Goal: Task Accomplishment & Management: Manage account settings

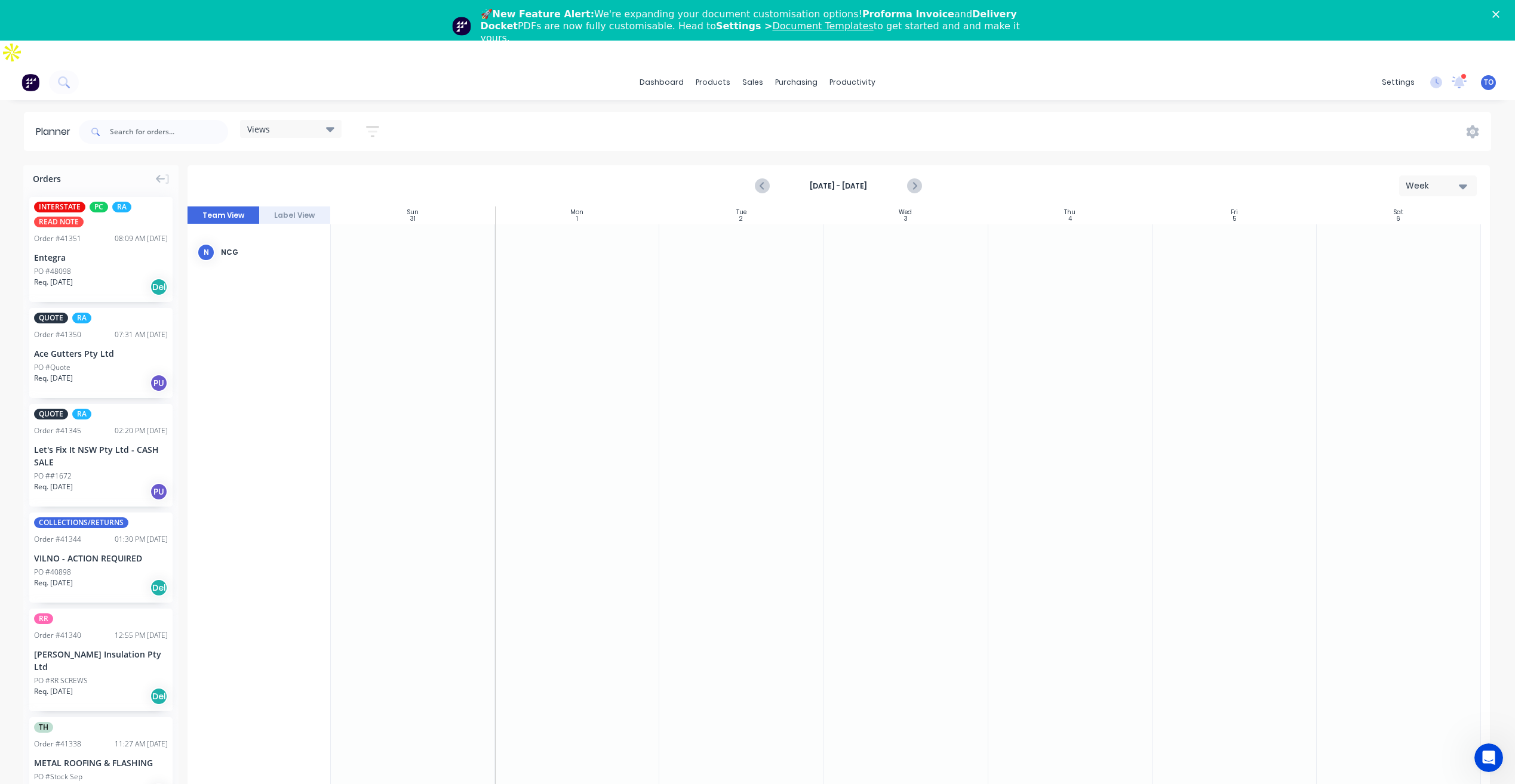
scroll to position [1273, 0]
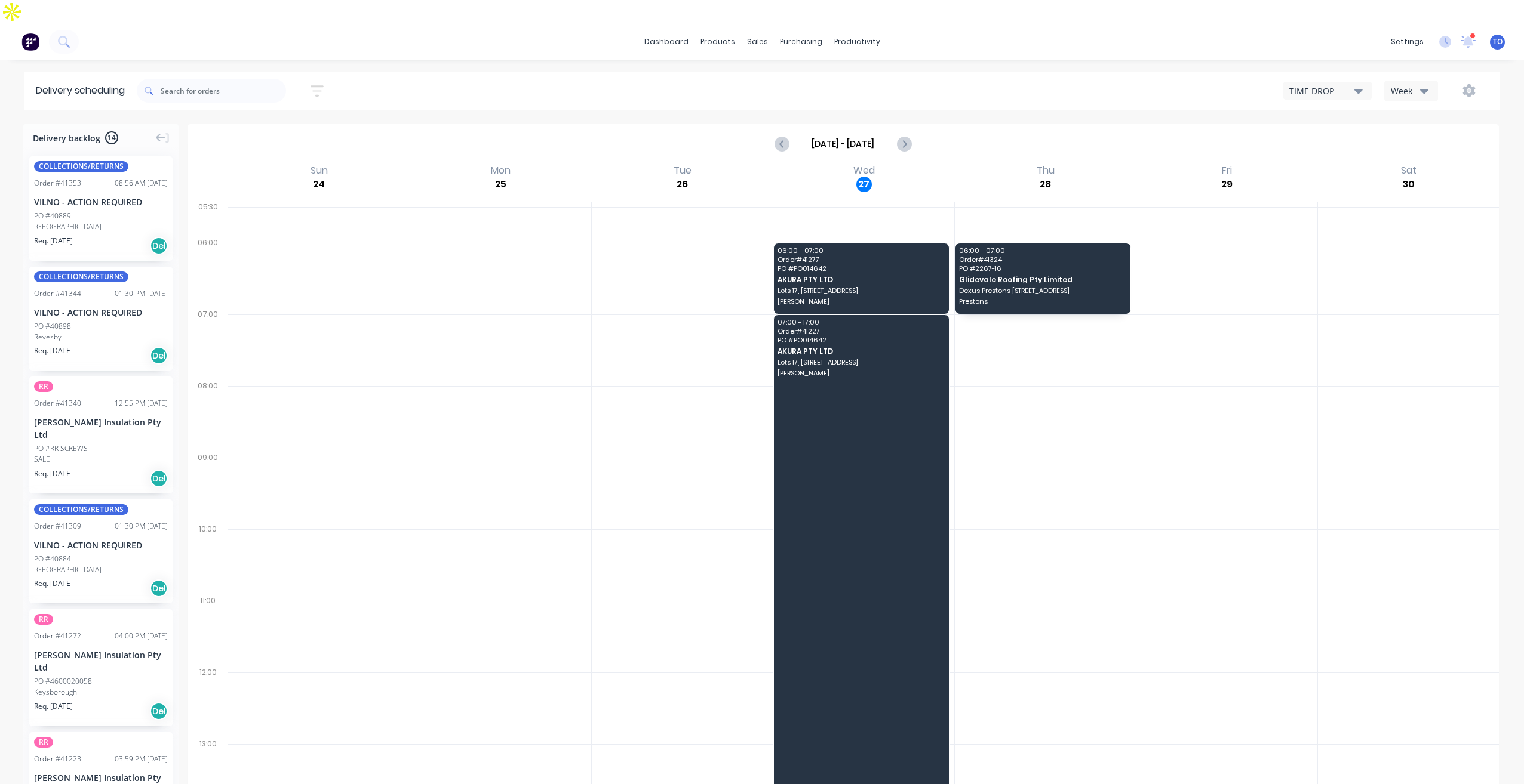
click at [1442, 80] on div "TIME DROP Week" at bounding box center [1148, 91] width 682 height 22
click at [1407, 85] on div "Week" at bounding box center [1407, 91] width 35 height 12
drag, startPoint x: 1418, startPoint y: 122, endPoint x: 1405, endPoint y: 123, distance: 13.0
click at [1405, 134] on div "Vehicle" at bounding box center [1444, 146] width 118 height 24
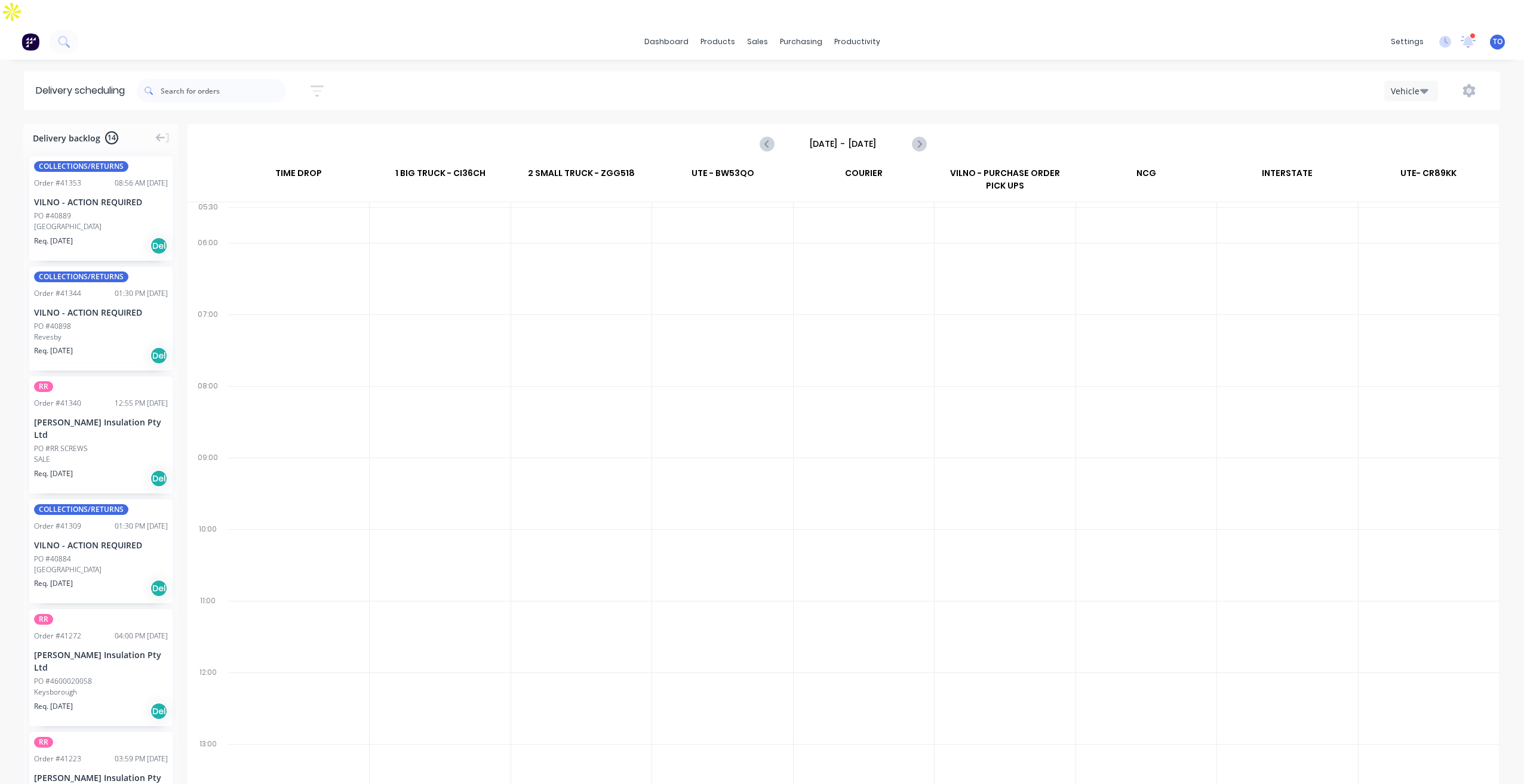
click at [864, 135] on input "Sunday - 24/08/25" at bounding box center [843, 144] width 118 height 18
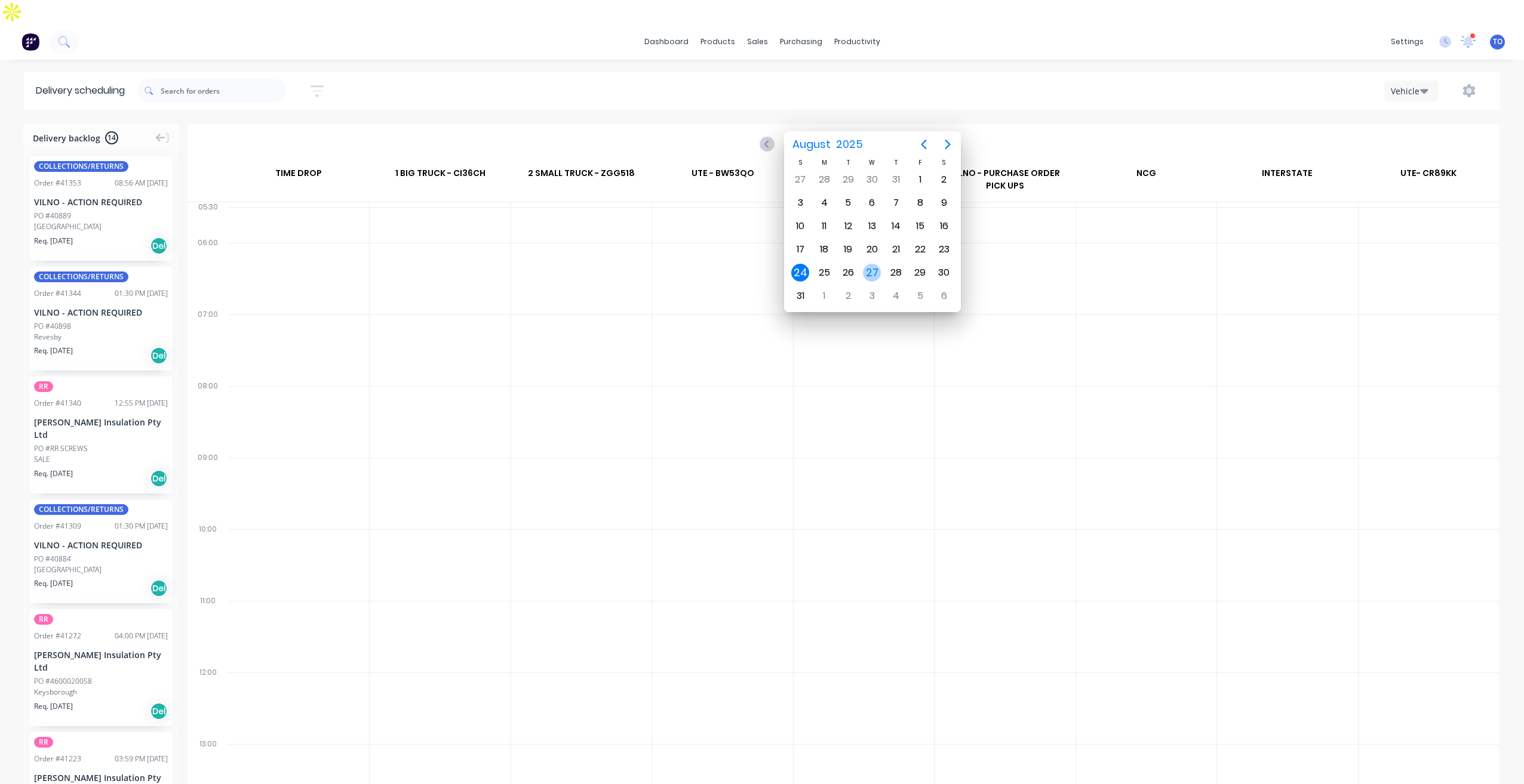
click at [869, 277] on div "27" at bounding box center [872, 273] width 18 height 18
type input "Wednesday - 27/08/25"
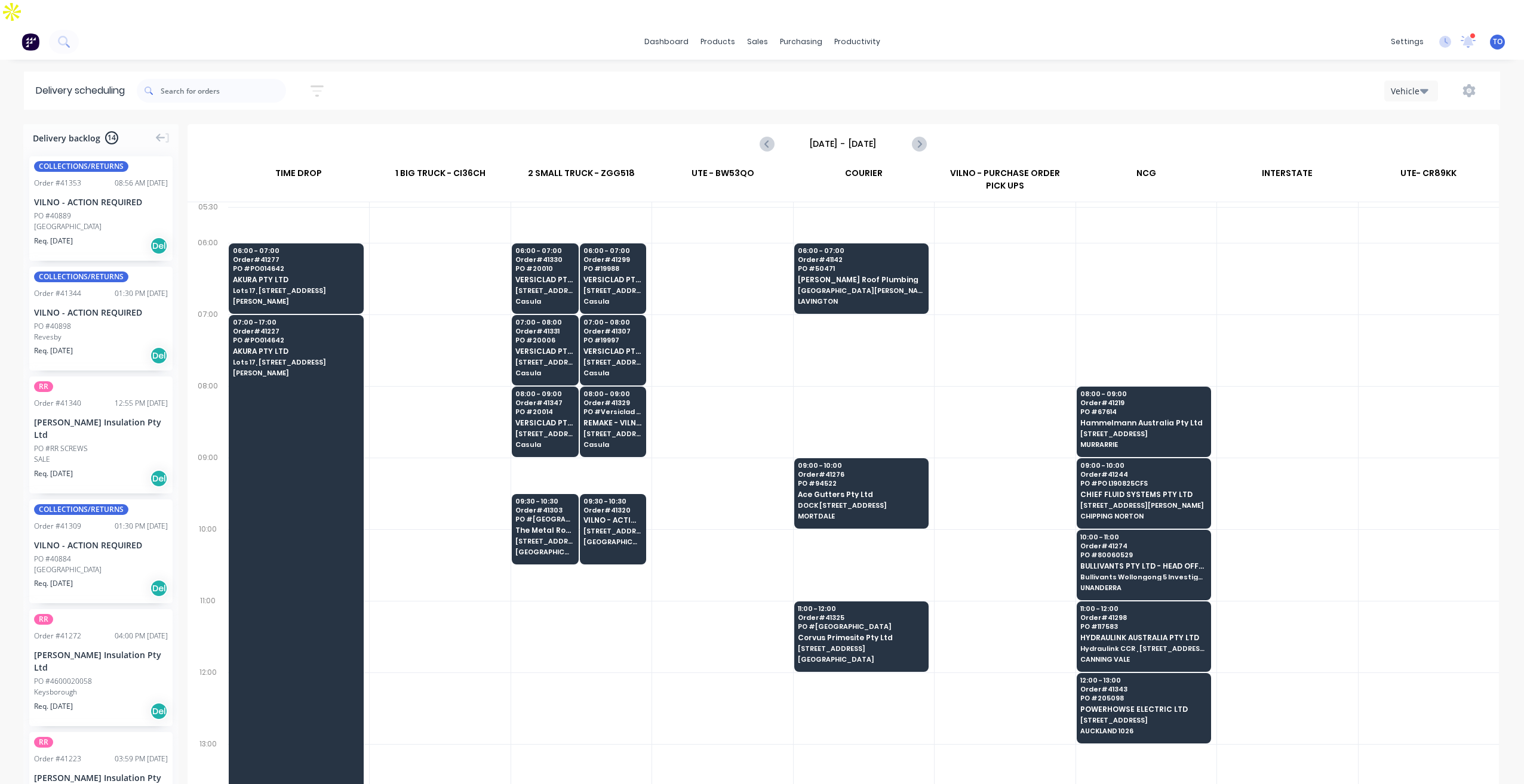
click at [109, 222] on div "Condell Park" at bounding box center [100, 227] width 134 height 11
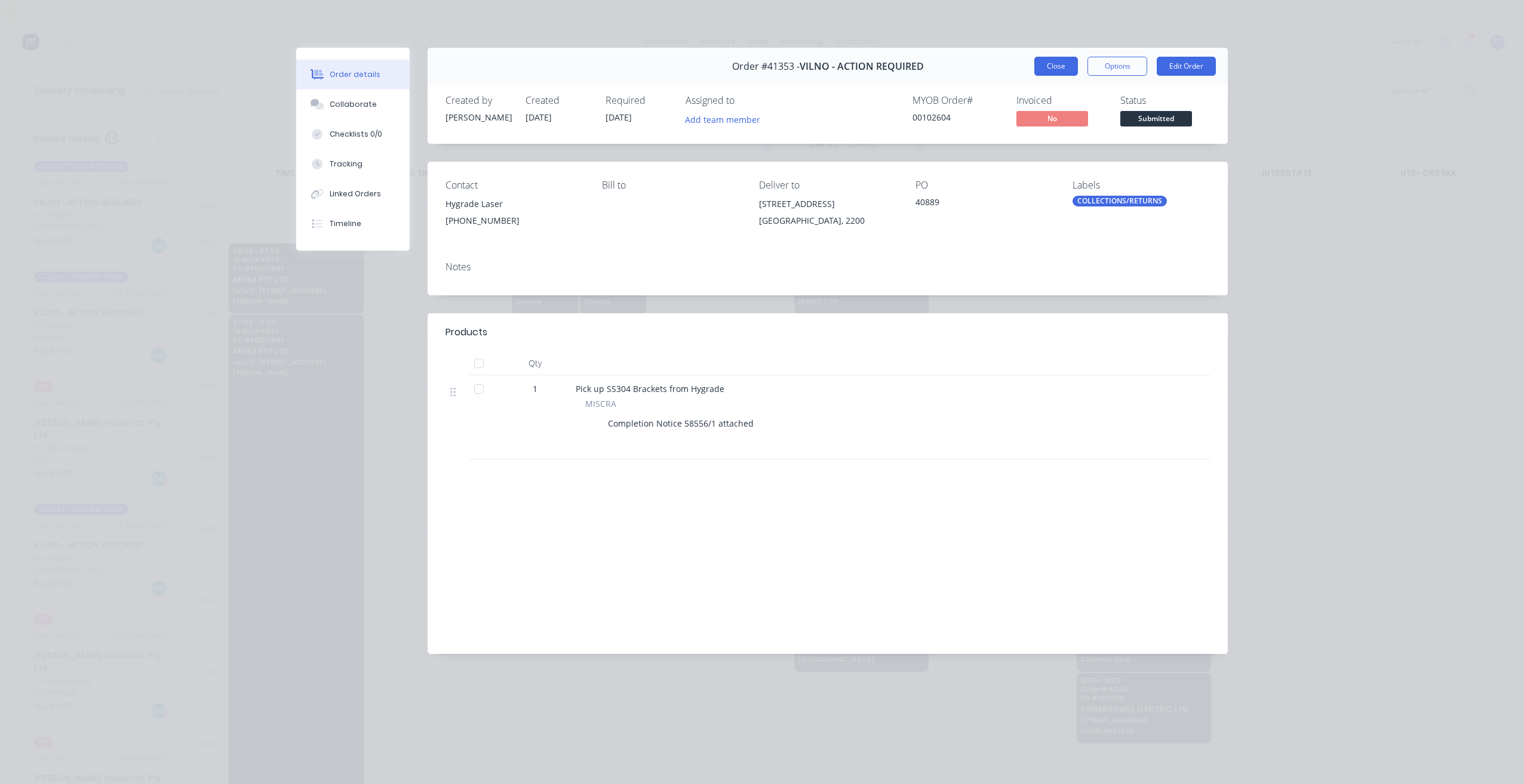
click at [1058, 66] on button "Close" at bounding box center [1056, 66] width 44 height 19
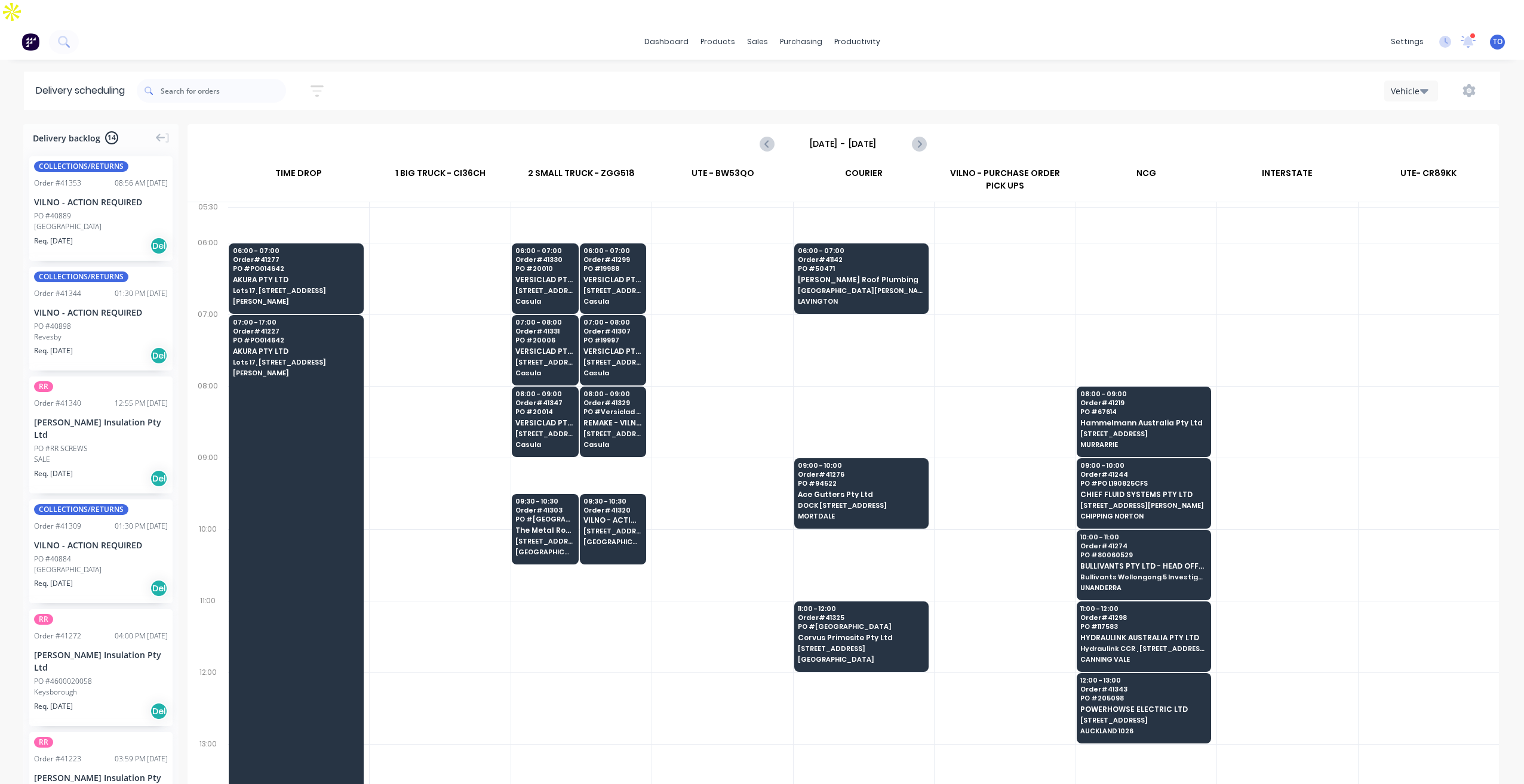
click at [103, 554] on div "PO #40884" at bounding box center [100, 559] width 134 height 11
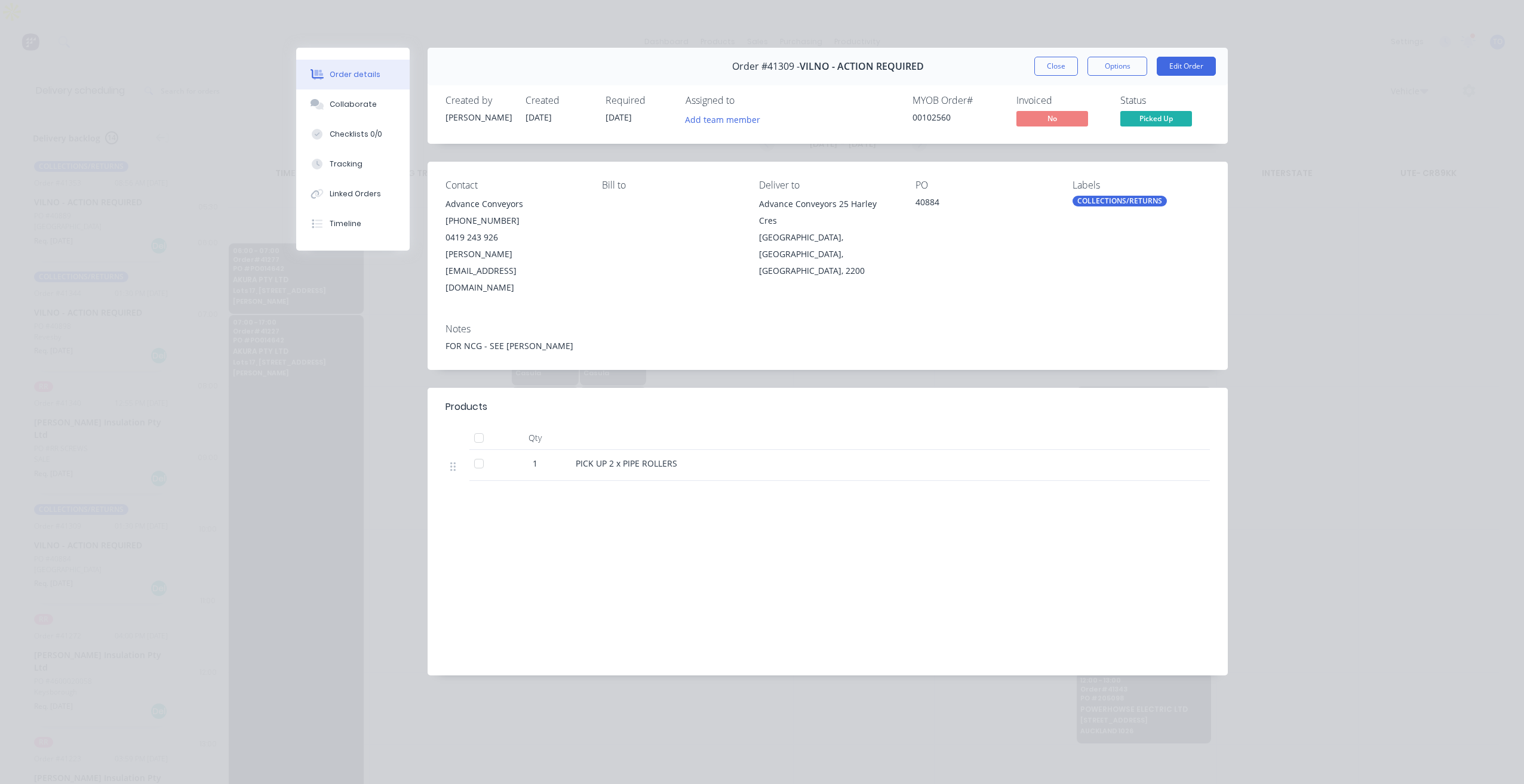
drag, startPoint x: 1058, startPoint y: 63, endPoint x: 1202, endPoint y: 120, distance: 154.9
click at [1202, 120] on div "Order #41309 - VILNO - ACTION REQUIRED Close Options Edit Order Created by Mari…" at bounding box center [762, 371] width 932 height 646
click at [1051, 64] on button "Close" at bounding box center [1056, 66] width 44 height 19
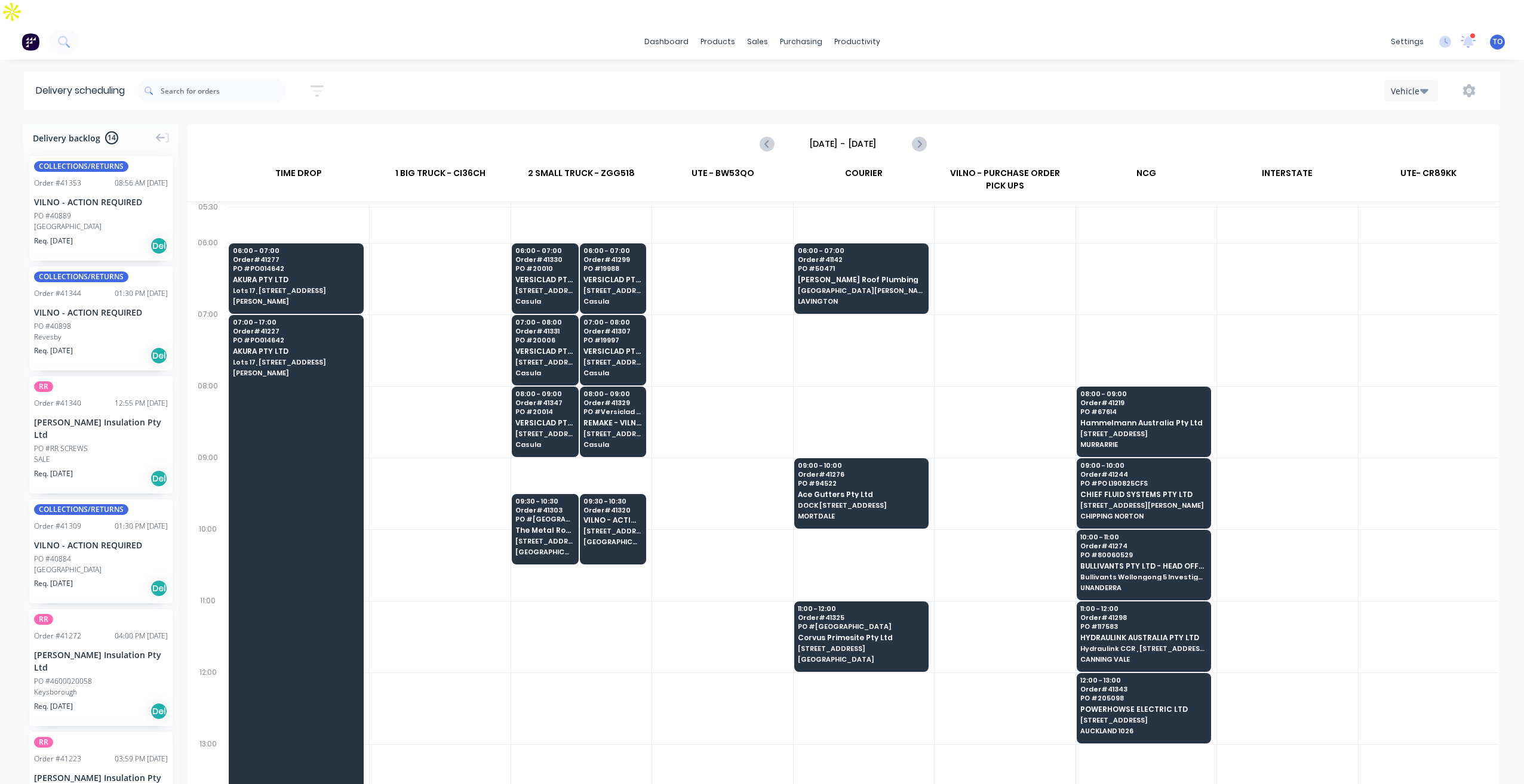
click at [100, 332] on div "Revesby" at bounding box center [100, 337] width 134 height 11
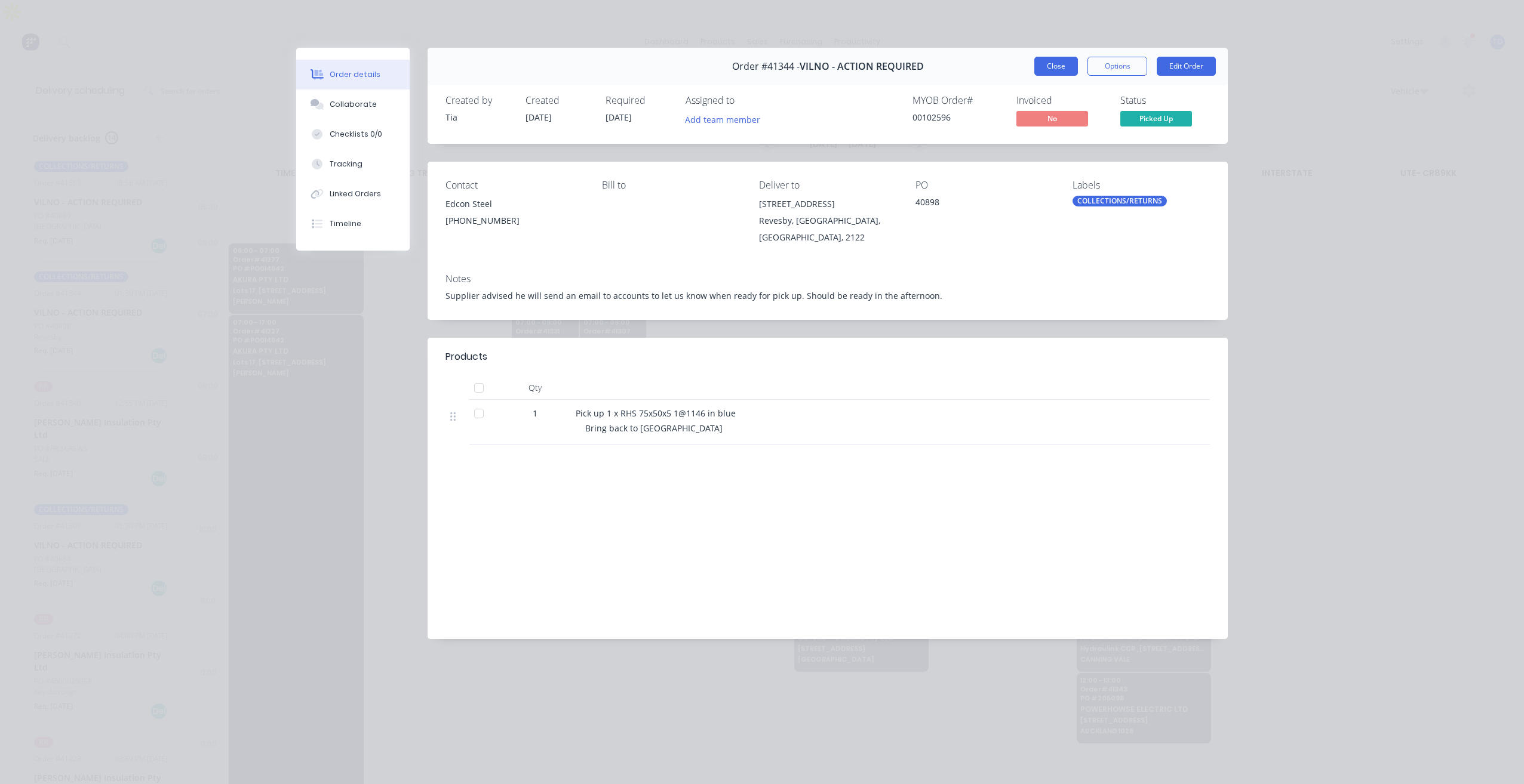
click at [1048, 72] on button "Close" at bounding box center [1056, 66] width 44 height 19
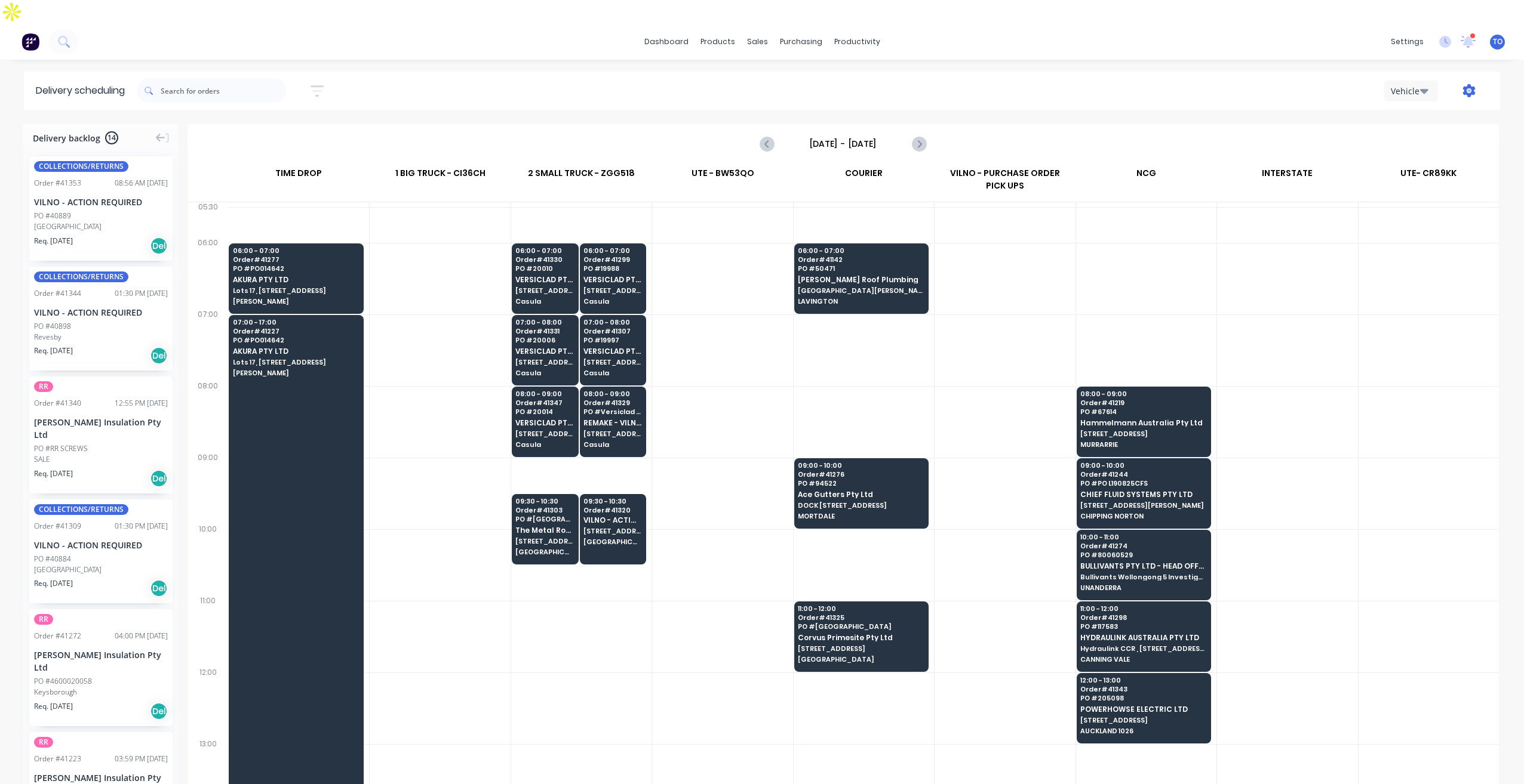
click at [1463, 84] on icon "button" at bounding box center [1469, 91] width 13 height 13
click at [1408, 114] on div "Run Sheet" at bounding box center [1432, 122] width 92 height 17
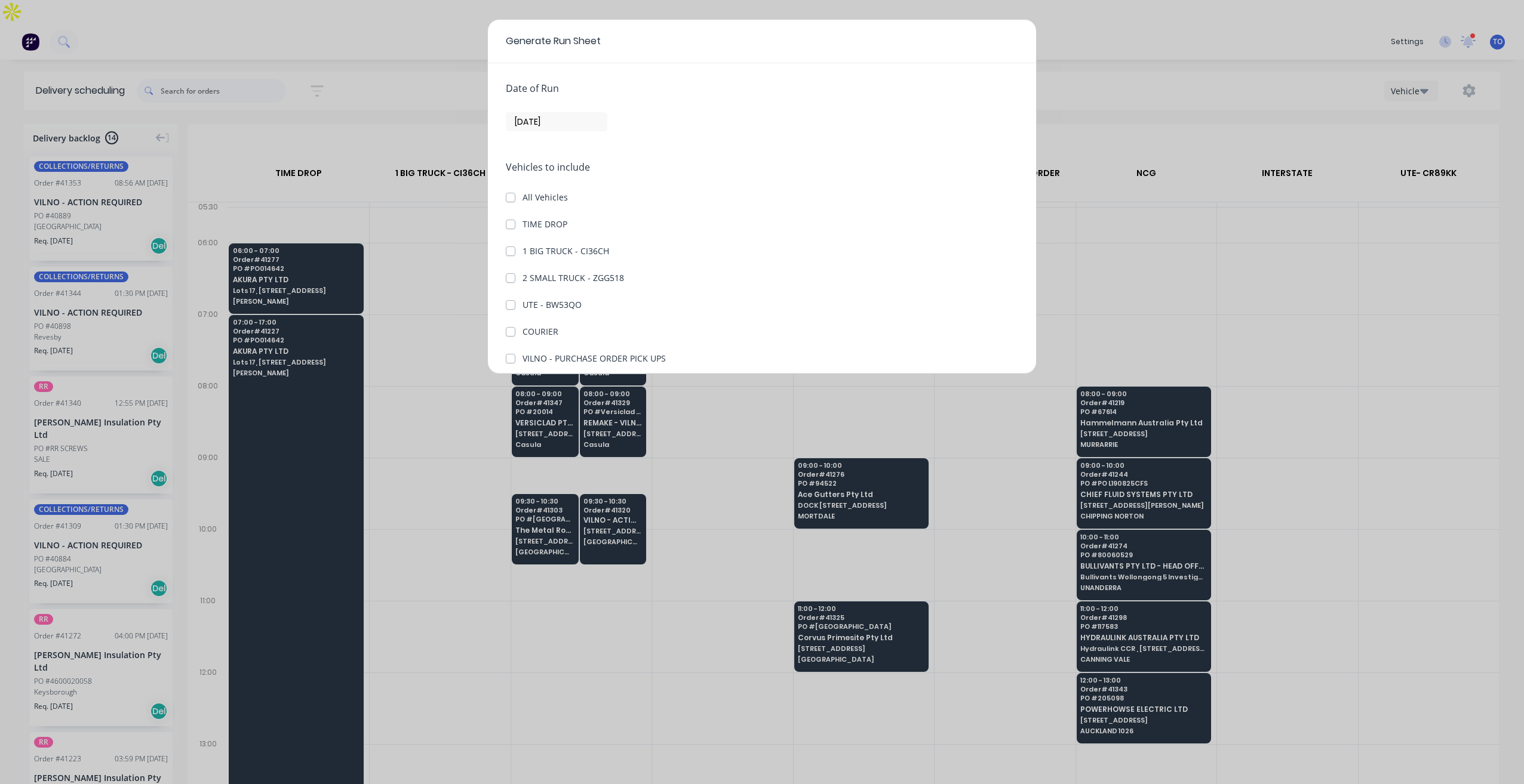
click at [562, 115] on input "[DATE]" at bounding box center [557, 121] width 100 height 18
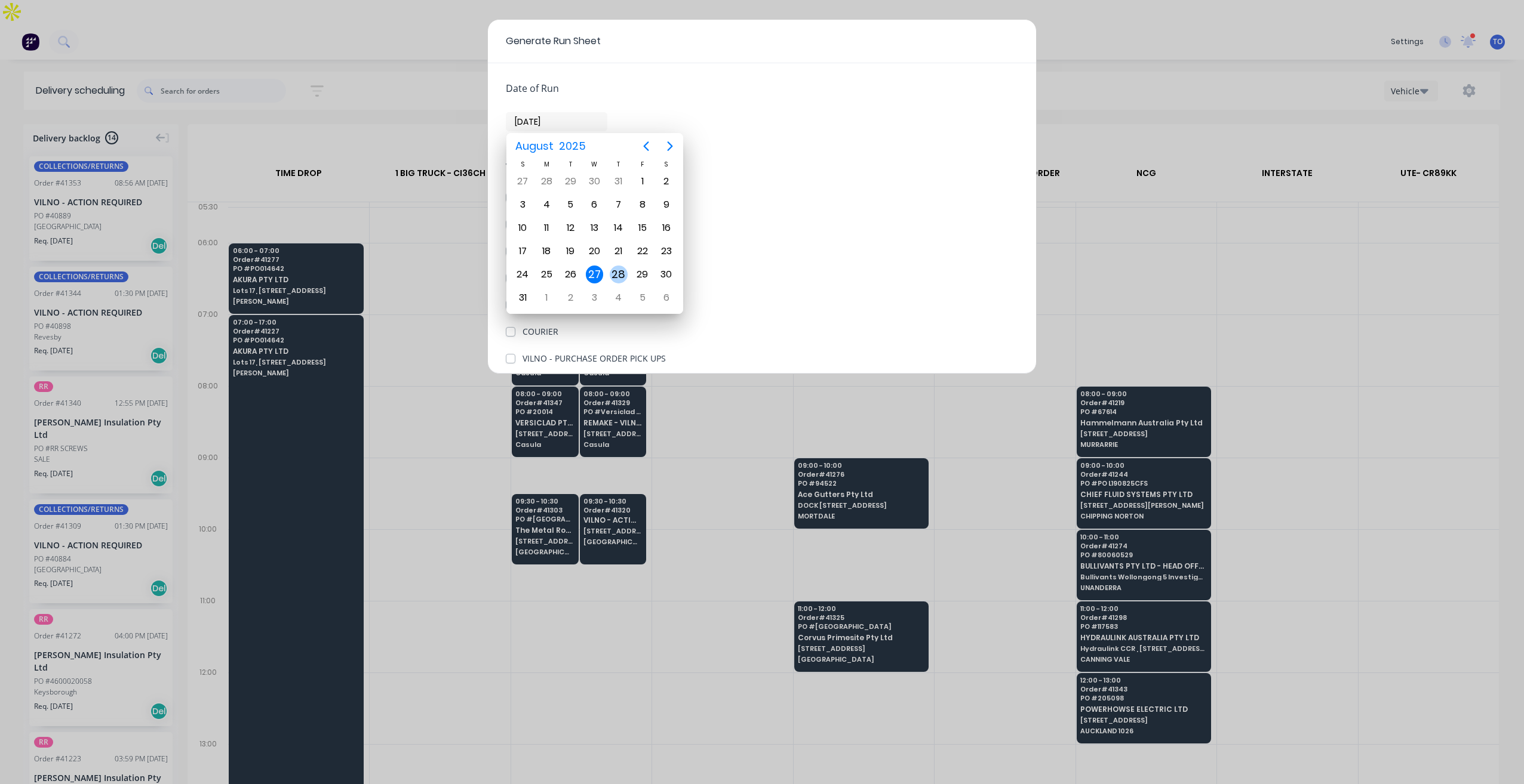
click at [614, 274] on div "28" at bounding box center [618, 274] width 18 height 18
type input "[DATE]"
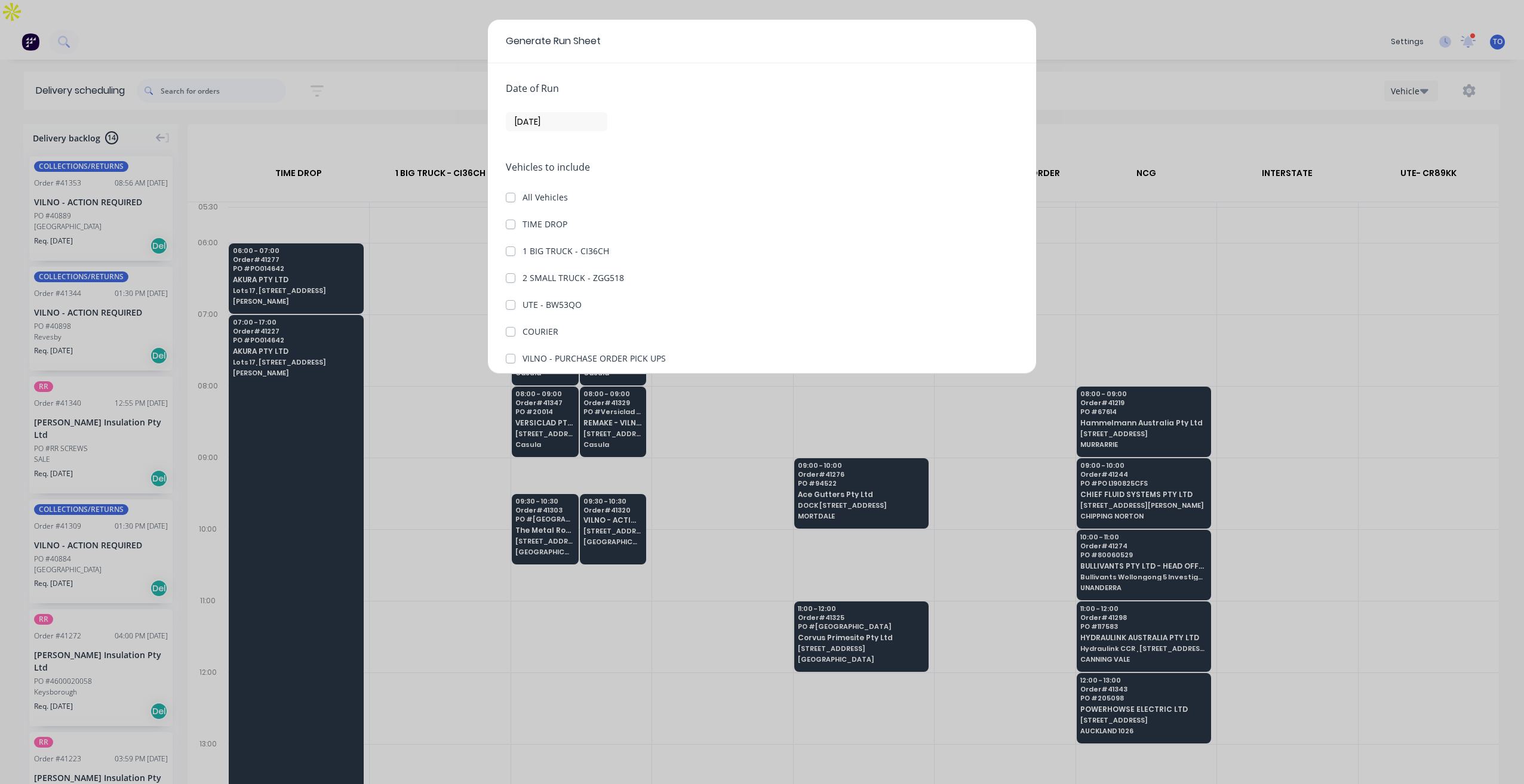
click at [812, 100] on div "Date of Run 28/08/25" at bounding box center [762, 106] width 512 height 50
click at [509, 229] on div "TIME DROP" at bounding box center [762, 223] width 512 height 12
click at [523, 254] on label "1 BIG TRUCK - CI36CH" at bounding box center [566, 251] width 87 height 12
click at [509, 254] on CI36CH "1 BIG TRUCK - CI36CH" at bounding box center [511, 251] width 10 height 11
drag, startPoint x: 510, startPoint y: 251, endPoint x: 516, endPoint y: 240, distance: 12.5
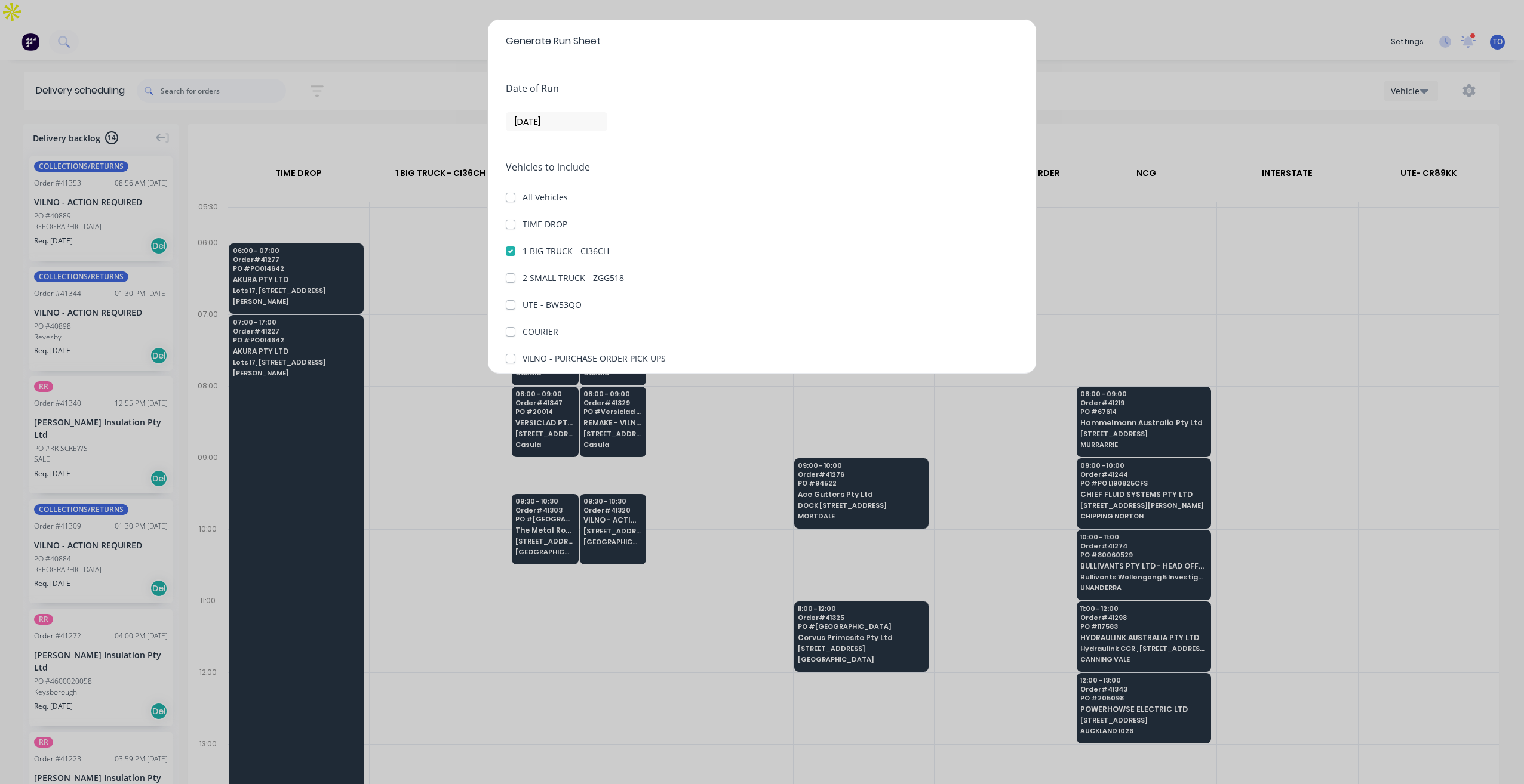
click at [523, 250] on label "1 BIG TRUCK - CI36CH" at bounding box center [566, 251] width 87 height 12
click at [510, 250] on CI36CH "1 BIG TRUCK - CI36CH" at bounding box center [511, 251] width 10 height 11
checkbox CI36CH "false"
click at [516, 220] on div "TIME DROP" at bounding box center [762, 223] width 512 height 12
click at [523, 225] on label "TIME DROP" at bounding box center [545, 223] width 45 height 12
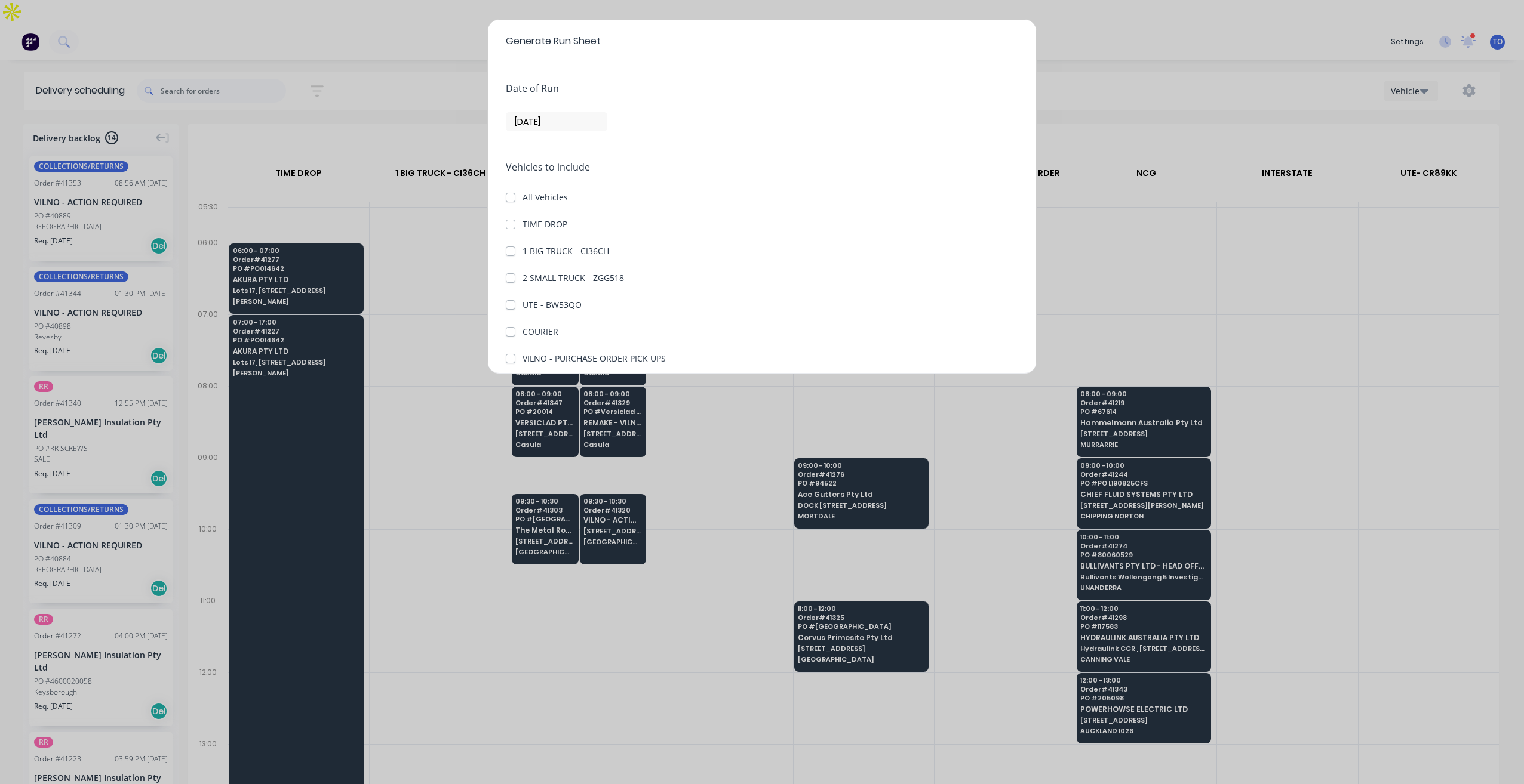
click at [512, 225] on DROP "TIME DROP" at bounding box center [511, 223] width 10 height 11
checkbox DROP "true"
click at [523, 247] on label "1 BIG TRUCK - CI36CH" at bounding box center [566, 251] width 87 height 12
click at [511, 247] on CI36CH "1 BIG TRUCK - CI36CH" at bounding box center [511, 251] width 10 height 11
checkbox CI36CH "true"
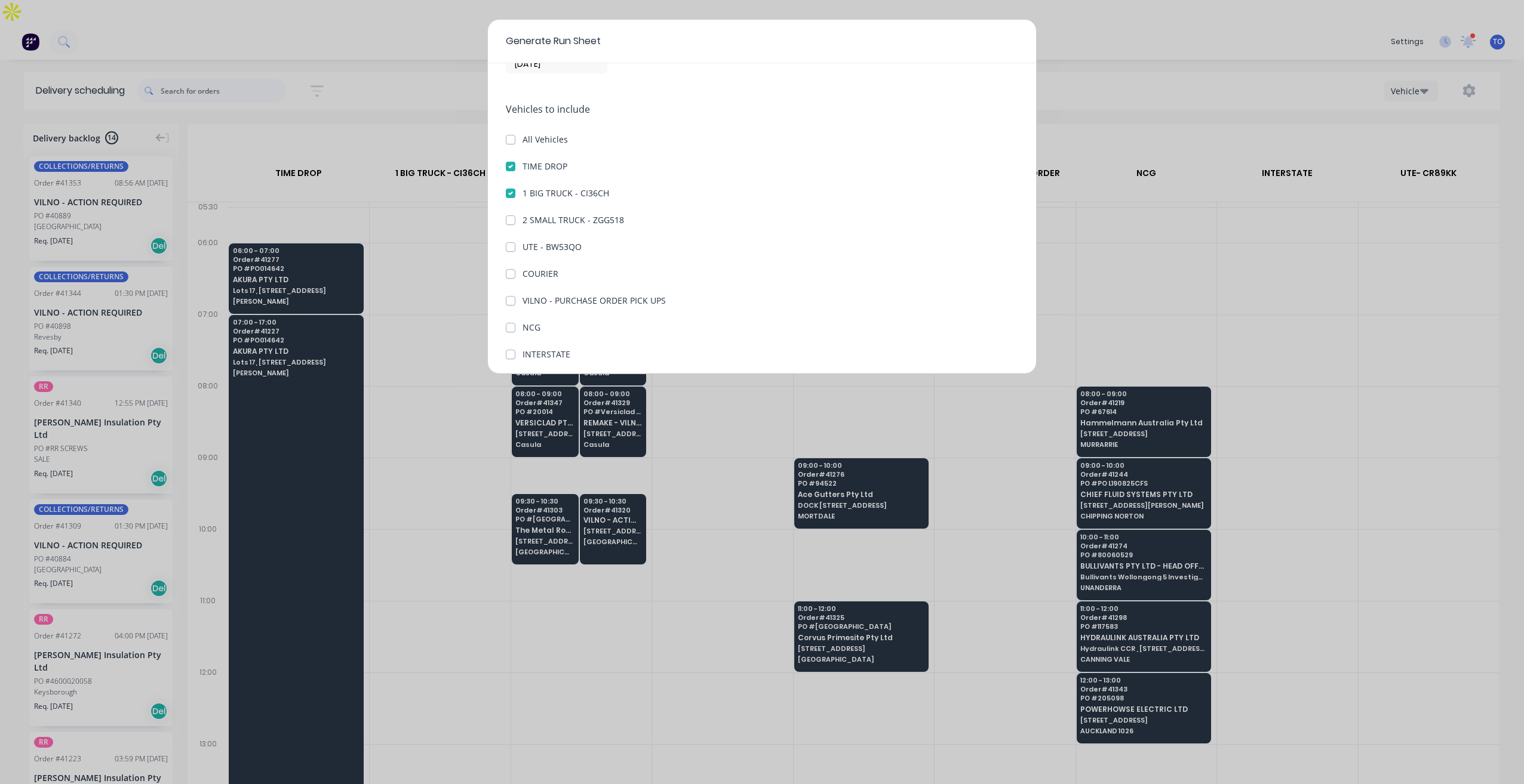
scroll to position [138, 0]
click at [567, 340] on button "Generate run sheet" at bounding box center [550, 346] width 90 height 19
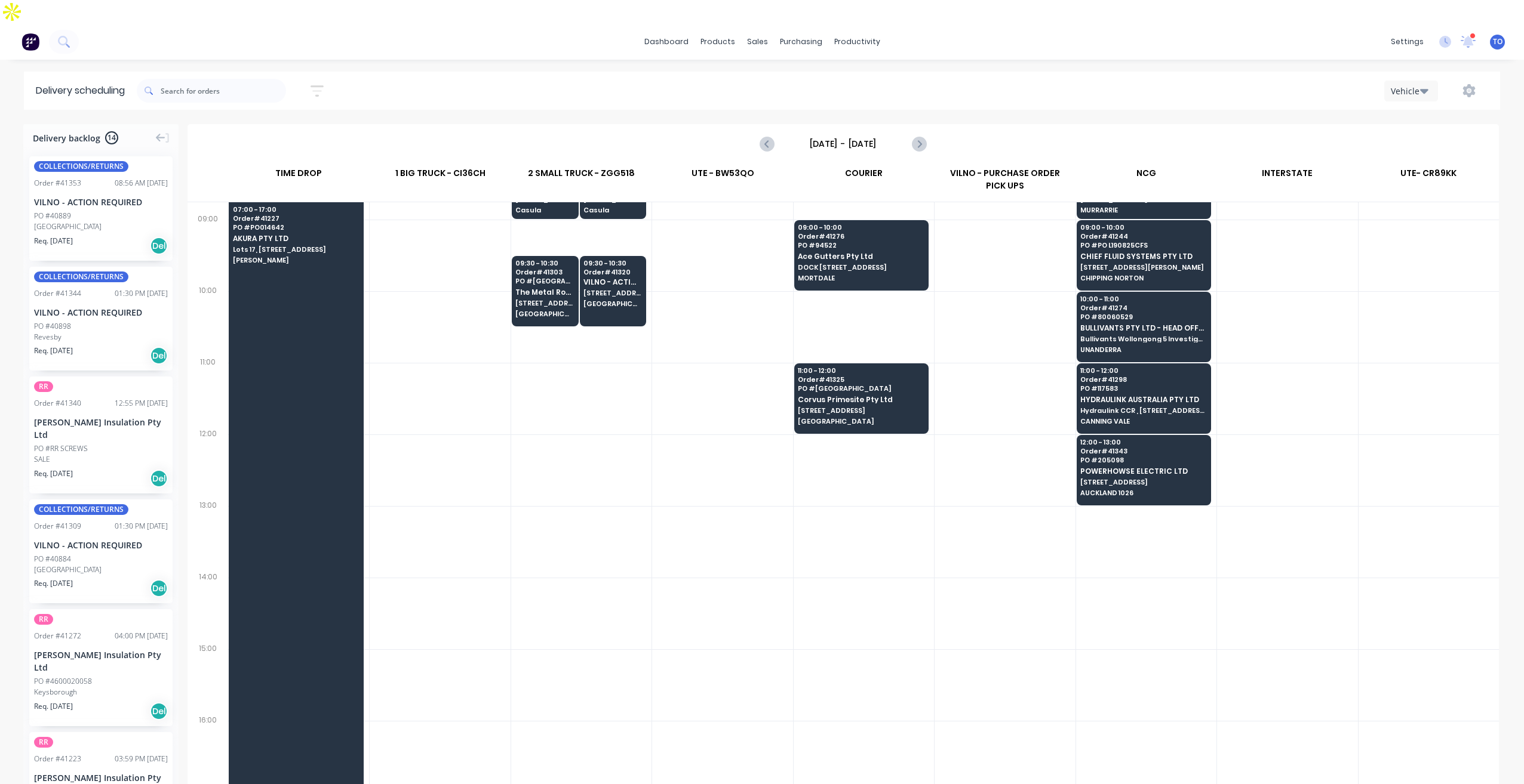
scroll to position [239, 0]
click at [764, 137] on icon "Previous page" at bounding box center [767, 144] width 15 height 15
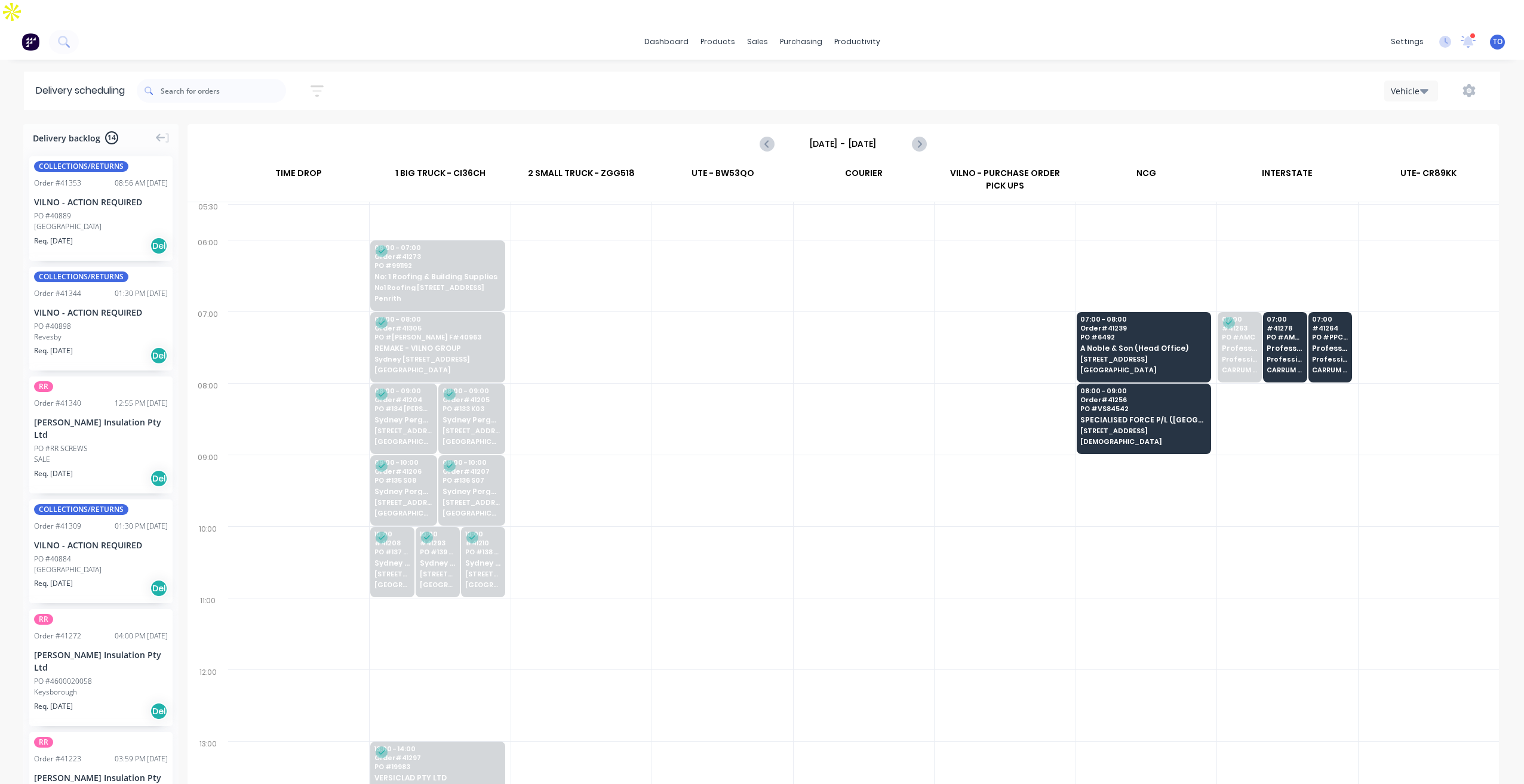
scroll to position [0, 0]
click at [917, 139] on icon "Next page" at bounding box center [919, 144] width 6 height 10
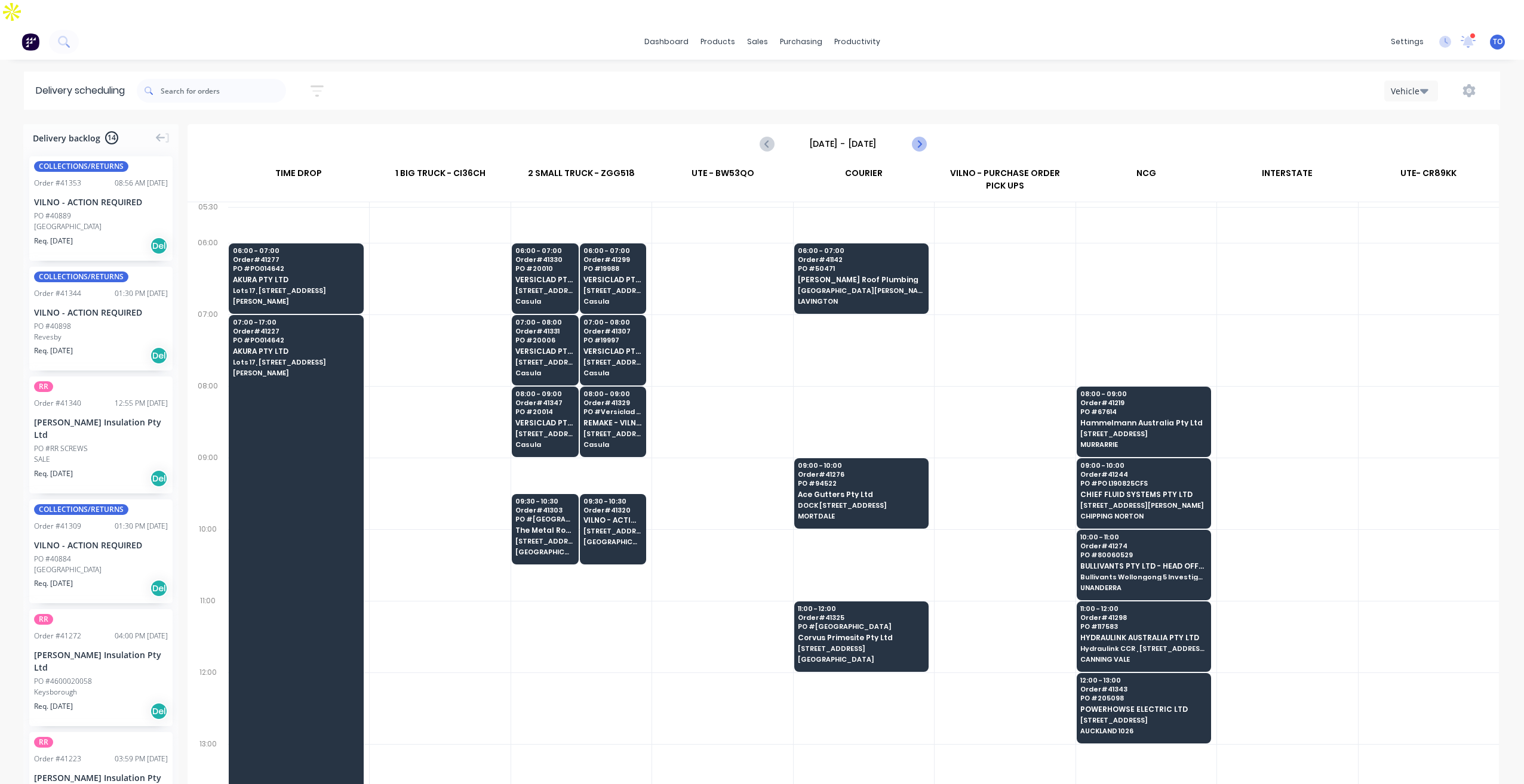
click at [919, 139] on icon "Next page" at bounding box center [919, 144] width 6 height 10
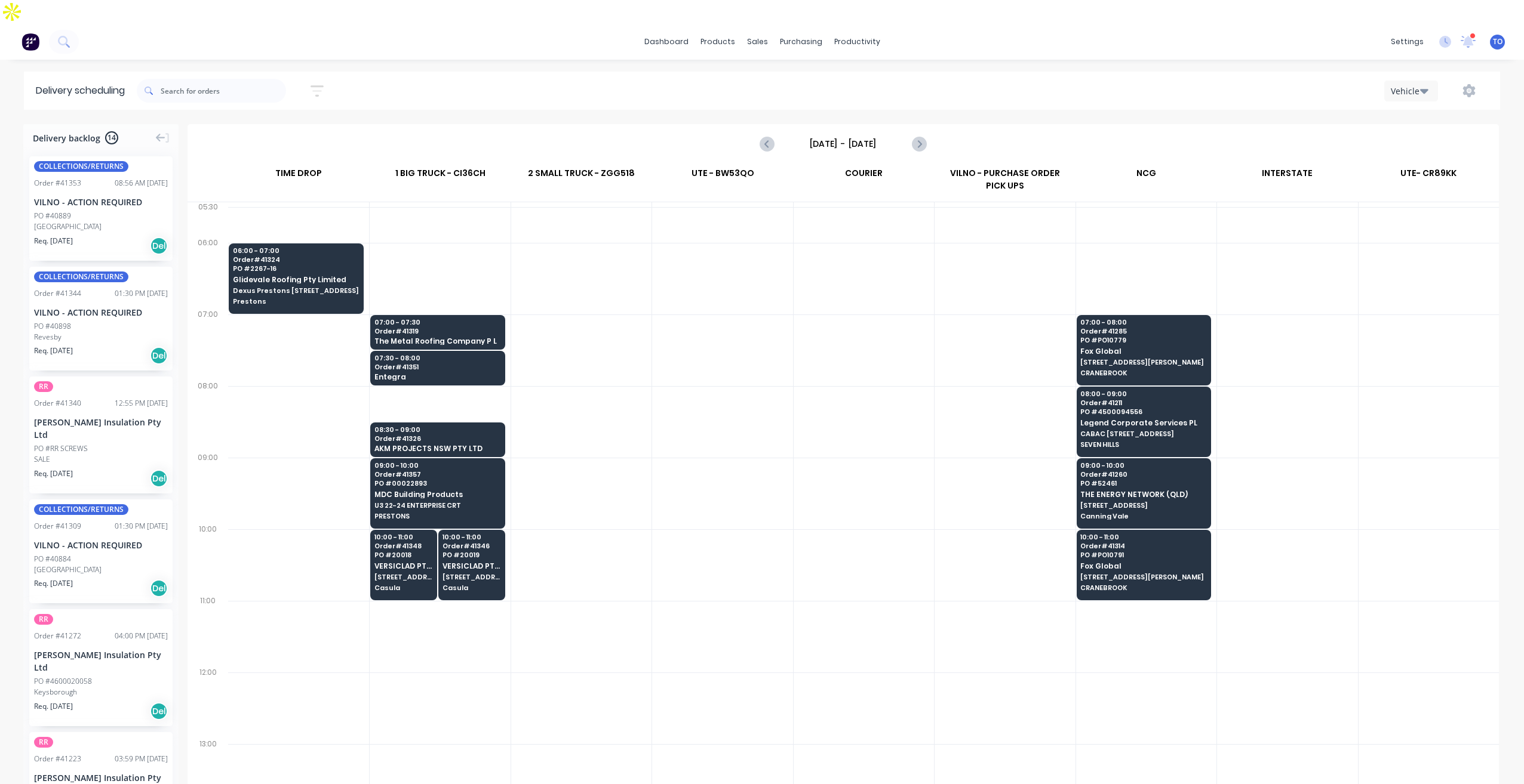
click at [841, 135] on input "Thursday - 28/08/25" at bounding box center [843, 144] width 118 height 18
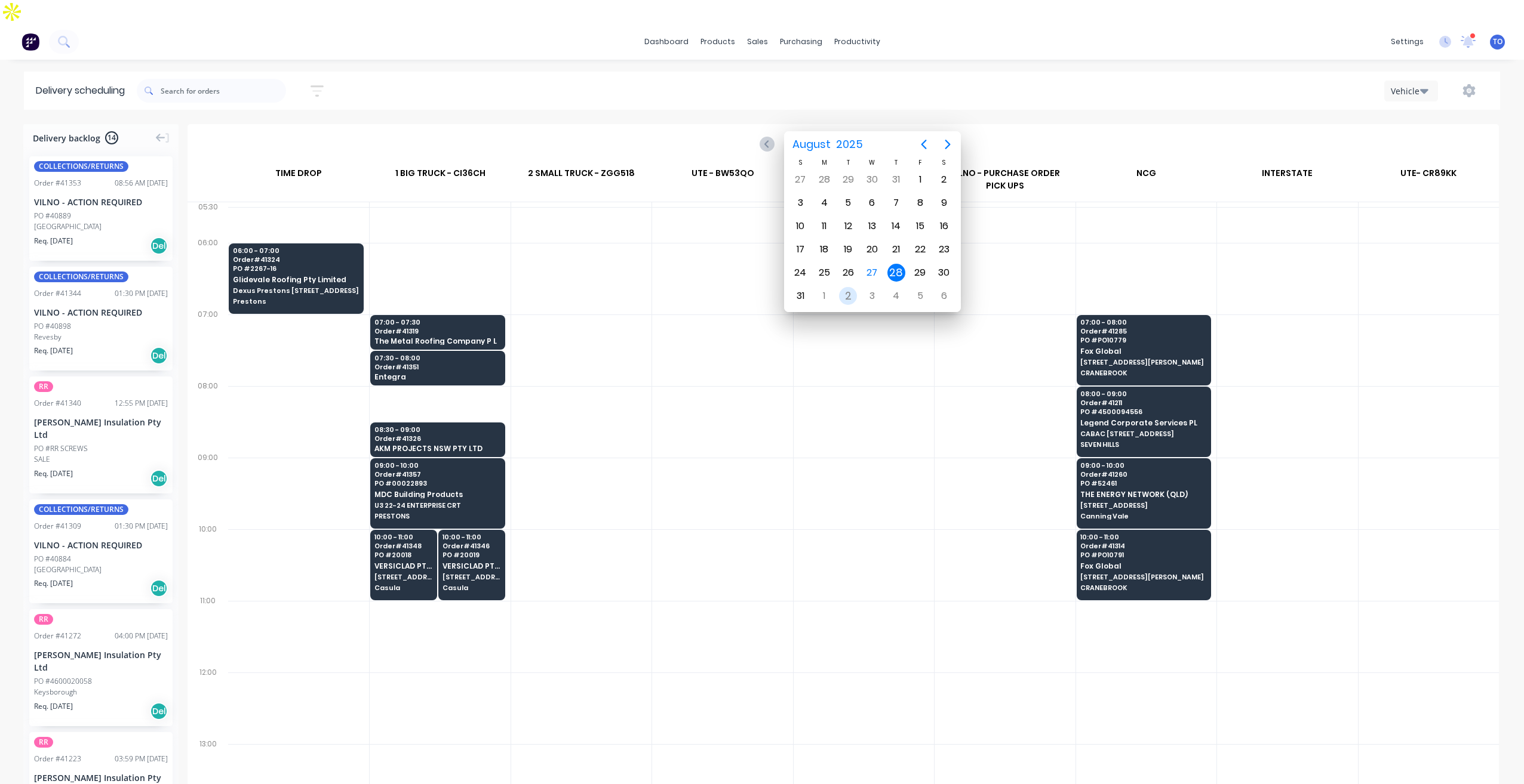
click at [847, 299] on div "2" at bounding box center [848, 296] width 18 height 18
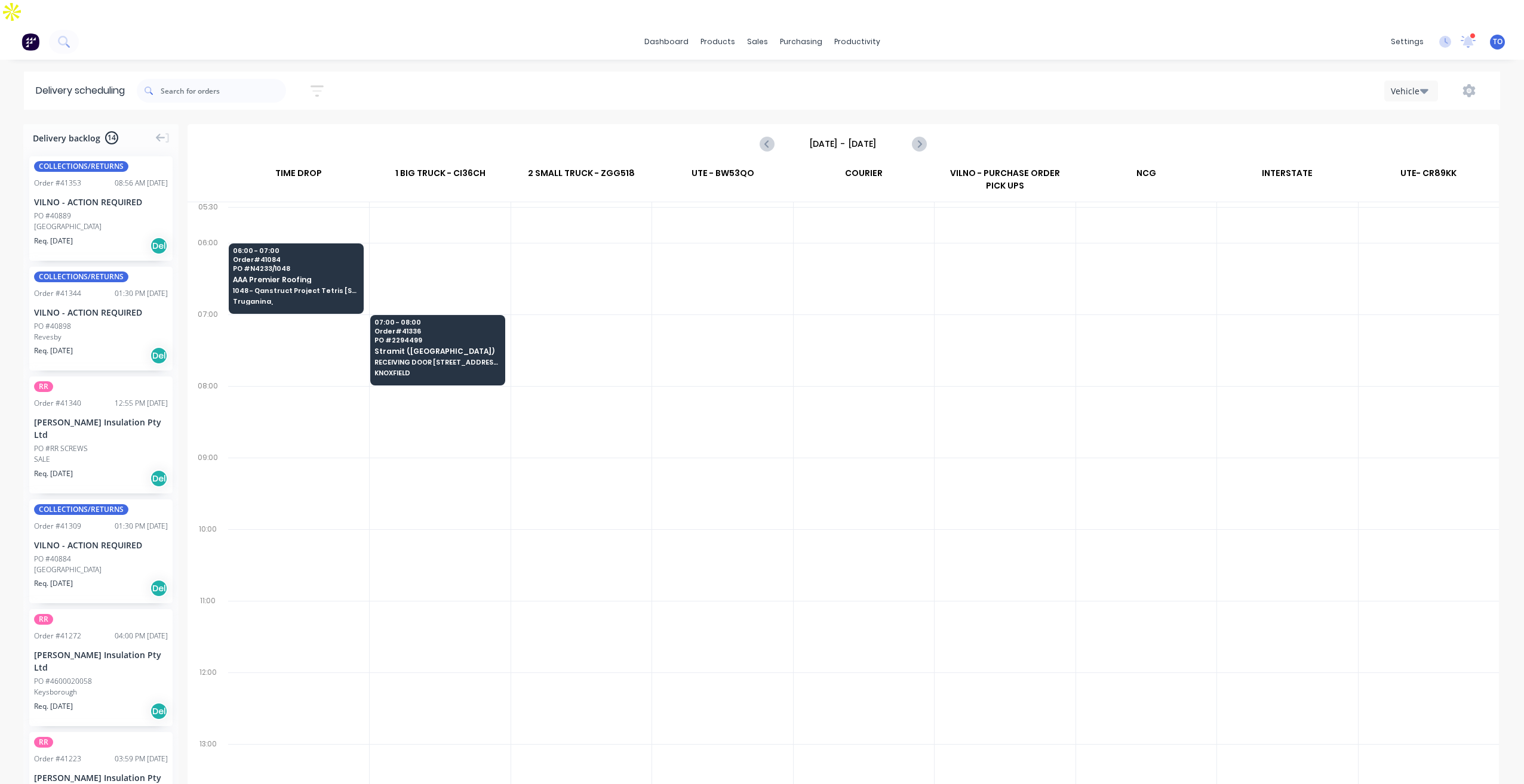
click at [861, 135] on input "Tuesday - 02/09/25" at bounding box center [843, 144] width 118 height 18
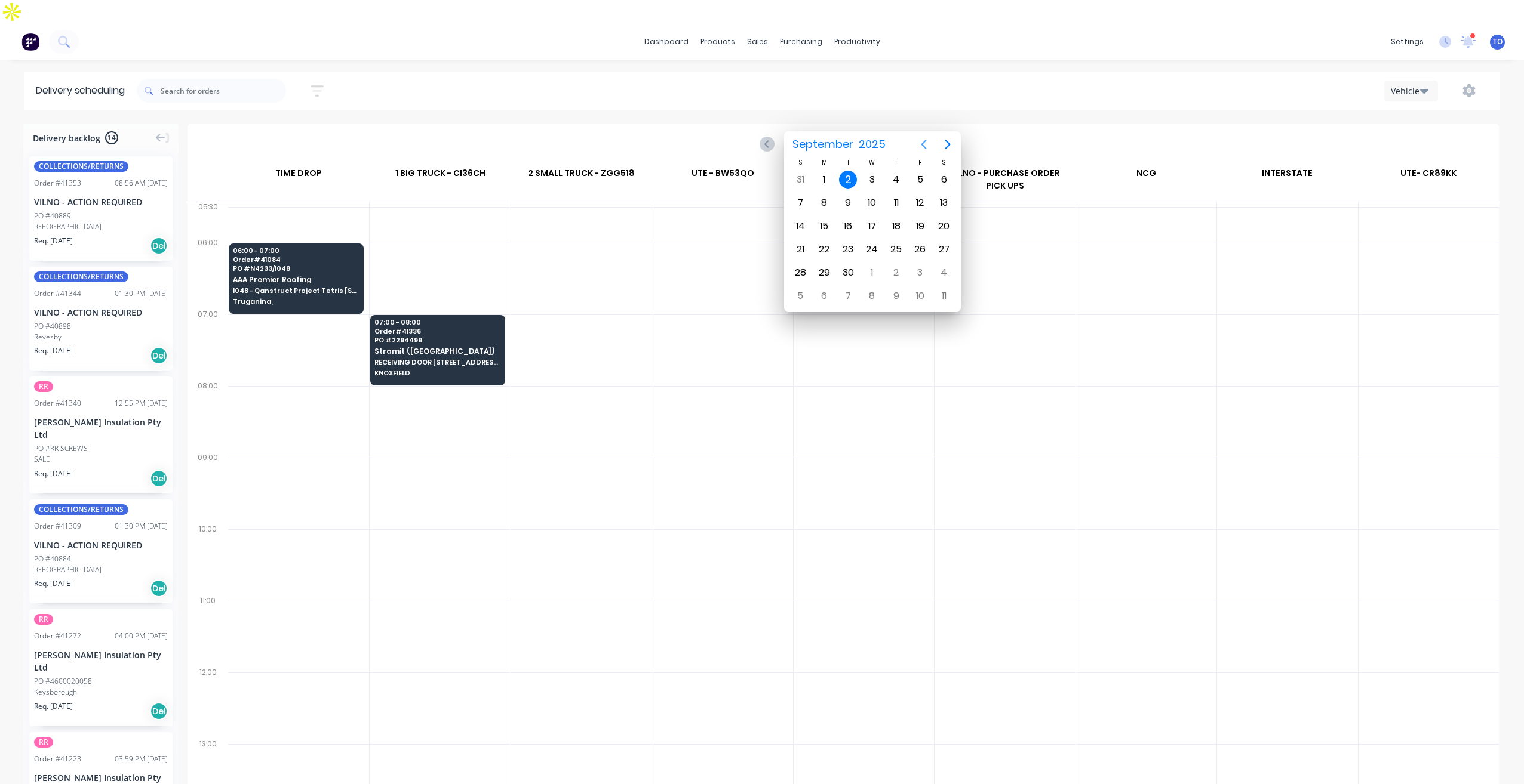
click at [919, 146] on icon "Previous page" at bounding box center [924, 145] width 15 height 15
click at [869, 261] on div "27" at bounding box center [872, 272] width 24 height 23
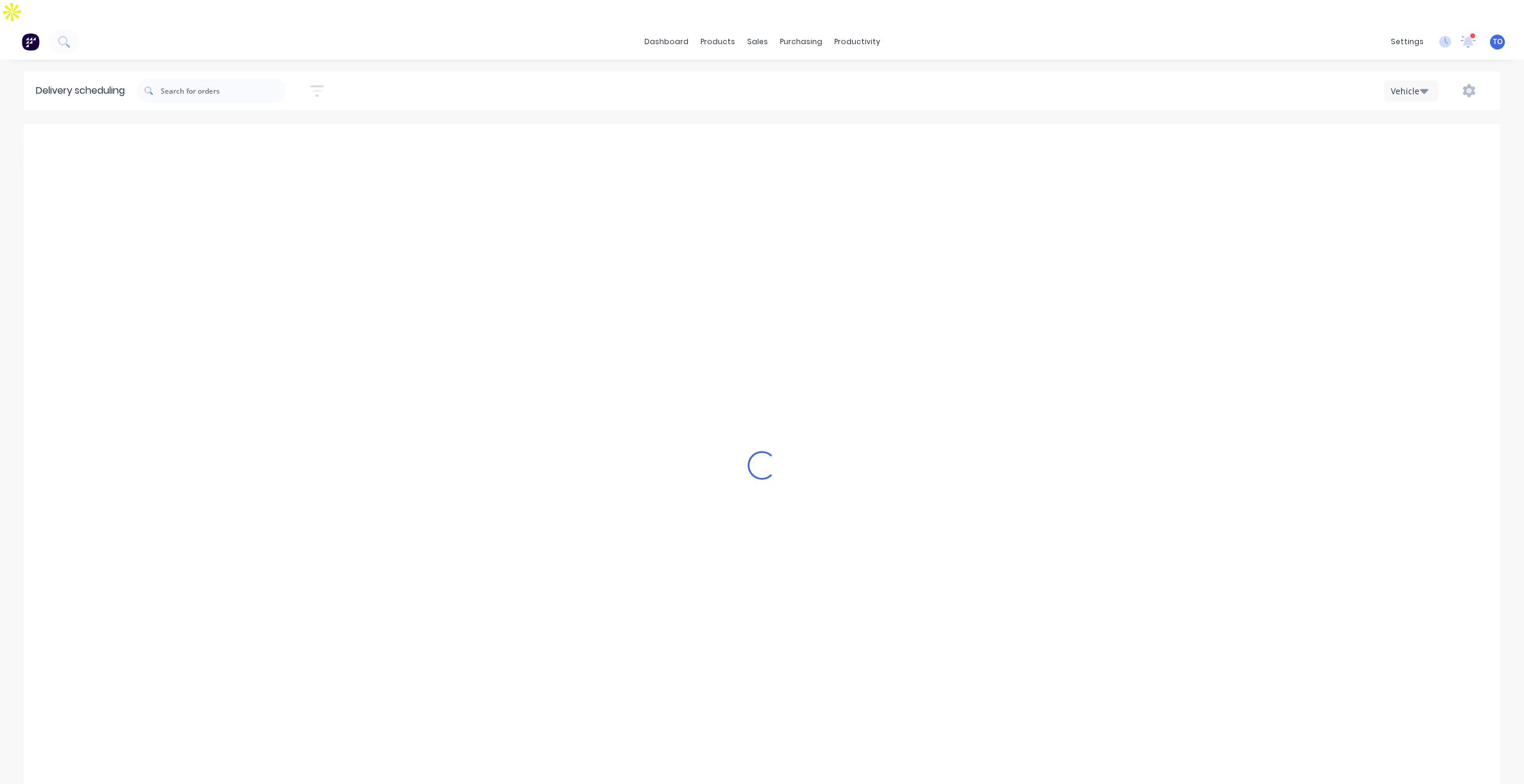
type input "Wednesday - 27/08/25"
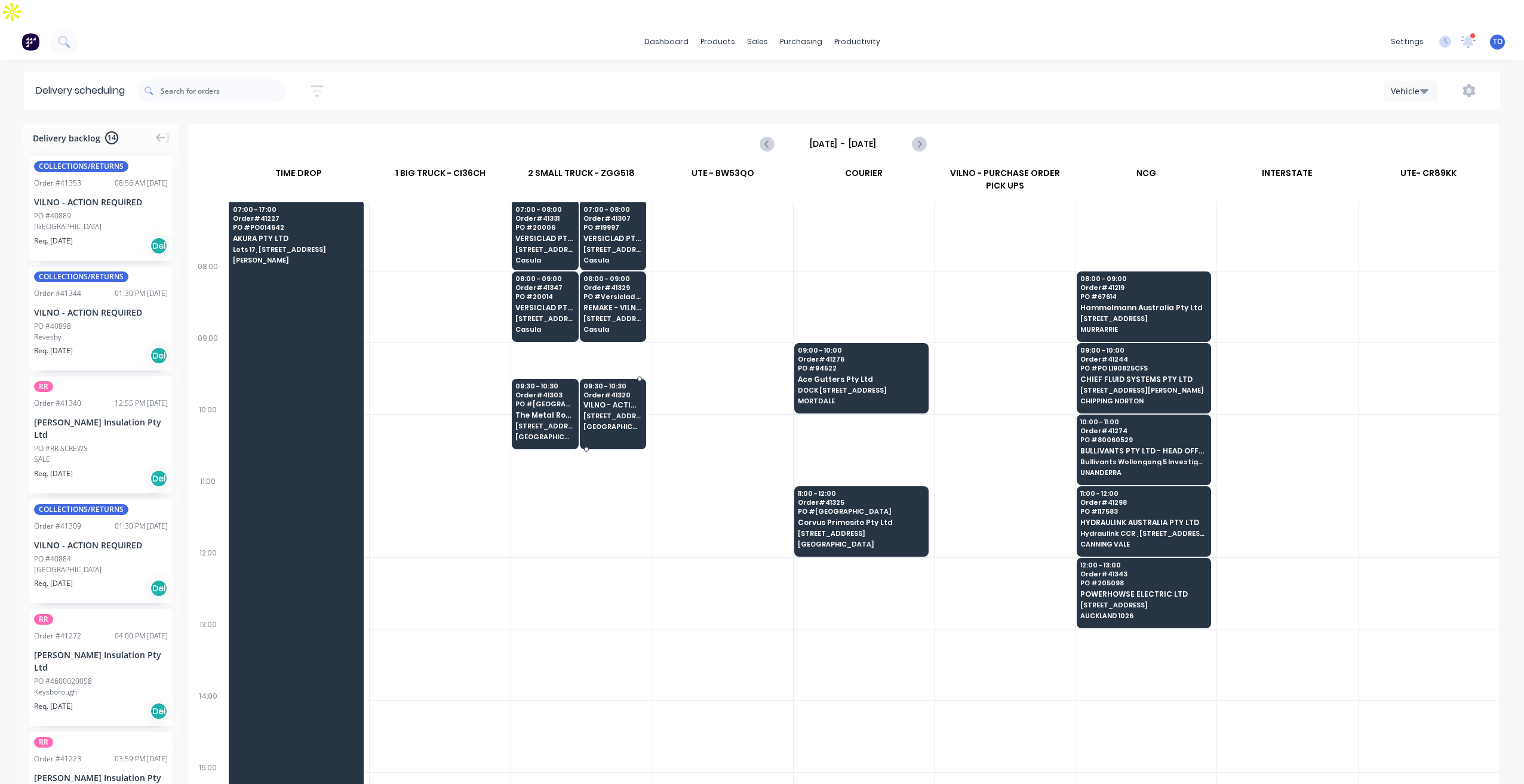
scroll to position [120, 0]
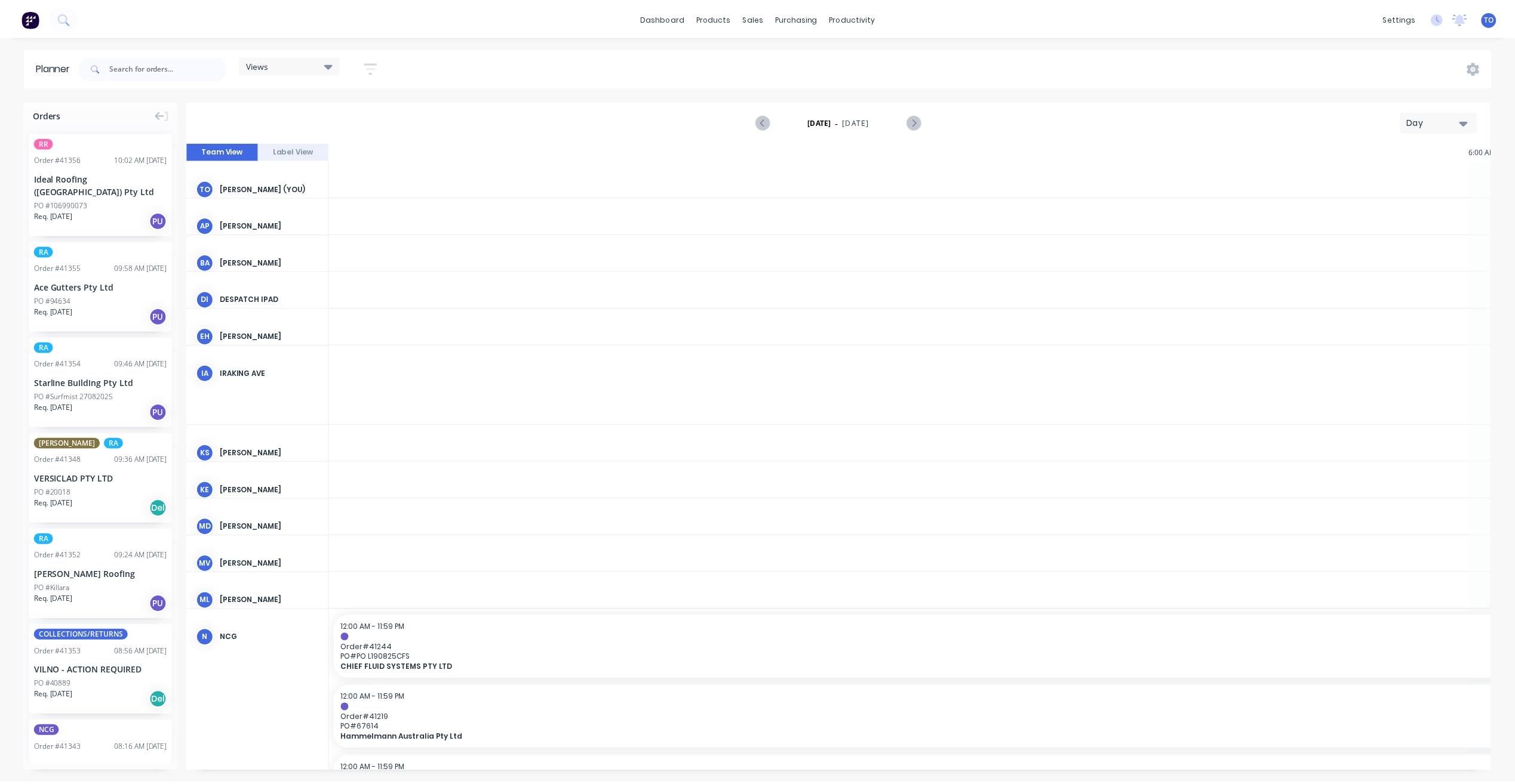
scroll to position [0, 1912]
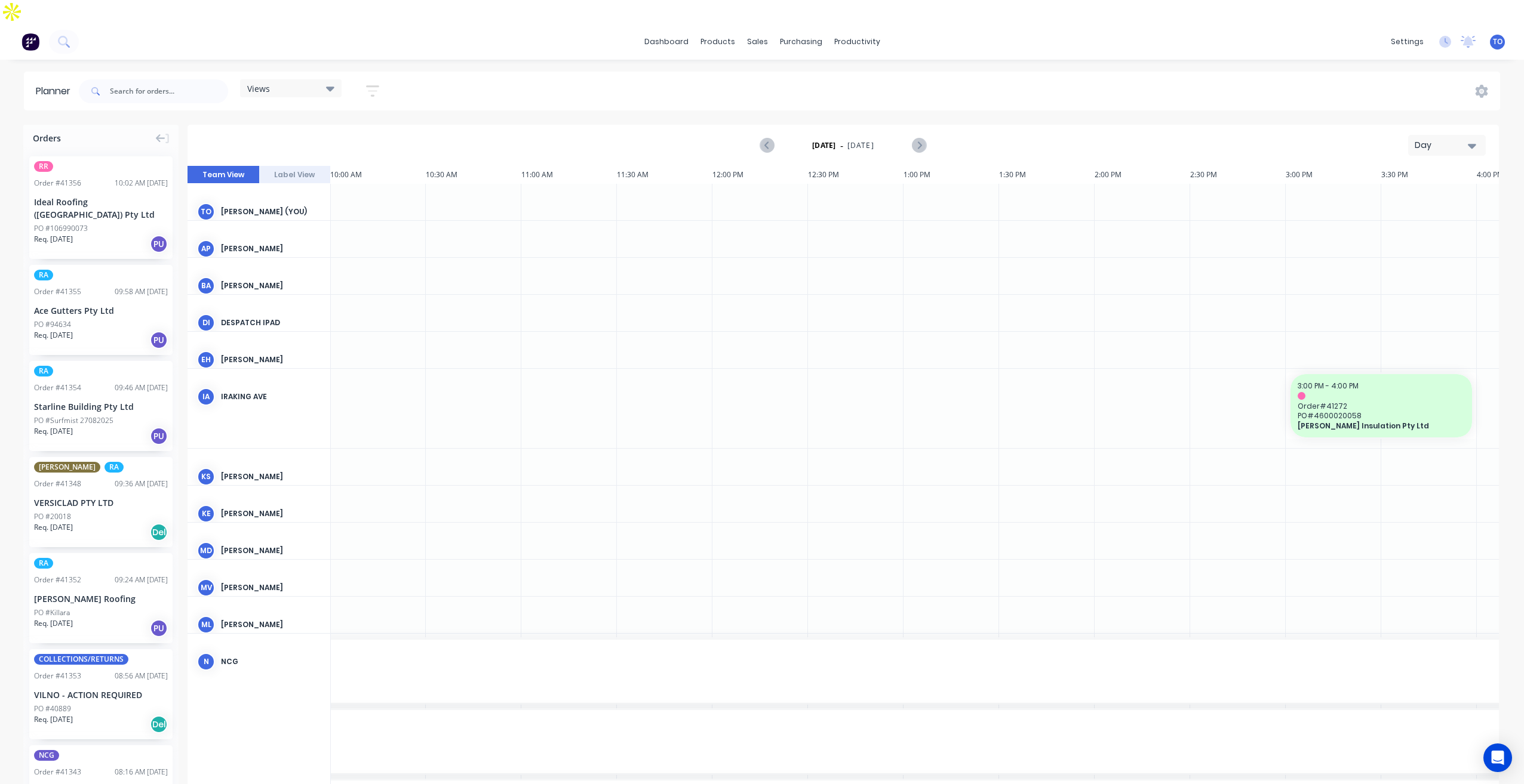
click at [1456, 139] on div "Day" at bounding box center [1442, 145] width 55 height 12
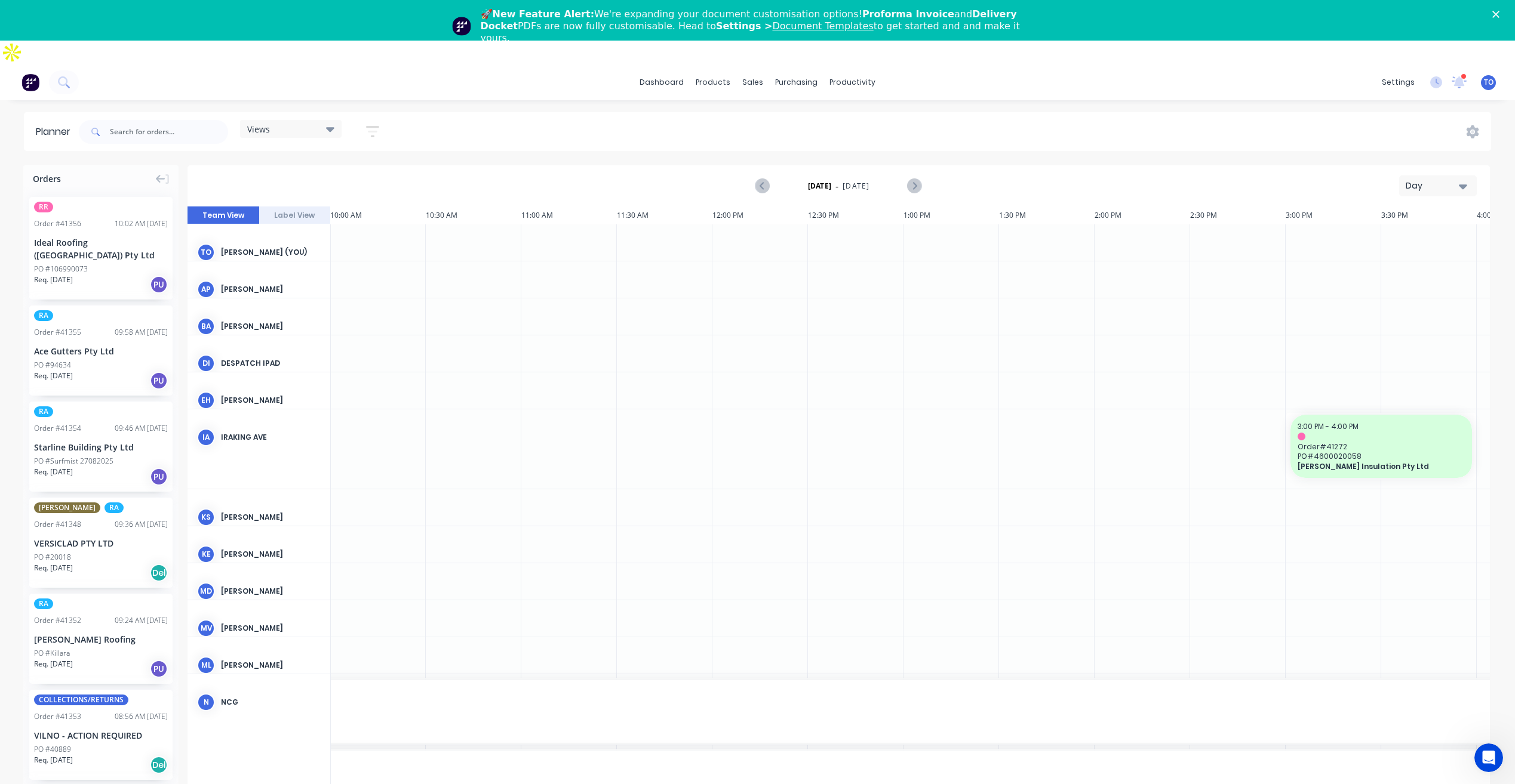
scroll to position [0, 0]
click at [1451, 124] on div "Planner Views Save new view None (Default) edit Iraking edit kyle edit Michael'…" at bounding box center [758, 481] width 1515 height 736
click at [1437, 180] on div "Day" at bounding box center [1433, 185] width 55 height 12
click at [1399, 230] on div "Week" at bounding box center [1416, 242] width 118 height 24
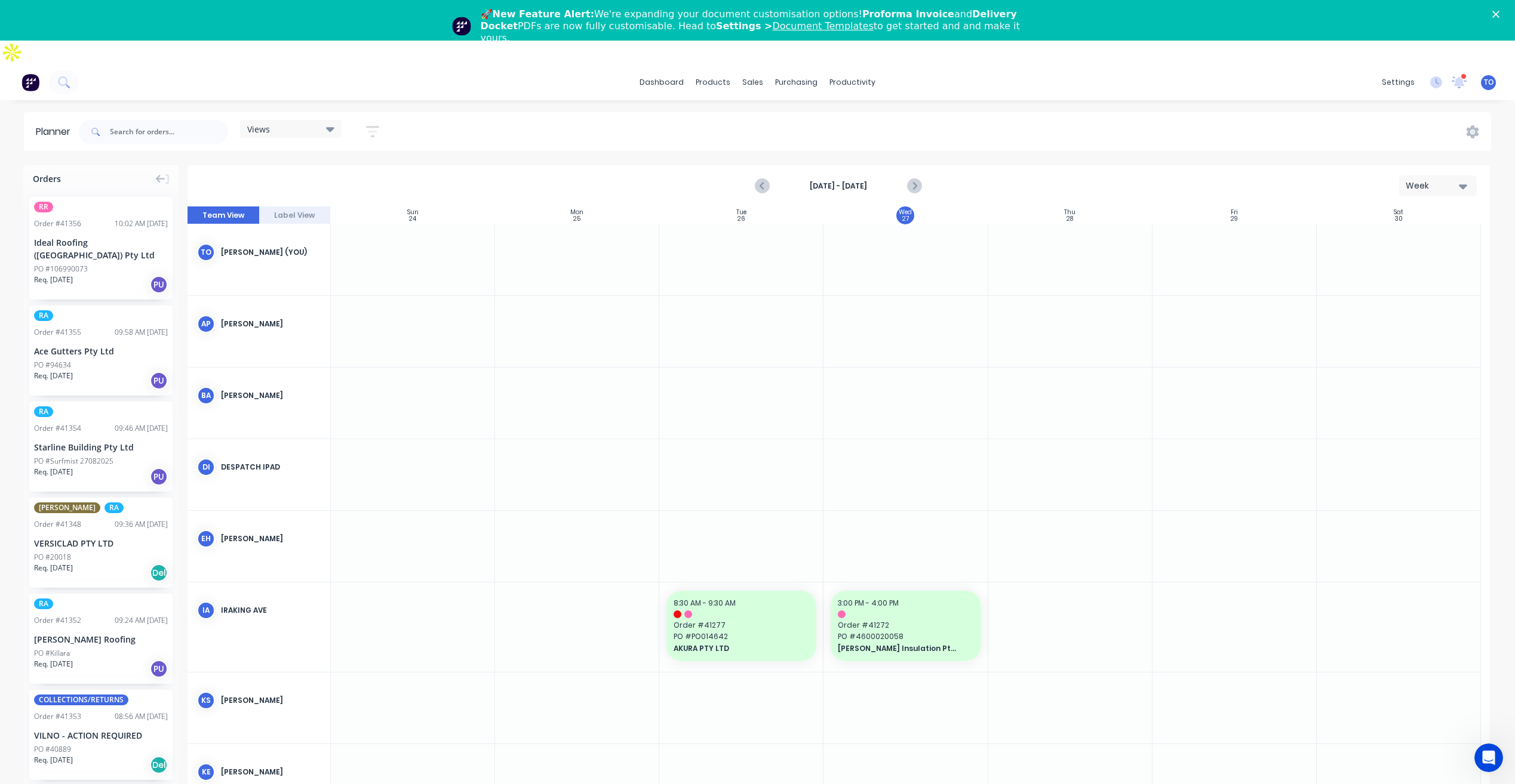
click at [376, 126] on icon "button" at bounding box center [372, 132] width 13 height 11
click at [355, 167] on button "Show/Hide users" at bounding box center [316, 176] width 111 height 18
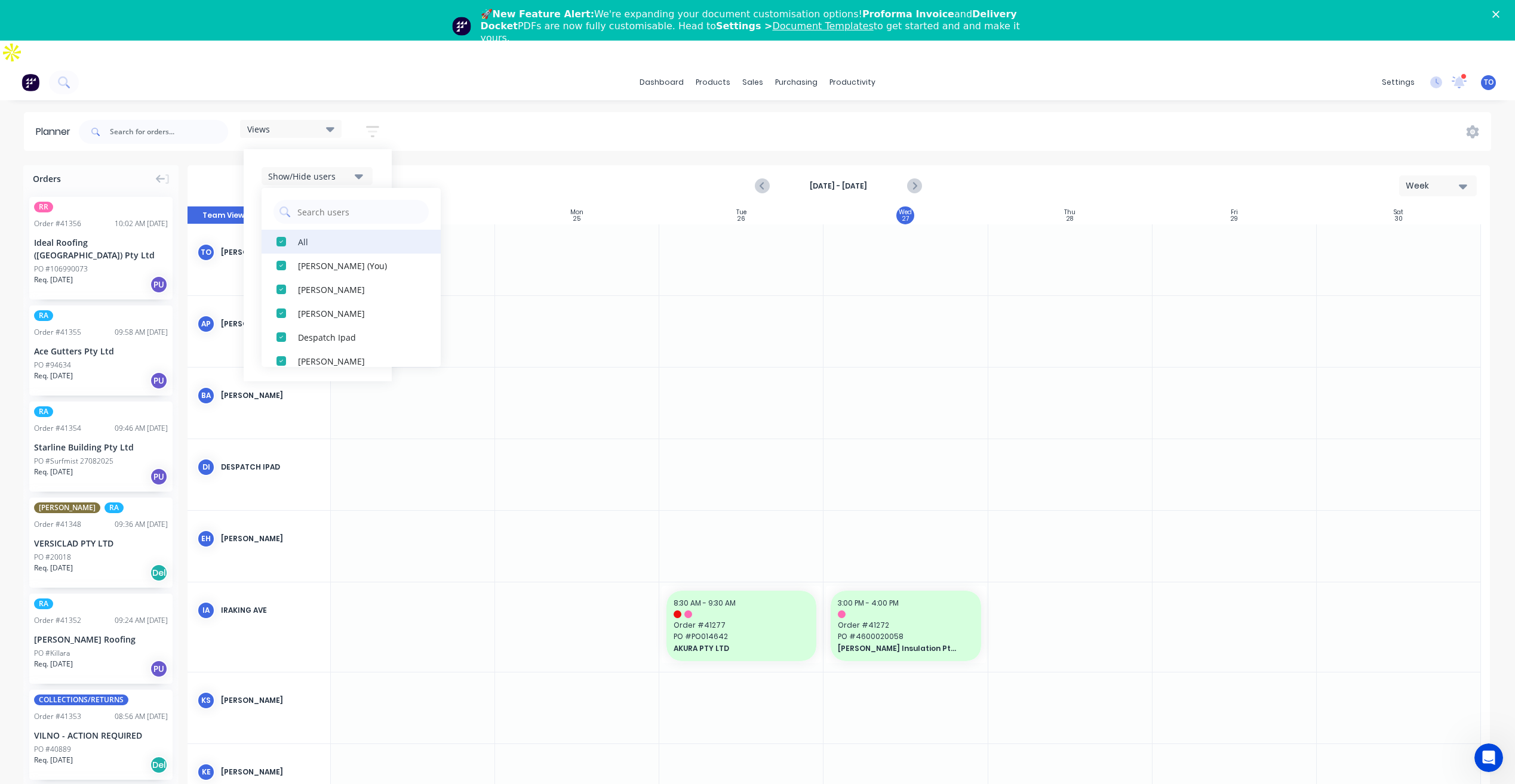
click at [301, 235] on div "All" at bounding box center [358, 241] width 120 height 12
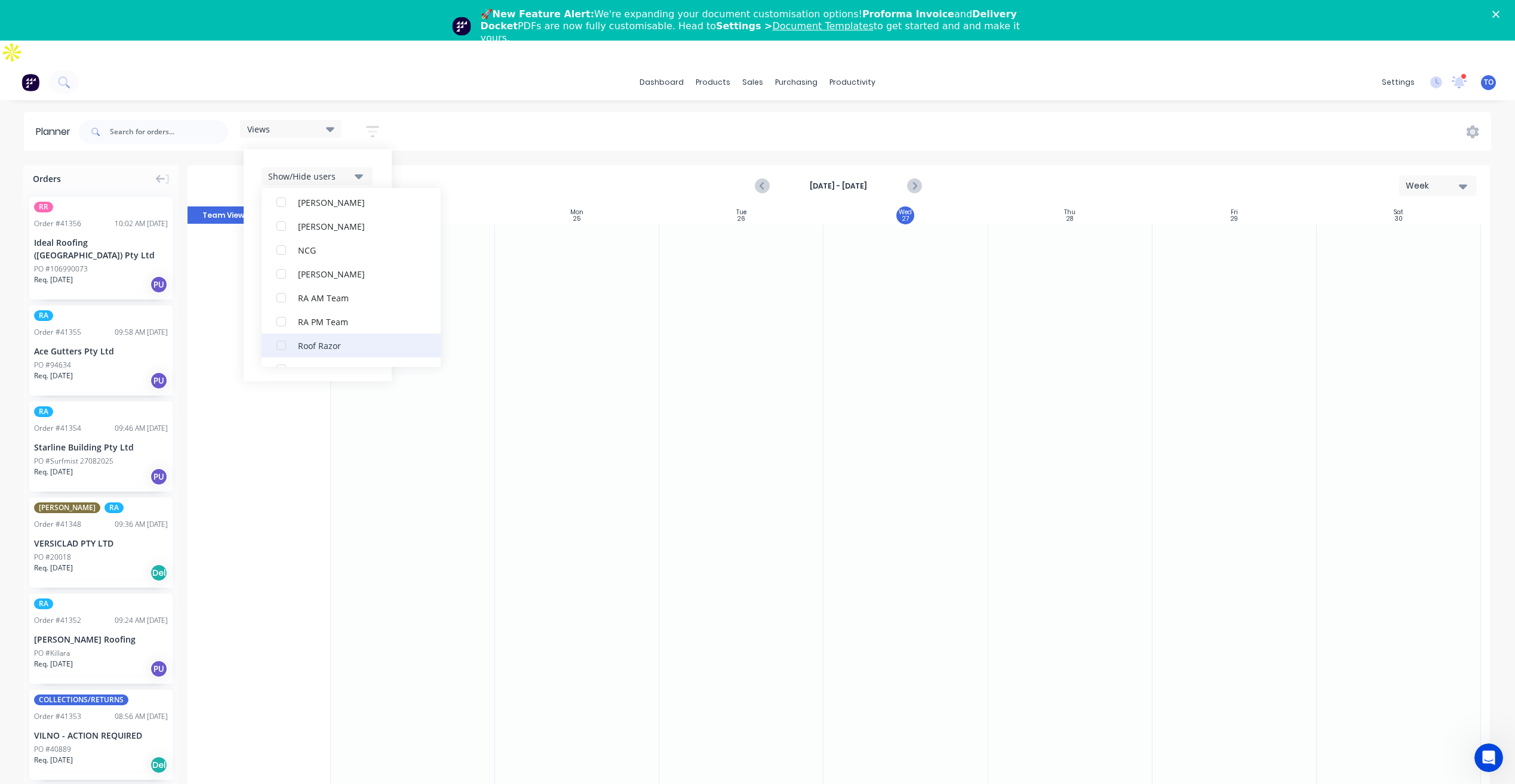
scroll to position [299, 0]
click at [291, 290] on div "button" at bounding box center [282, 302] width 24 height 24
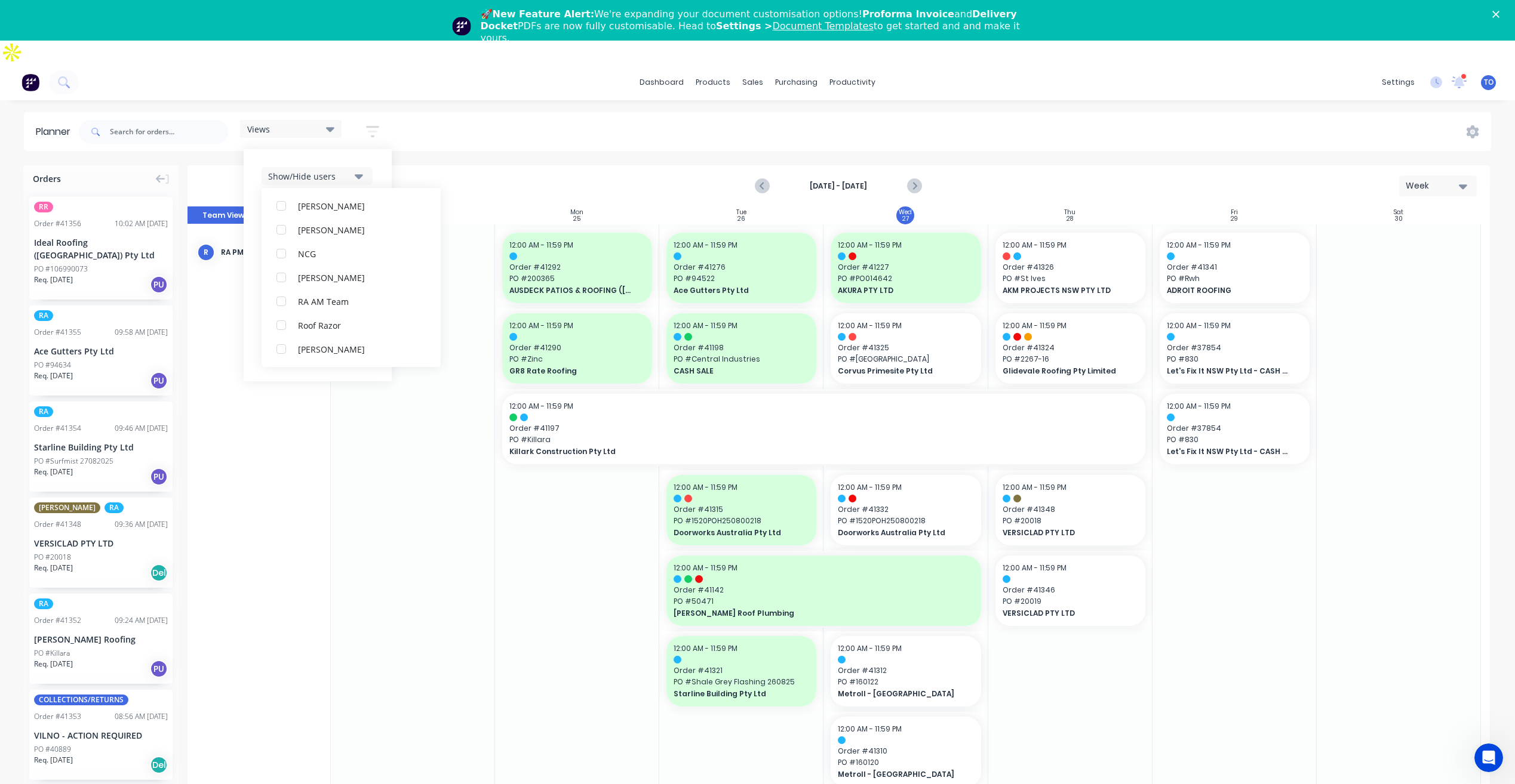
scroll to position [0, 0]
click at [753, 115] on div "Views Save new view None (Default) edit Iraking edit kyle edit Michael's View e…" at bounding box center [783, 132] width 1415 height 36
click at [375, 120] on button "button" at bounding box center [372, 131] width 38 height 23
click at [355, 239] on button "Filter by status" at bounding box center [316, 248] width 111 height 18
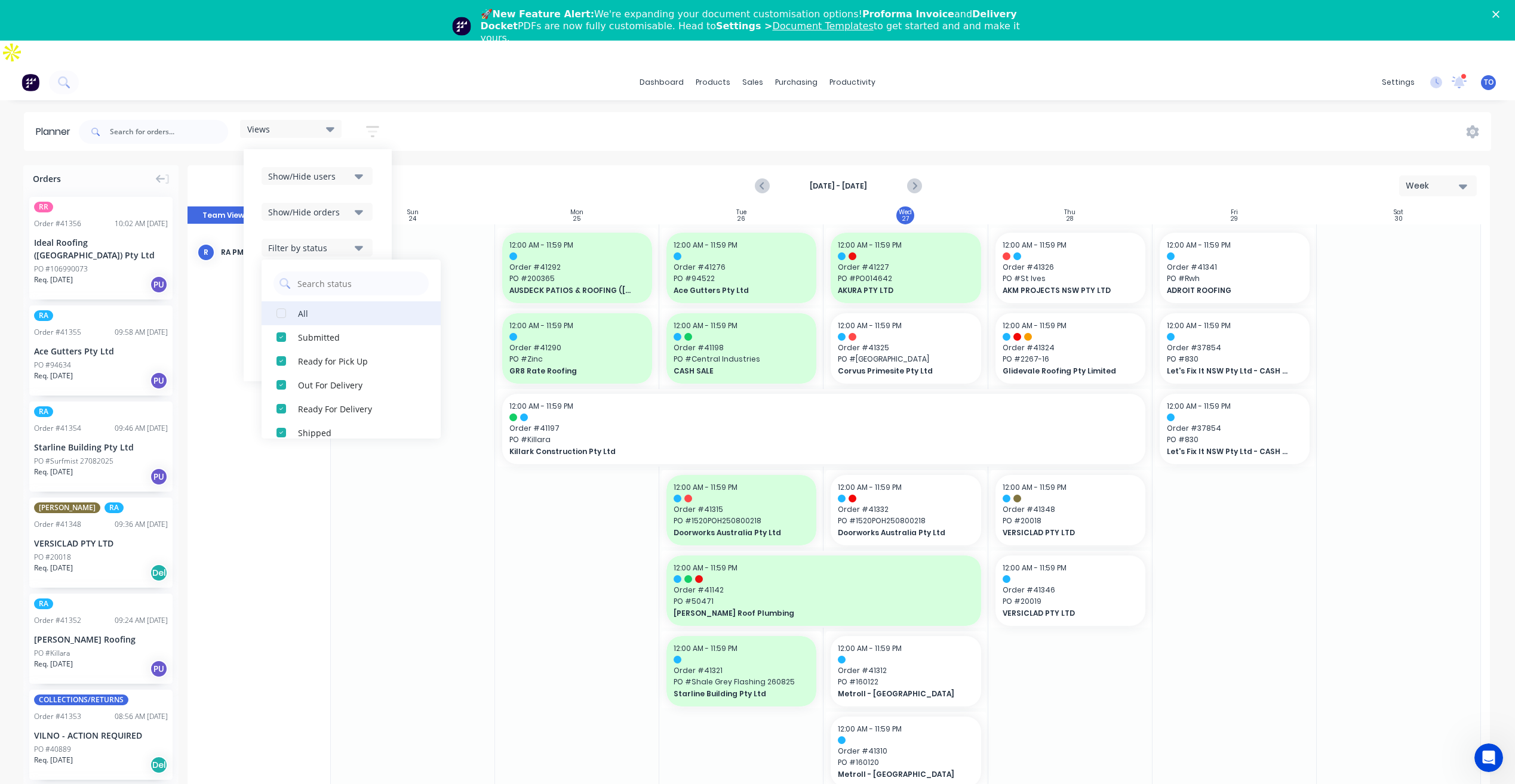
click at [317, 307] on div "All" at bounding box center [358, 312] width 120 height 12
click at [355, 203] on button "Show/Hide orders" at bounding box center [316, 212] width 111 height 18
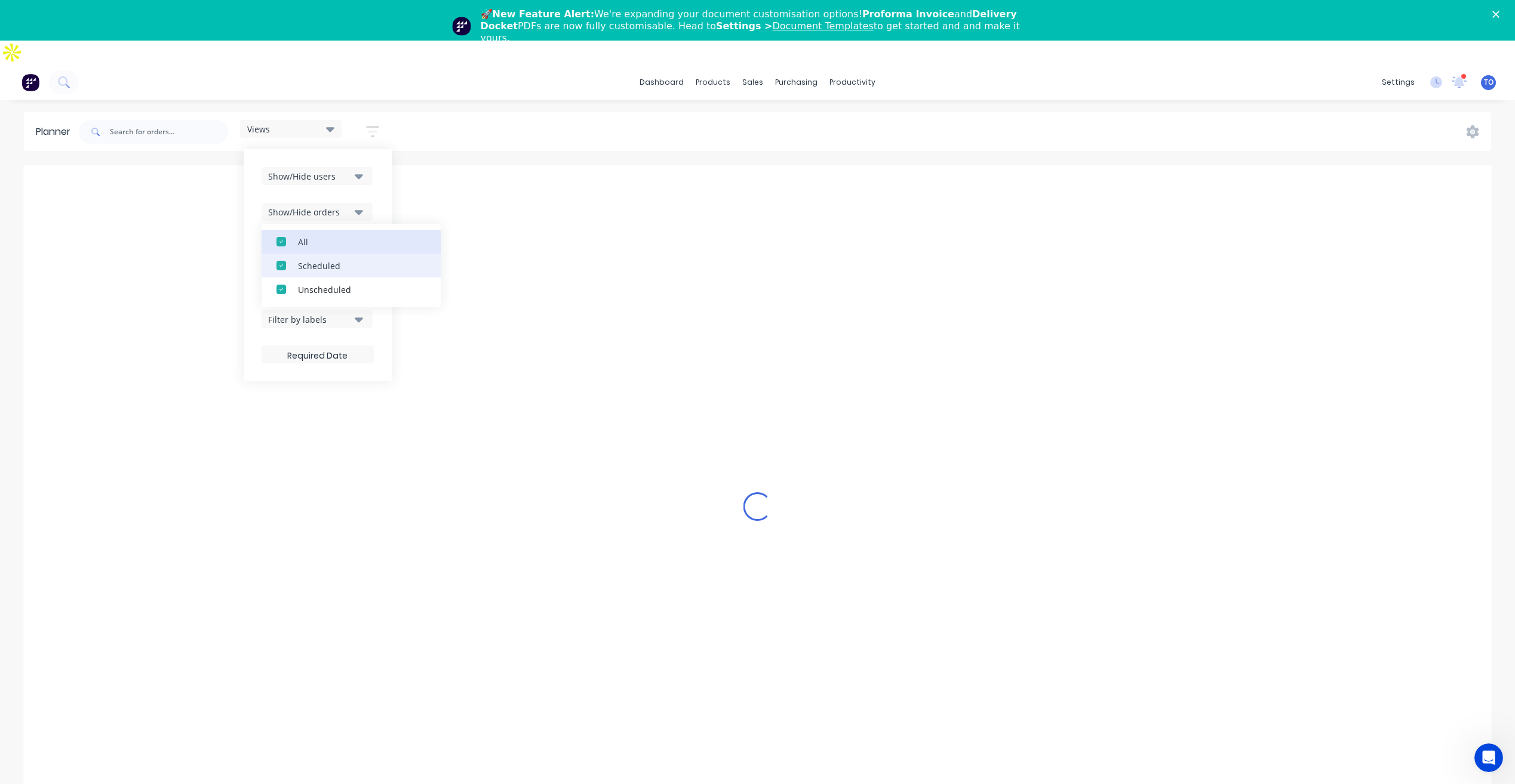
drag, startPoint x: 336, startPoint y: 218, endPoint x: 333, endPoint y: 239, distance: 21.2
click at [336, 235] on div "All" at bounding box center [358, 241] width 120 height 12
drag, startPoint x: 335, startPoint y: 268, endPoint x: 361, endPoint y: 240, distance: 38.2
click at [335, 283] on div "Unscheduled" at bounding box center [358, 289] width 120 height 12
click at [370, 167] on div "Show/Hide users Show/Hide orders All Scheduled Unscheduled Filter by status Fil…" at bounding box center [317, 265] width 112 height 197
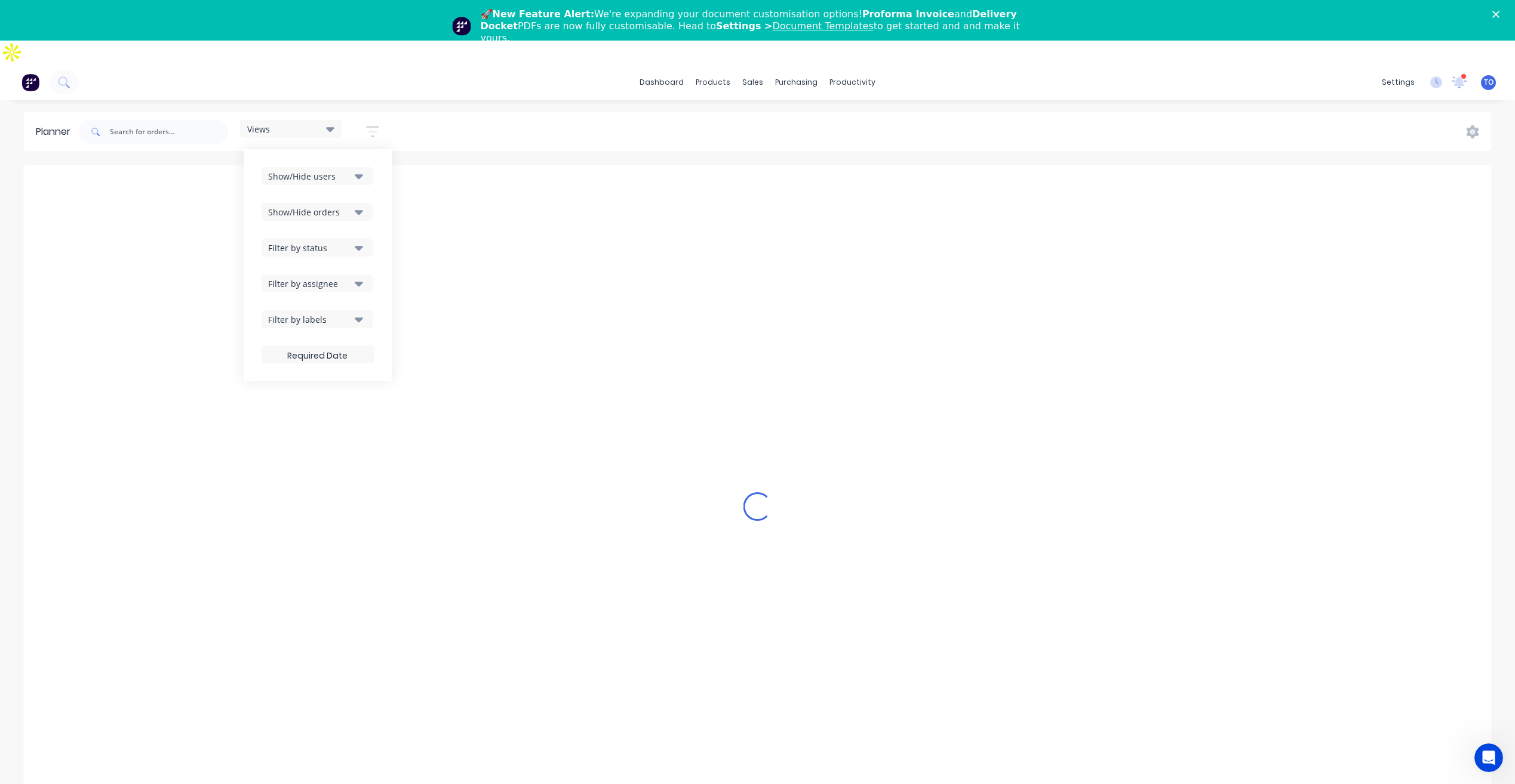
click at [362, 277] on icon "button" at bounding box center [359, 283] width 8 height 13
click at [371, 239] on button "Filter by status" at bounding box center [316, 248] width 111 height 18
click at [385, 193] on div "Show/Hide users Show/Hide orders Filter by status All Draft Quote Archived Deli…" at bounding box center [317, 265] width 148 height 232
click at [361, 210] on icon "button" at bounding box center [359, 213] width 8 height 5
click at [361, 167] on button "Show/Hide users" at bounding box center [316, 176] width 111 height 18
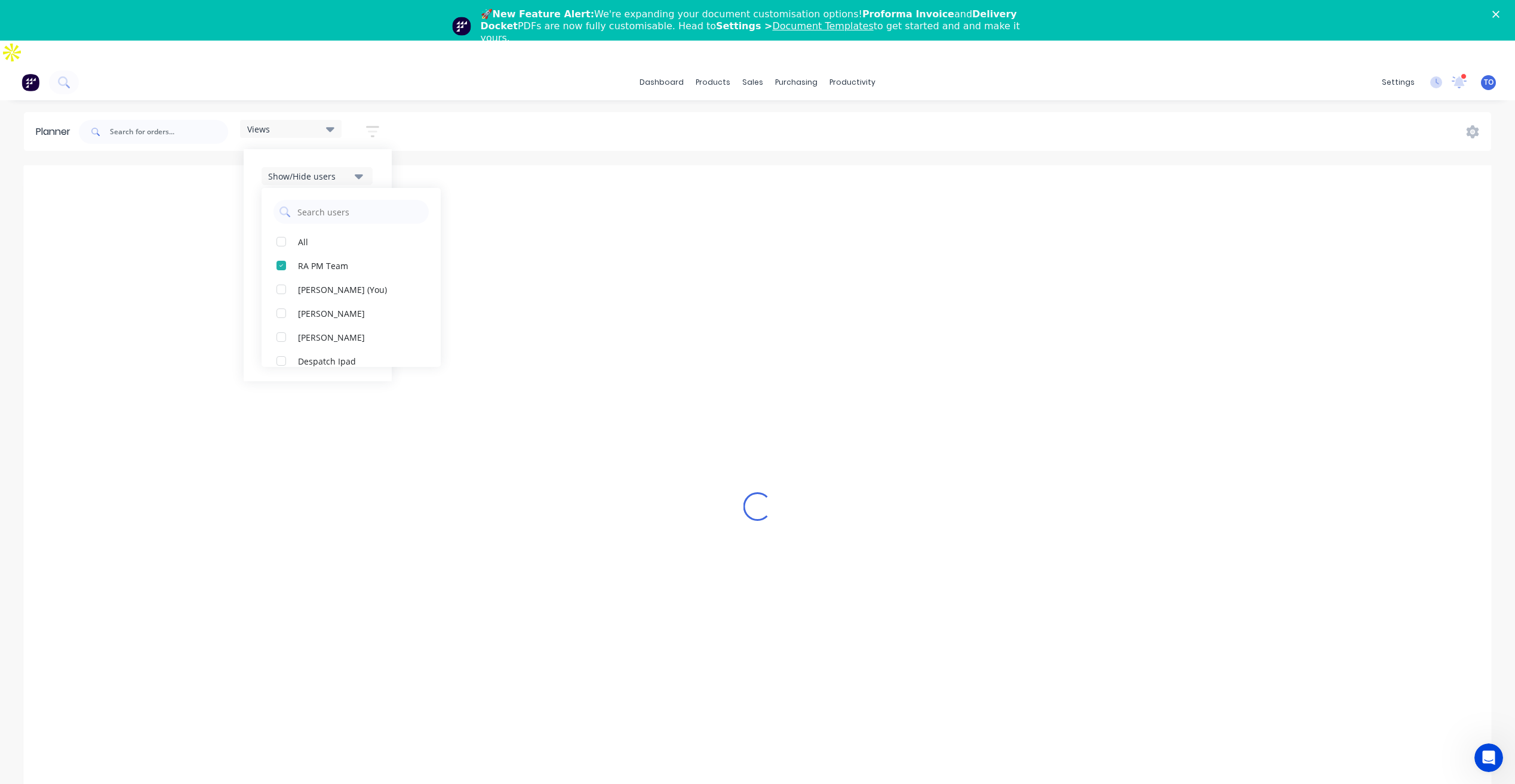
click at [568, 114] on div "Views Save new view None (Default) edit Iraking edit kyle edit Michael's View e…" at bounding box center [783, 132] width 1415 height 36
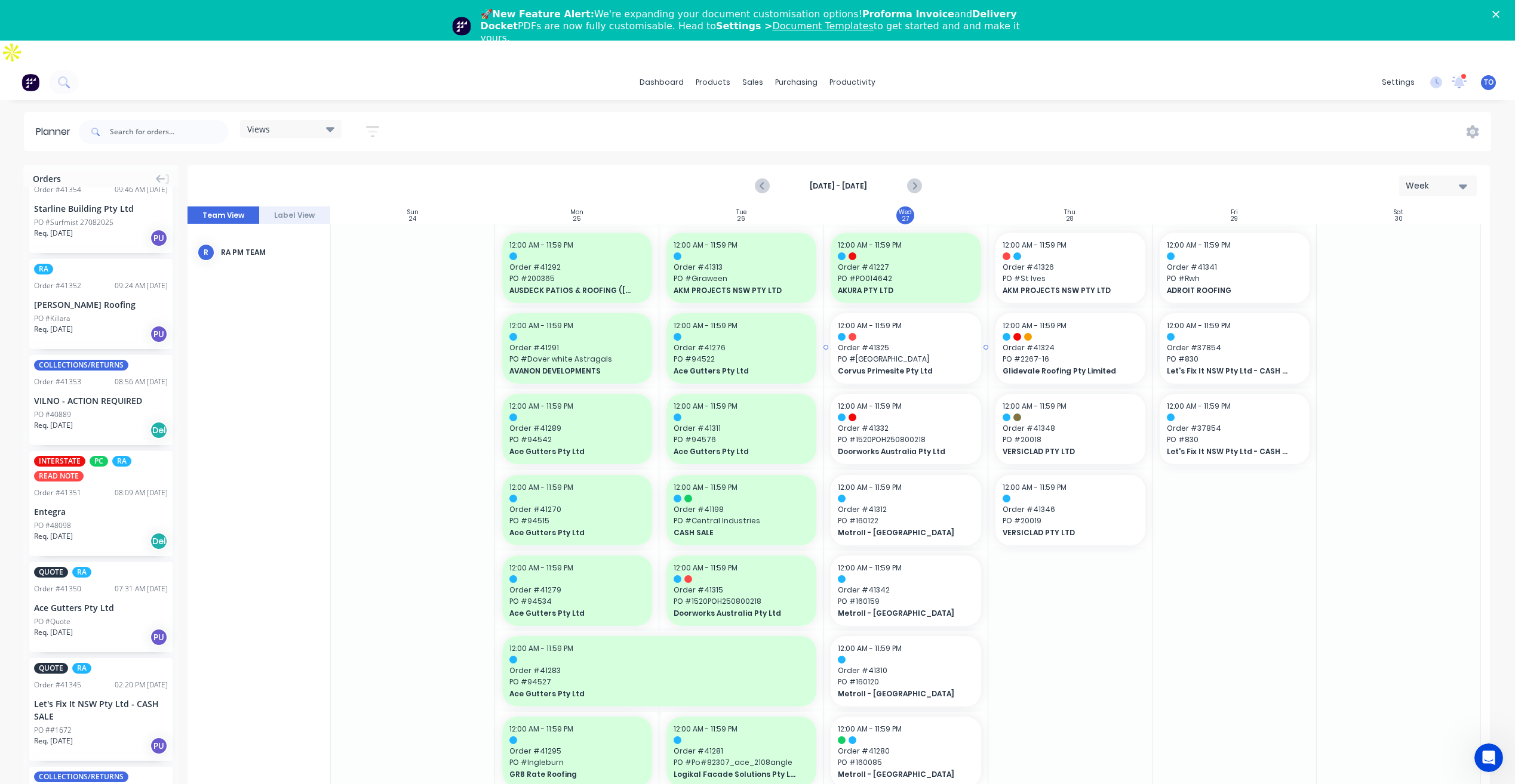
click at [910, 343] on span "Order # 41325" at bounding box center [905, 348] width 135 height 11
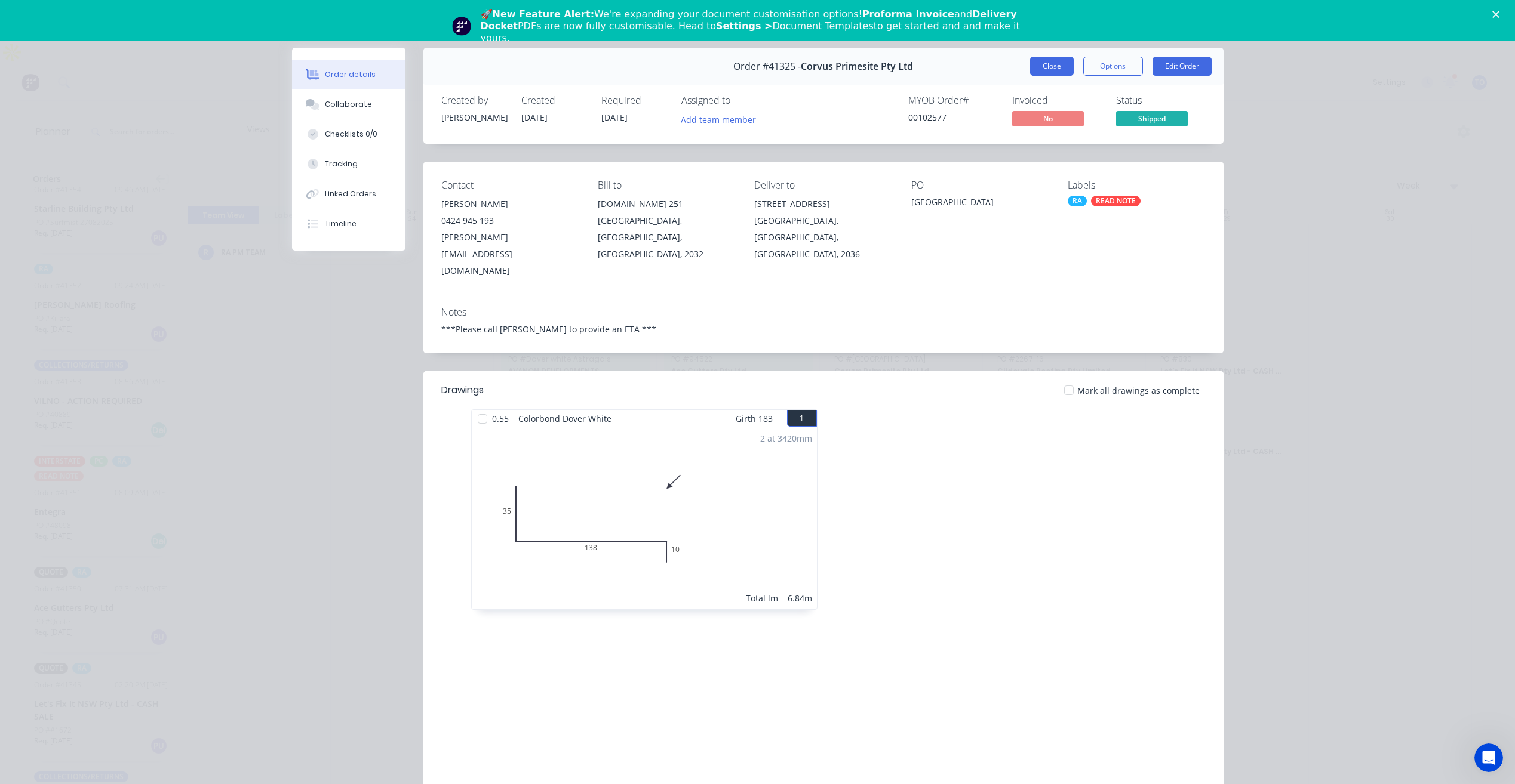
click at [1035, 61] on button "Close" at bounding box center [1052, 66] width 44 height 19
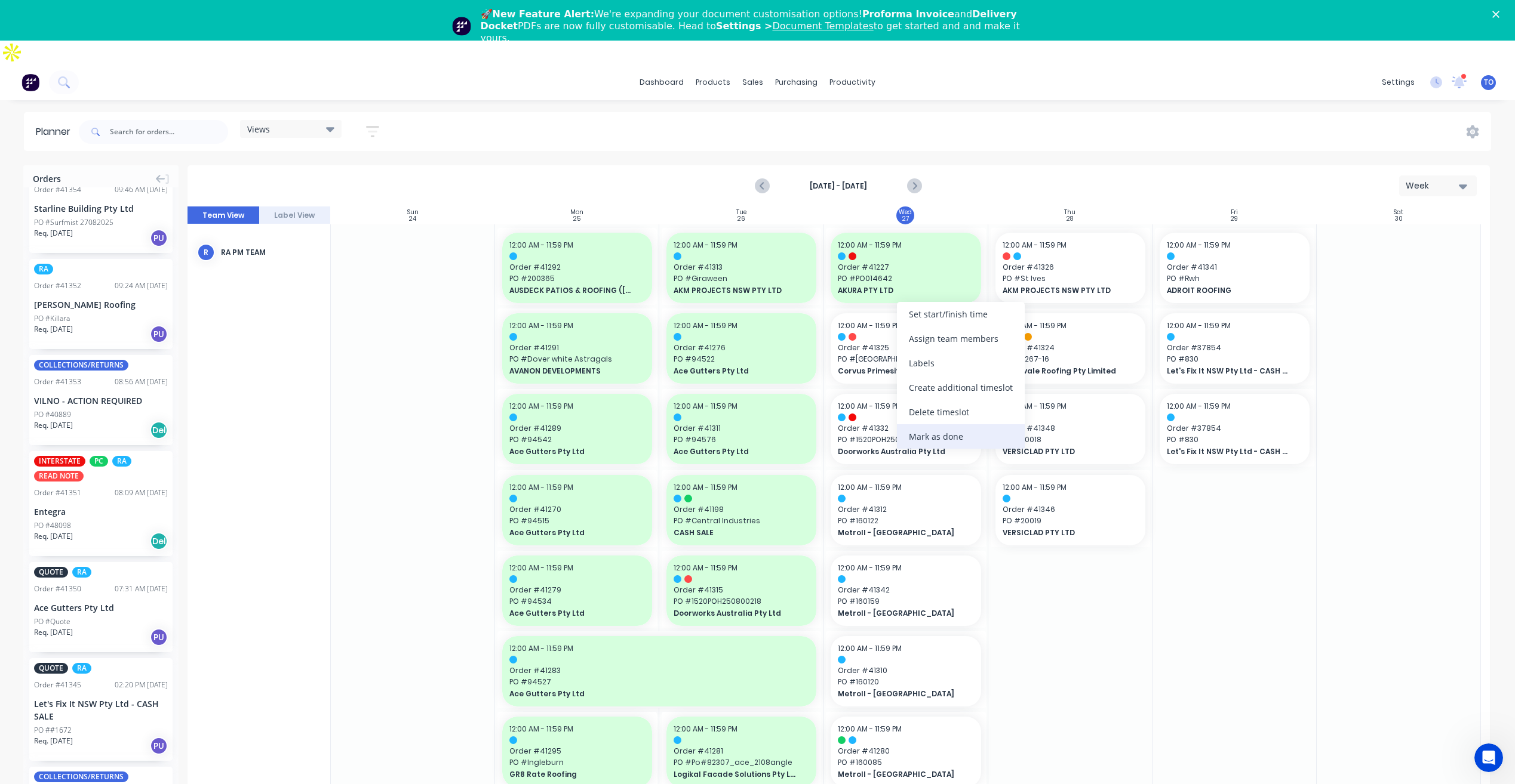
click at [935, 442] on div "Mark as done" at bounding box center [961, 437] width 128 height 24
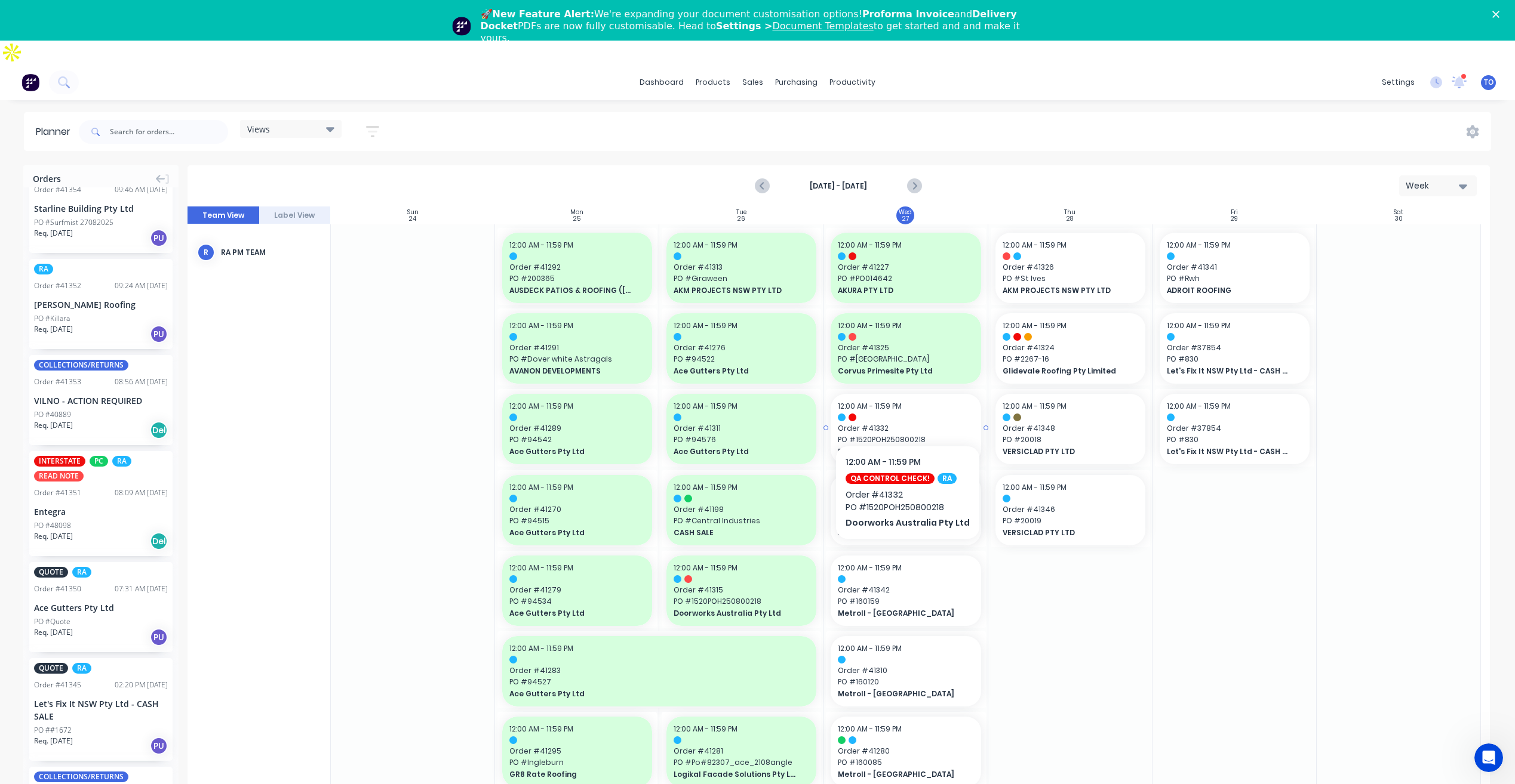
click at [927, 423] on span "Order # 41332" at bounding box center [905, 428] width 135 height 11
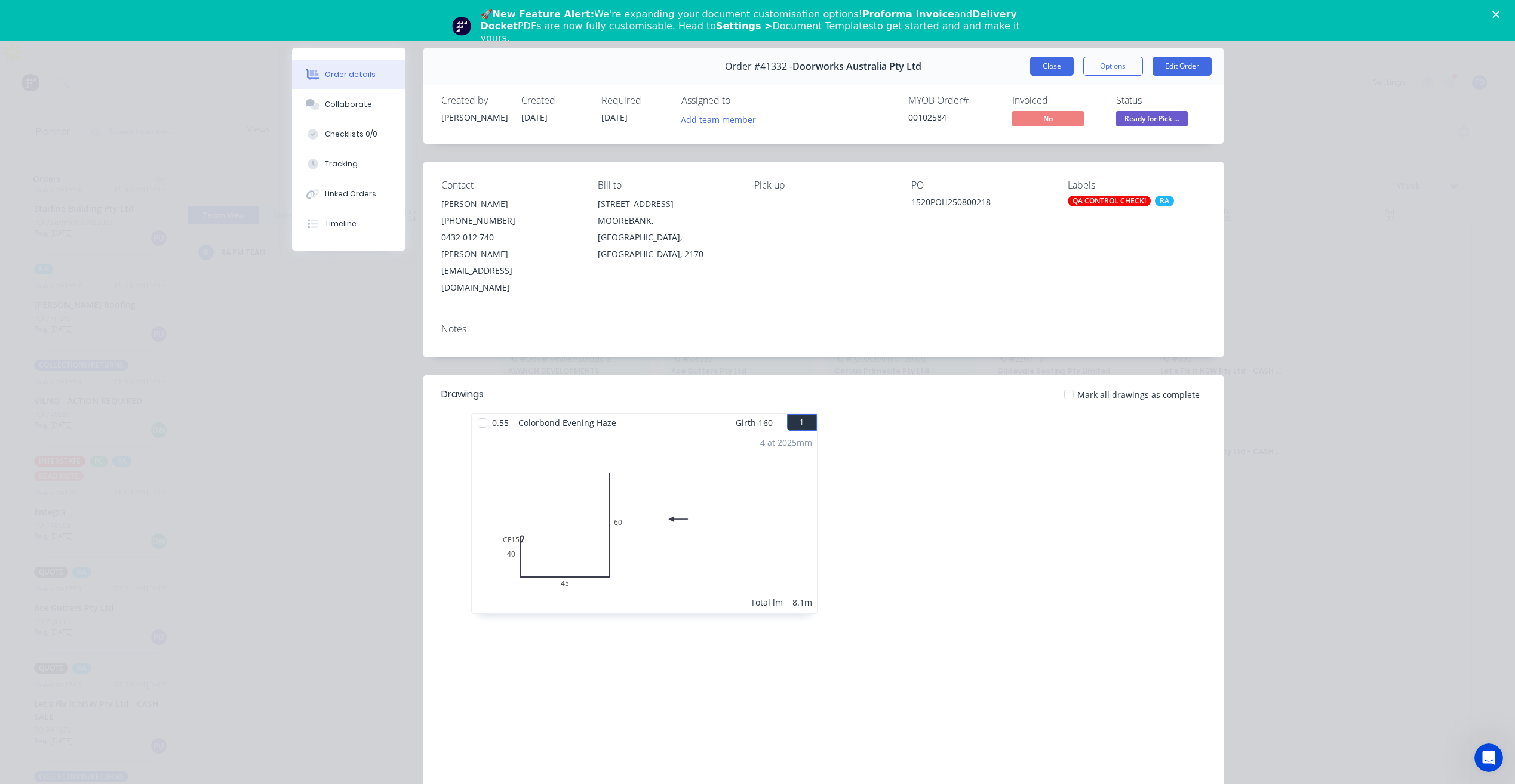
click at [1040, 71] on button "Close" at bounding box center [1052, 66] width 44 height 19
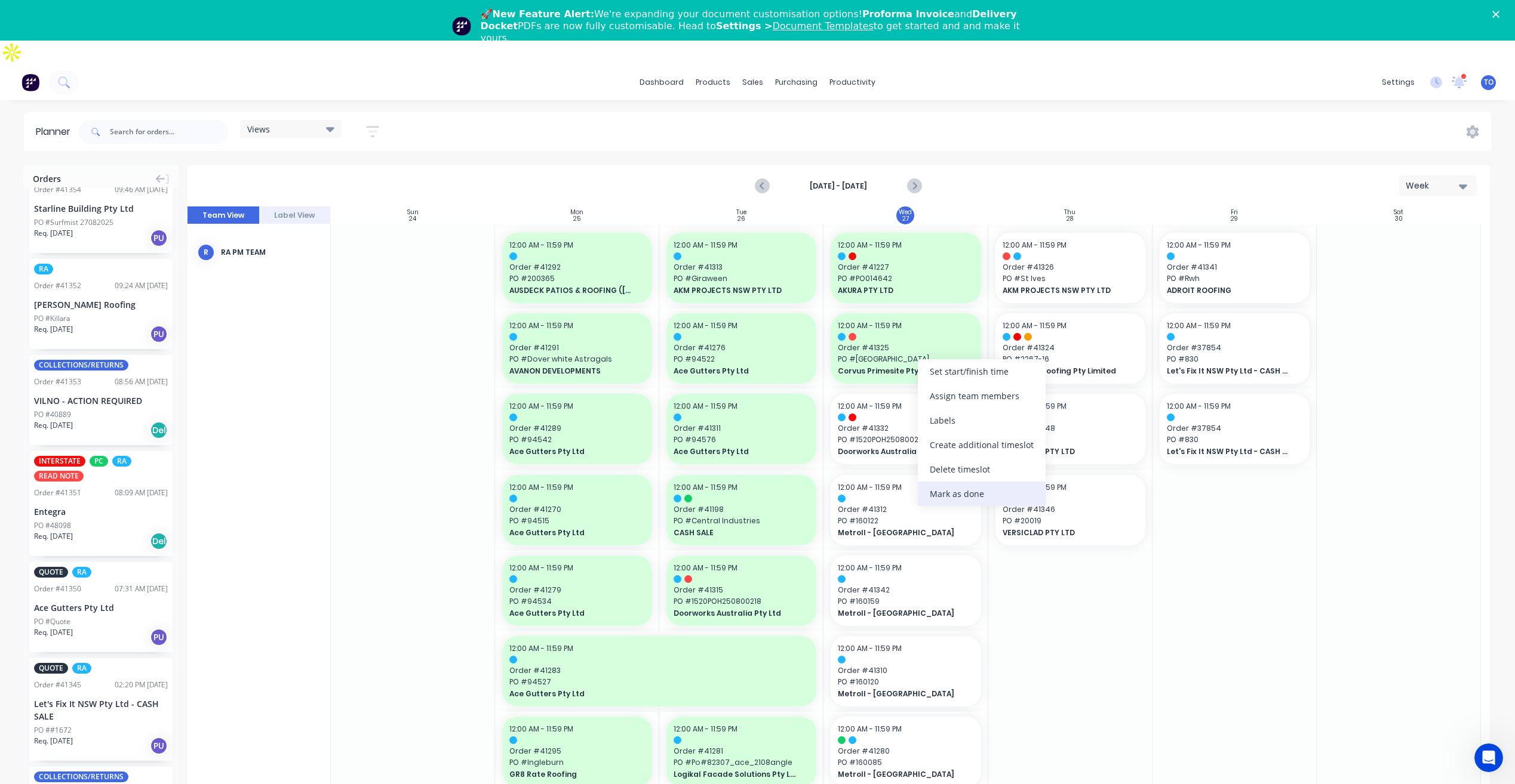
click at [941, 496] on div "Mark as done" at bounding box center [982, 494] width 128 height 24
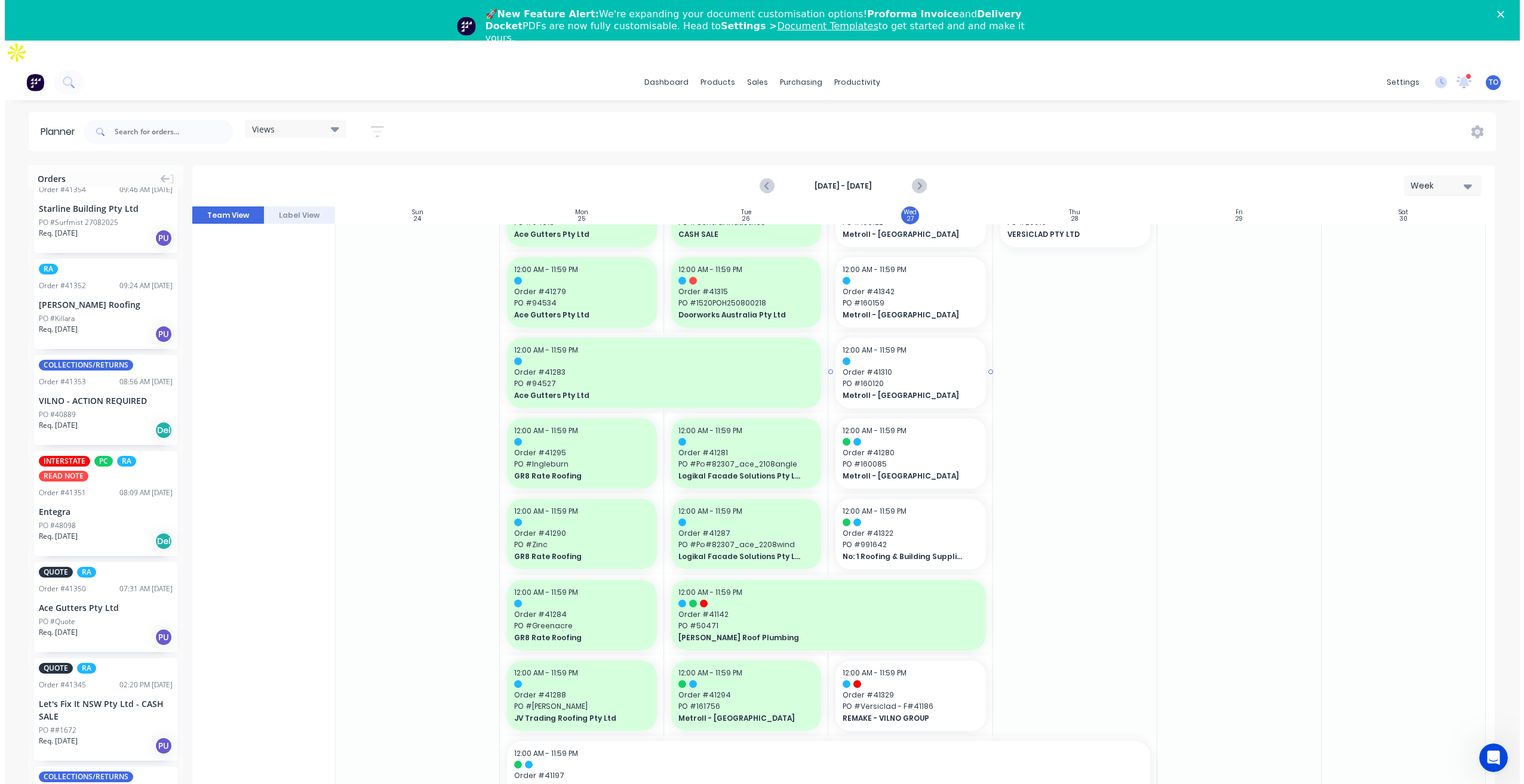
scroll to position [239, 0]
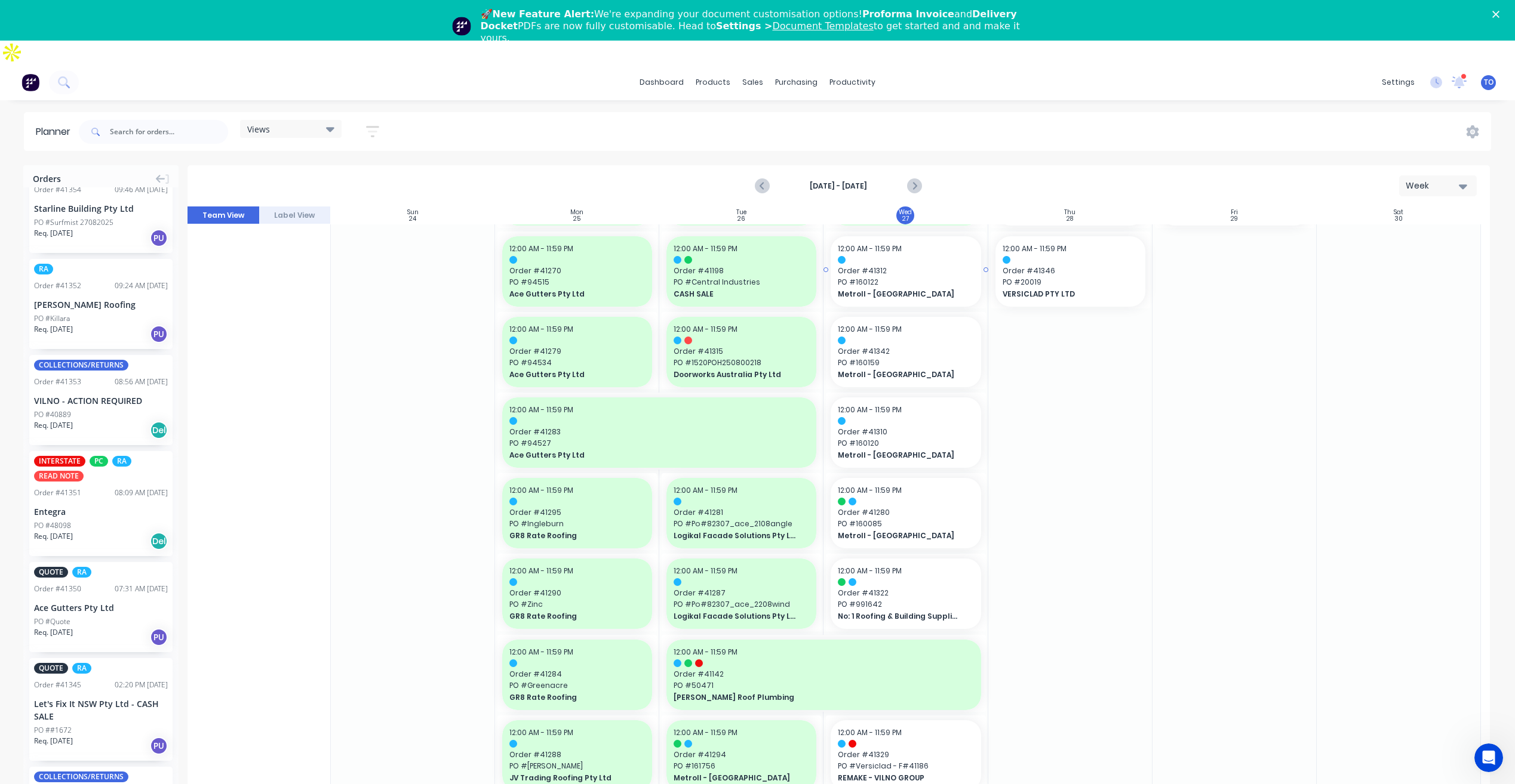
click at [918, 265] on span "Order # 41312" at bounding box center [905, 270] width 135 height 11
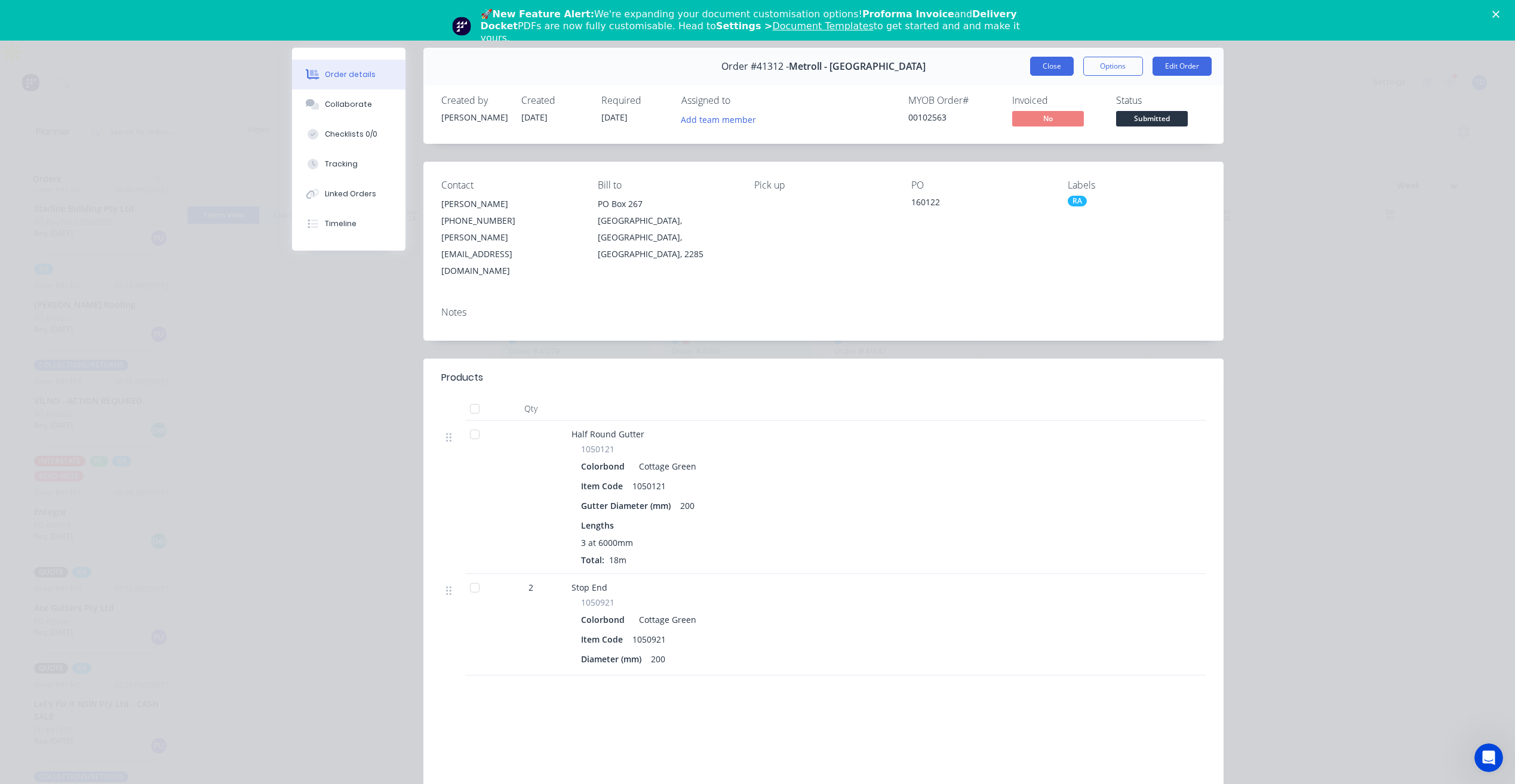
click at [1038, 65] on button "Close" at bounding box center [1052, 66] width 44 height 19
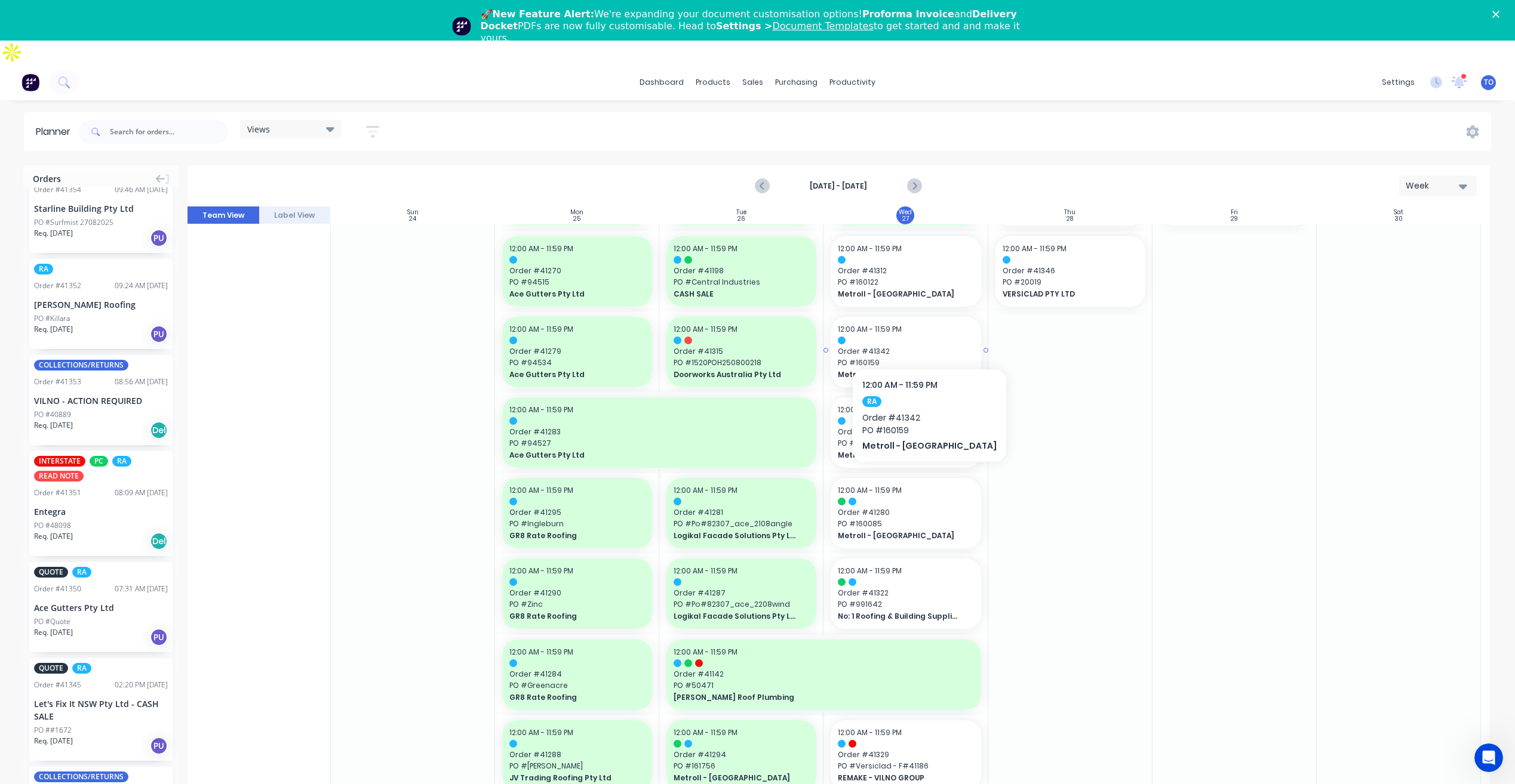
click at [919, 370] on span "Metroll - [GEOGRAPHIC_DATA]" at bounding box center [898, 375] width 122 height 11
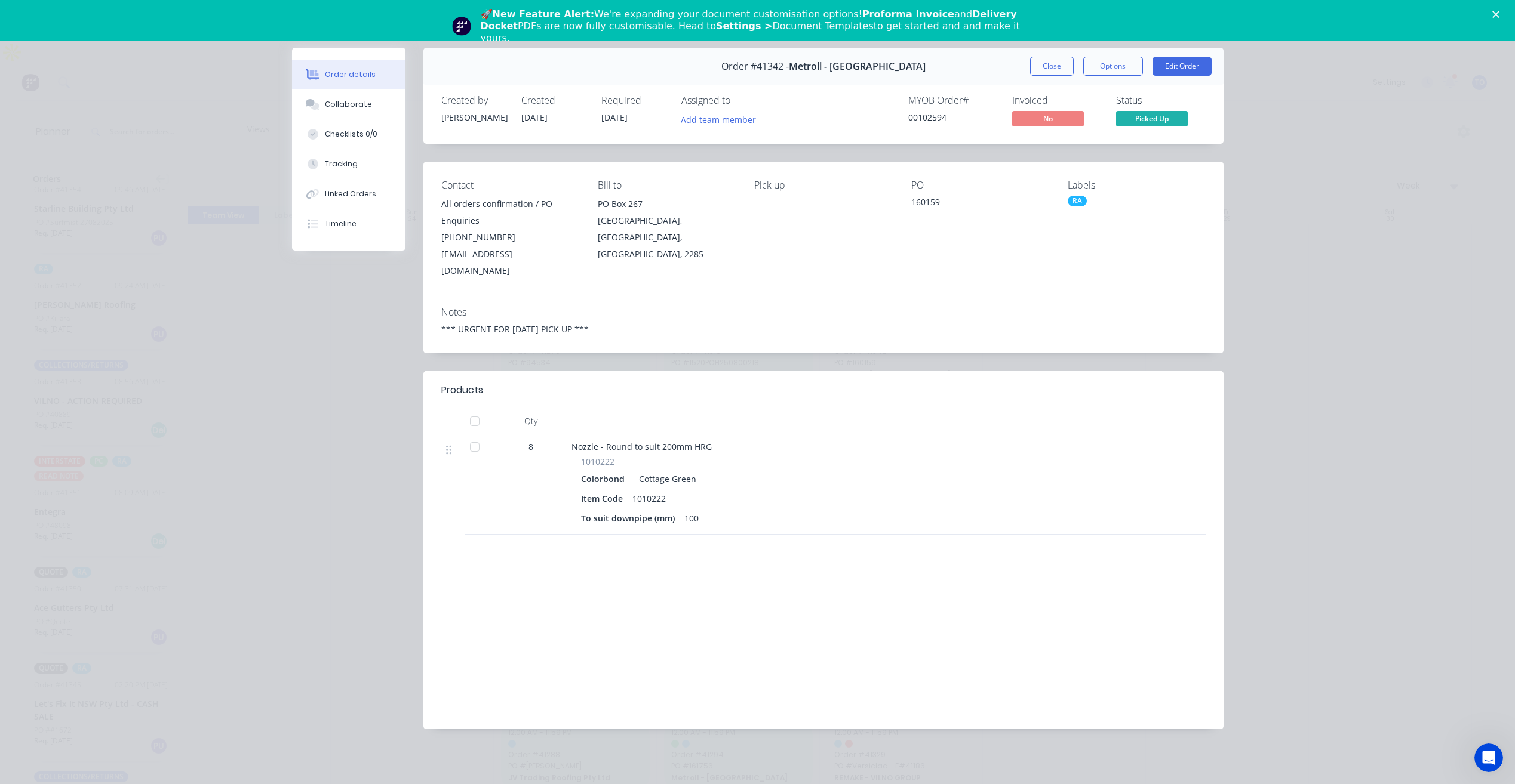
click at [1504, 12] on div "Close" at bounding box center [1498, 14] width 12 height 7
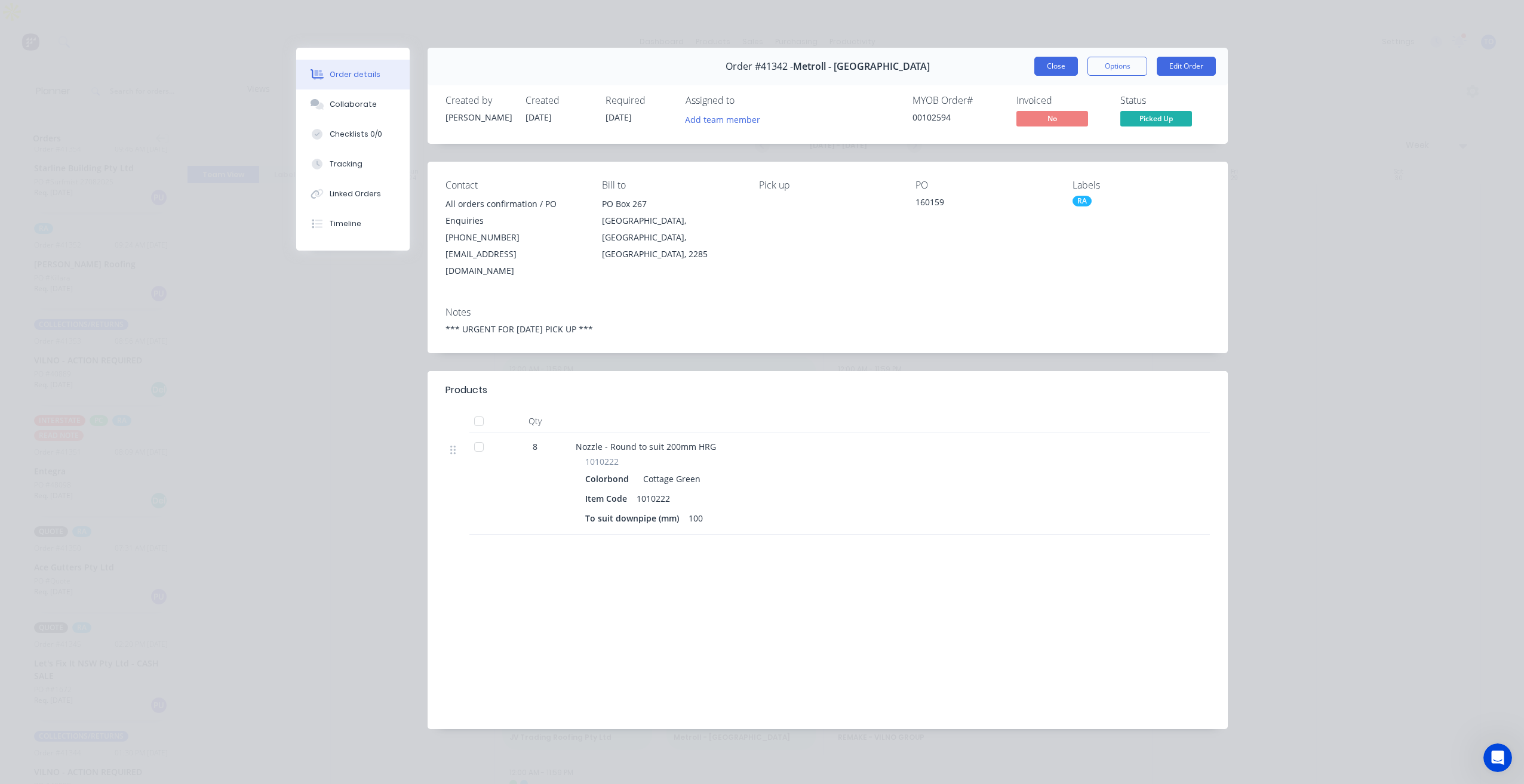
click at [1050, 63] on button "Close" at bounding box center [1056, 66] width 44 height 19
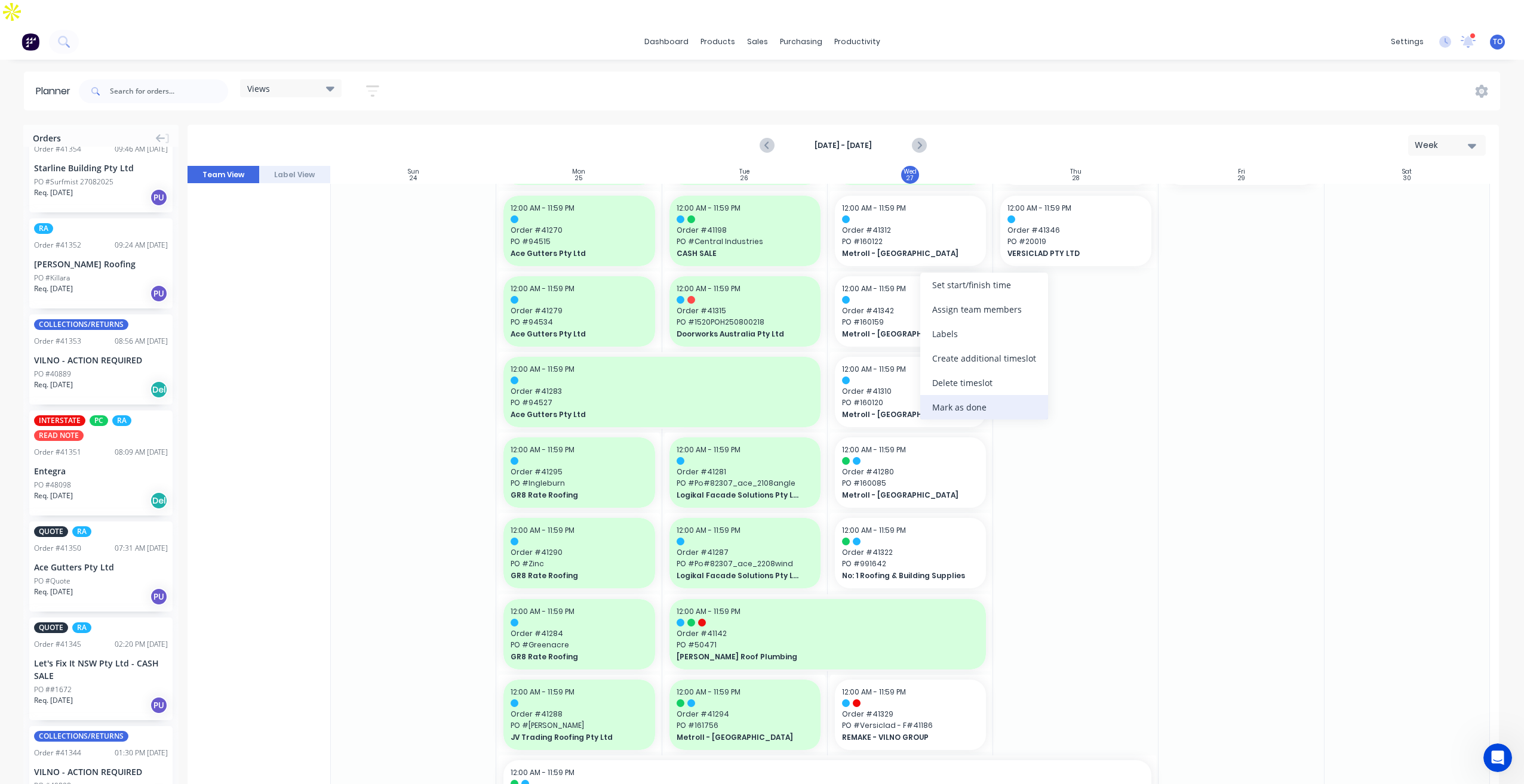
click at [957, 410] on div "Mark as done" at bounding box center [984, 407] width 128 height 24
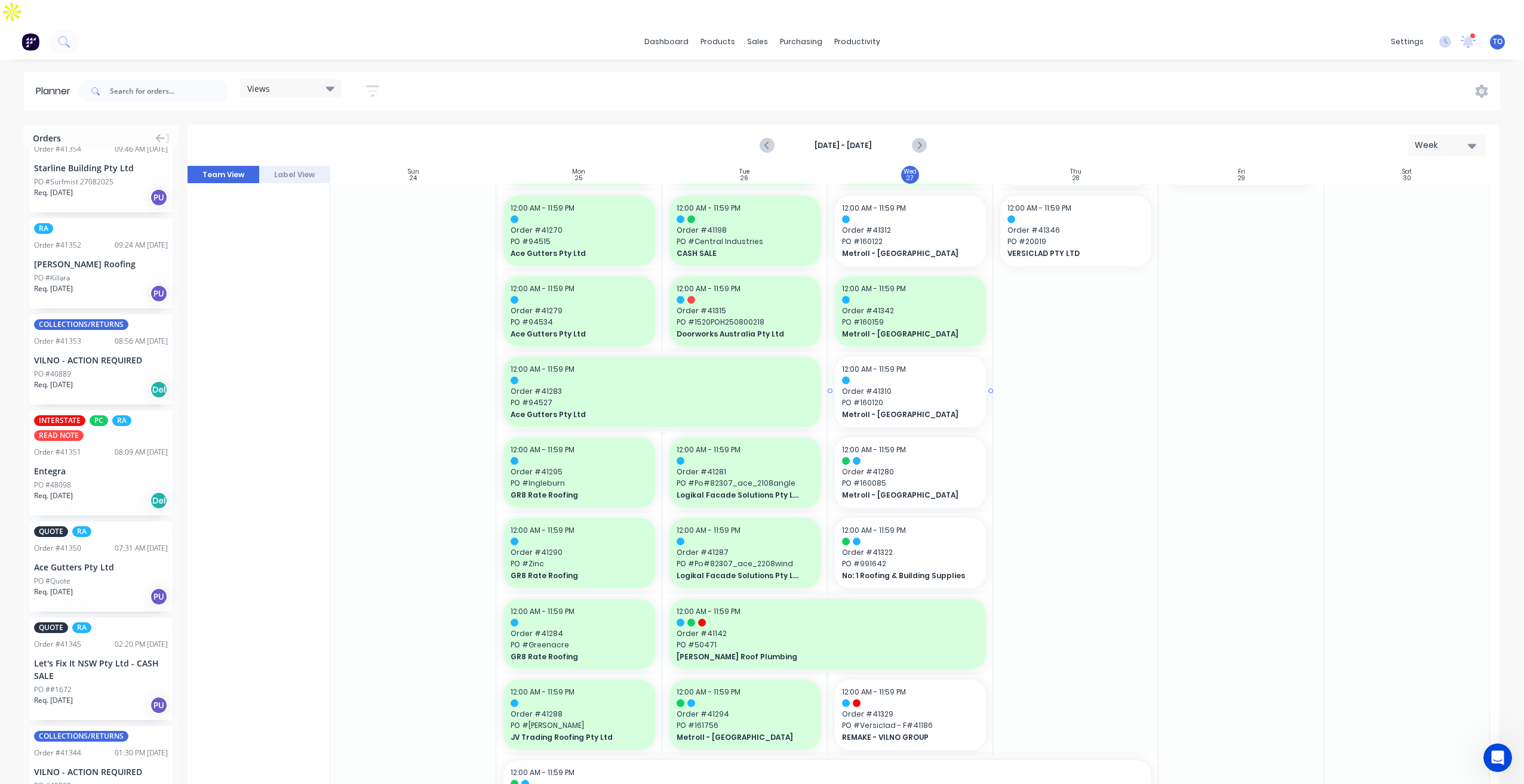
click at [921, 397] on span "PO # 160120" at bounding box center [910, 402] width 137 height 11
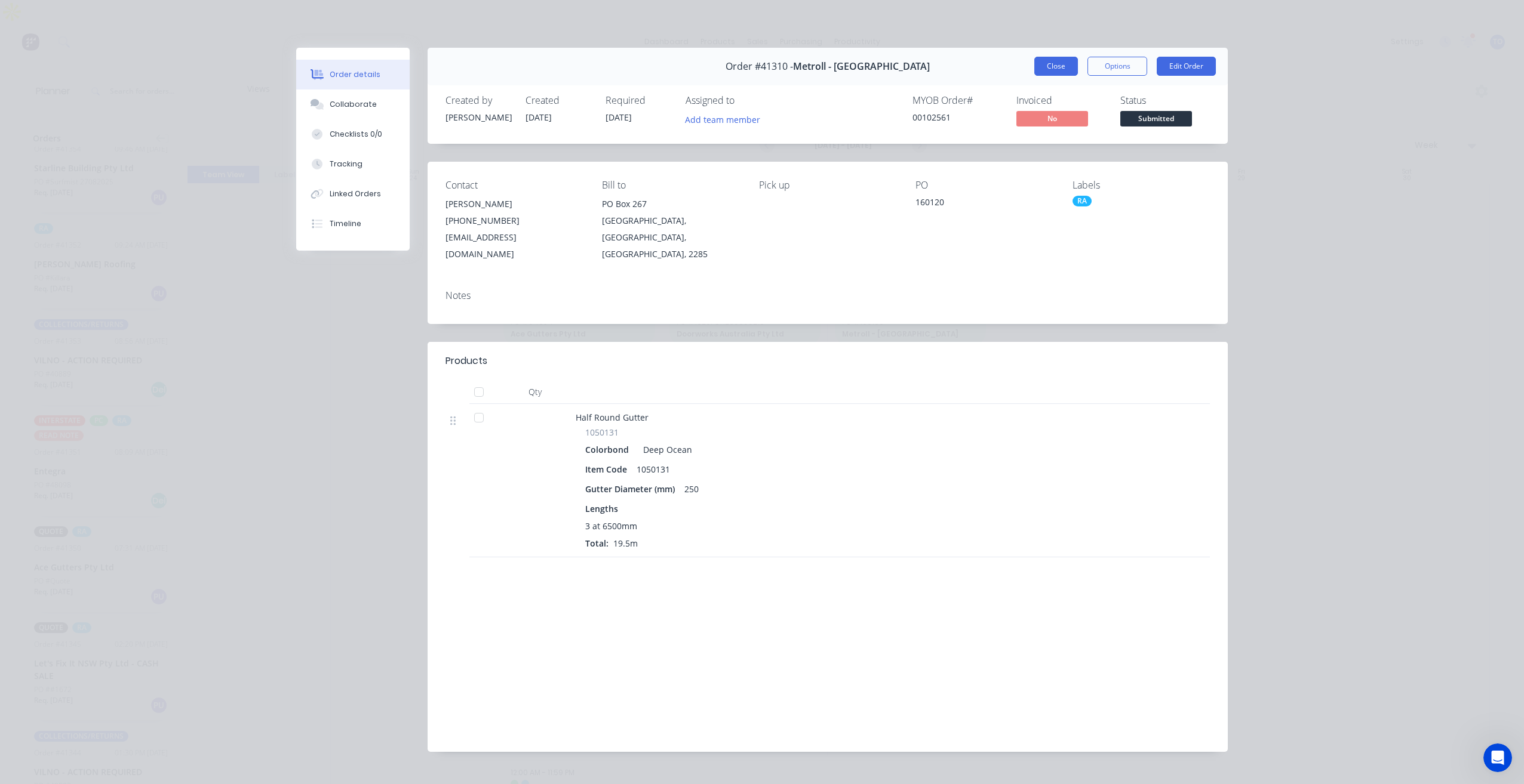
click at [1061, 73] on button "Close" at bounding box center [1056, 66] width 44 height 19
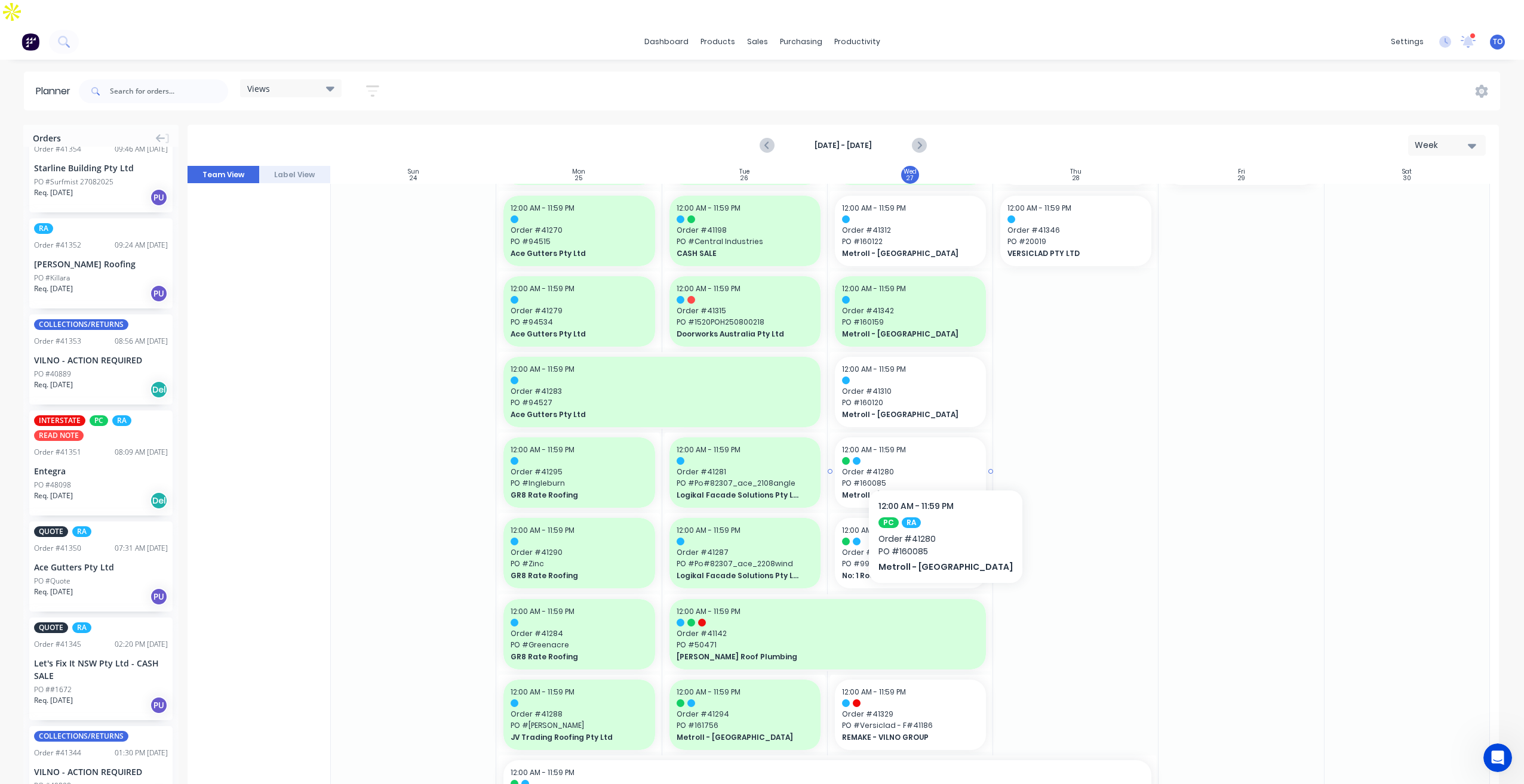
click at [919, 467] on span "Order # 41280" at bounding box center [910, 472] width 137 height 11
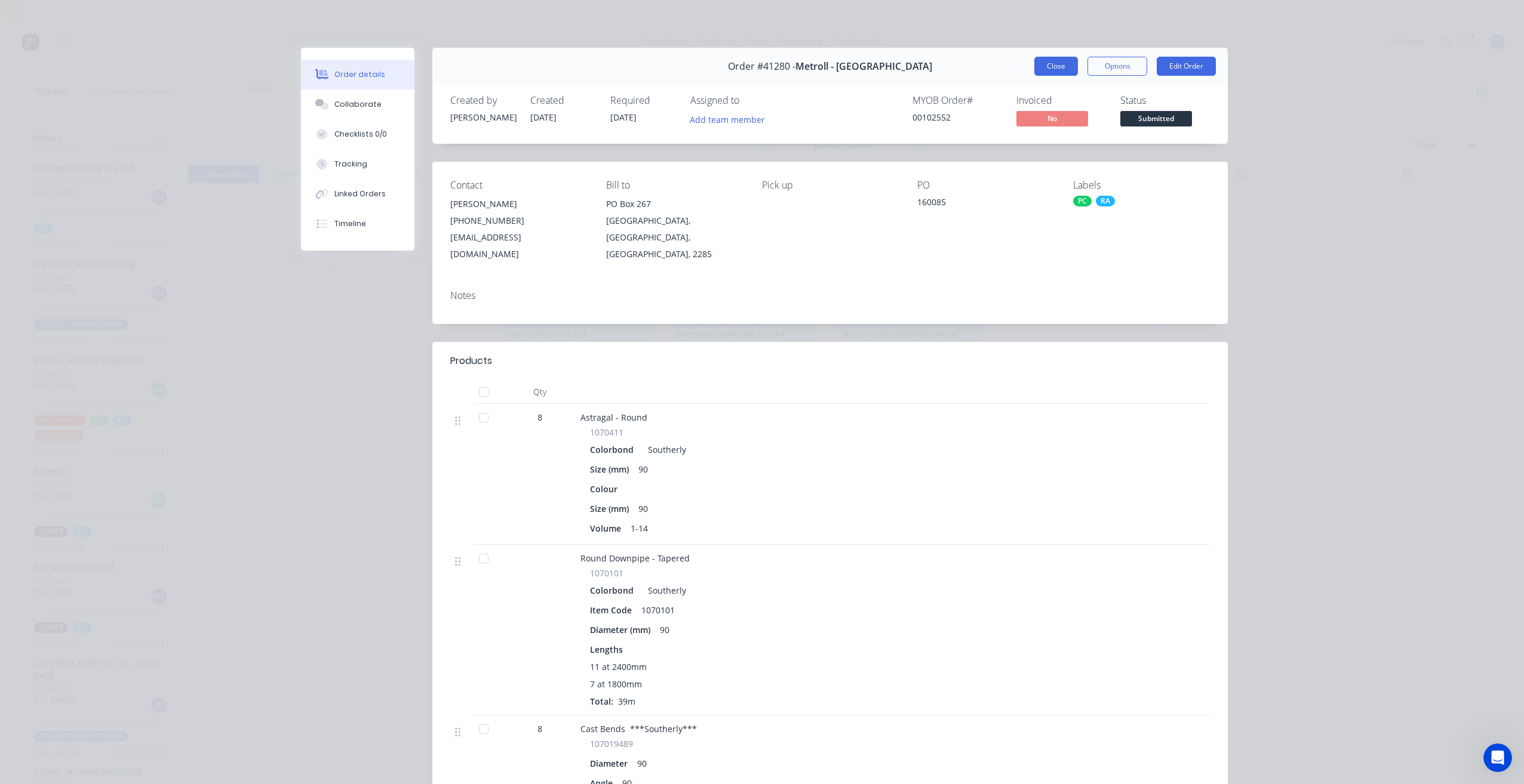
click at [1055, 65] on button "Close" at bounding box center [1056, 66] width 44 height 19
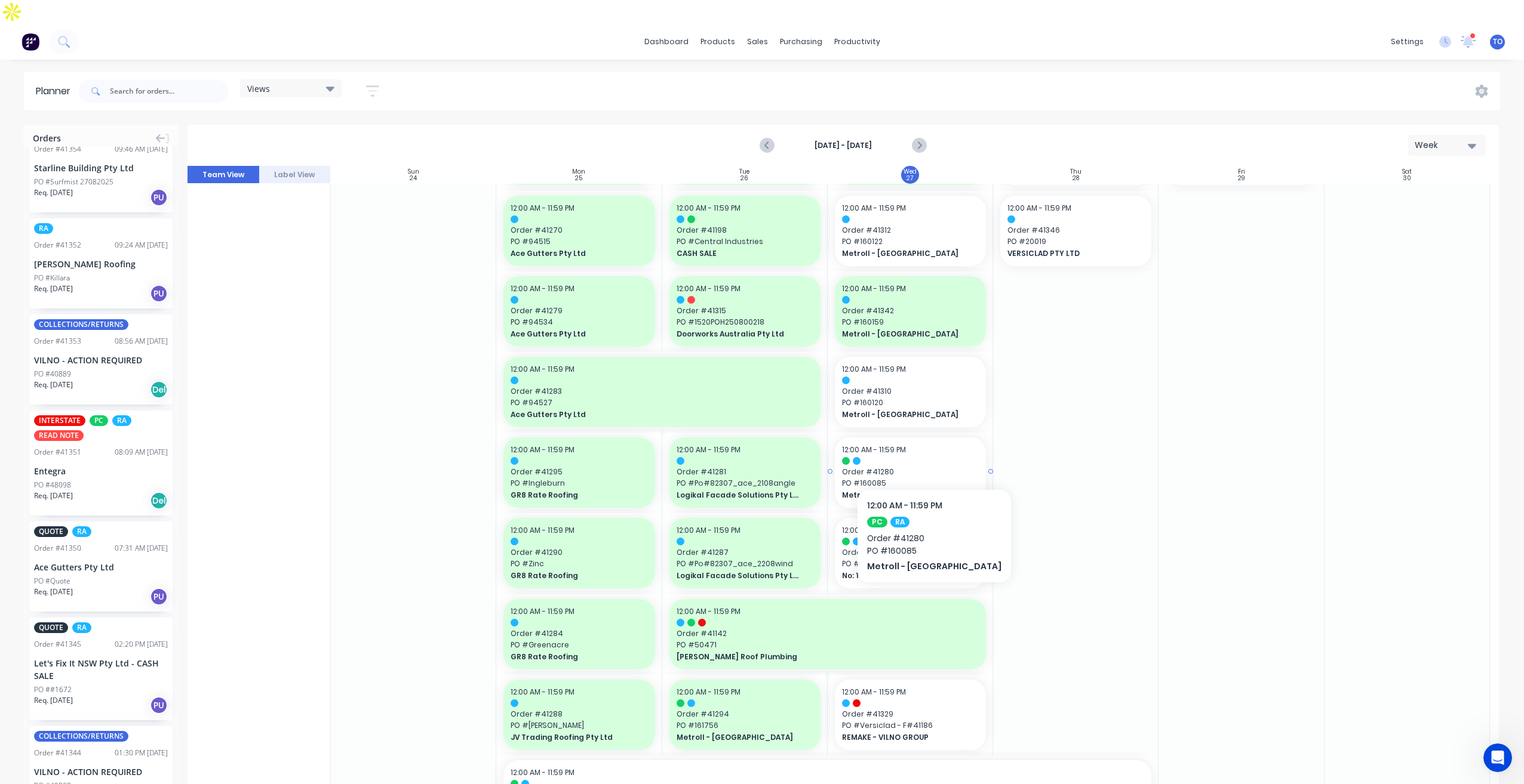
click at [902, 467] on span "Order # 41280" at bounding box center [910, 472] width 137 height 11
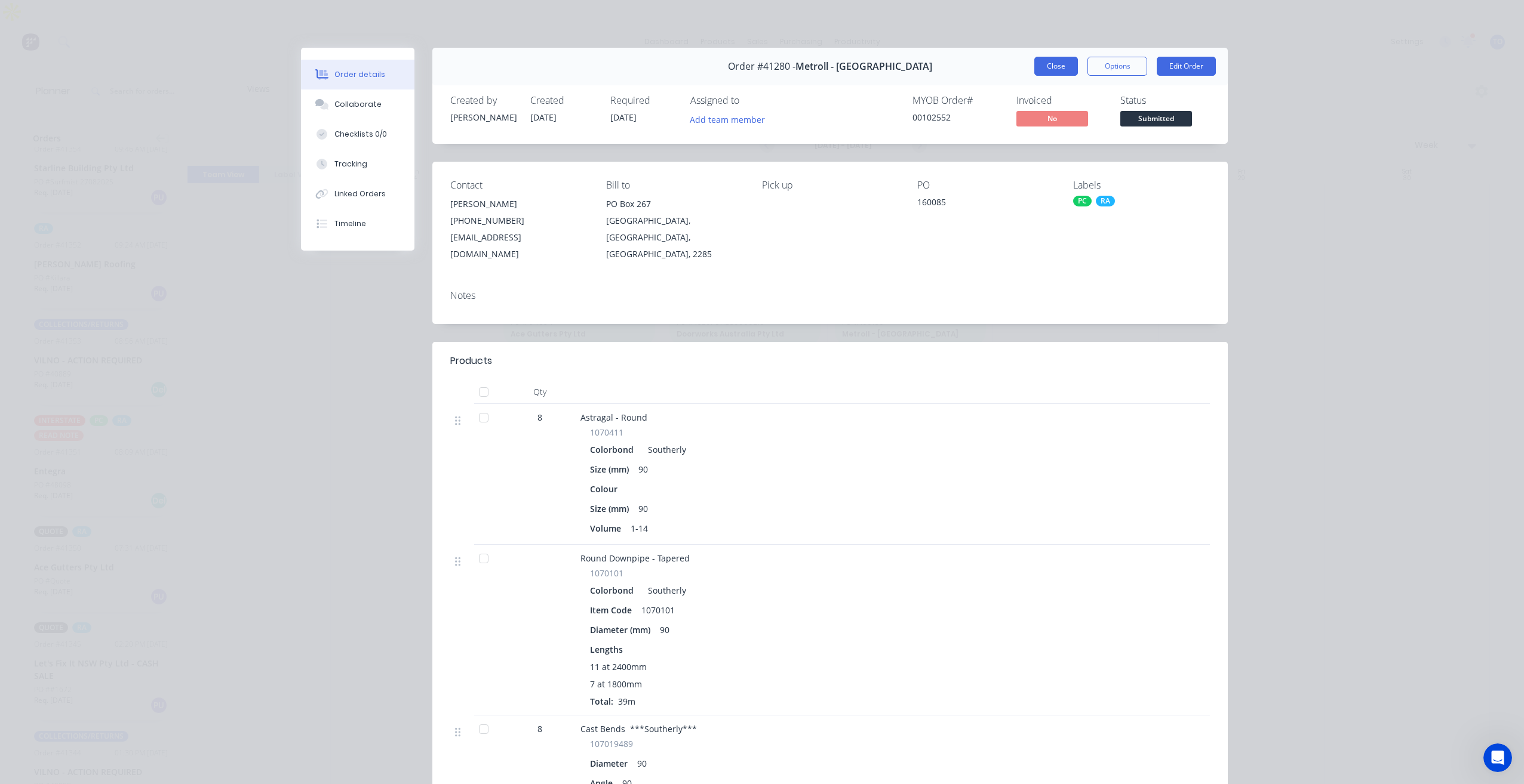
click at [1051, 65] on button "Close" at bounding box center [1056, 66] width 44 height 19
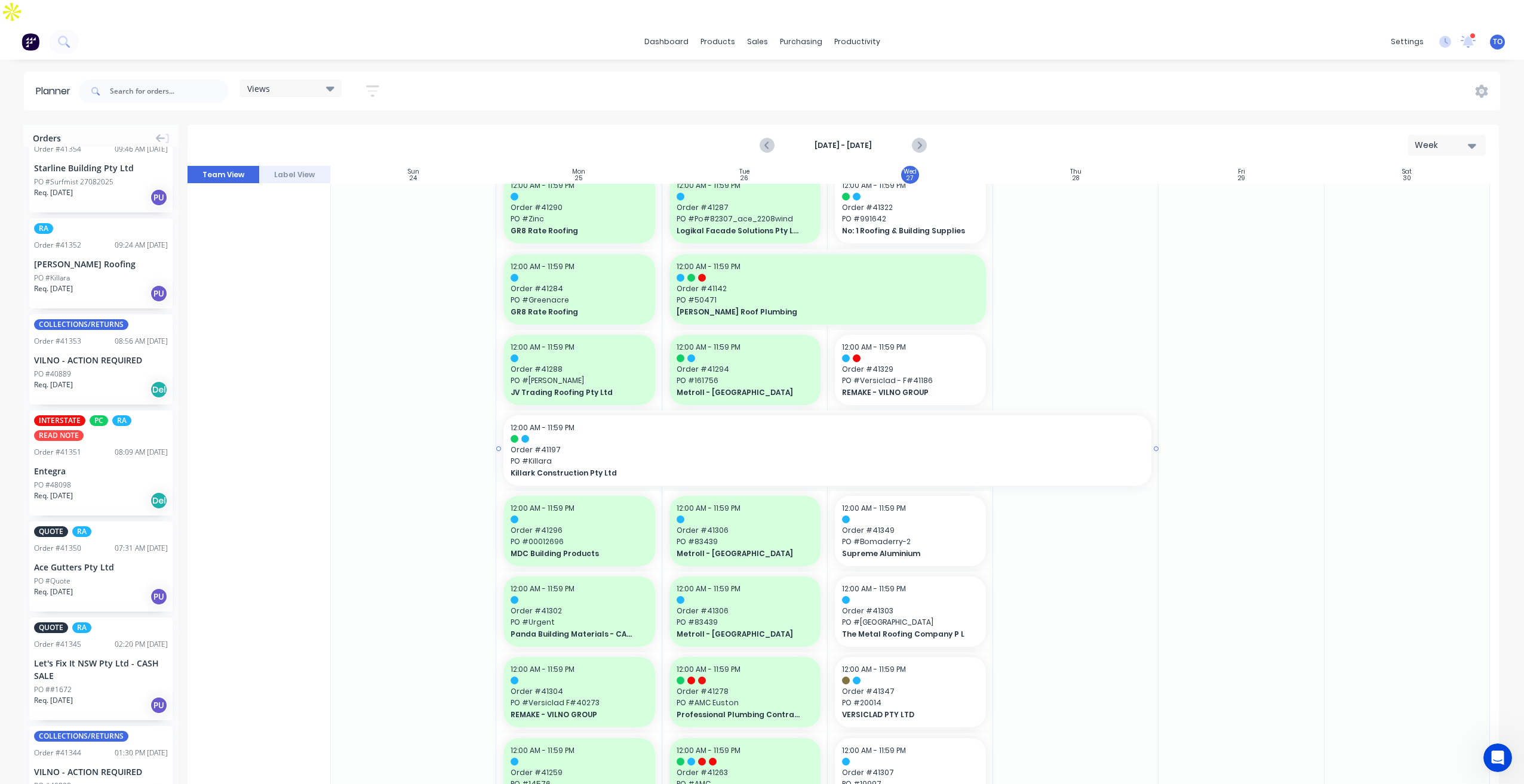
scroll to position [597, 0]
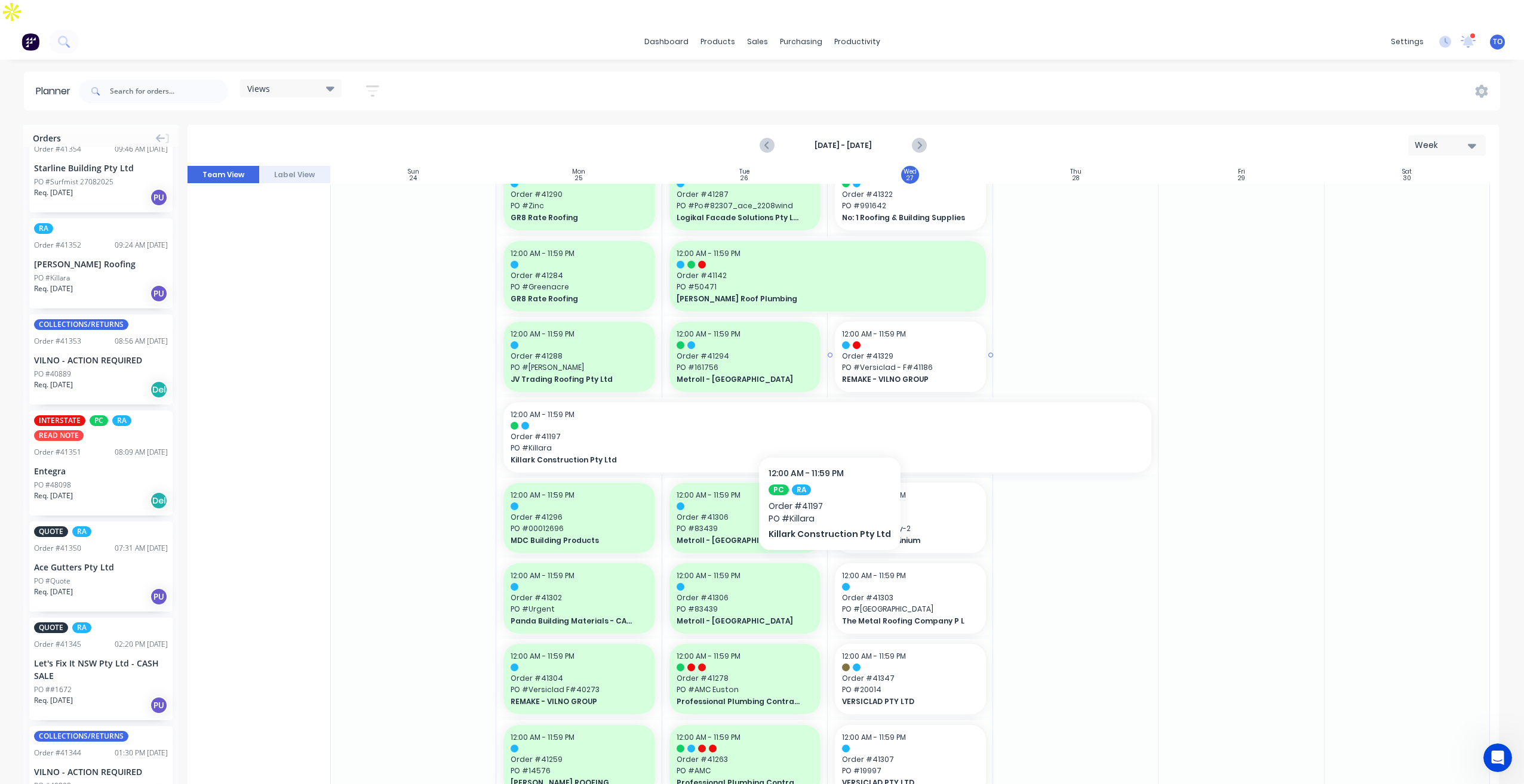
click at [934, 351] on span "Order # 41329" at bounding box center [910, 356] width 137 height 11
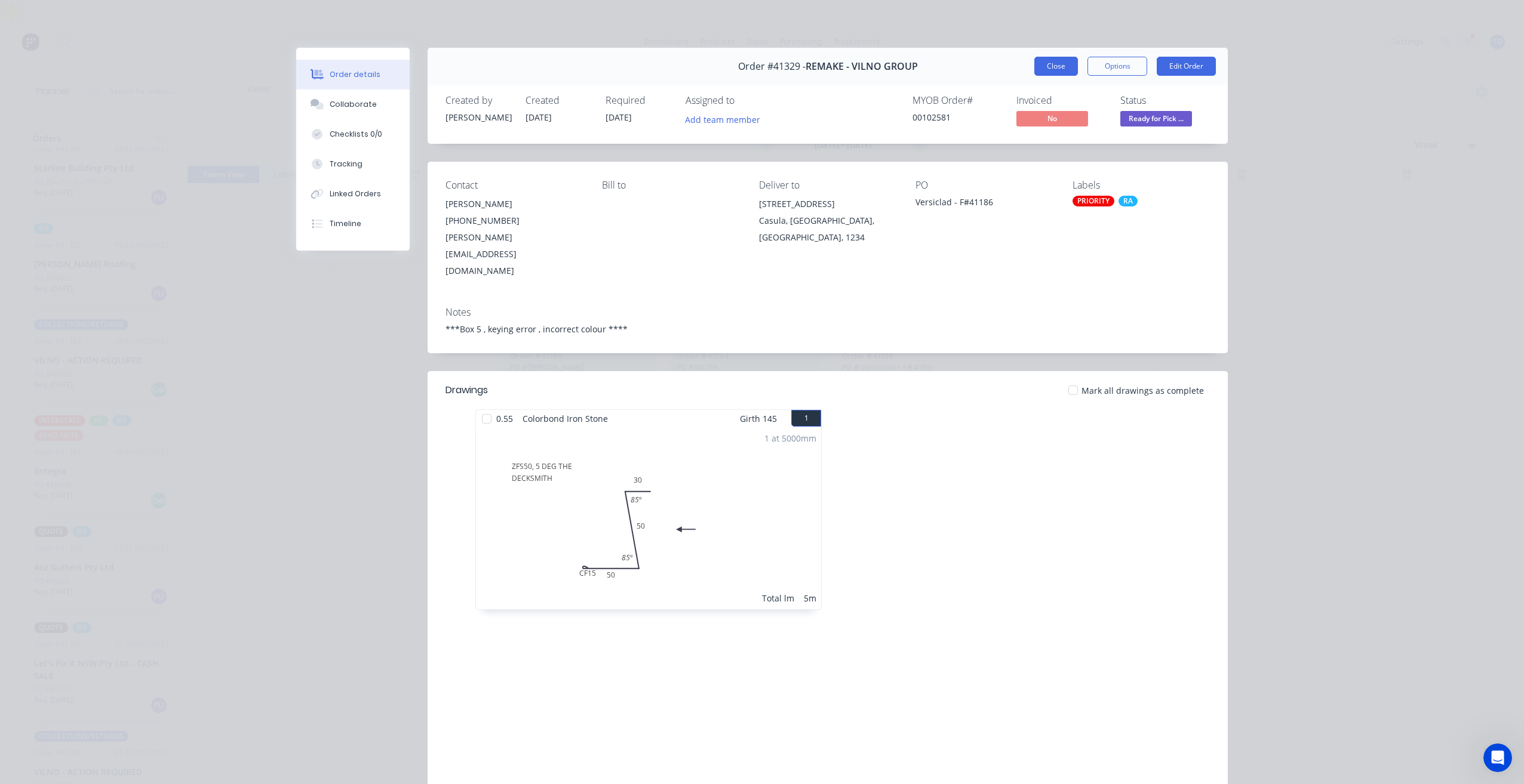
click at [1065, 67] on button "Close" at bounding box center [1056, 66] width 44 height 19
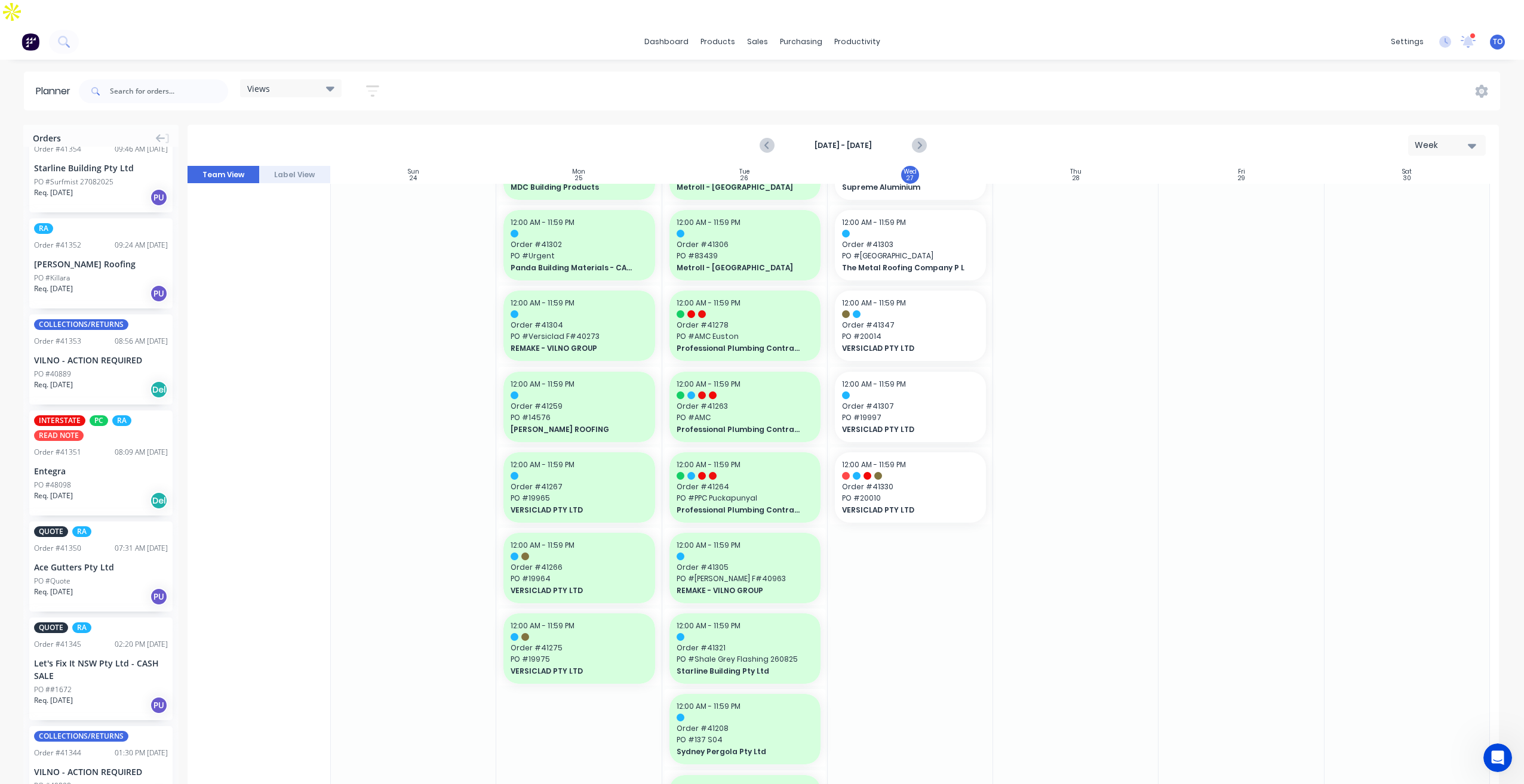
scroll to position [956, 0]
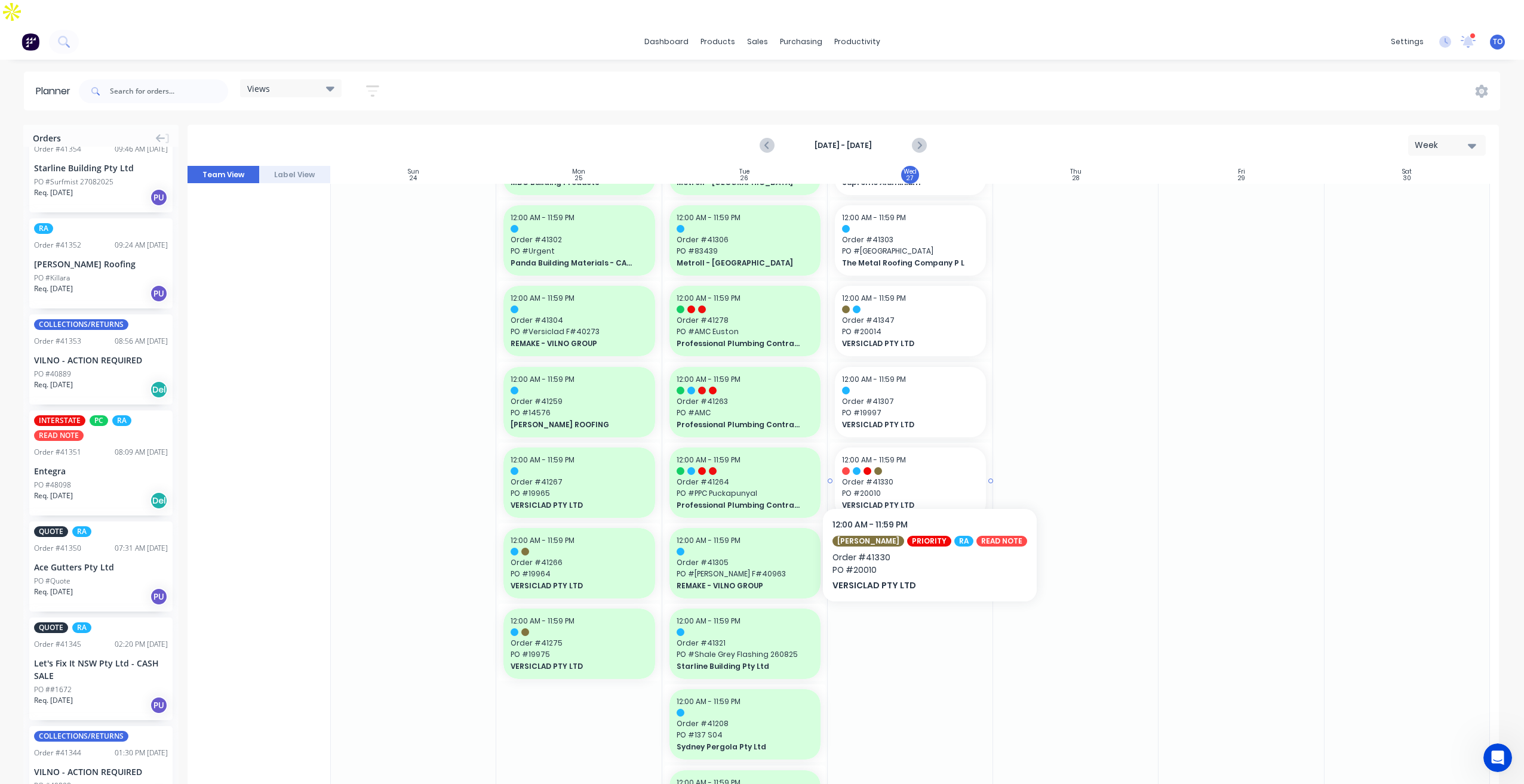
click at [918, 489] on span "PO # 20010" at bounding box center [910, 494] width 137 height 11
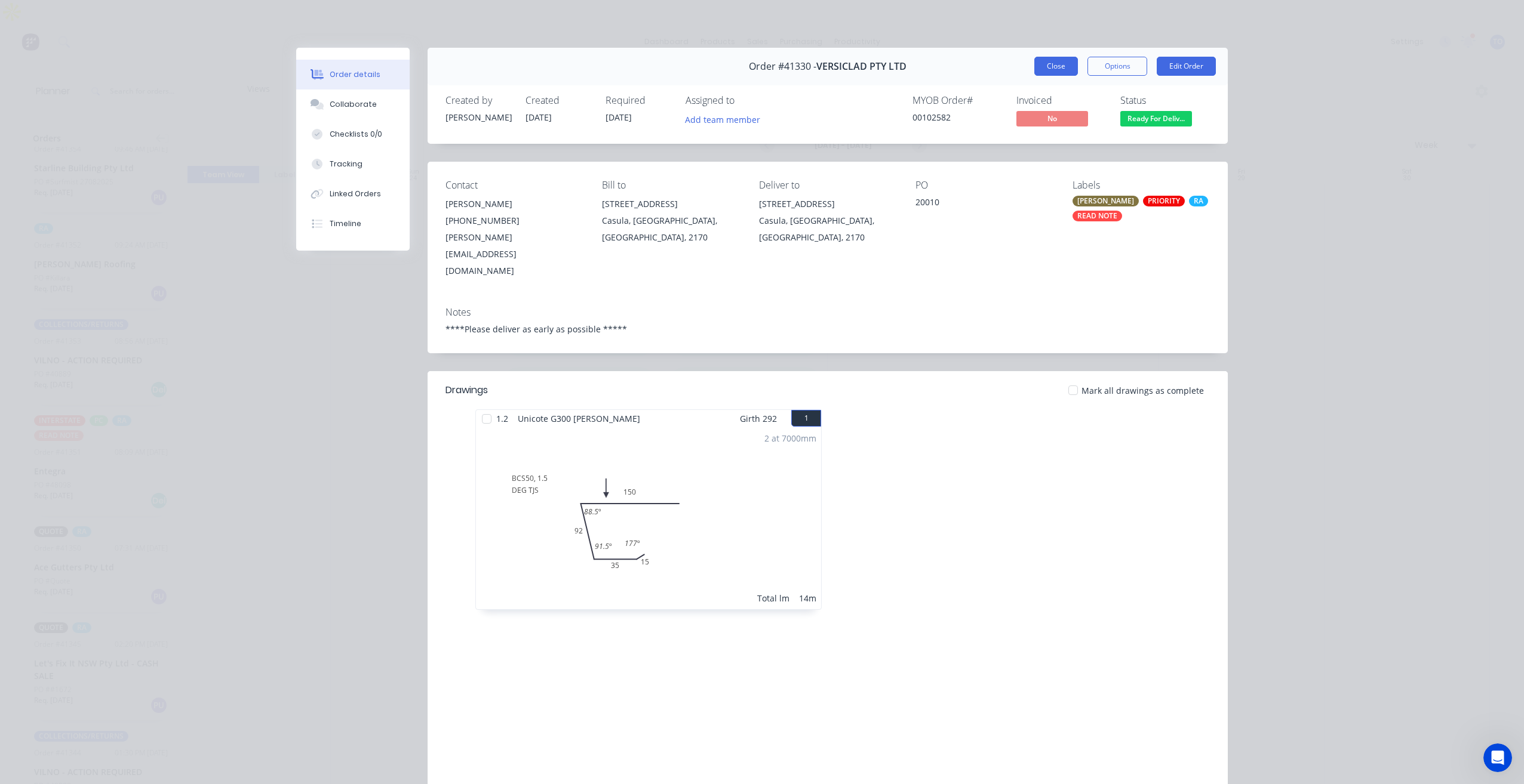
click at [1051, 63] on button "Close" at bounding box center [1056, 66] width 44 height 19
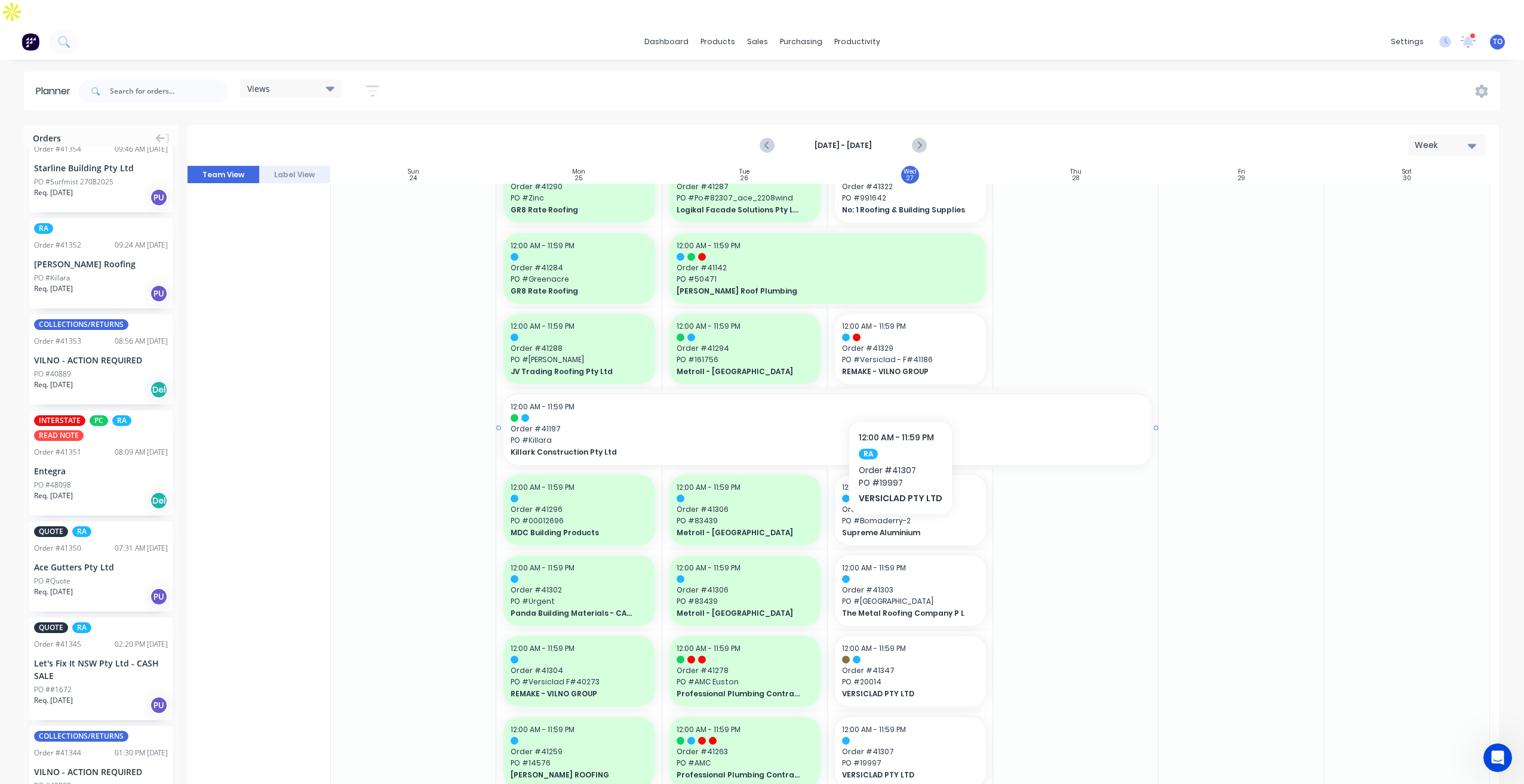
scroll to position [537, 0]
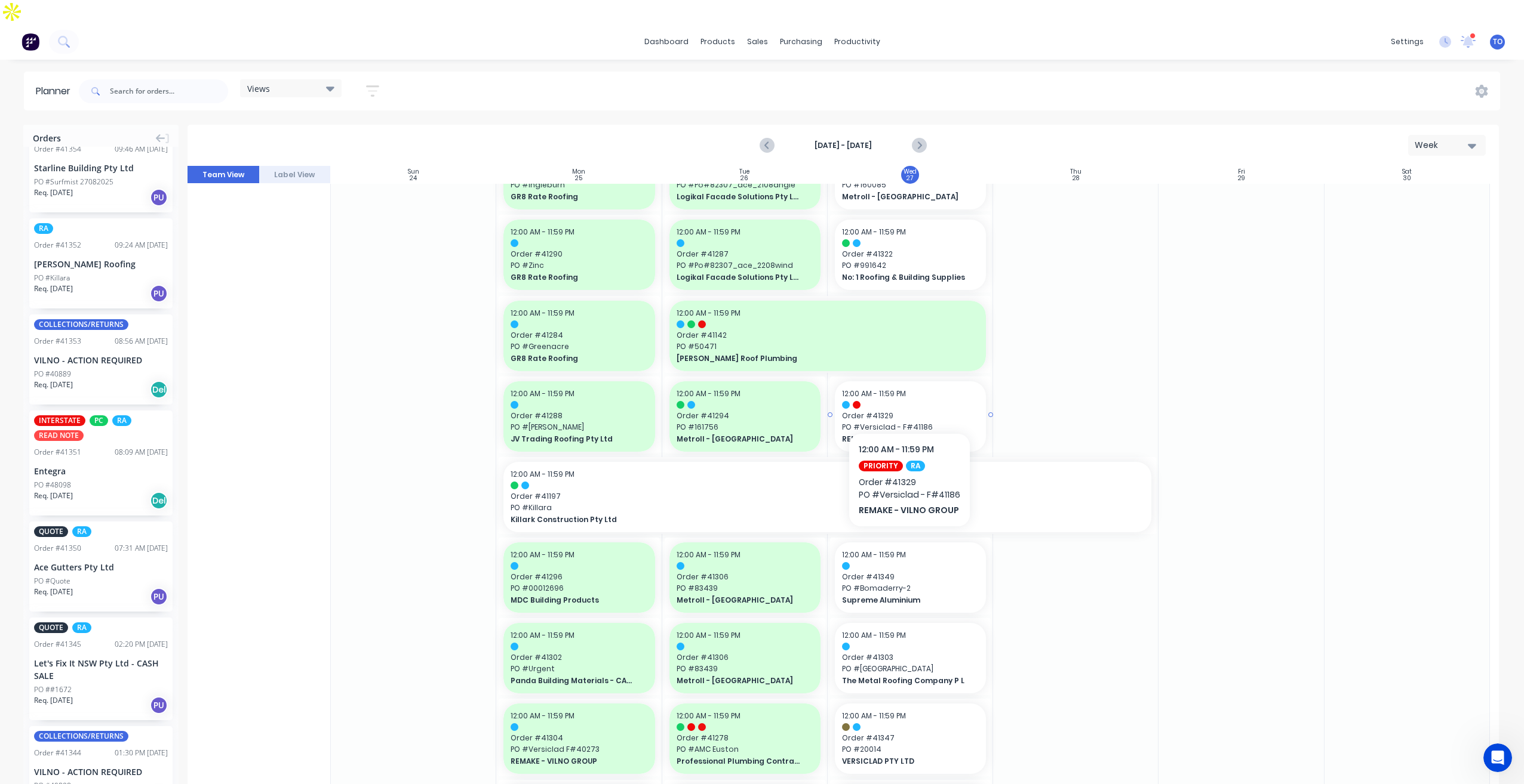
click at [920, 411] on span "Order # 41329" at bounding box center [910, 416] width 137 height 11
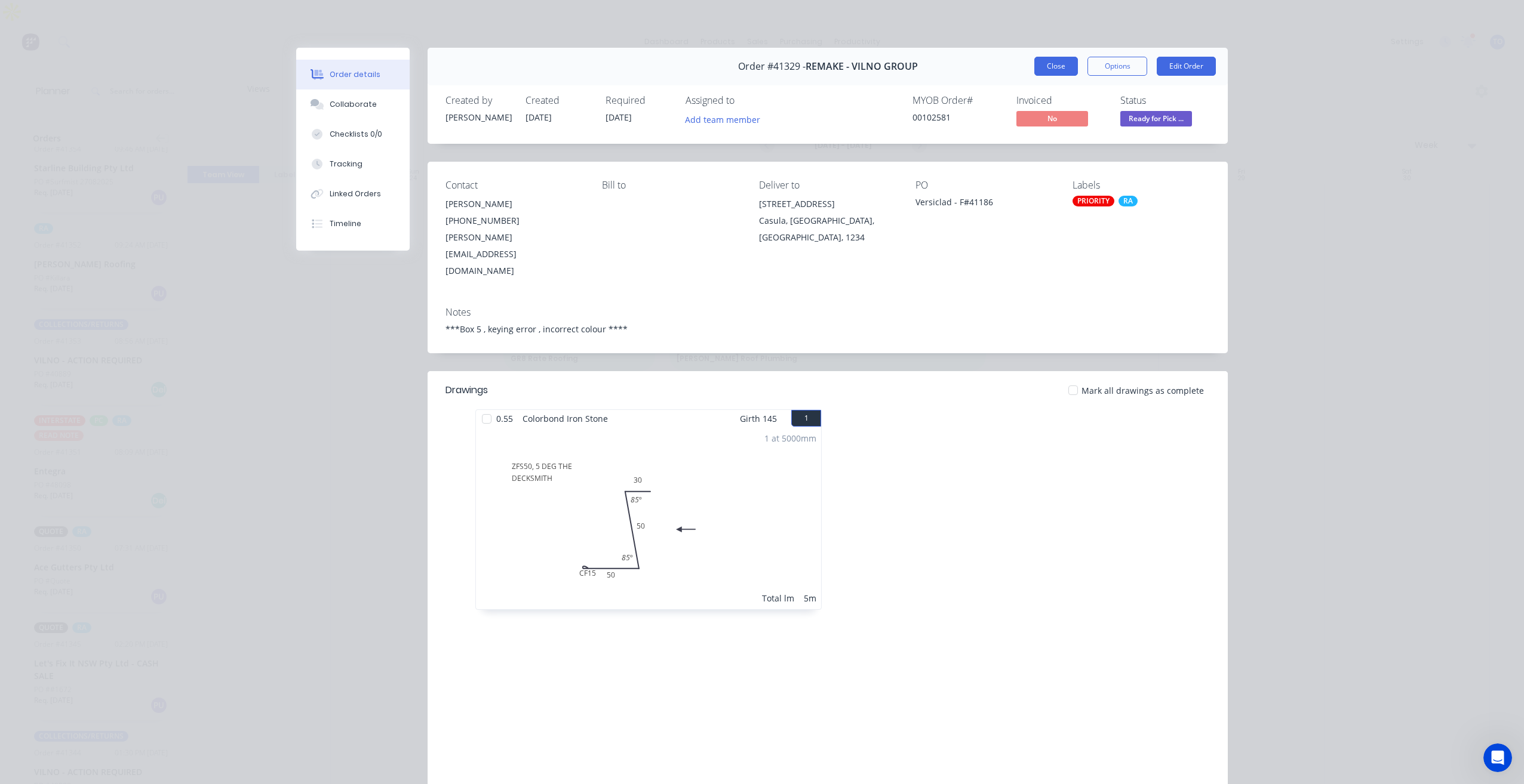
click at [1045, 73] on button "Close" at bounding box center [1056, 66] width 44 height 19
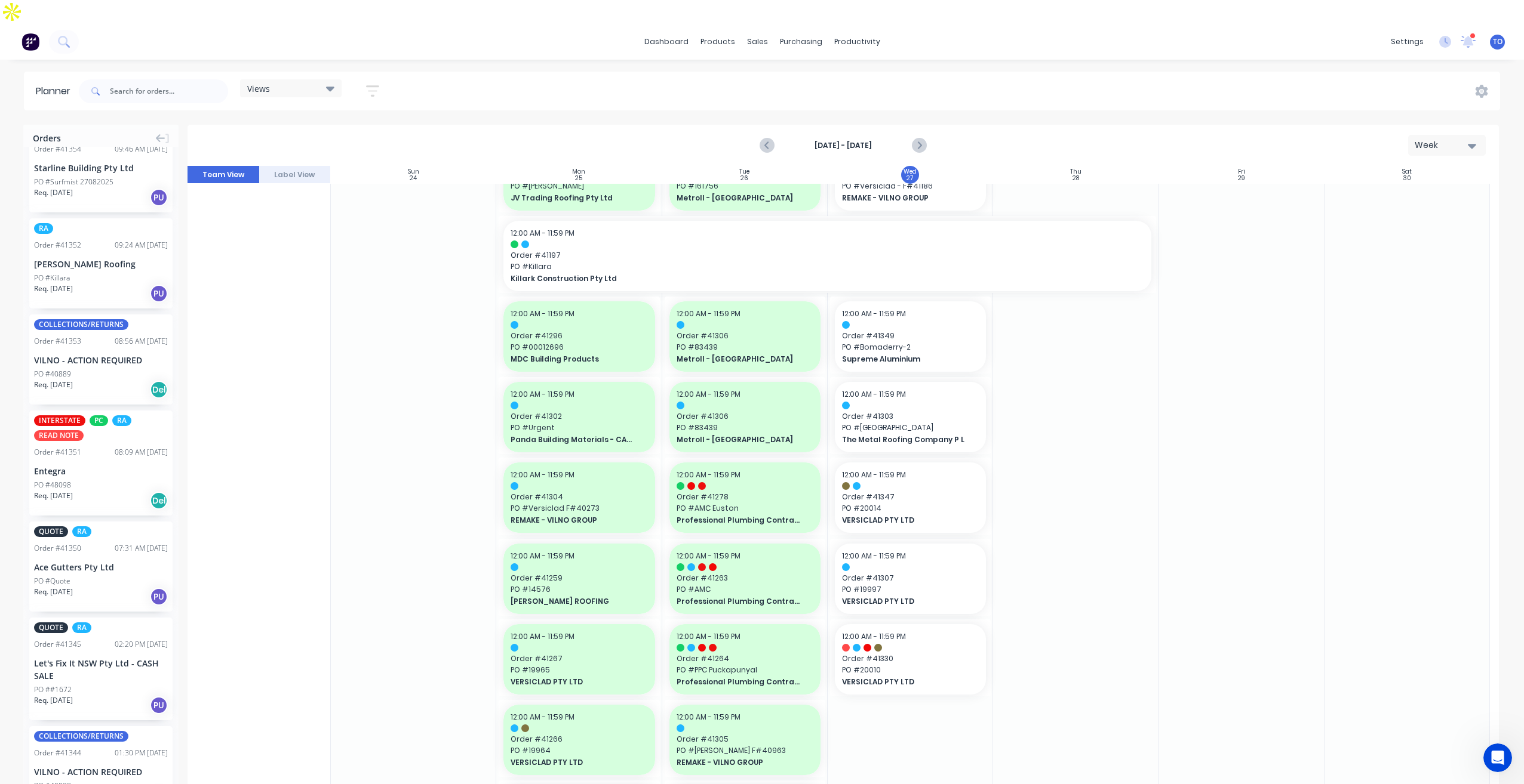
scroll to position [1015, 0]
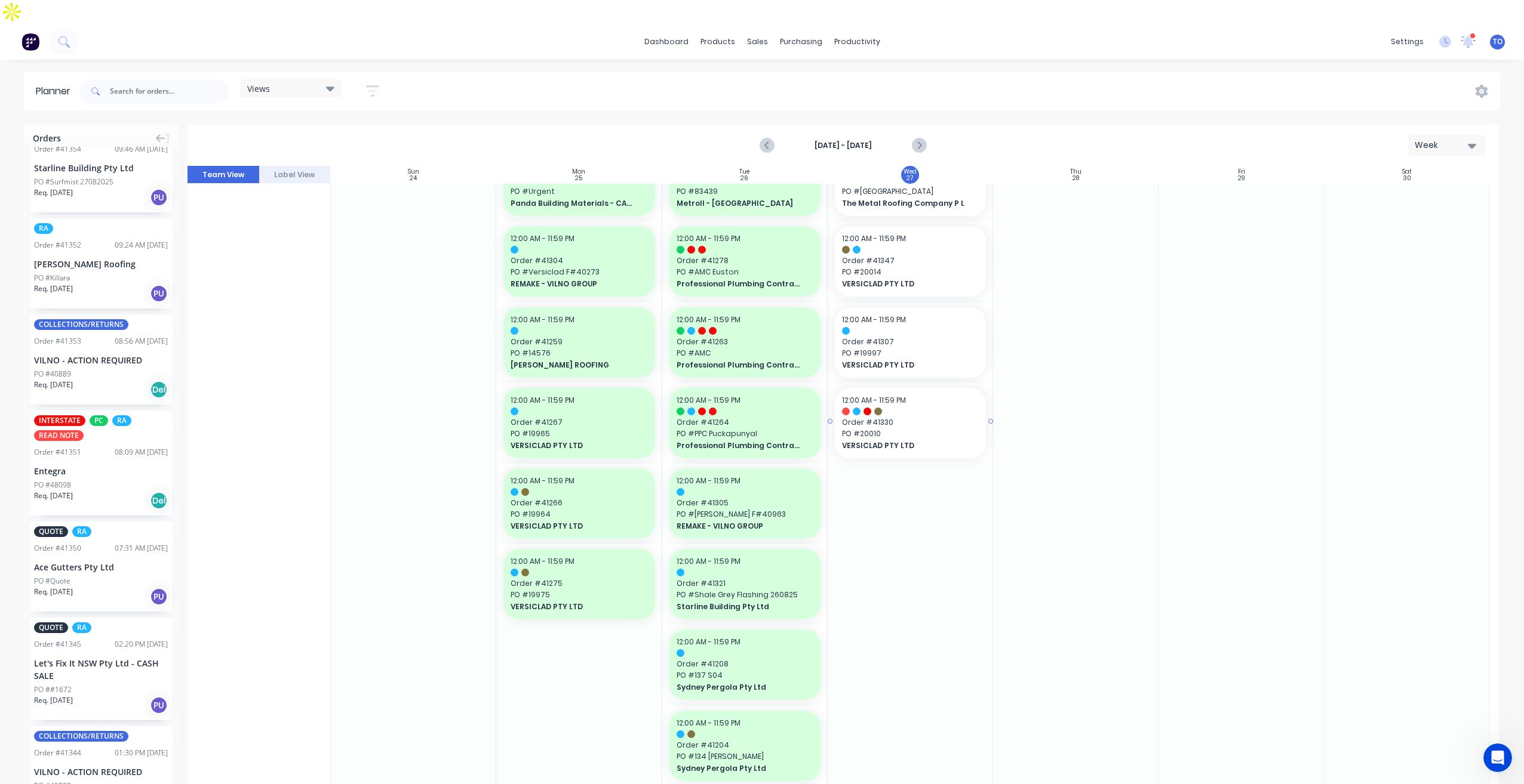
click at [931, 441] on span "VERSICLAD PTY LTD" at bounding box center [903, 446] width 123 height 11
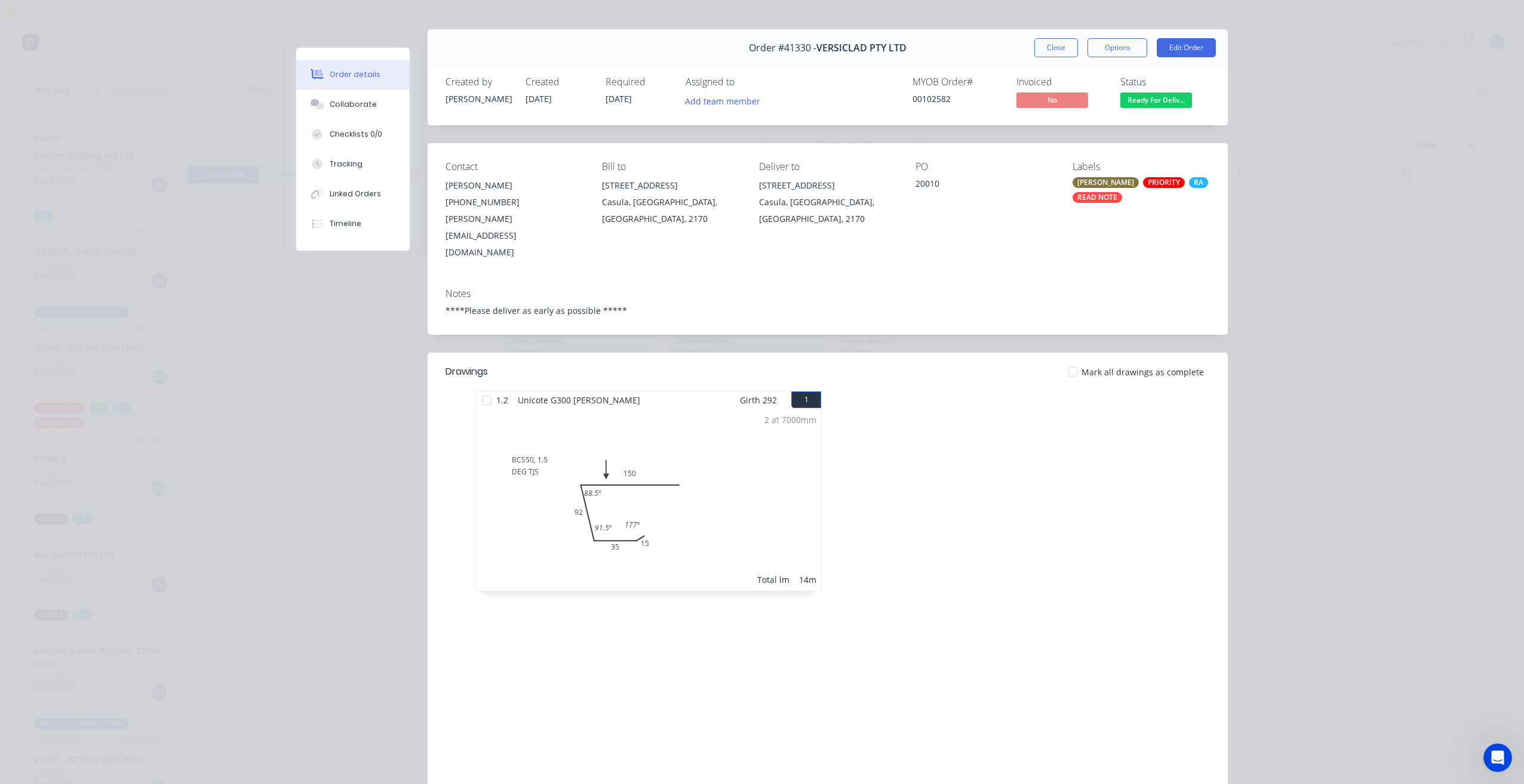
scroll to position [0, 0]
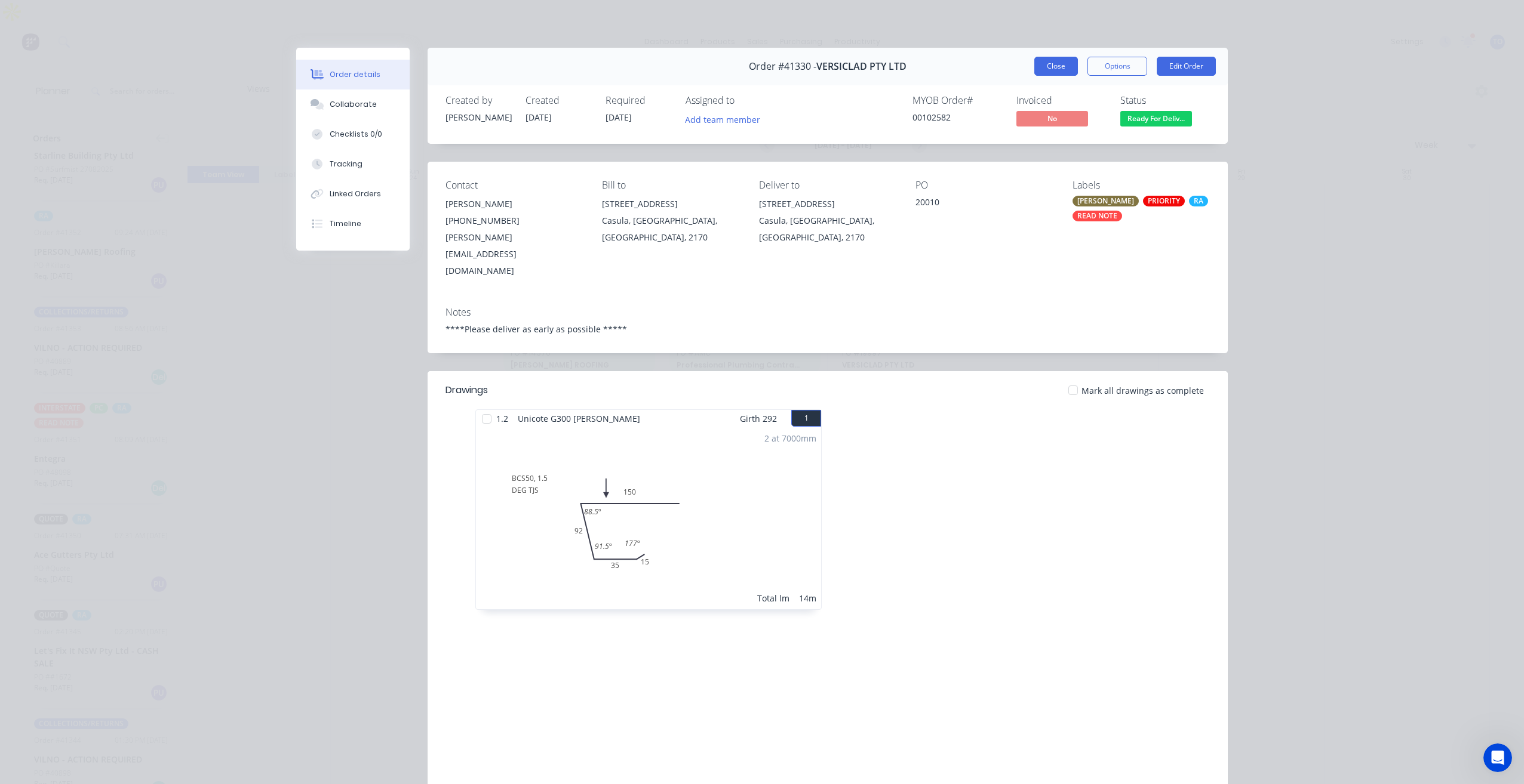
click at [1043, 74] on button "Close" at bounding box center [1056, 66] width 44 height 19
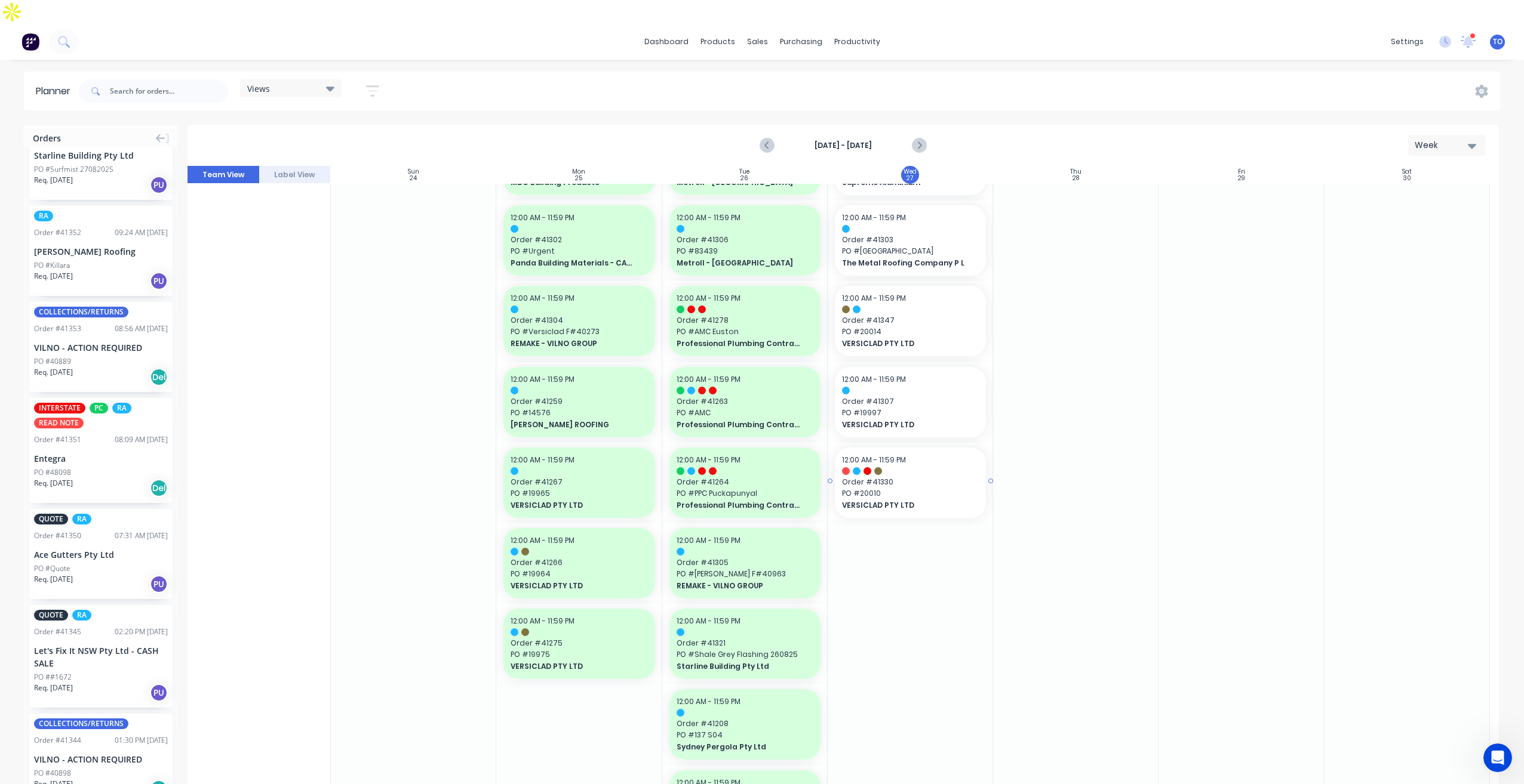
scroll to position [537, 0]
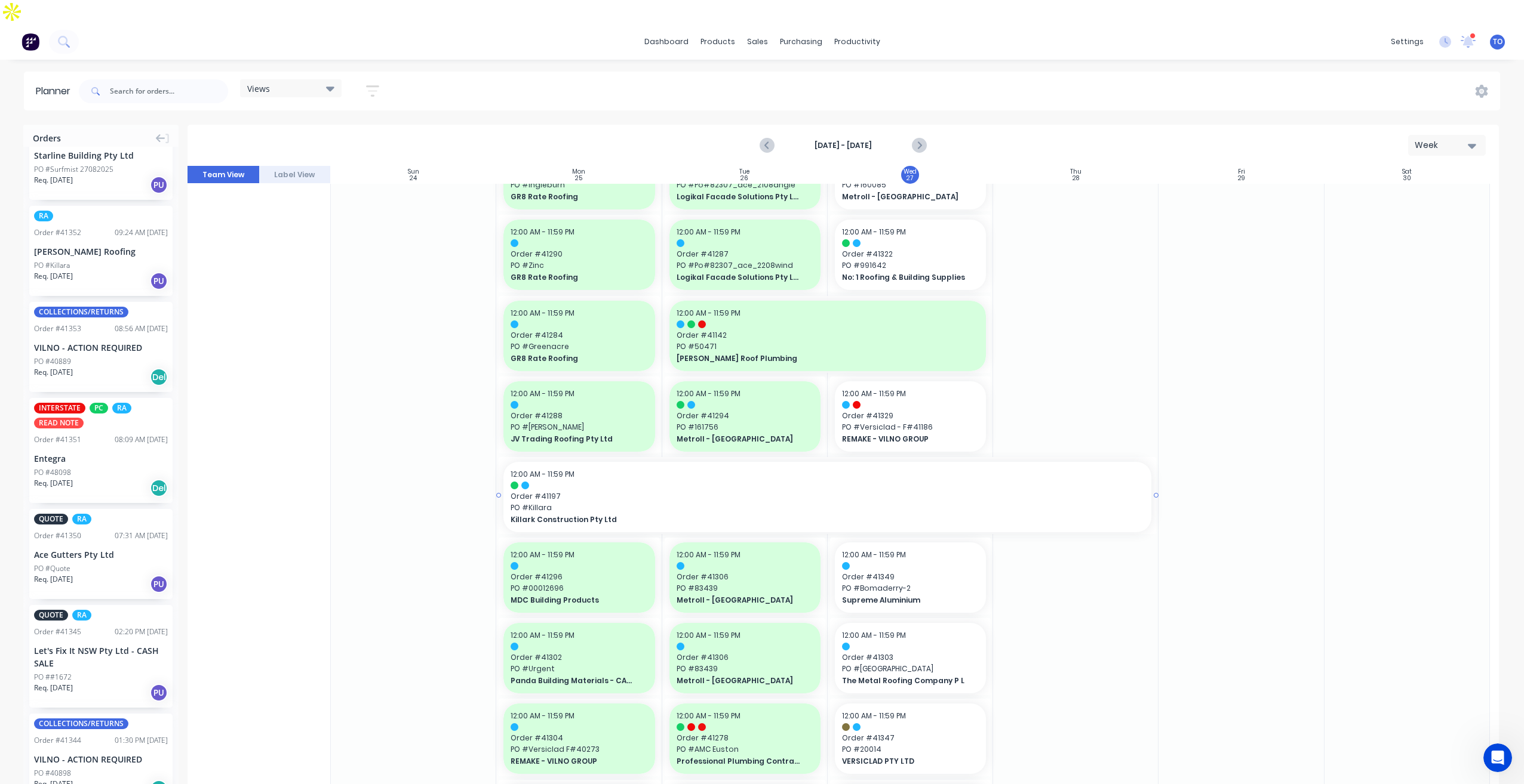
click at [936, 502] on span "PO # Killara" at bounding box center [827, 507] width 634 height 11
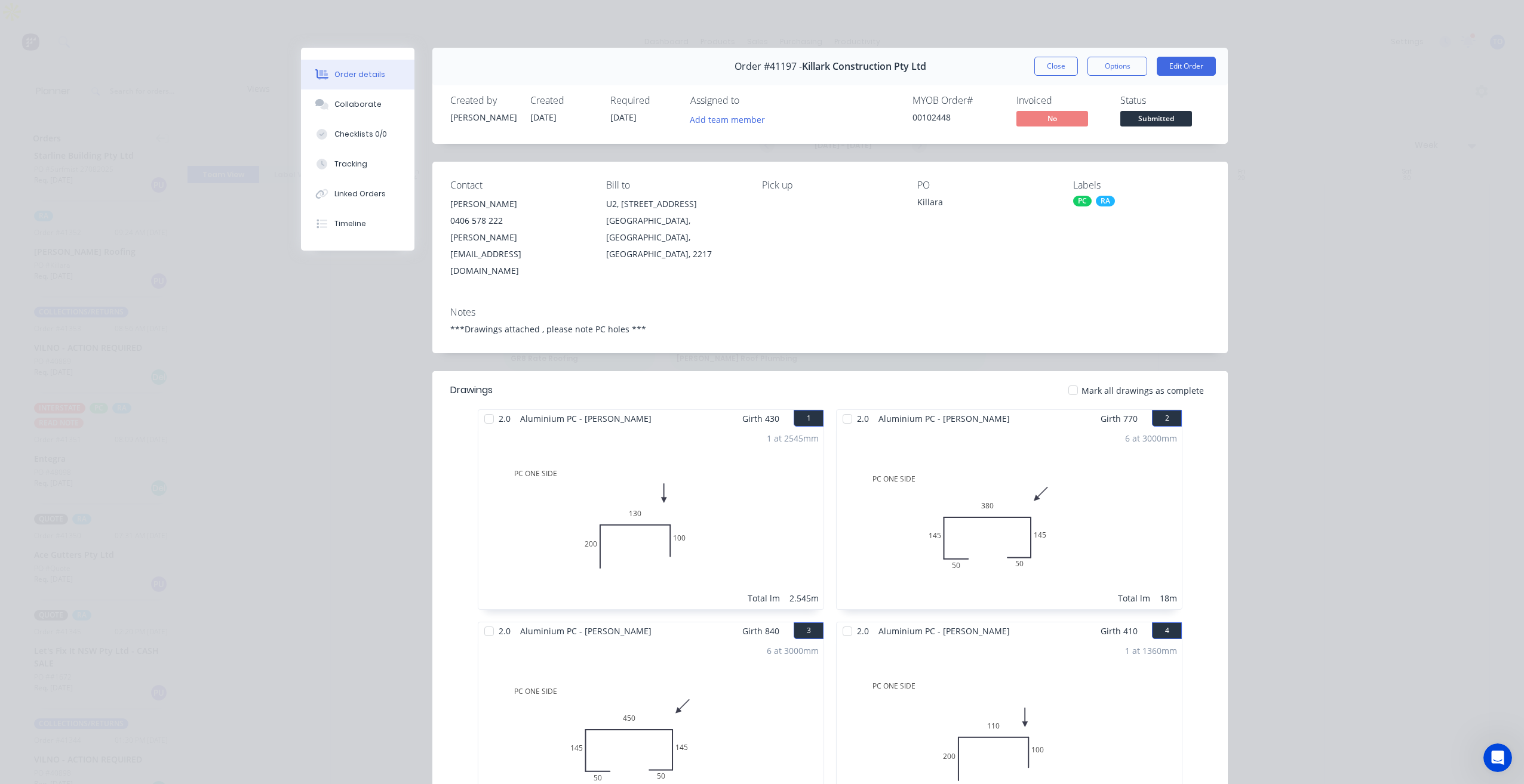
click at [1049, 81] on div "Order #41197 - Killark Construction Pty Ltd Close Options Edit Order" at bounding box center [830, 66] width 796 height 37
click at [1048, 73] on button "Close" at bounding box center [1056, 66] width 44 height 19
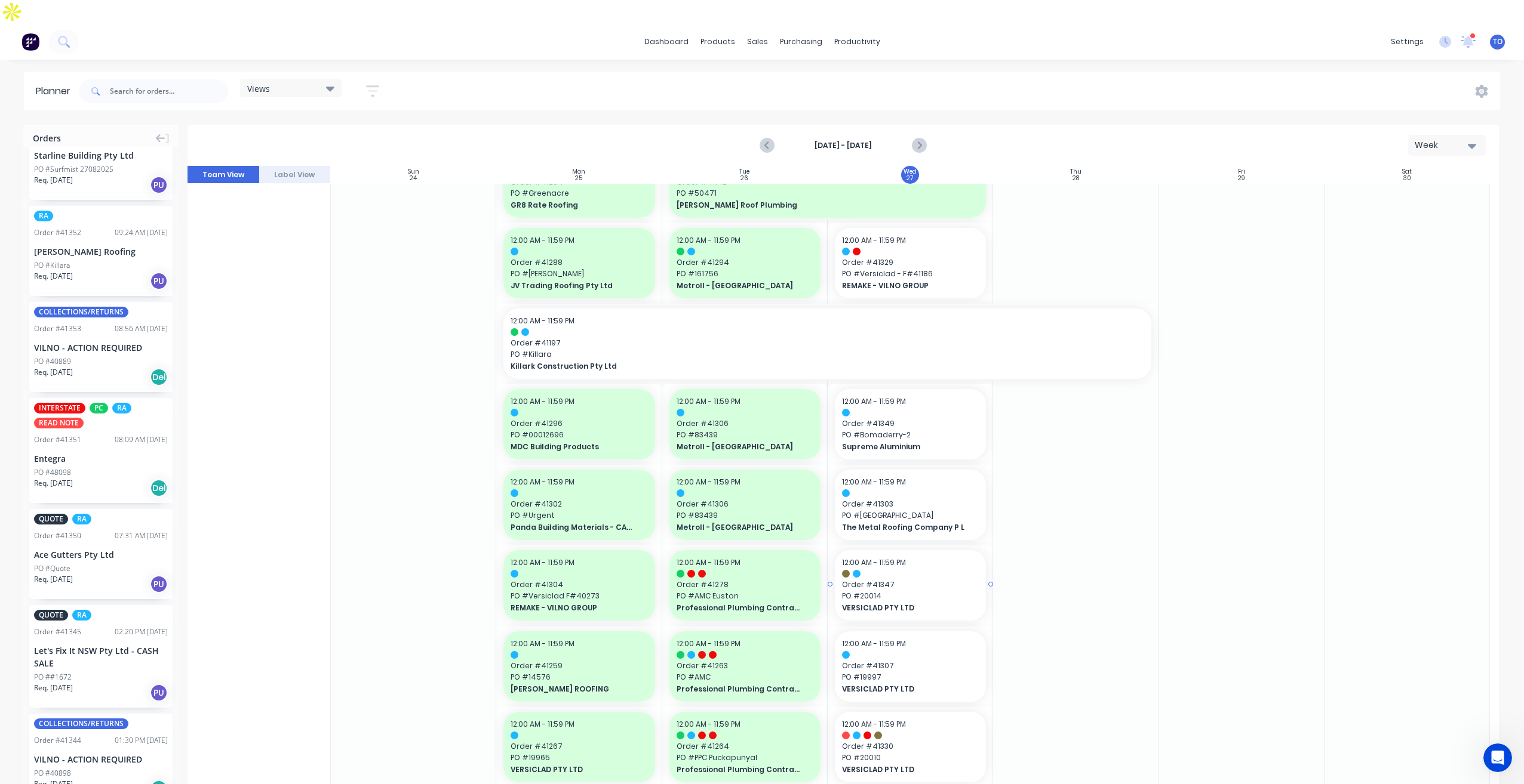
scroll to position [716, 0]
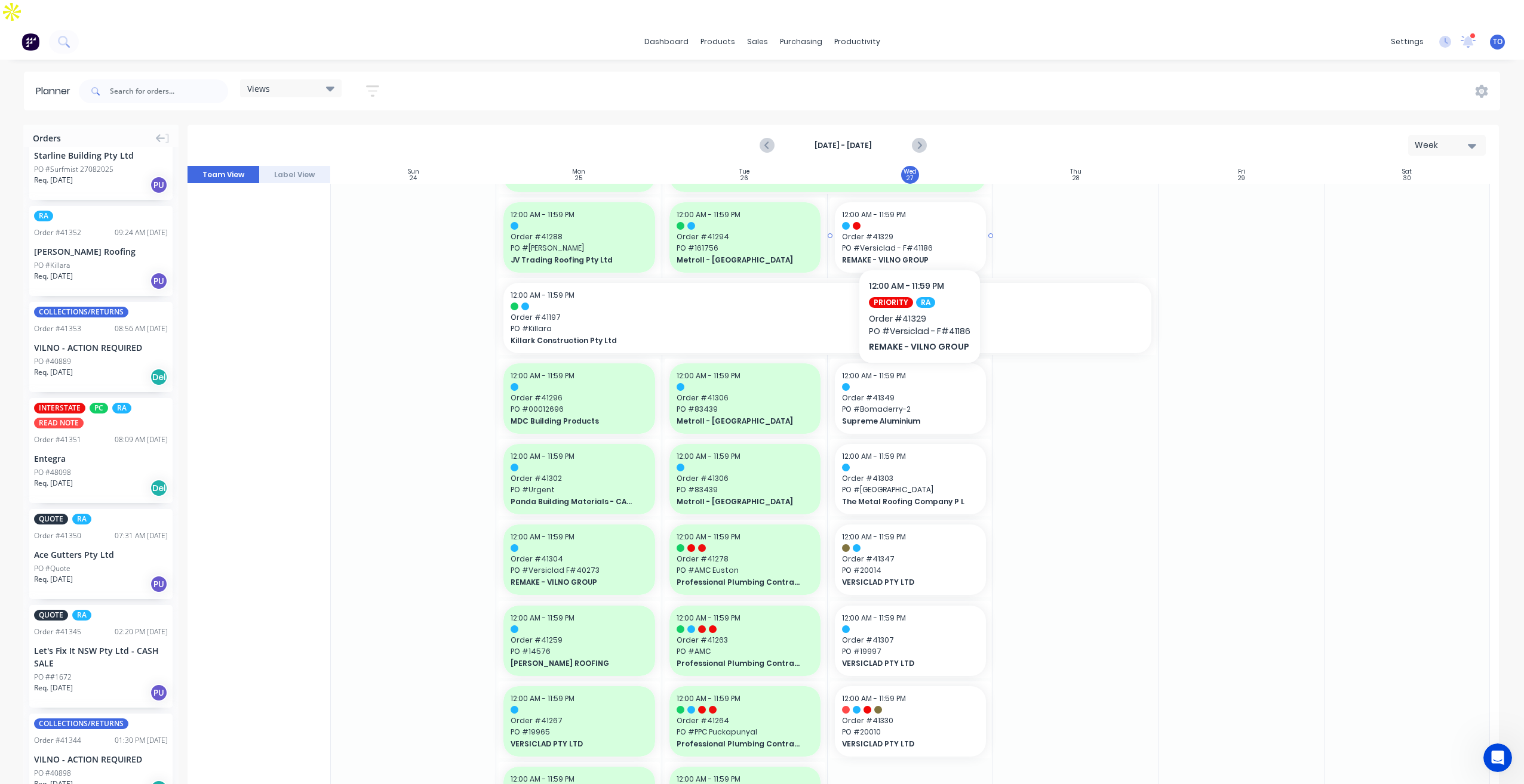
click at [919, 255] on span "REMAKE - VILNO GROUP" at bounding box center [903, 260] width 123 height 11
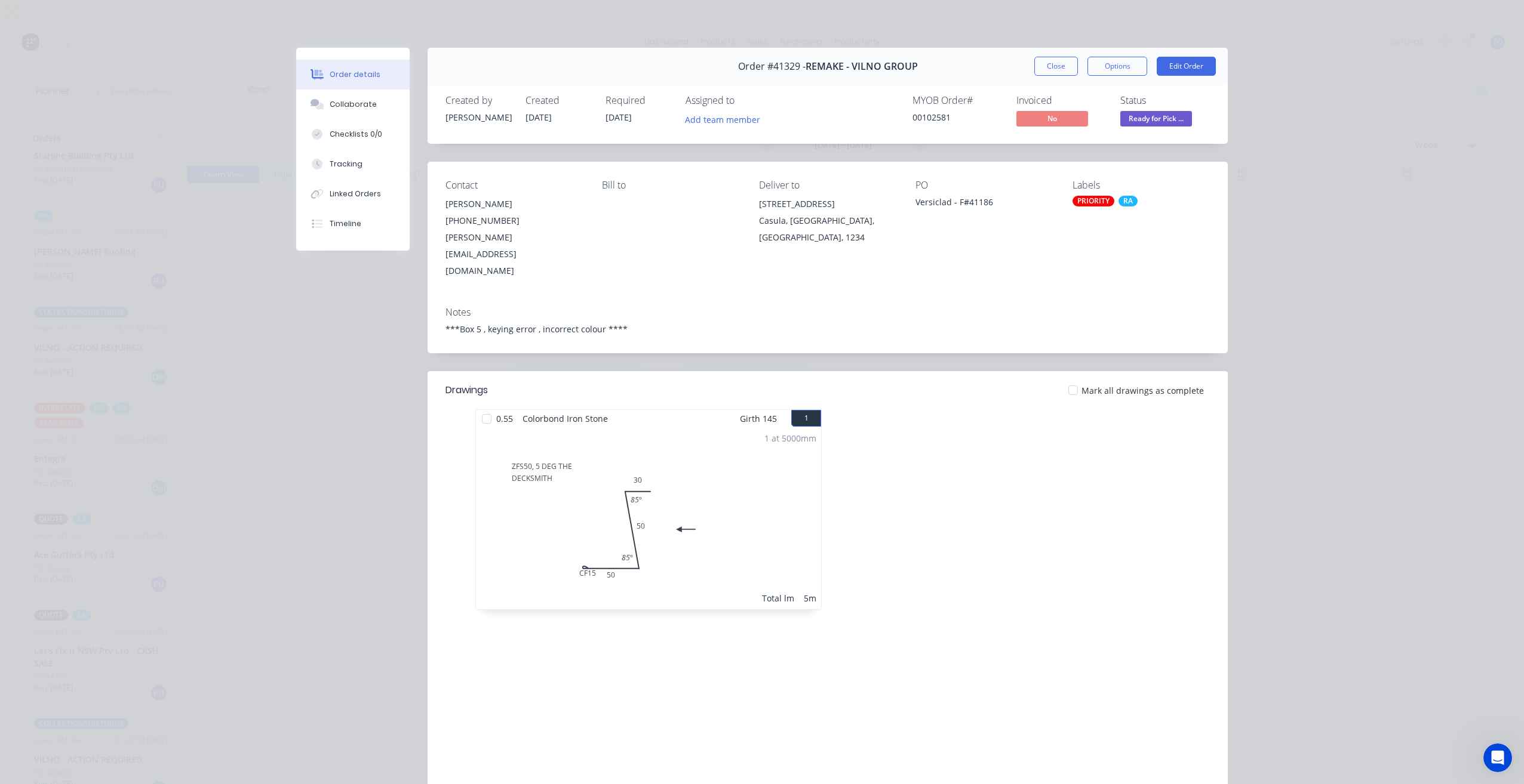
click at [782, 69] on span "Order #41329 -" at bounding box center [771, 66] width 67 height 11
copy span "41329"
click at [1055, 67] on button "Close" at bounding box center [1056, 66] width 44 height 19
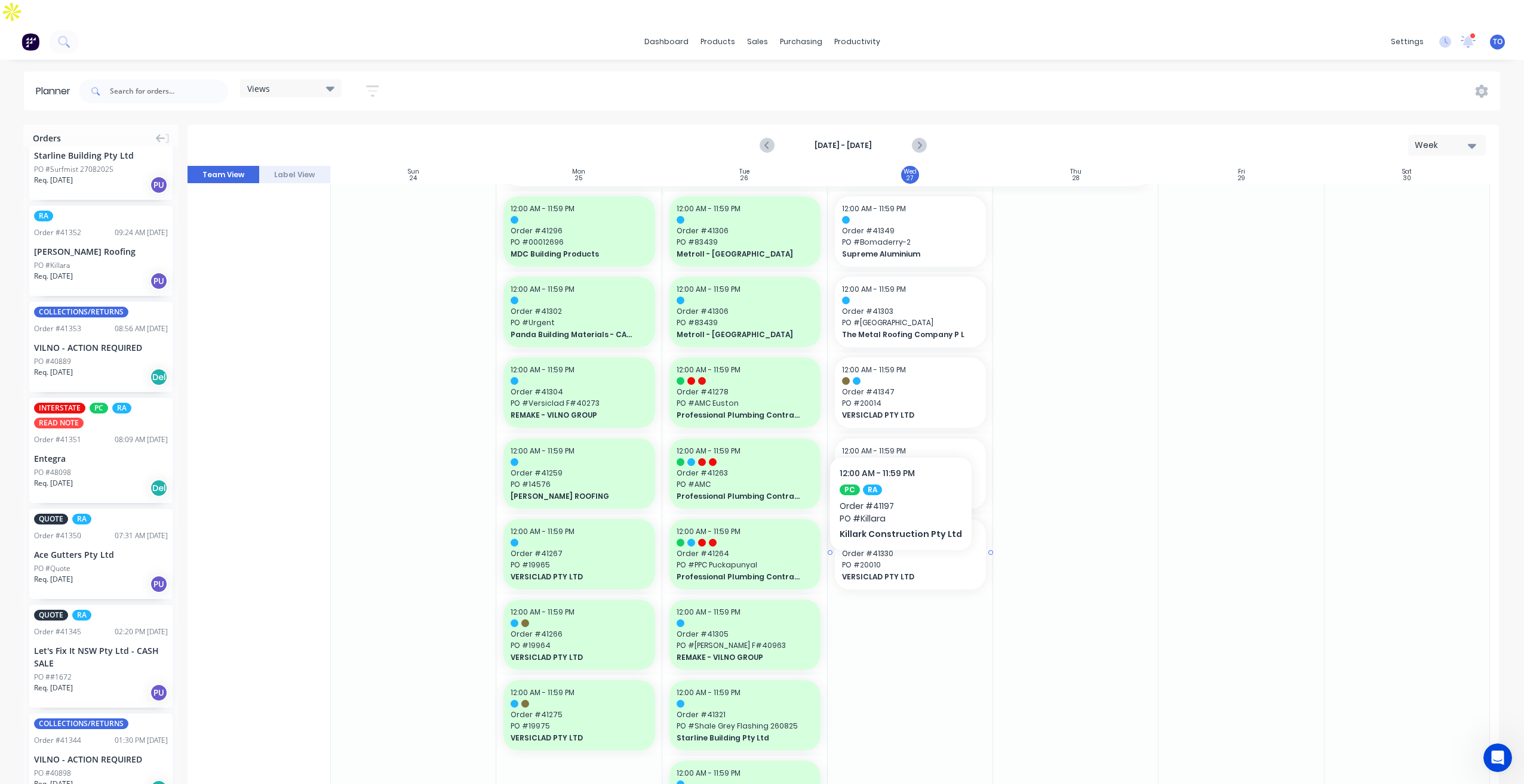
scroll to position [896, 0]
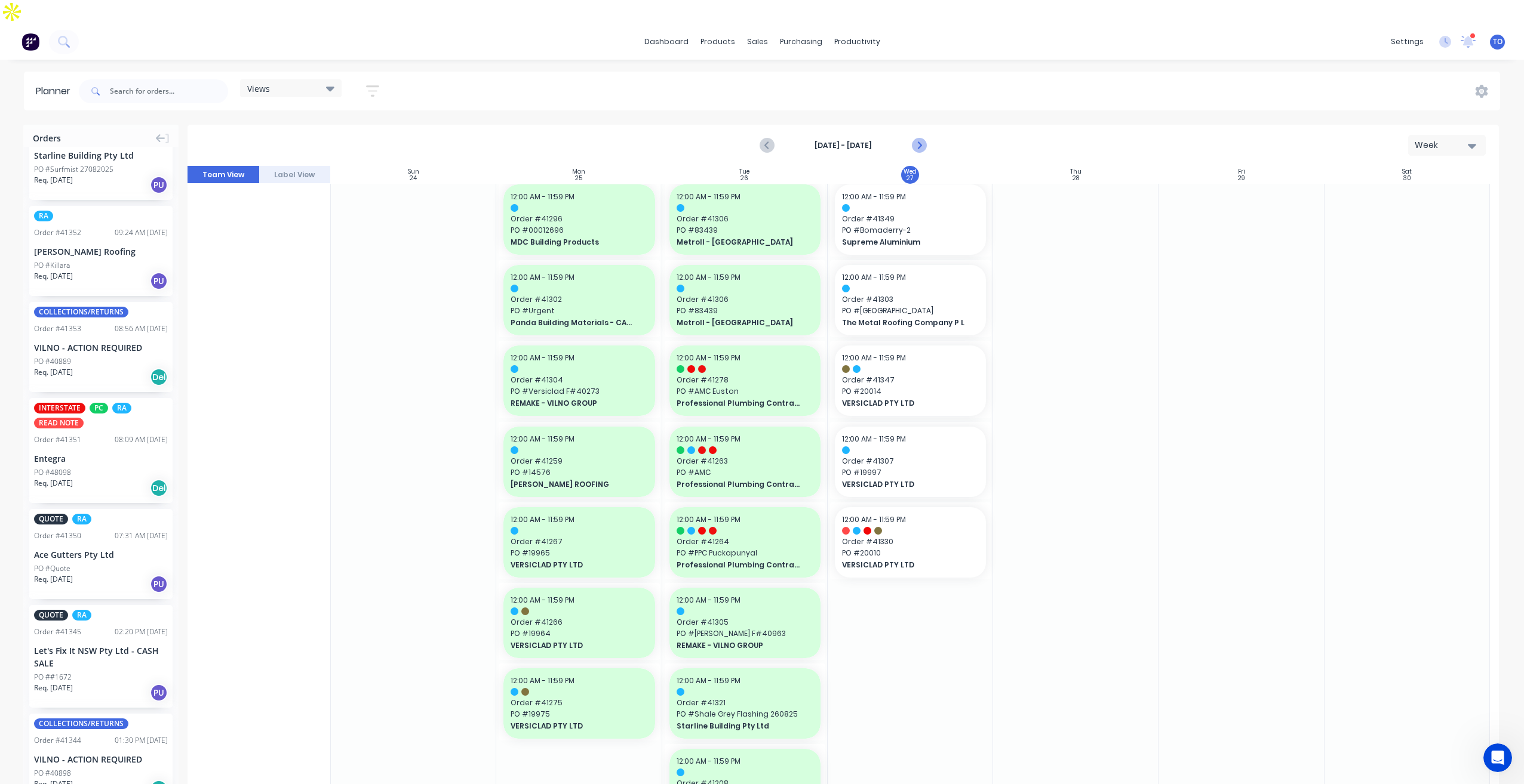
click at [926, 133] on button "Next page" at bounding box center [919, 146] width 24 height 24
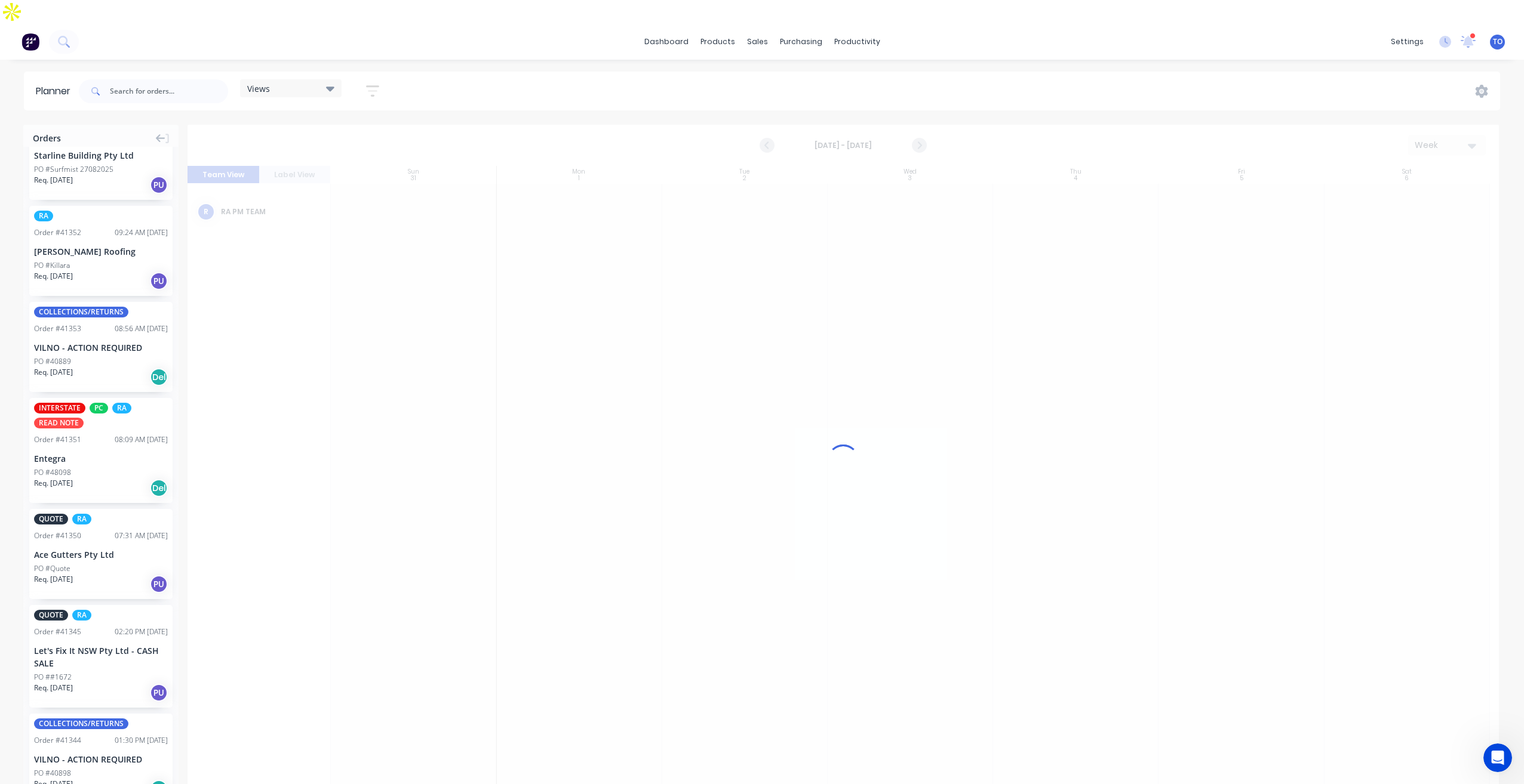
scroll to position [0, 0]
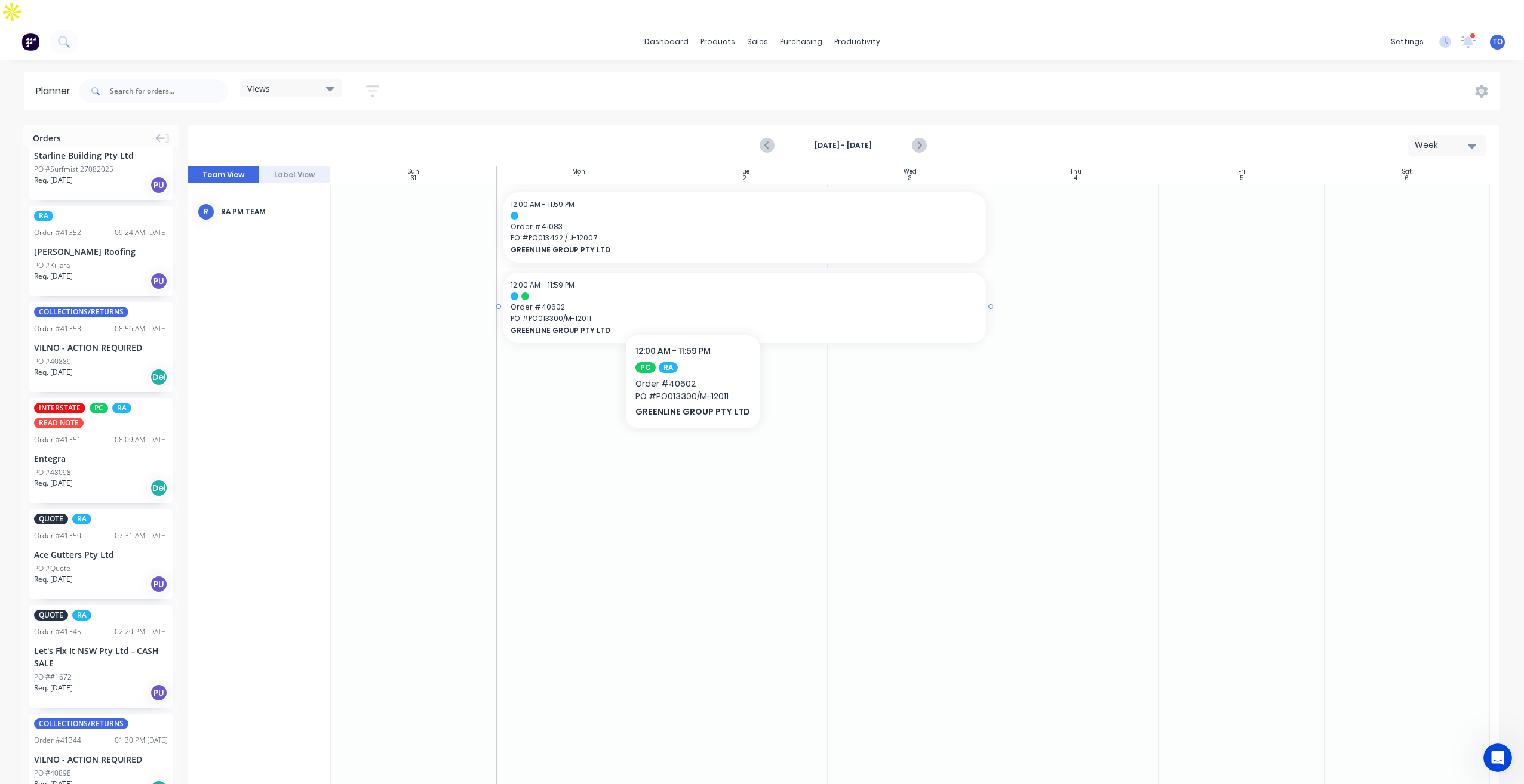
click at [689, 313] on span "PO # PO013300/M-12011" at bounding box center [745, 318] width 468 height 11
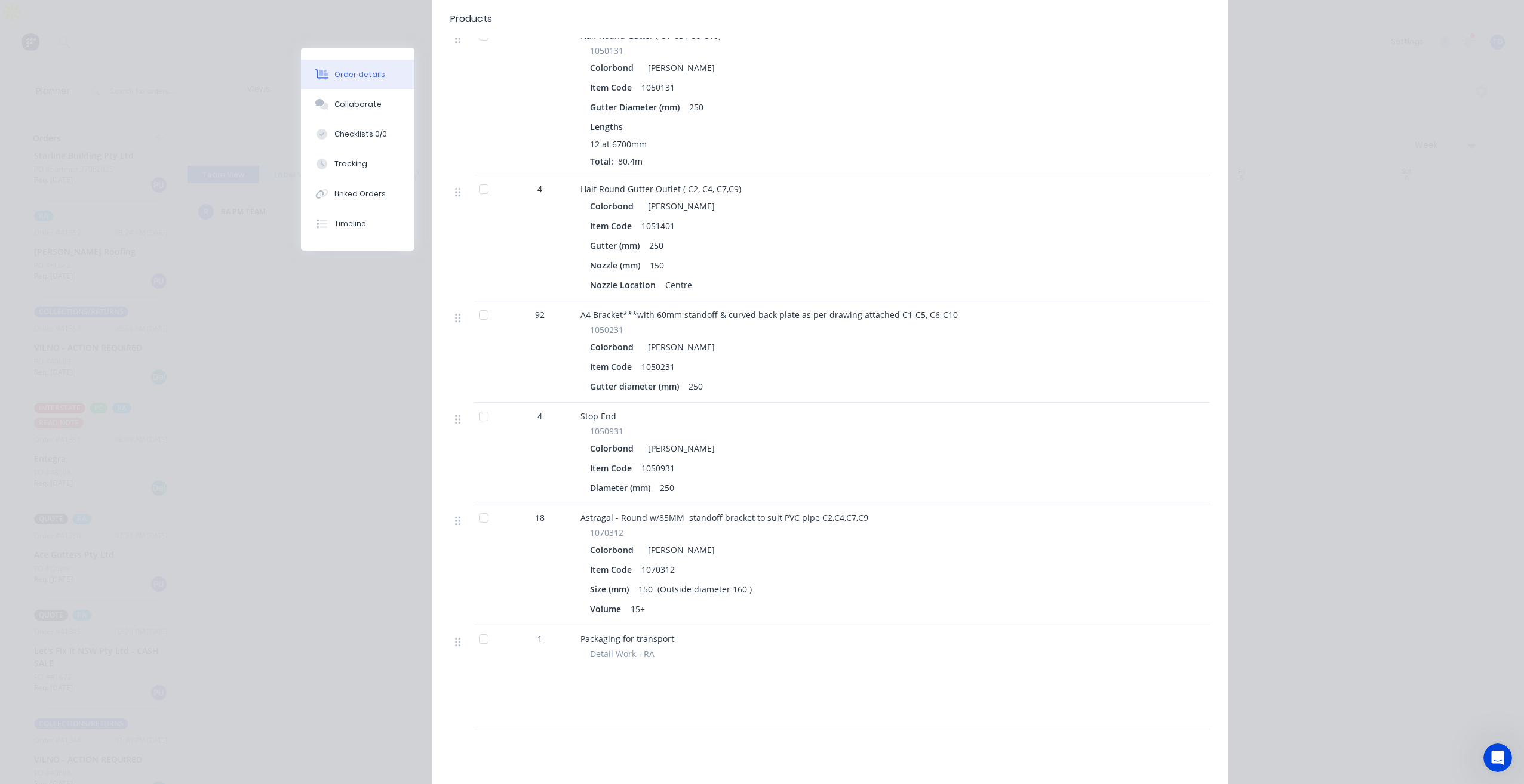
scroll to position [417, 0]
click at [366, 110] on button "Collaborate" at bounding box center [358, 104] width 113 height 30
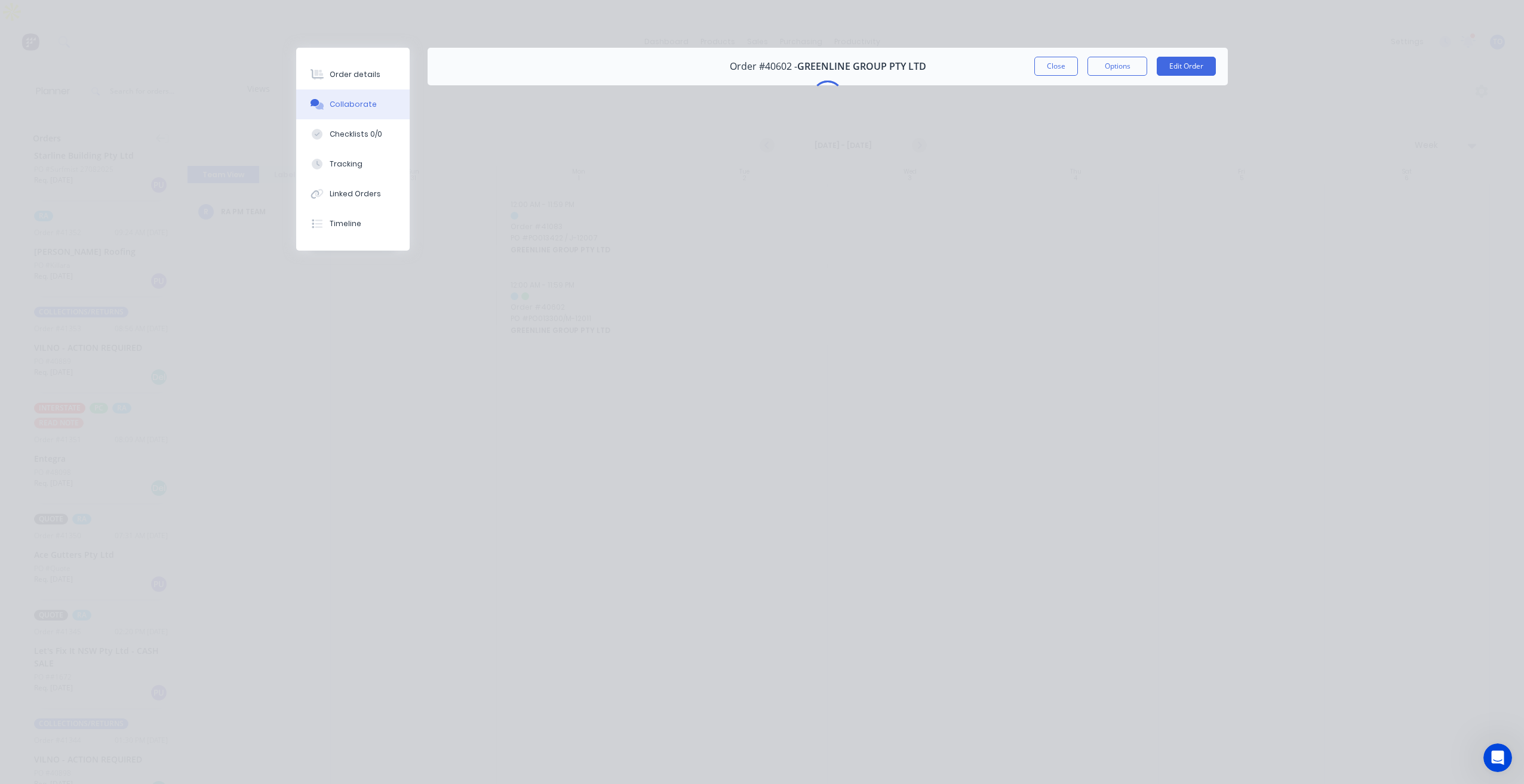
scroll to position [0, 0]
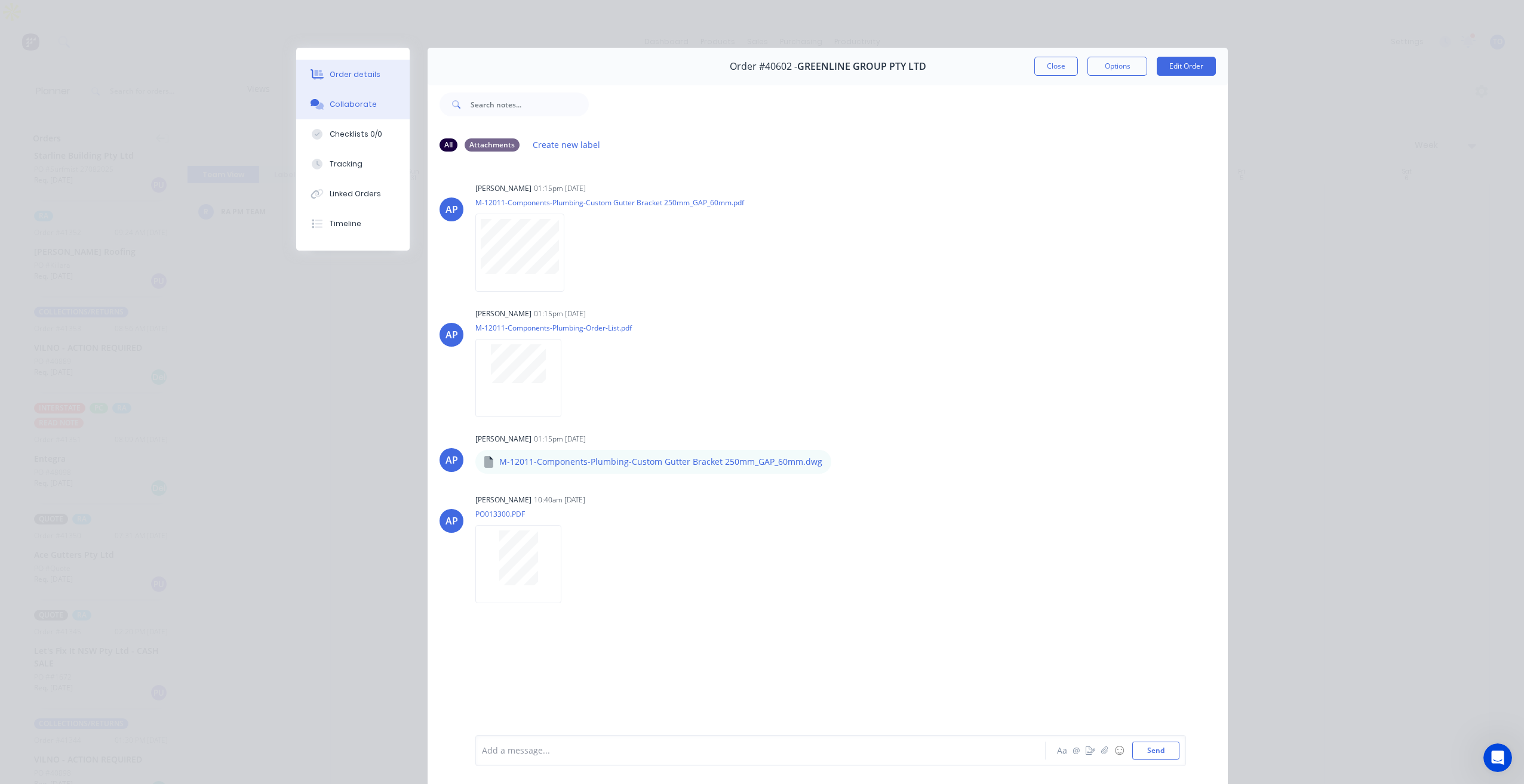
click at [336, 72] on div "Order details" at bounding box center [354, 74] width 51 height 11
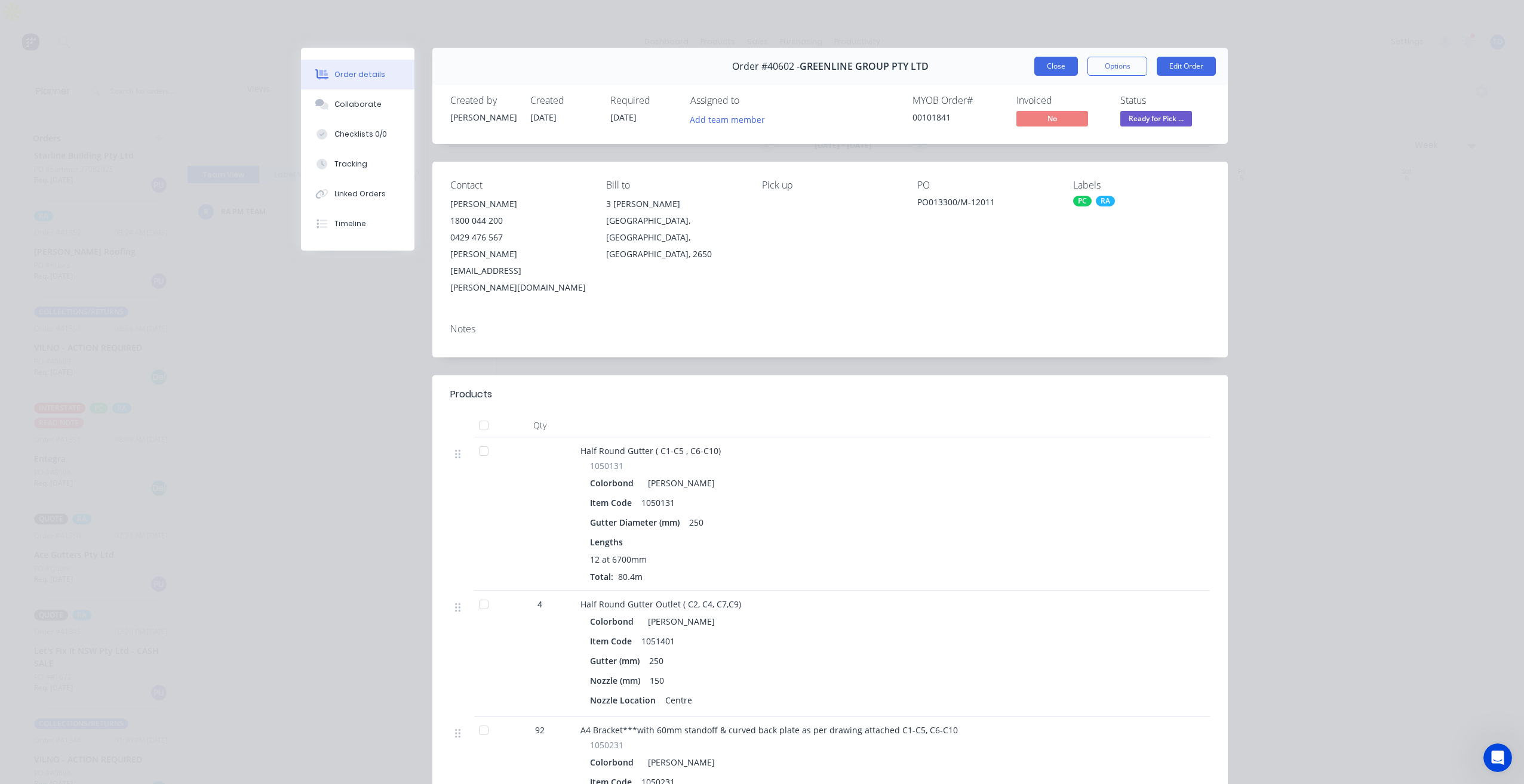
click at [1048, 67] on button "Close" at bounding box center [1056, 66] width 44 height 19
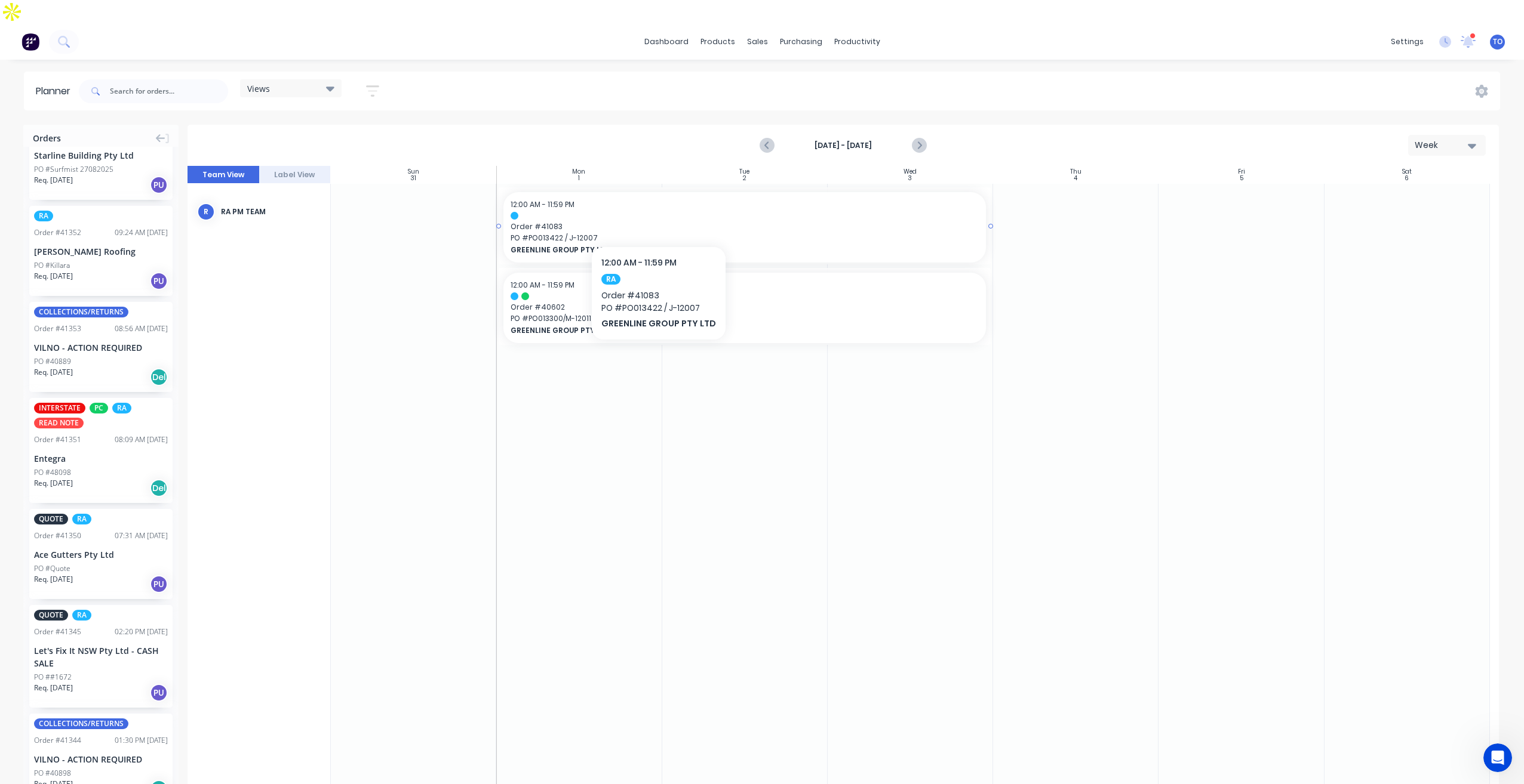
click at [684, 193] on div "12:00 AM - 11:59 PM Order # 41083 PO # PO013422 / J-12007 GREENLINE GROUP PTY L…" at bounding box center [745, 227] width 482 height 70
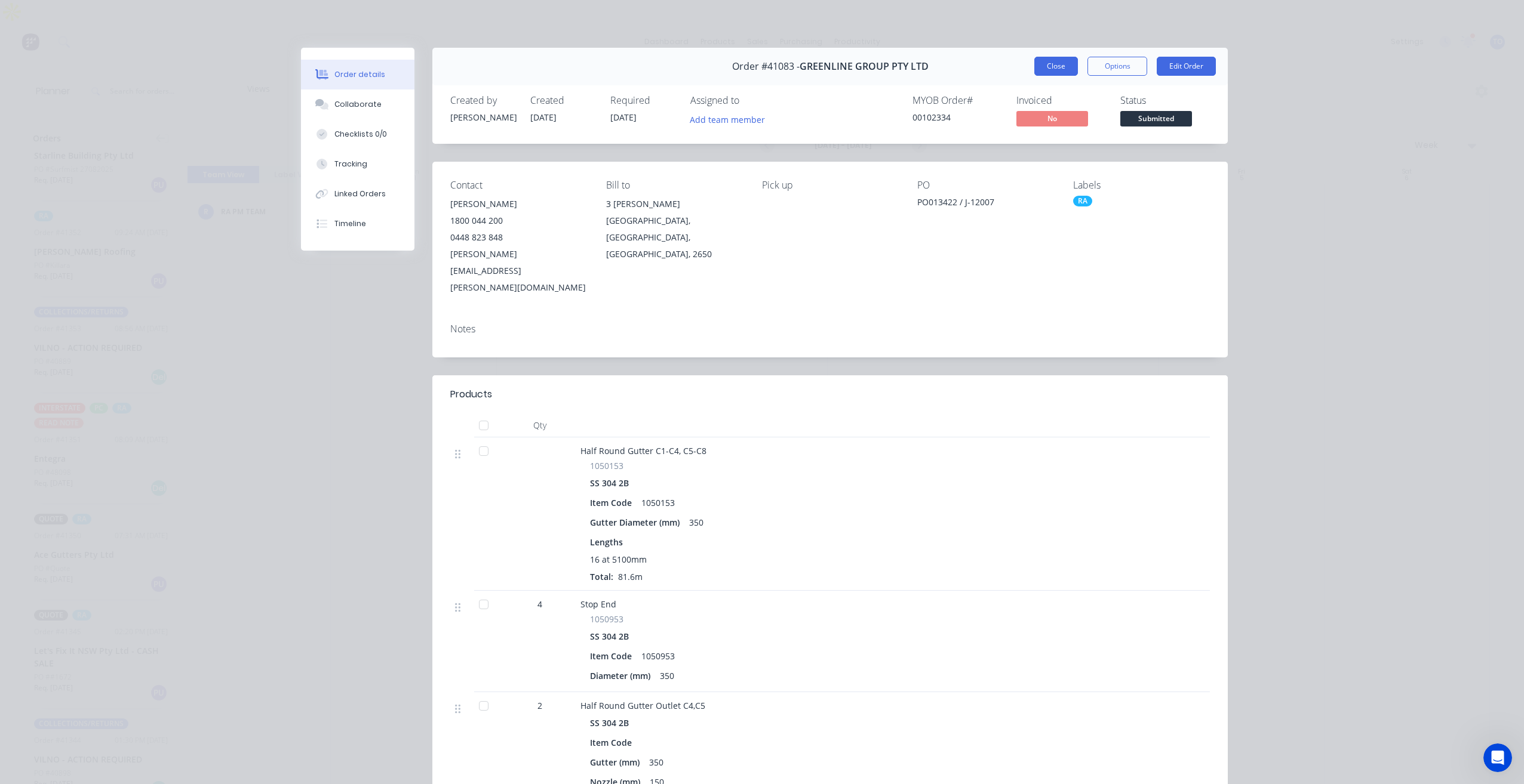
click at [1049, 66] on button "Close" at bounding box center [1056, 66] width 44 height 19
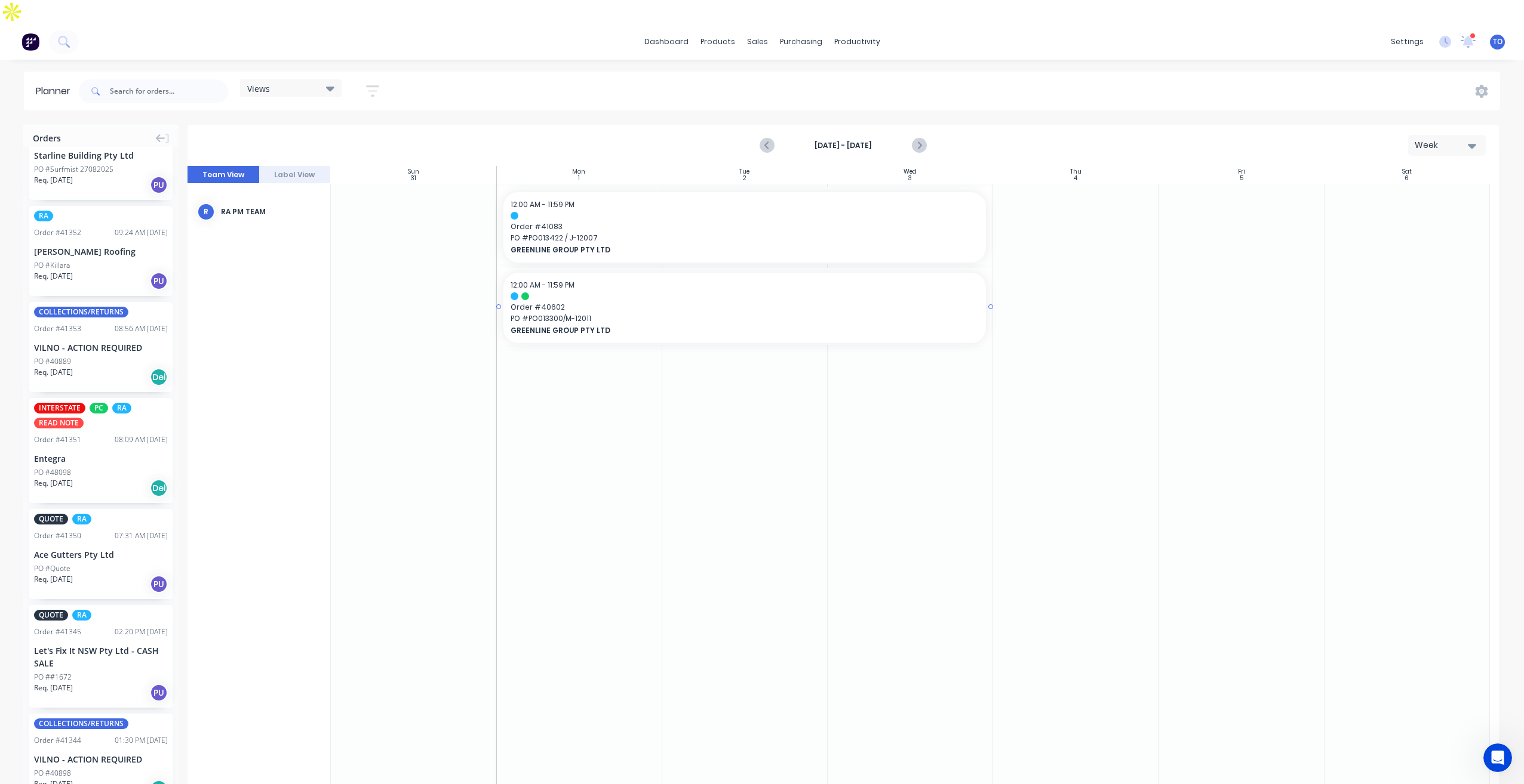
click at [641, 293] on div at bounding box center [745, 297] width 468 height 8
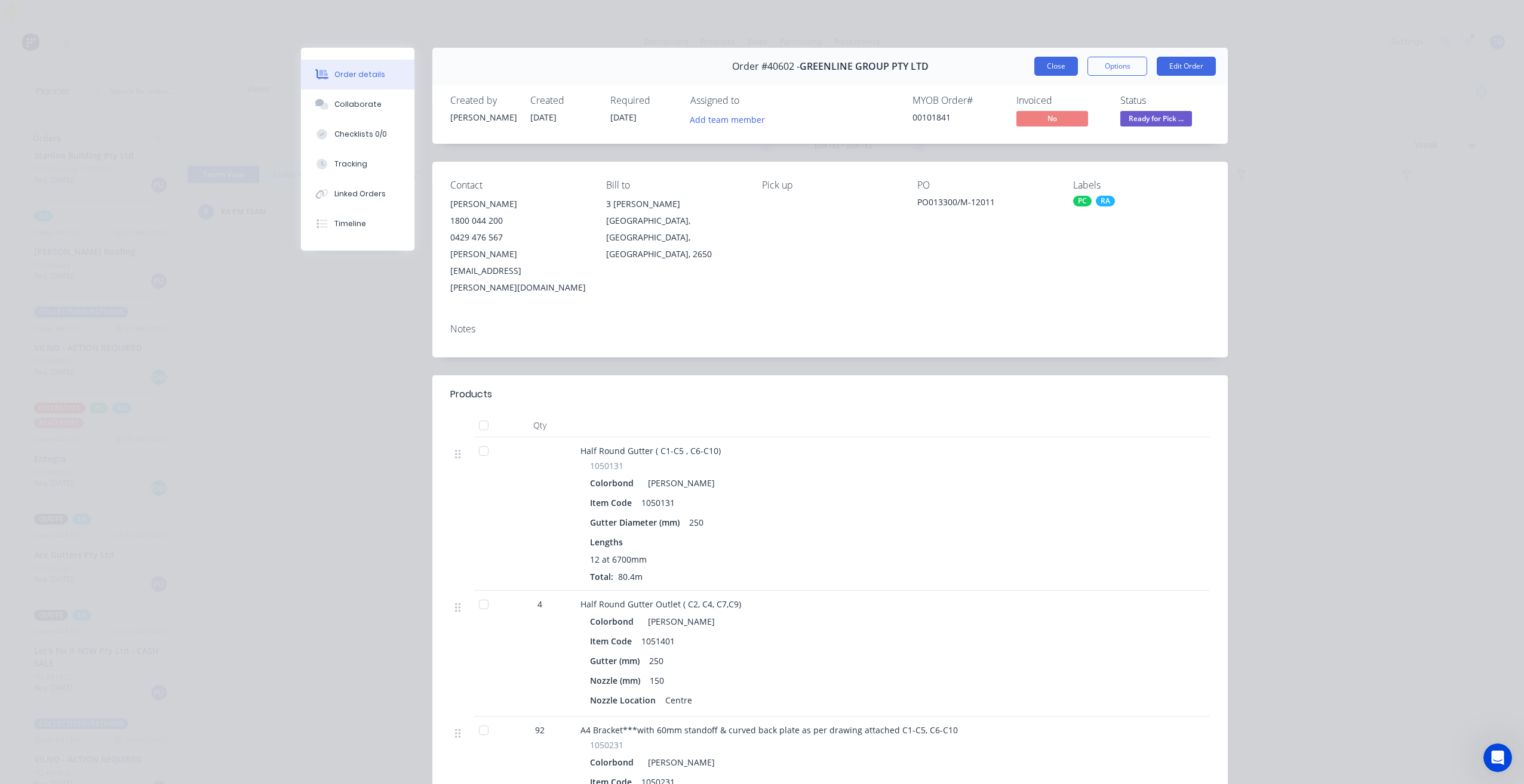
click at [1056, 63] on button "Close" at bounding box center [1056, 66] width 44 height 19
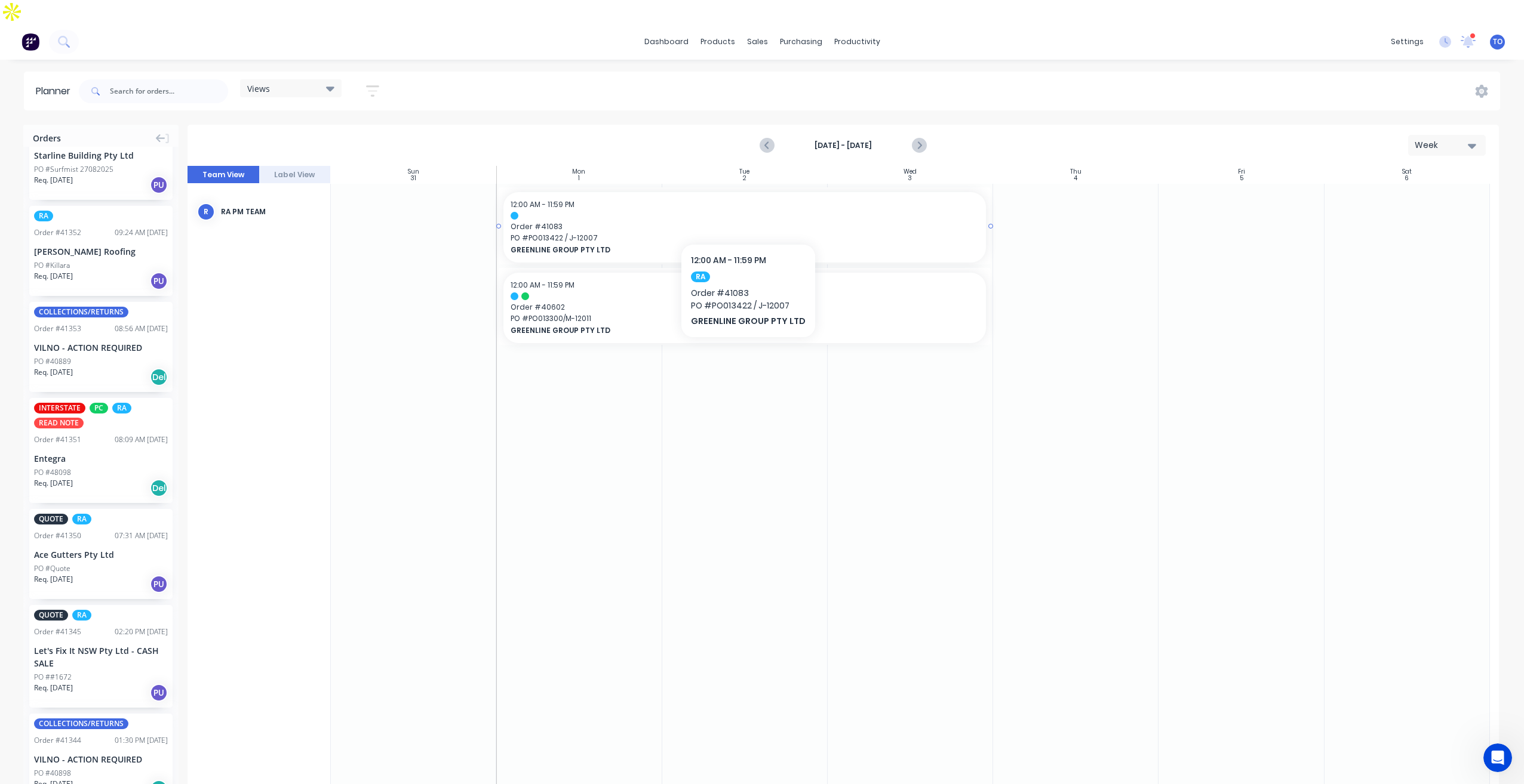
click at [681, 245] on span "GREENLINE GROUP PTY LTD" at bounding box center [721, 250] width 421 height 11
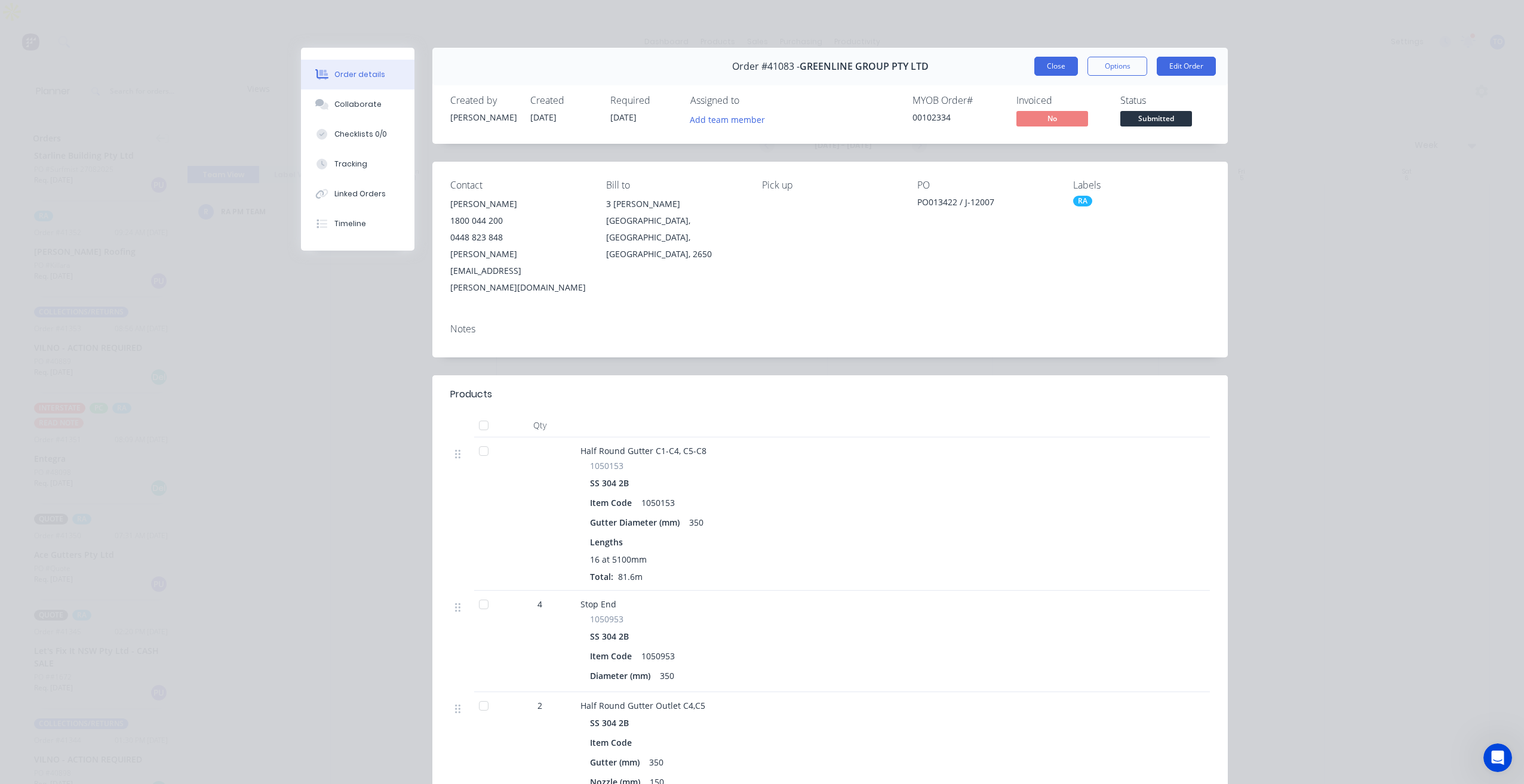
click at [1062, 68] on button "Close" at bounding box center [1056, 66] width 44 height 19
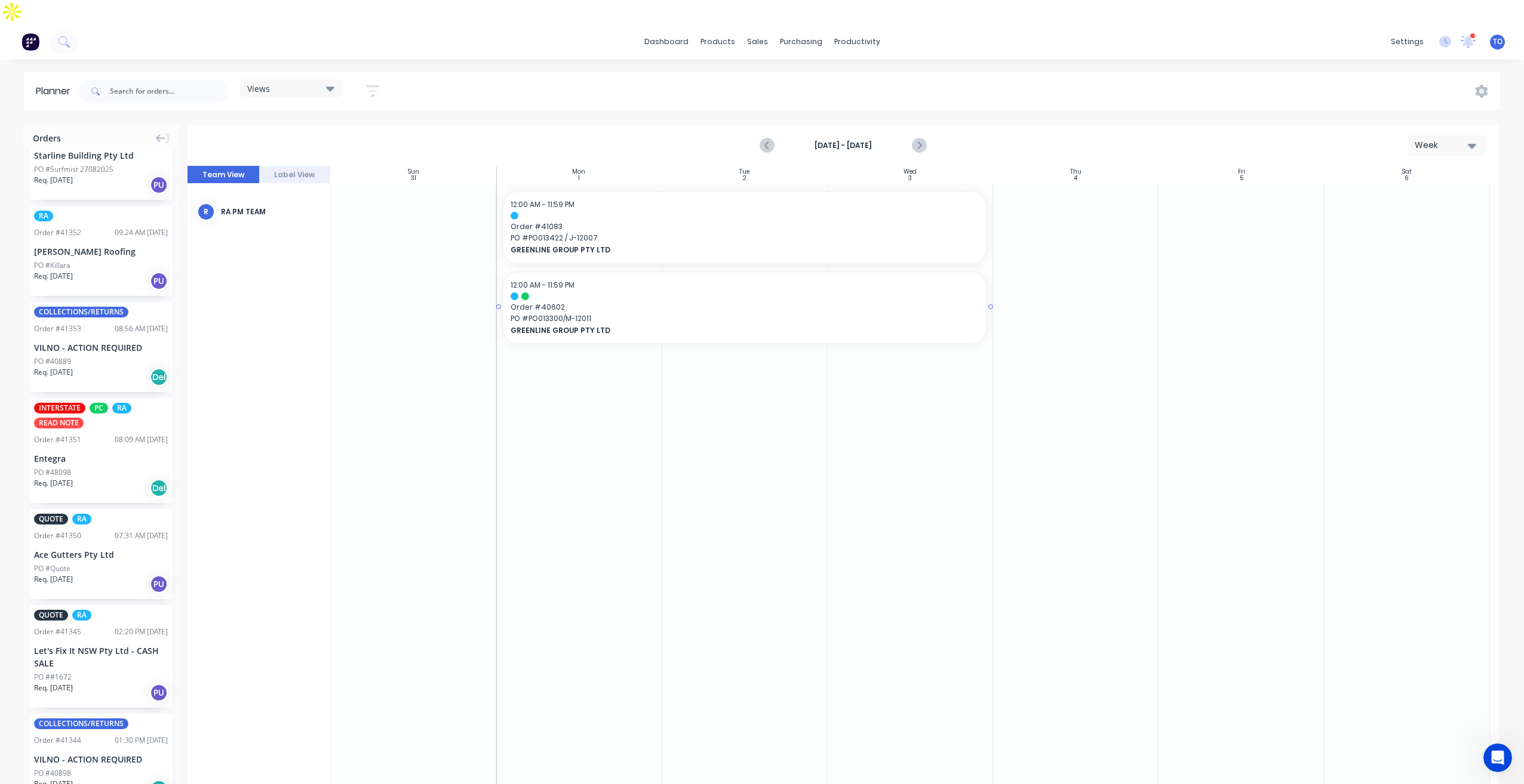
click at [691, 280] on div "12:00 AM - 11:59 PM" at bounding box center [745, 285] width 468 height 11
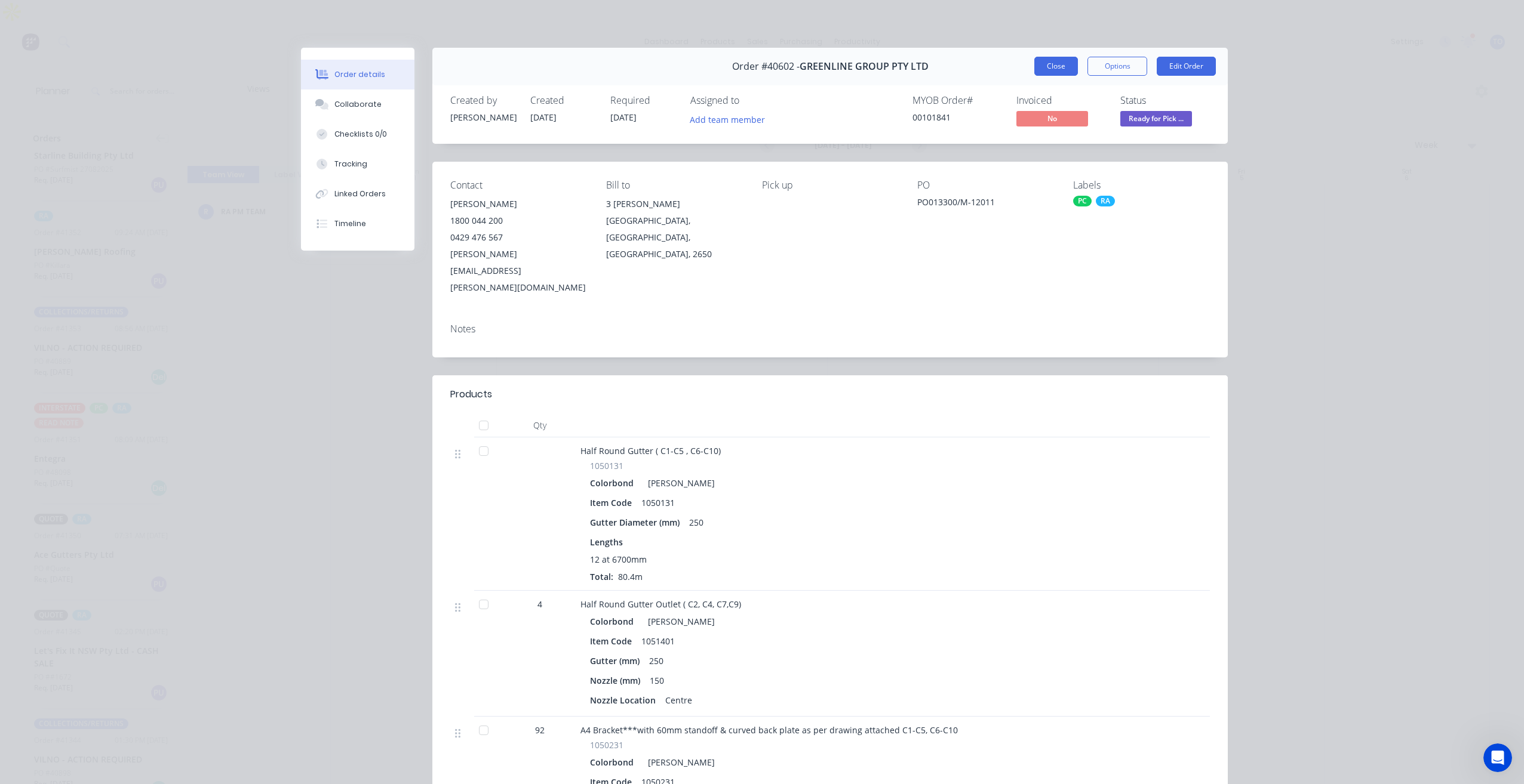
click at [1041, 70] on button "Close" at bounding box center [1056, 66] width 44 height 19
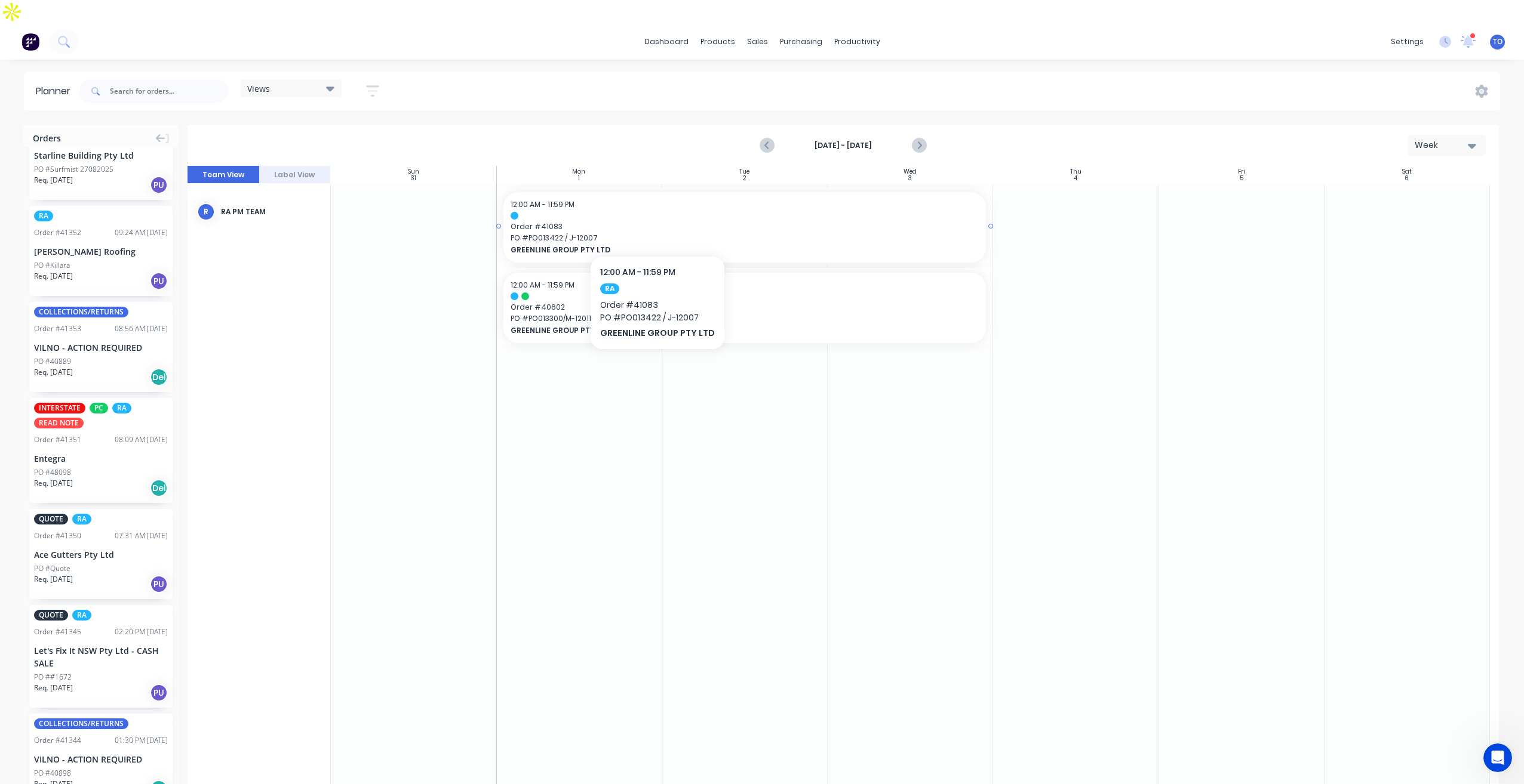
click at [655, 233] on span "PO # PO013422 / J-12007" at bounding box center [745, 238] width 468 height 11
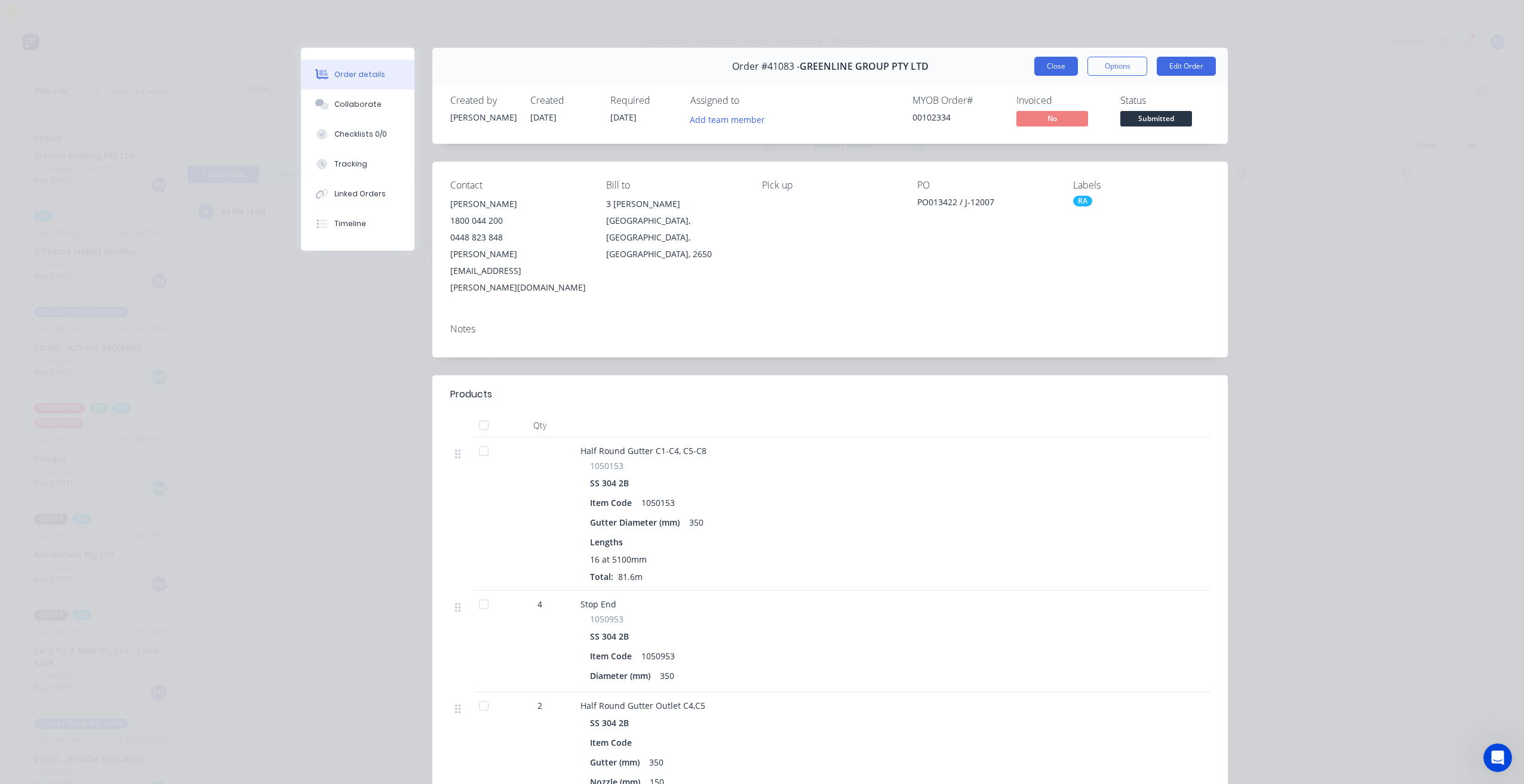
click at [1055, 69] on button "Close" at bounding box center [1056, 66] width 44 height 19
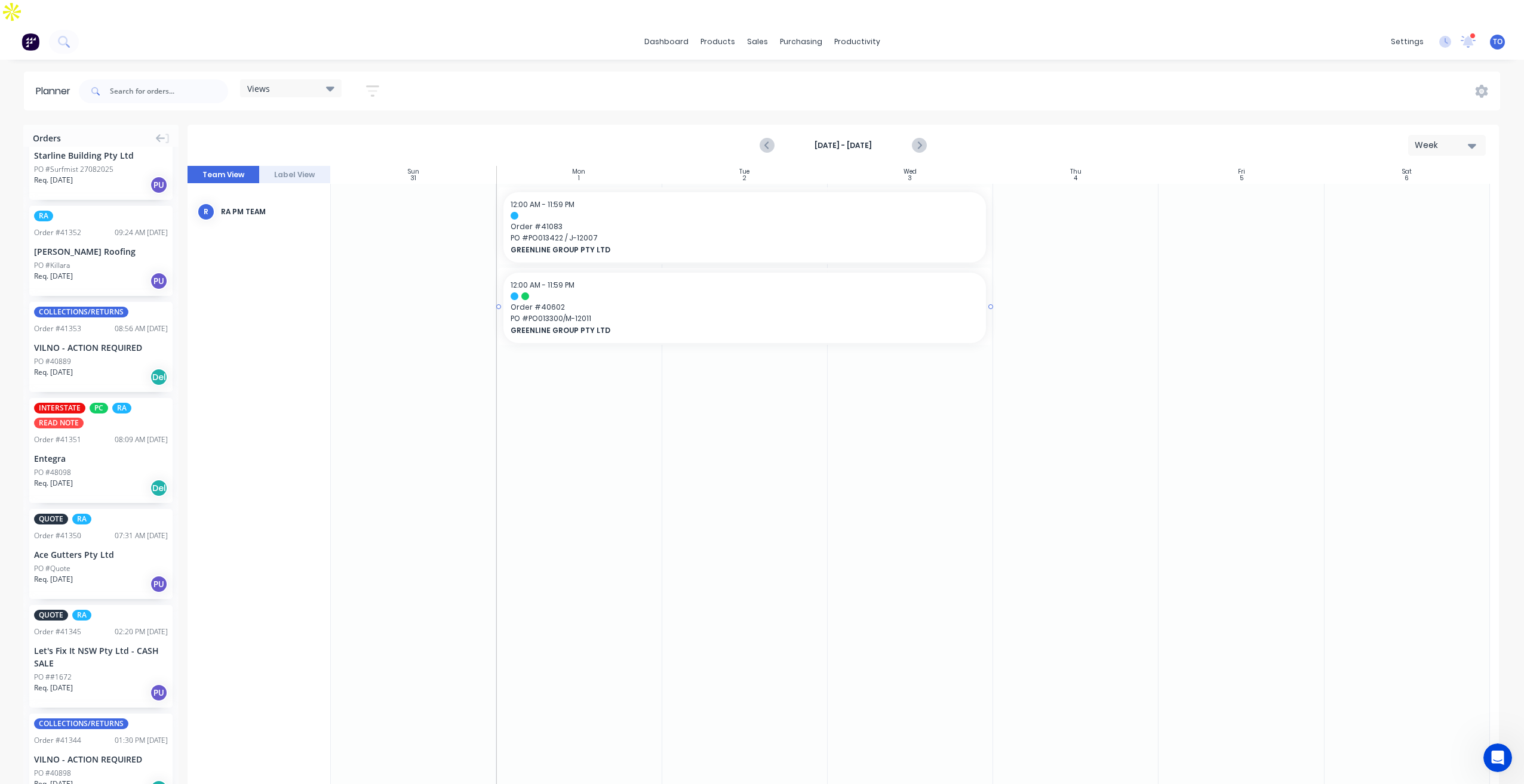
click at [673, 313] on span "PO # PO013300/M-12011" at bounding box center [745, 318] width 468 height 11
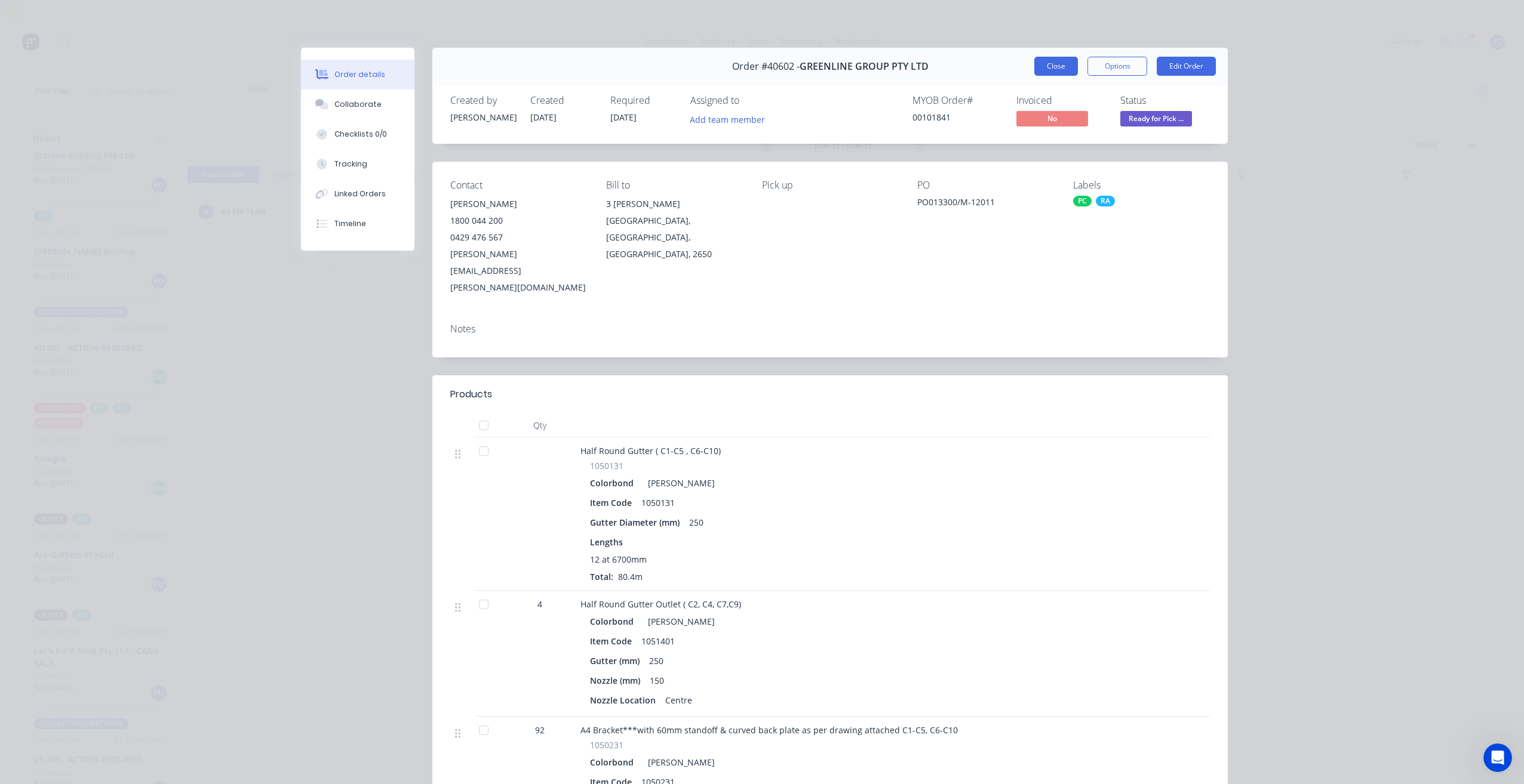
click at [1035, 69] on button "Close" at bounding box center [1056, 66] width 44 height 19
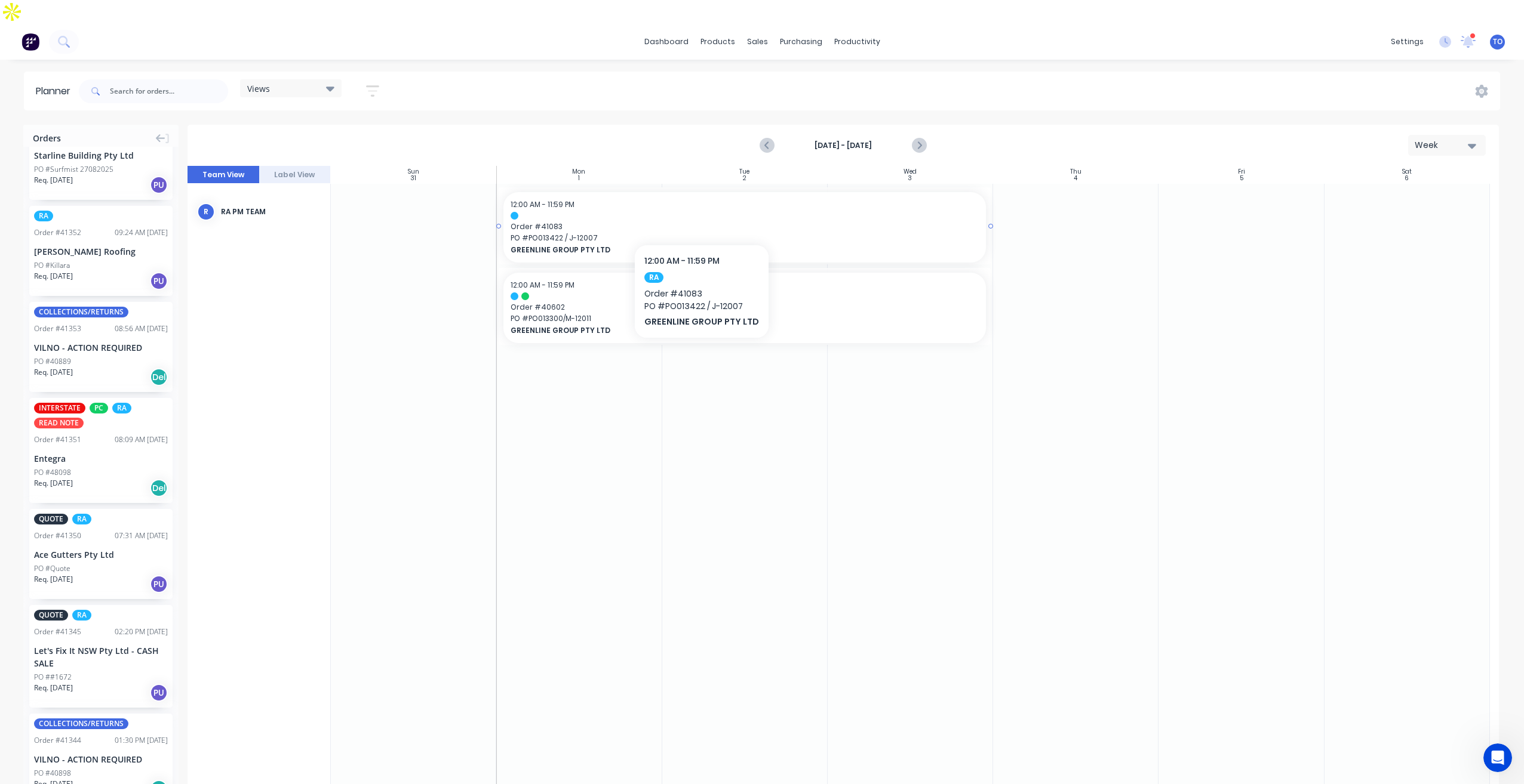
click at [700, 222] on span "Order # 41083" at bounding box center [745, 227] width 468 height 11
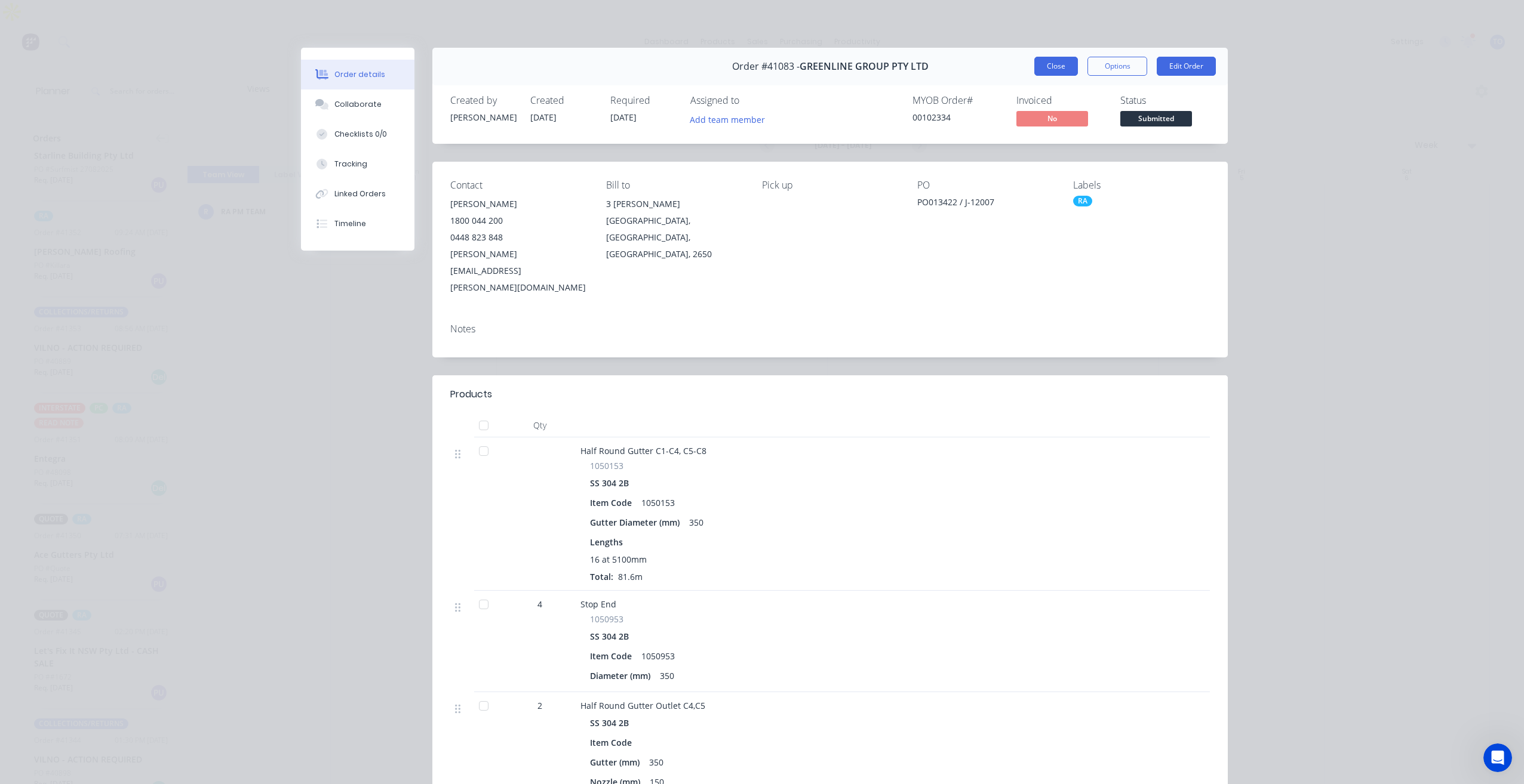
click at [1046, 69] on button "Close" at bounding box center [1056, 66] width 44 height 19
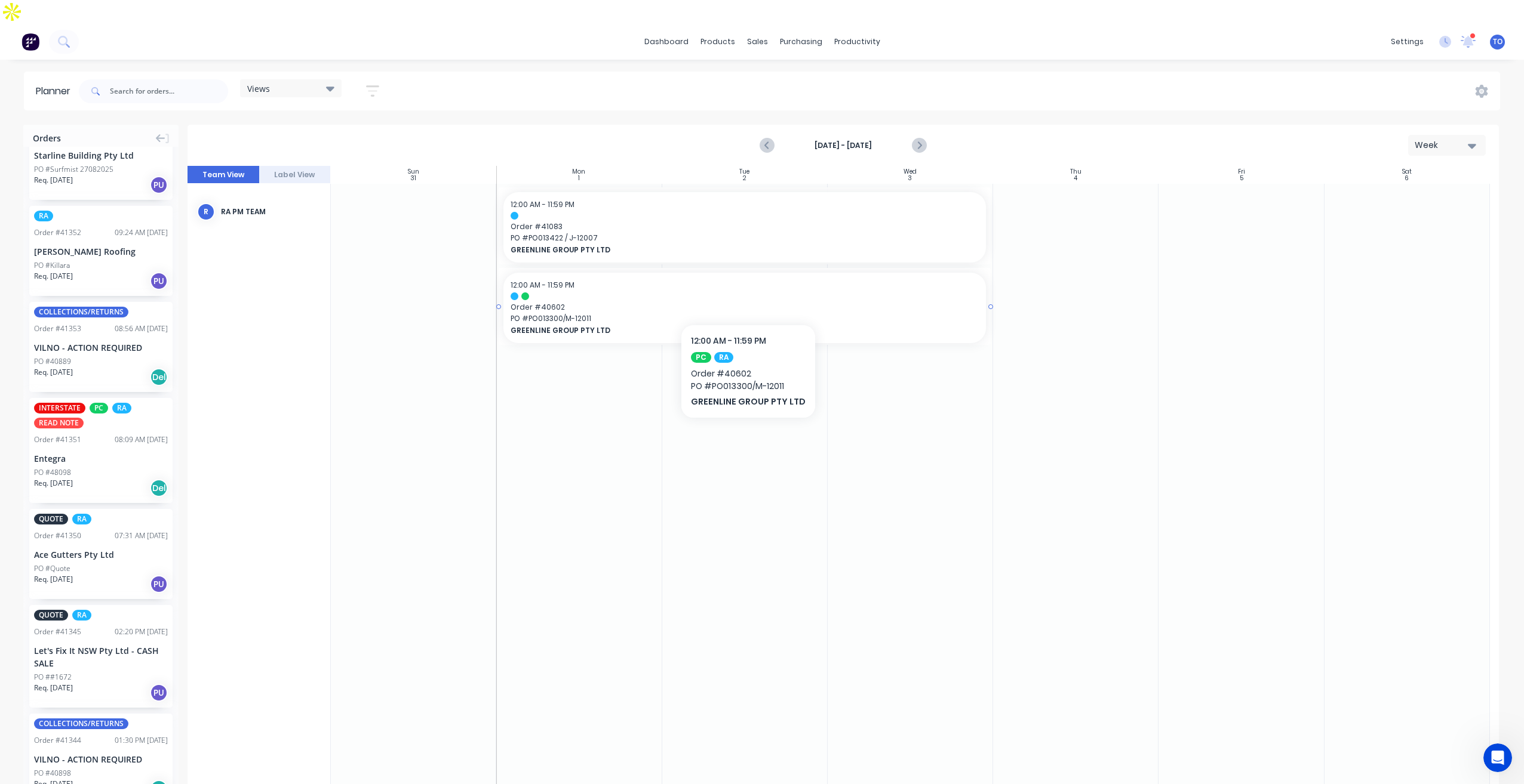
click at [681, 325] on span "GREENLINE GROUP PTY LTD" at bounding box center [721, 330] width 421 height 11
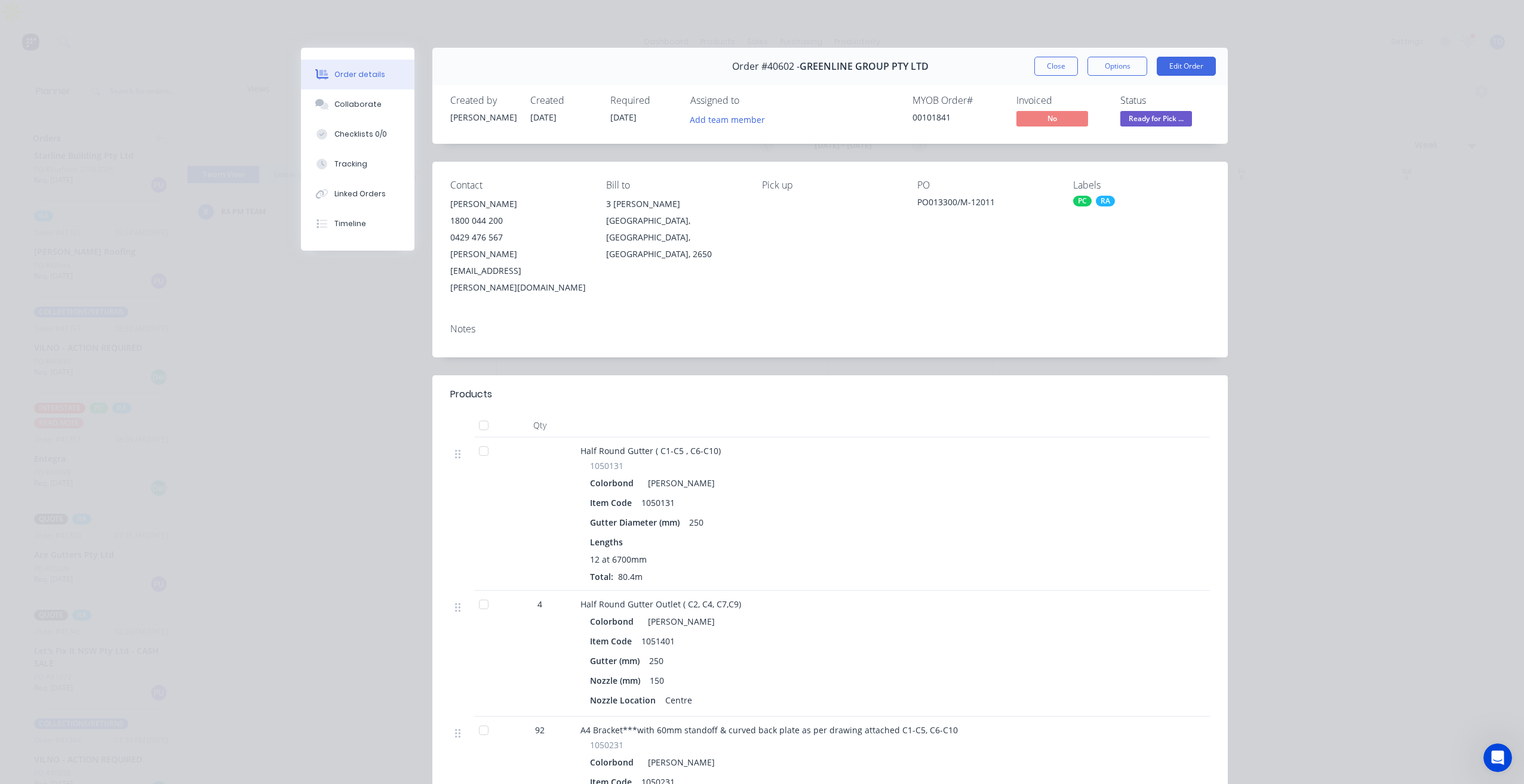
click at [1046, 67] on button "Close" at bounding box center [1056, 66] width 44 height 19
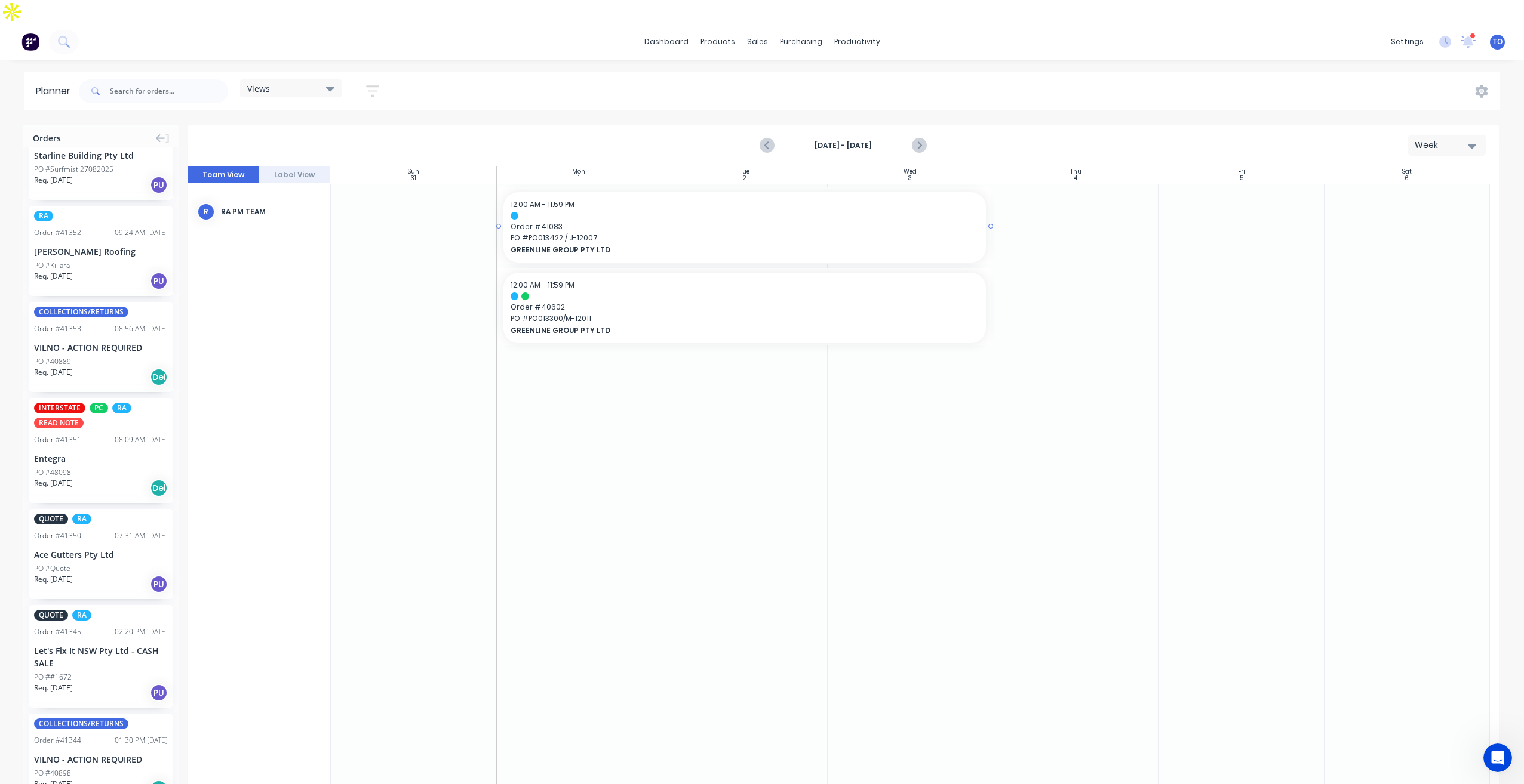
click at [652, 222] on span "Order # 41083" at bounding box center [745, 227] width 468 height 11
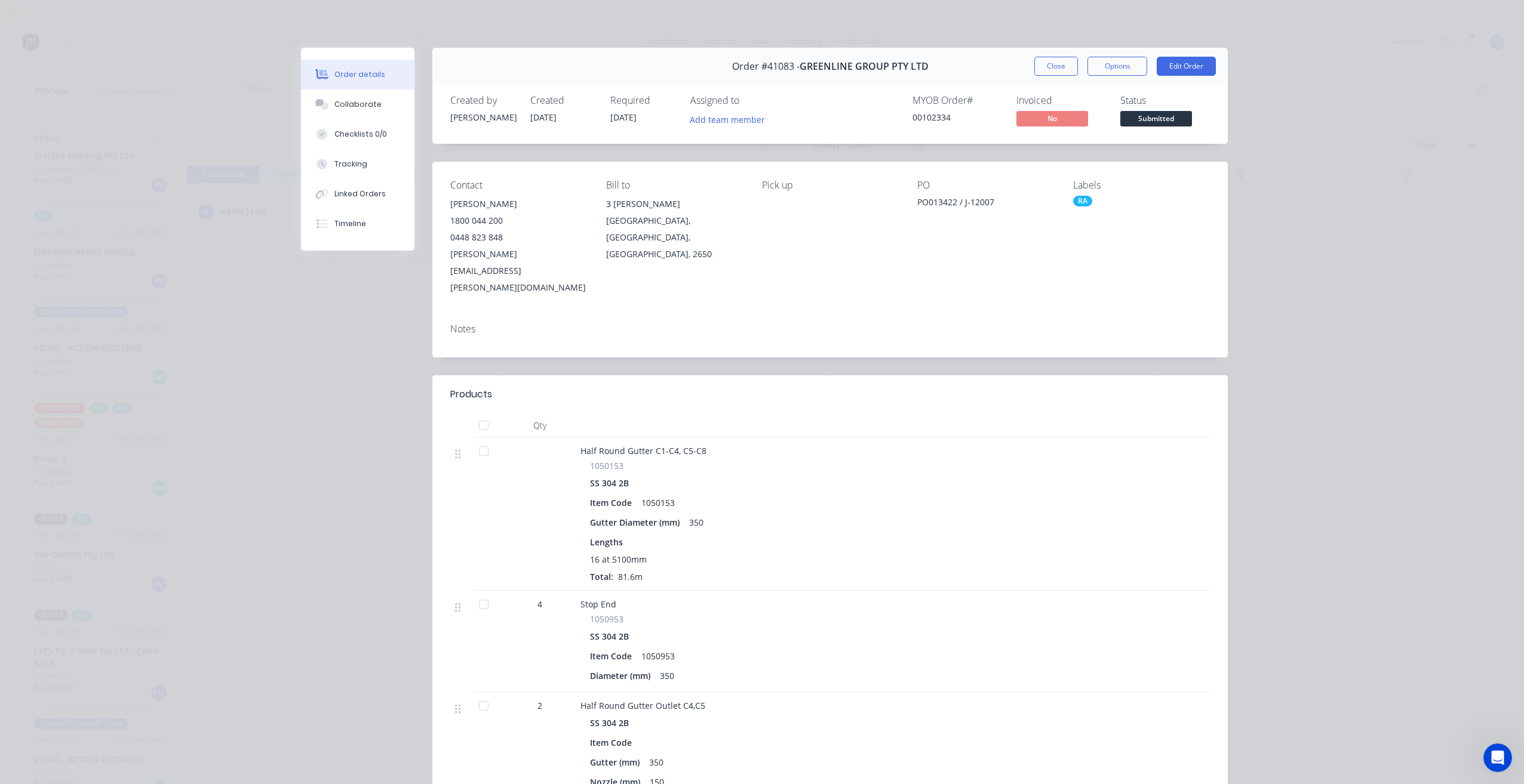
click at [1045, 76] on div "Order #41083 - GREENLINE GROUP PTY LTD Close Options Edit Order" at bounding box center [830, 66] width 796 height 37
click at [1040, 69] on button "Close" at bounding box center [1056, 66] width 44 height 19
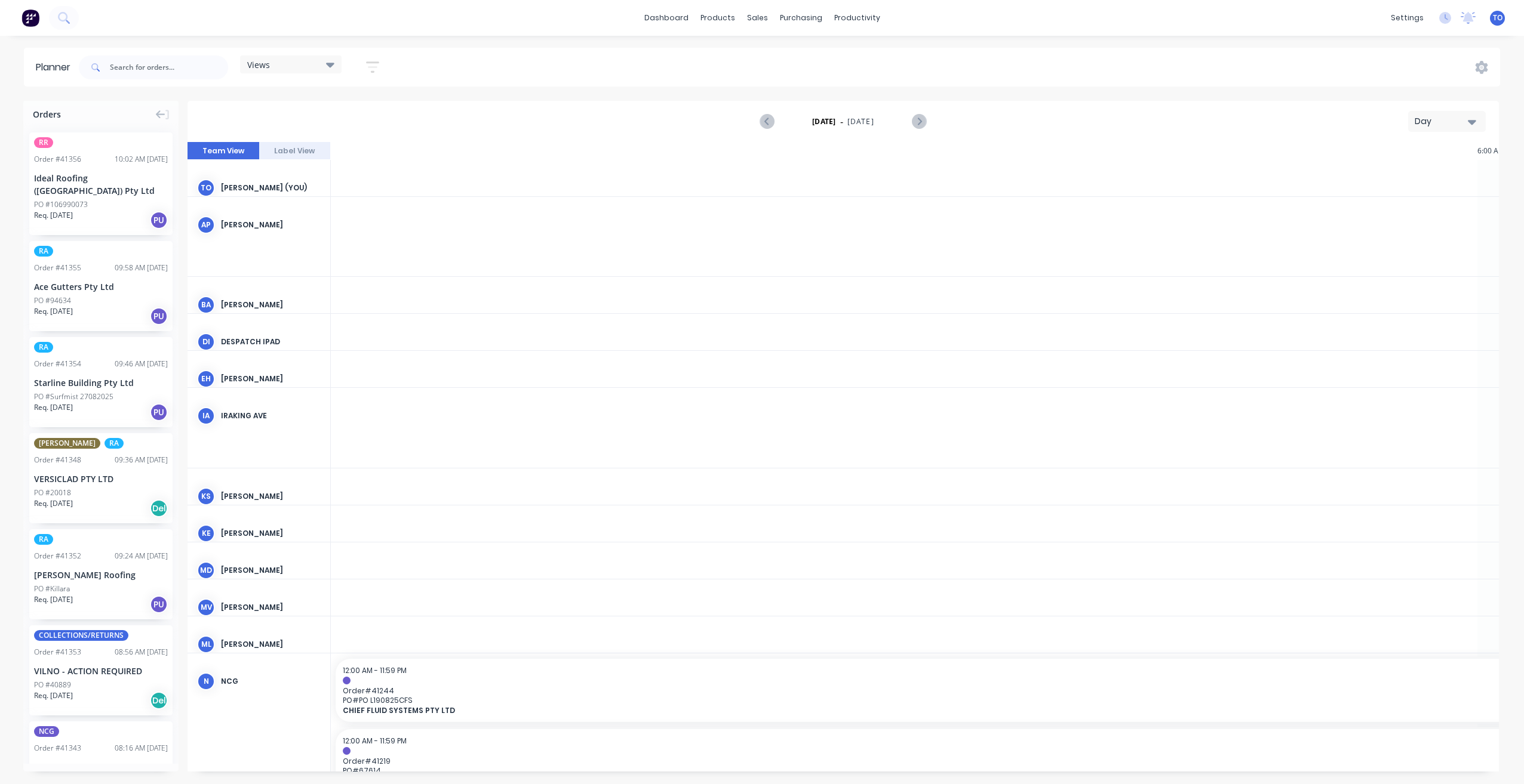
scroll to position [0, 1912]
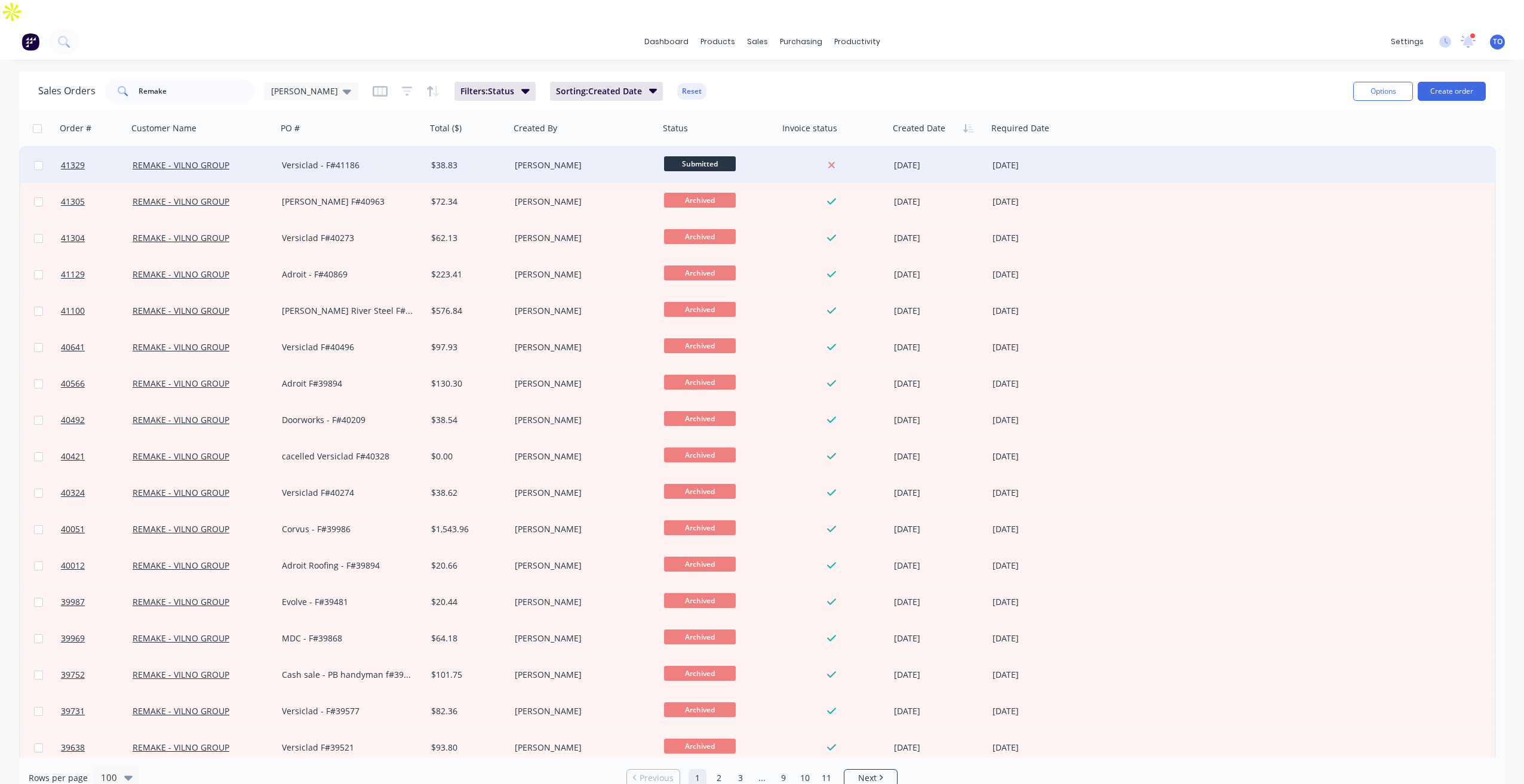
click at [376, 159] on div "Versiclad - F#41186" at bounding box center [348, 165] width 133 height 12
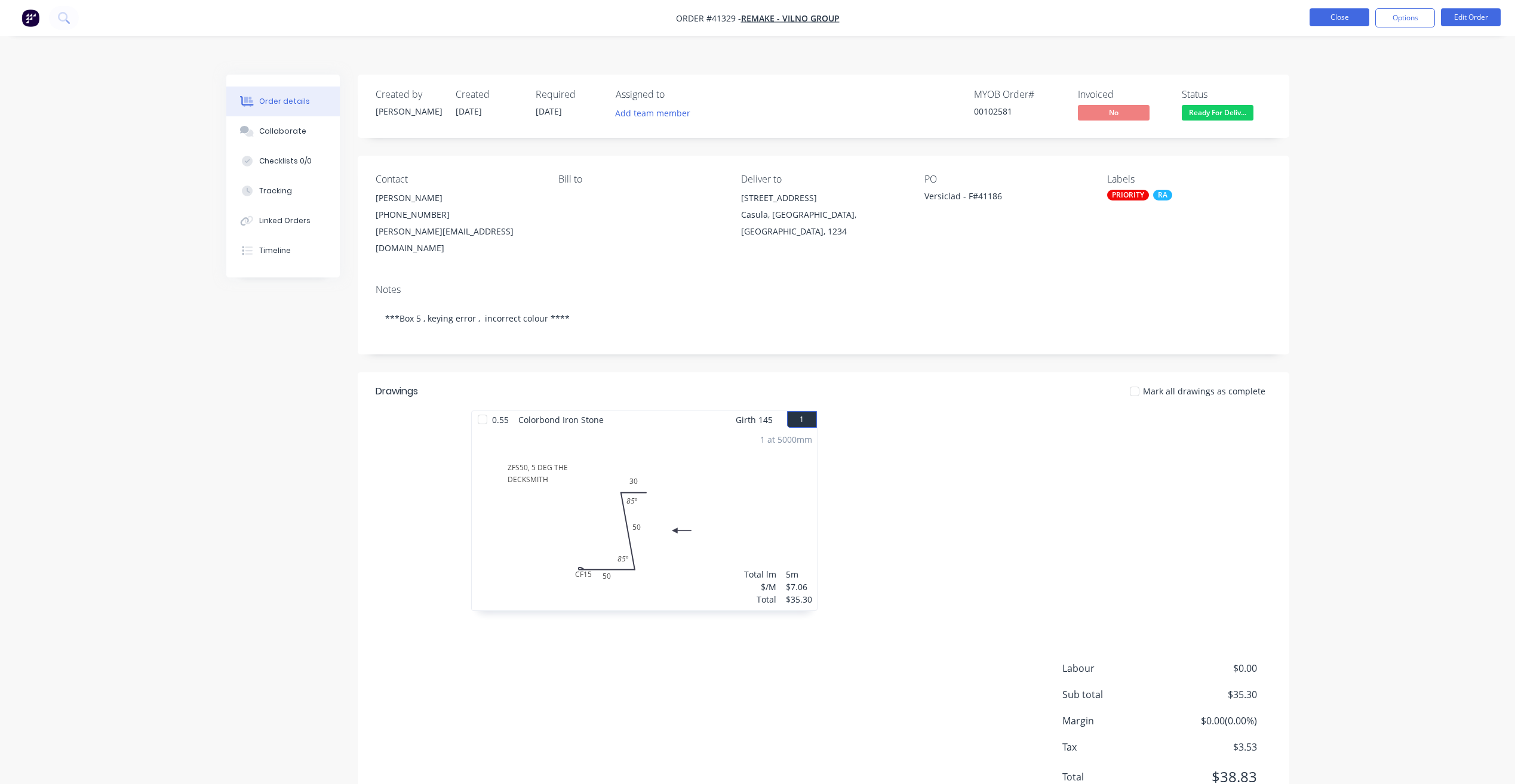
click at [1330, 19] on button "Close" at bounding box center [1339, 17] width 60 height 18
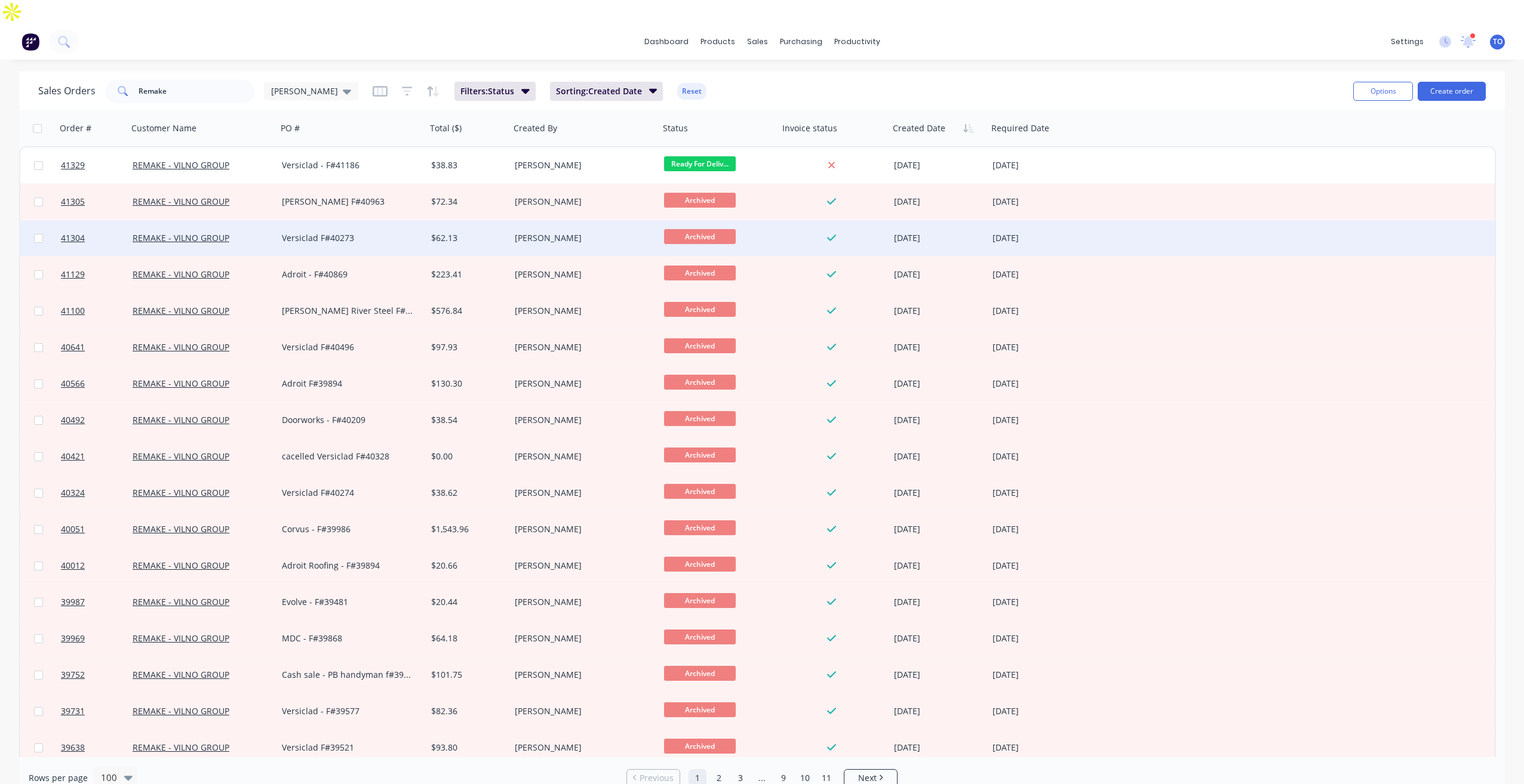
click at [311, 232] on div "Versiclad F#40273" at bounding box center [348, 238] width 133 height 12
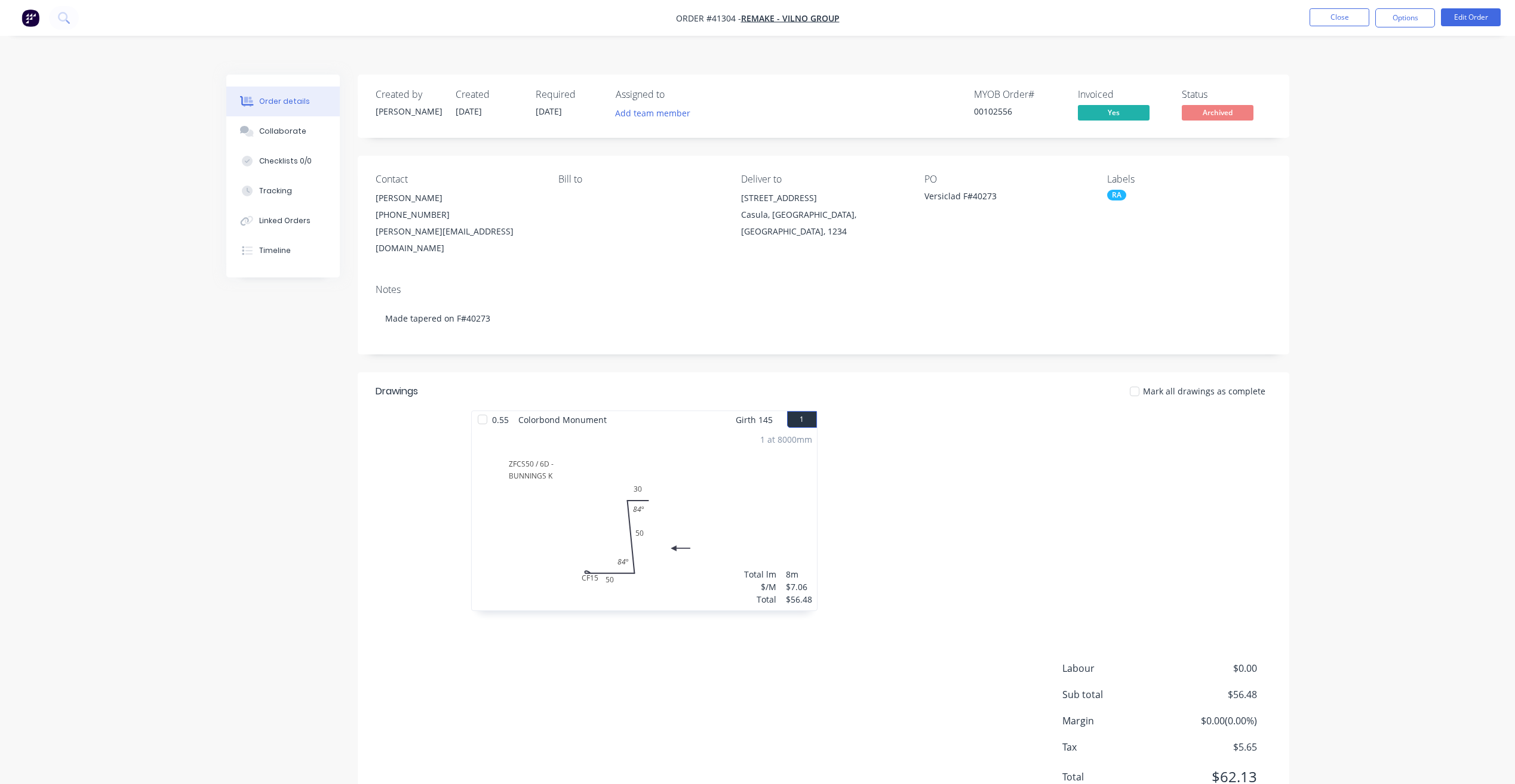
click at [1324, 26] on li "Close" at bounding box center [1339, 18] width 60 height 19
click at [1353, 26] on button "Close" at bounding box center [1339, 17] width 60 height 18
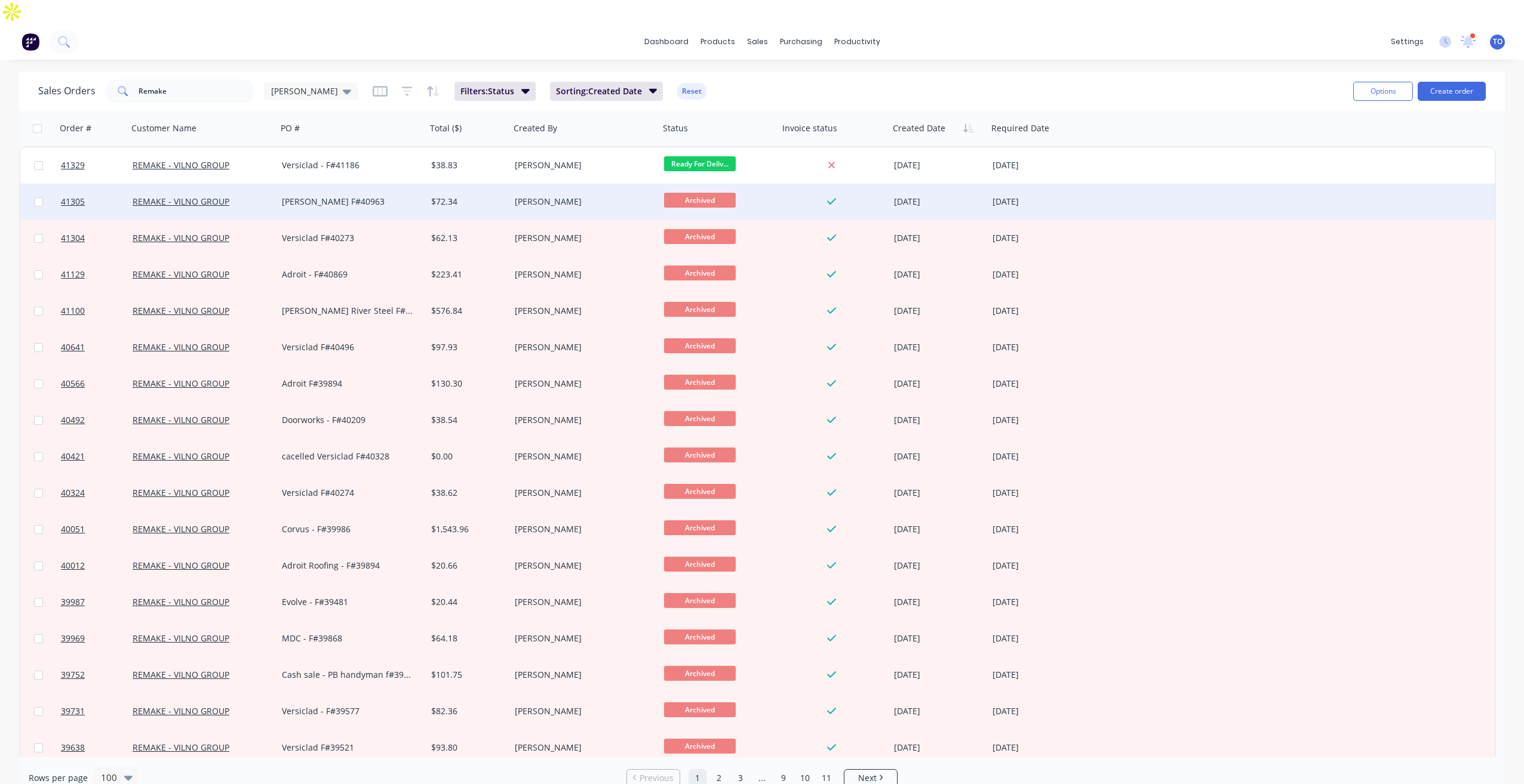
click at [554, 196] on div "[PERSON_NAME]" at bounding box center [581, 201] width 133 height 12
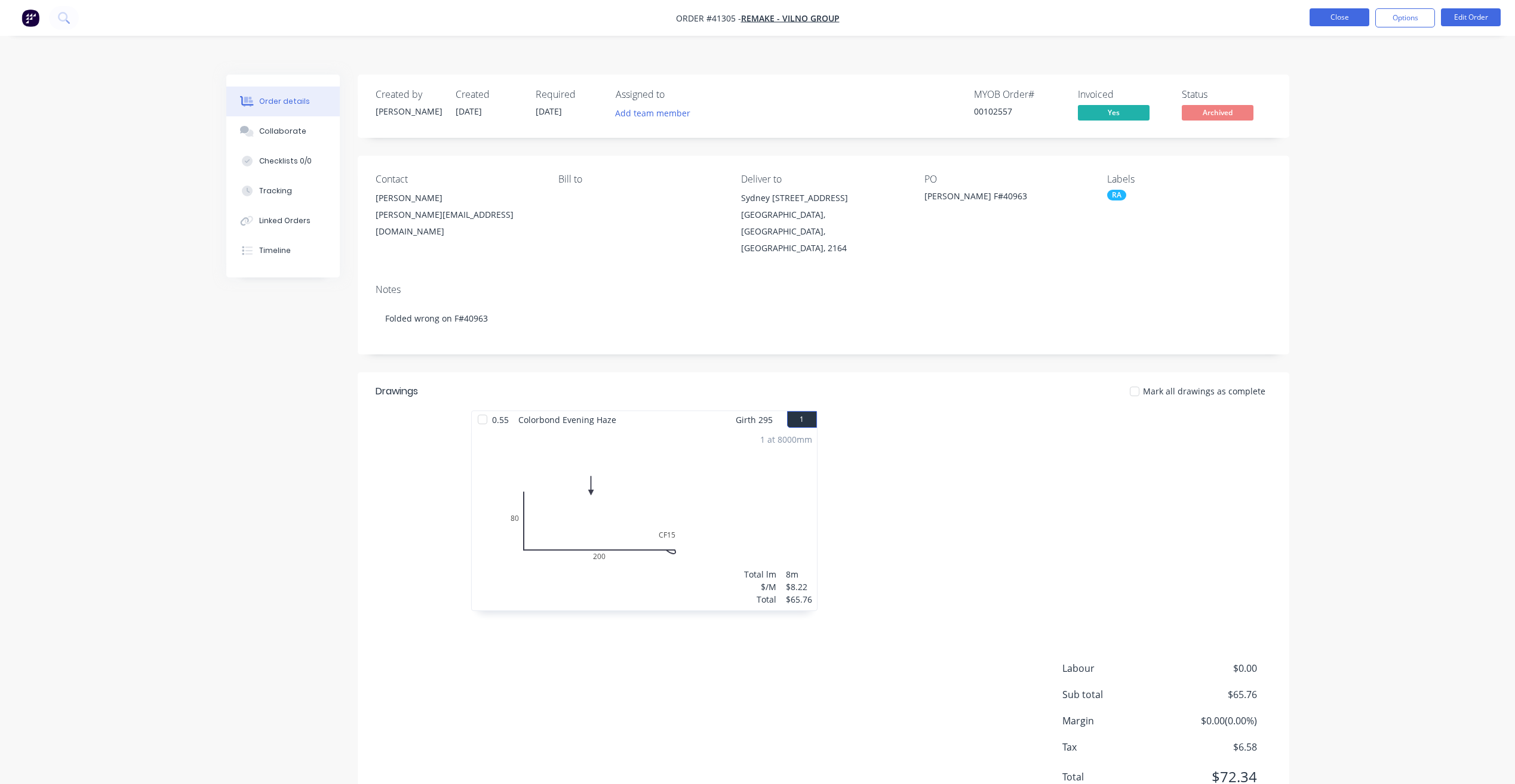
click at [1331, 15] on button "Close" at bounding box center [1339, 17] width 60 height 18
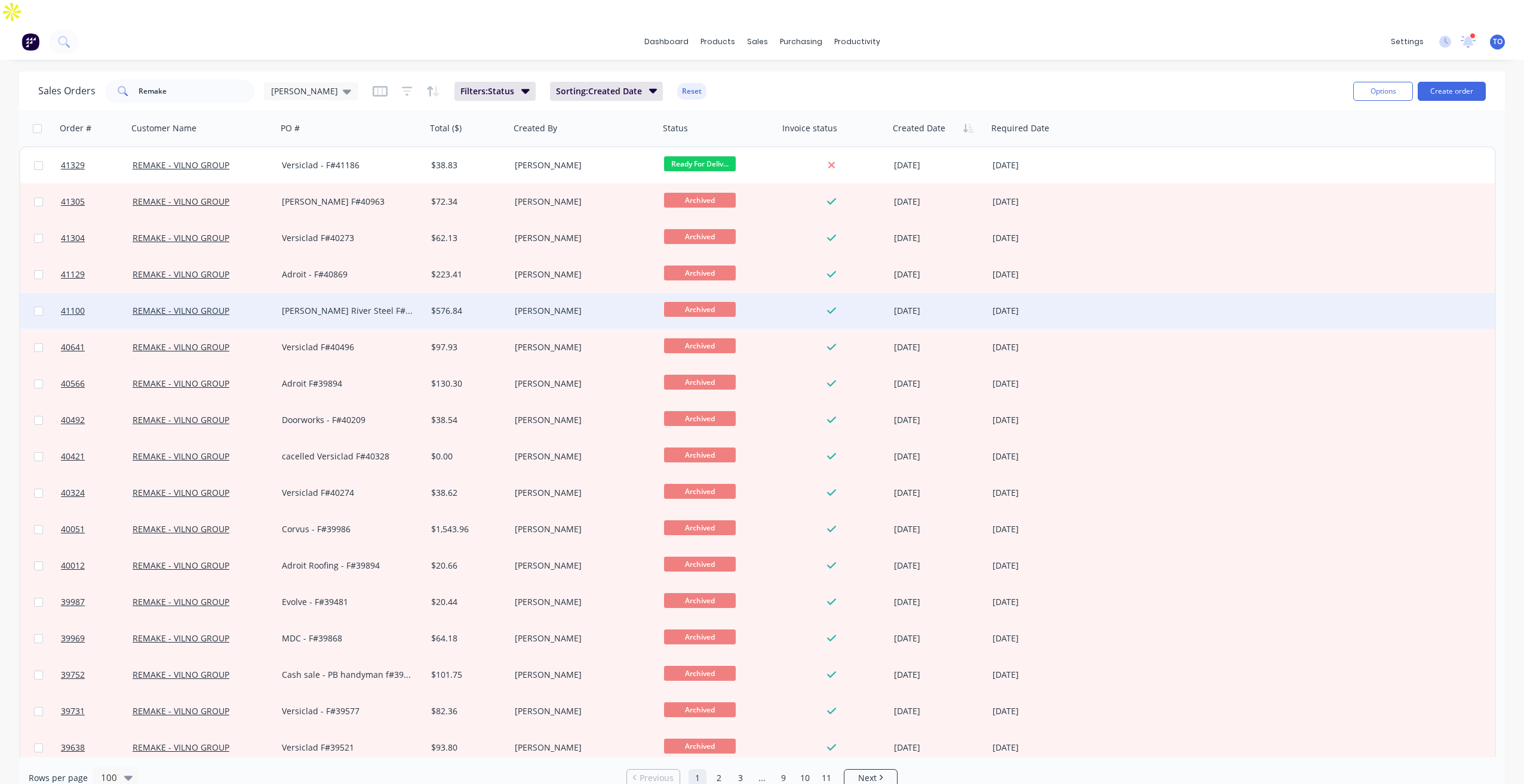
click at [411, 305] on div "[PERSON_NAME] River Steel F#40744" at bounding box center [348, 311] width 133 height 12
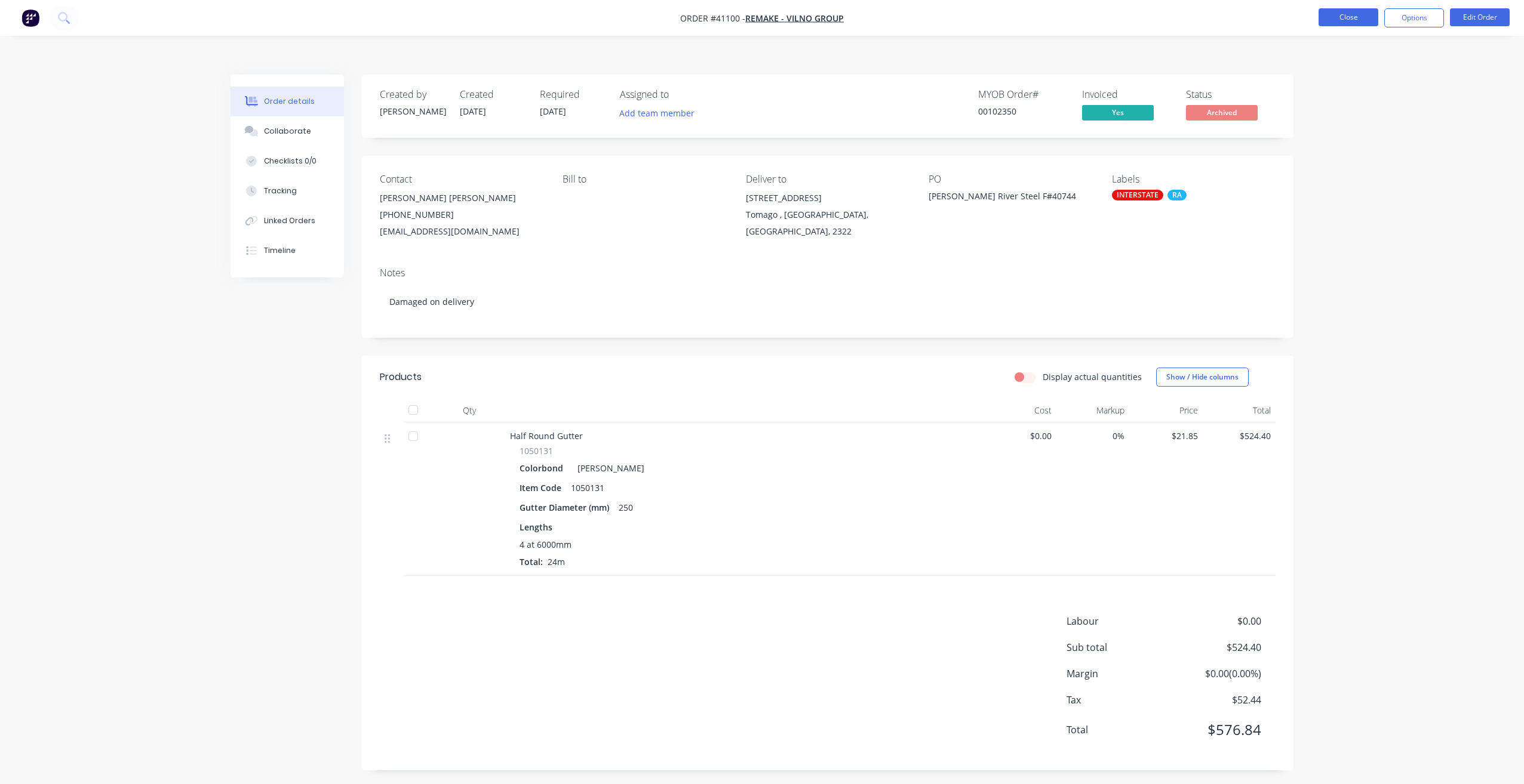
click at [1348, 19] on button "Close" at bounding box center [1348, 17] width 60 height 18
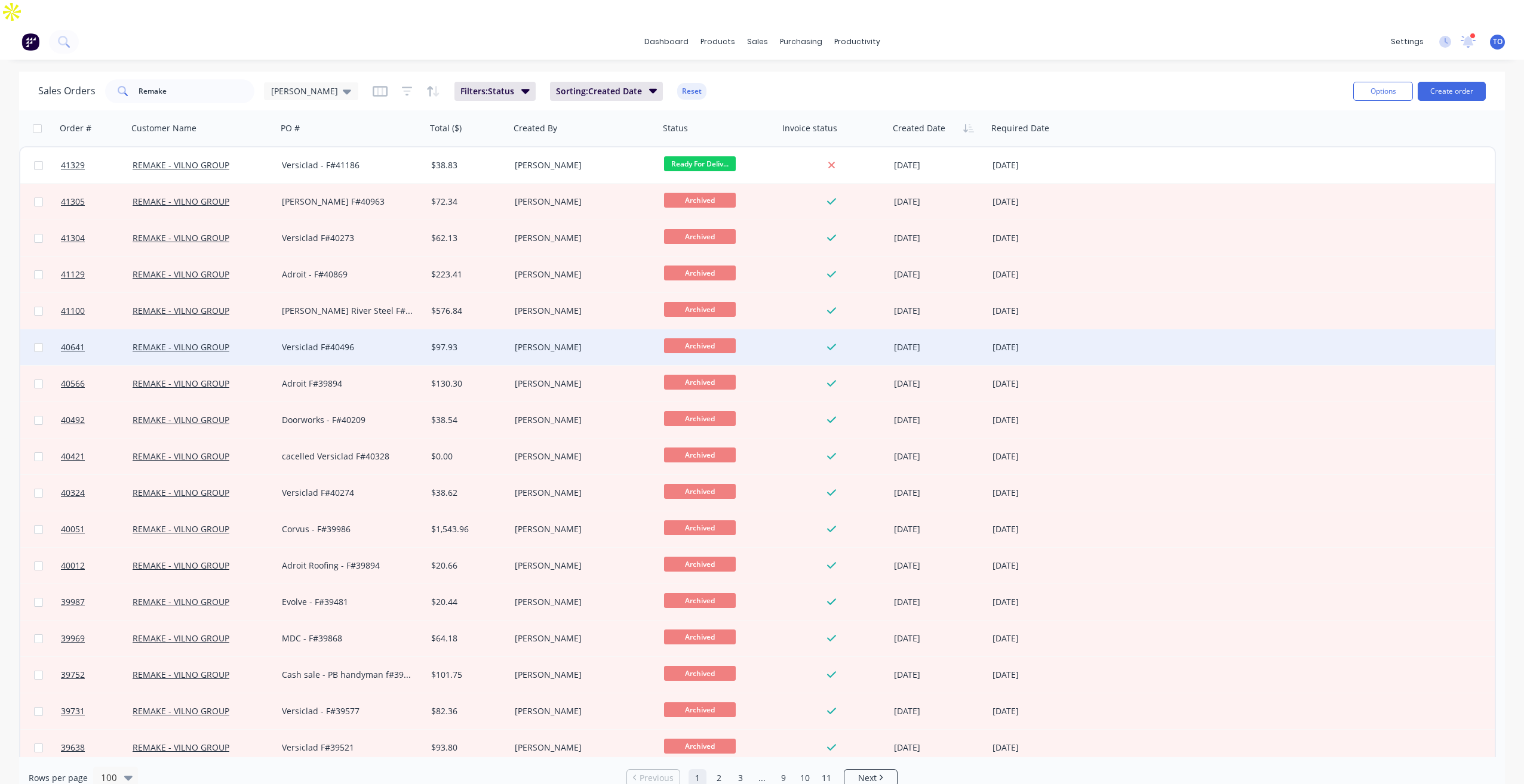
click at [404, 341] on div "Versiclad F#40496" at bounding box center [348, 347] width 133 height 12
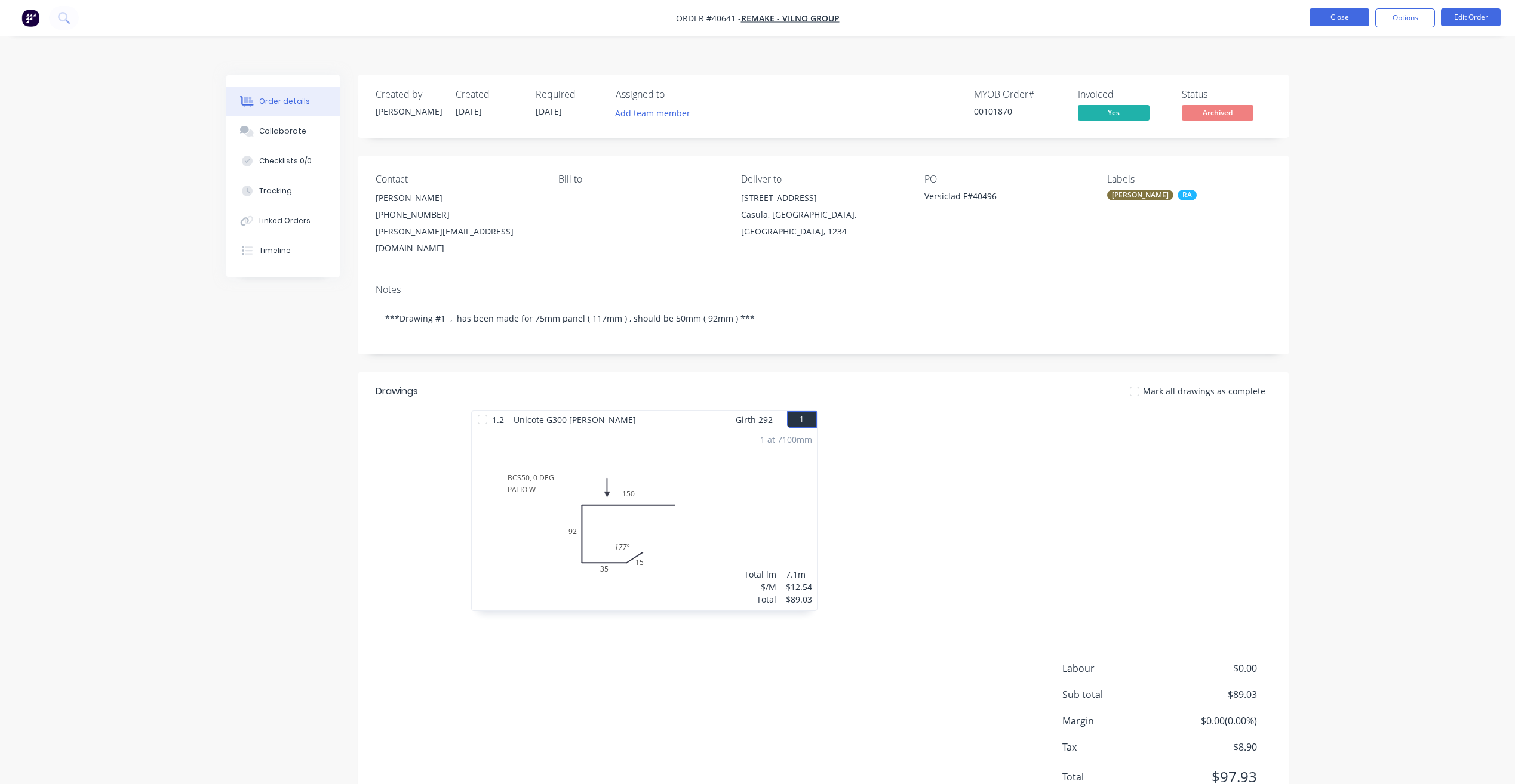
click at [1314, 17] on button "Close" at bounding box center [1339, 17] width 60 height 18
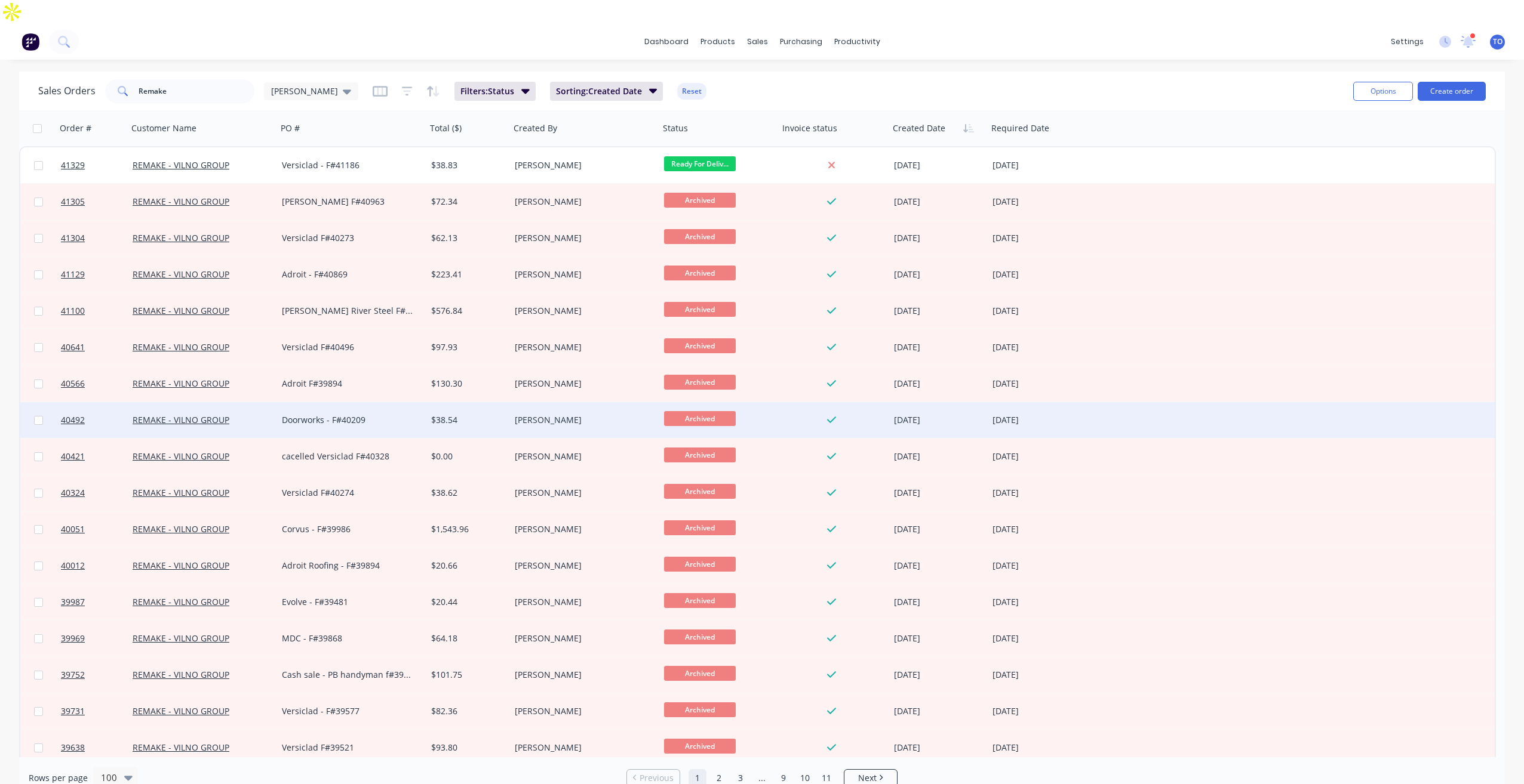
click at [331, 414] on div "Doorworks - F#40209" at bounding box center [348, 420] width 133 height 12
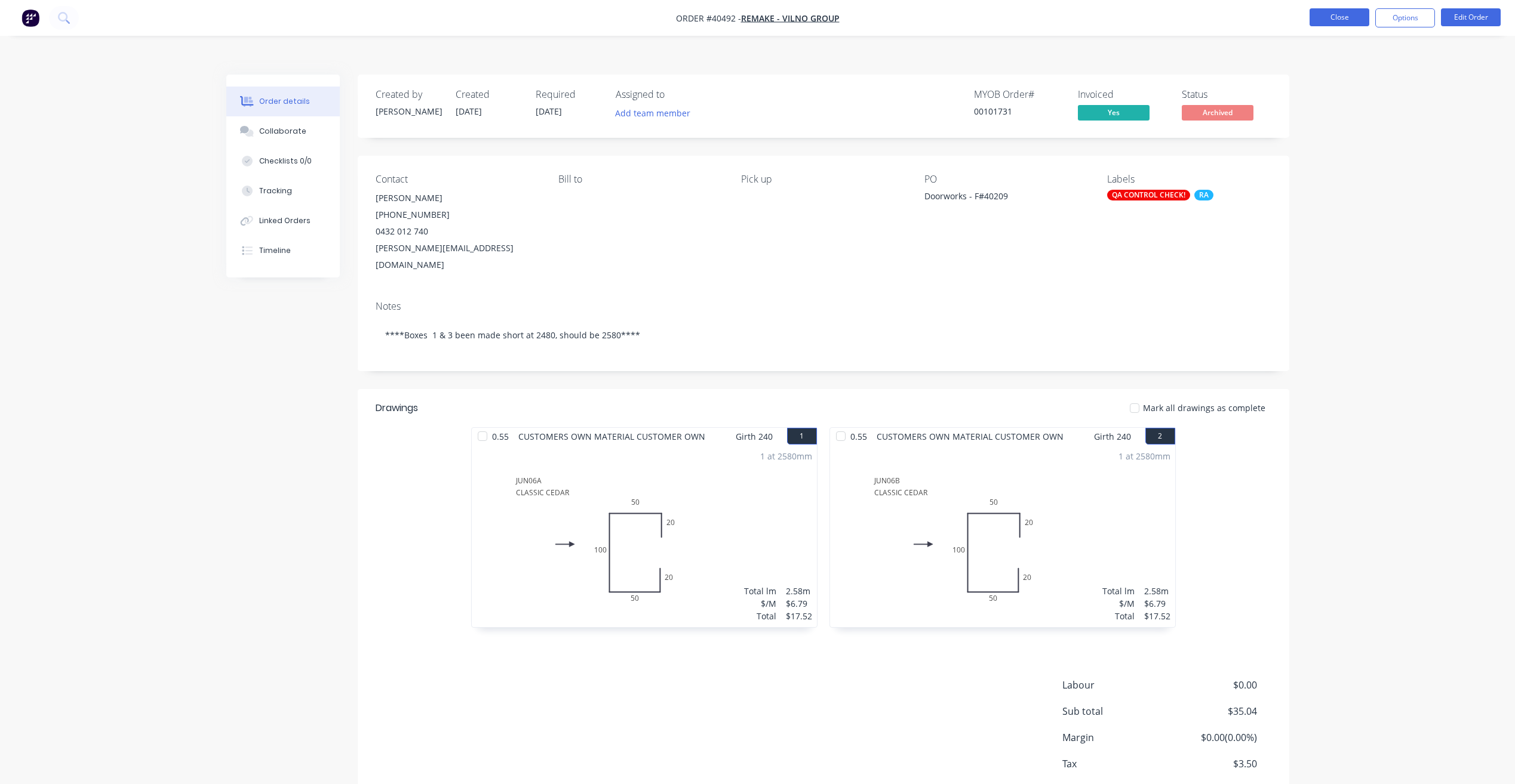
click at [1329, 20] on button "Close" at bounding box center [1339, 17] width 60 height 18
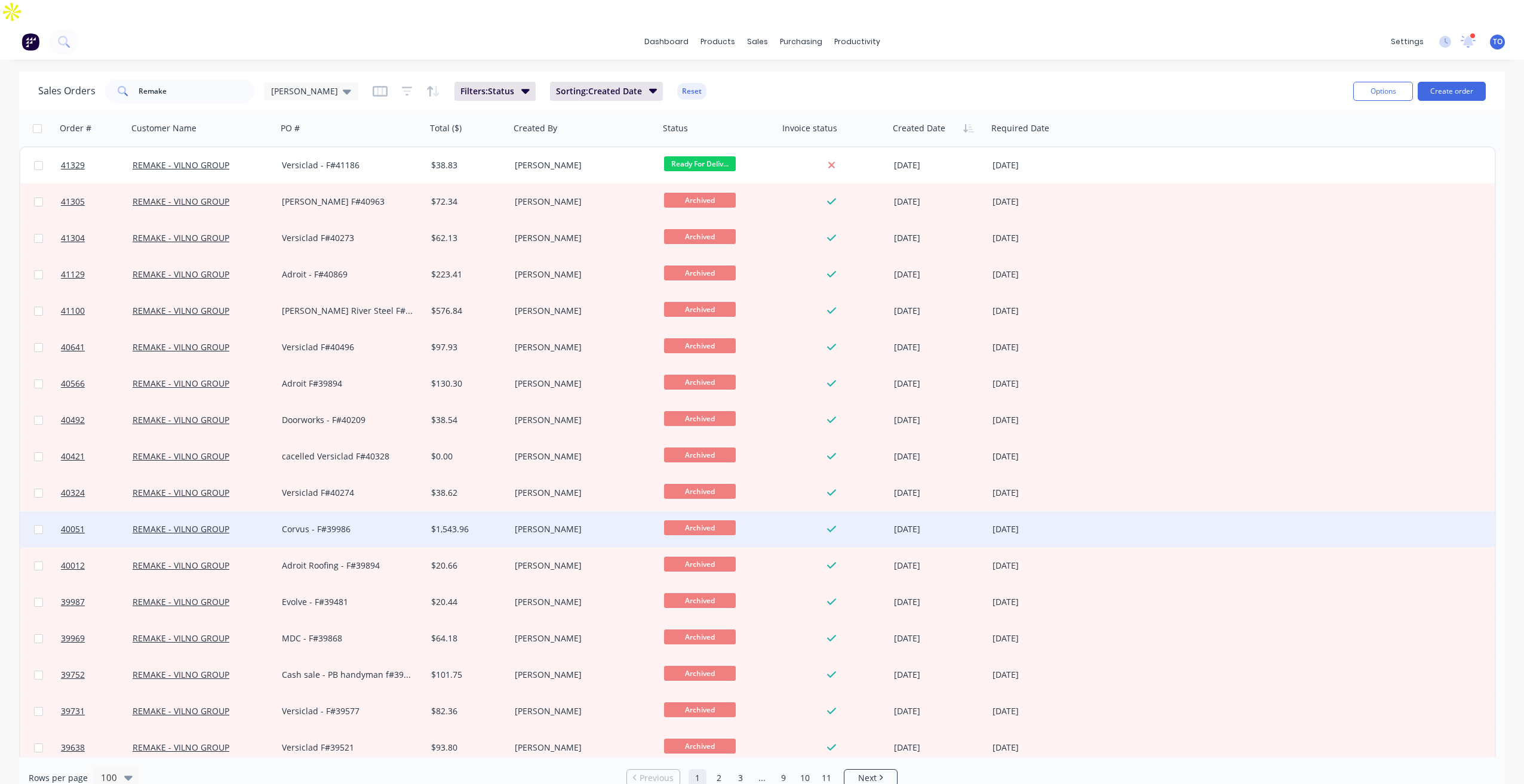
click at [331, 523] on div "Corvus - F#39986" at bounding box center [348, 529] width 133 height 12
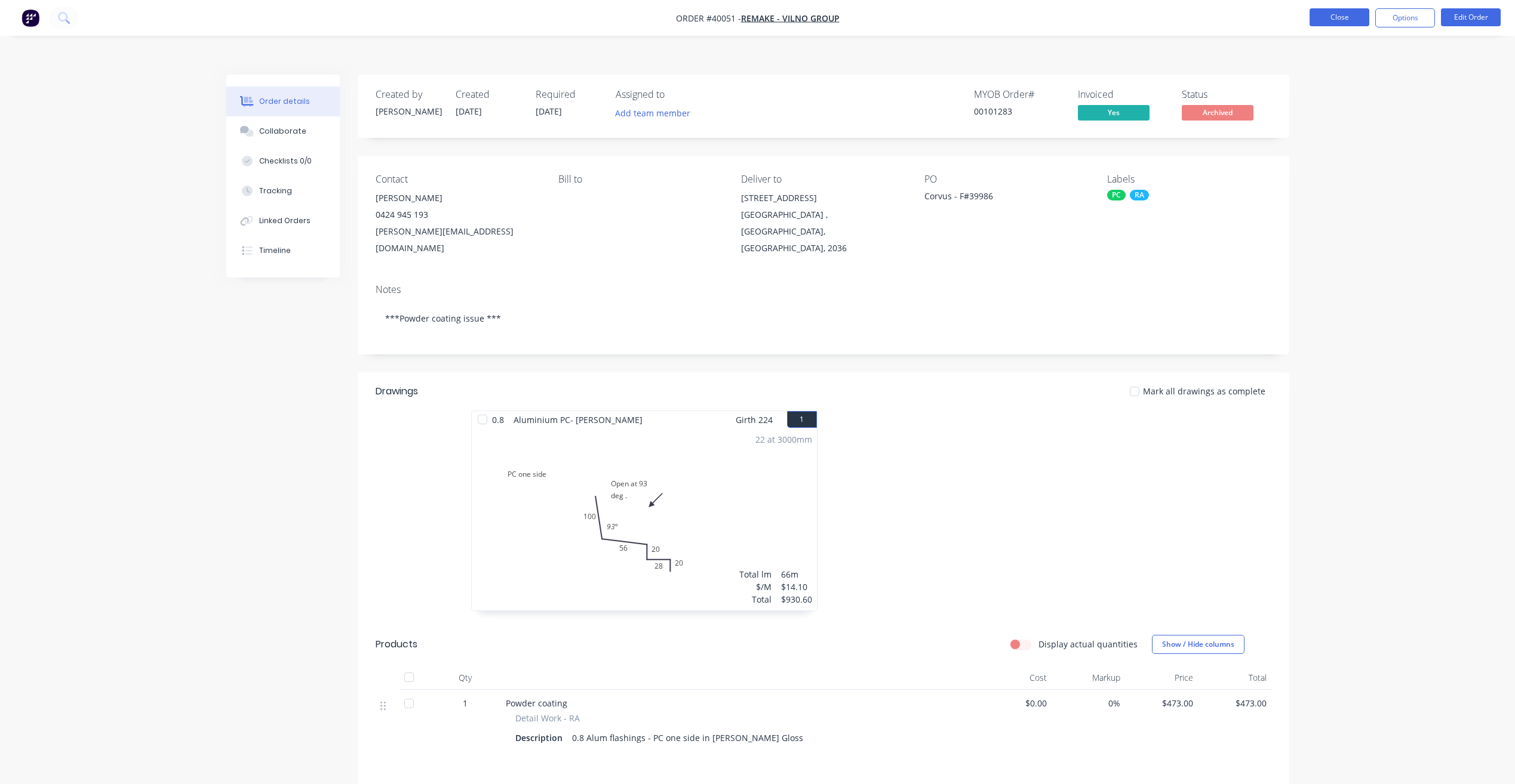
click at [1328, 15] on button "Close" at bounding box center [1339, 17] width 60 height 18
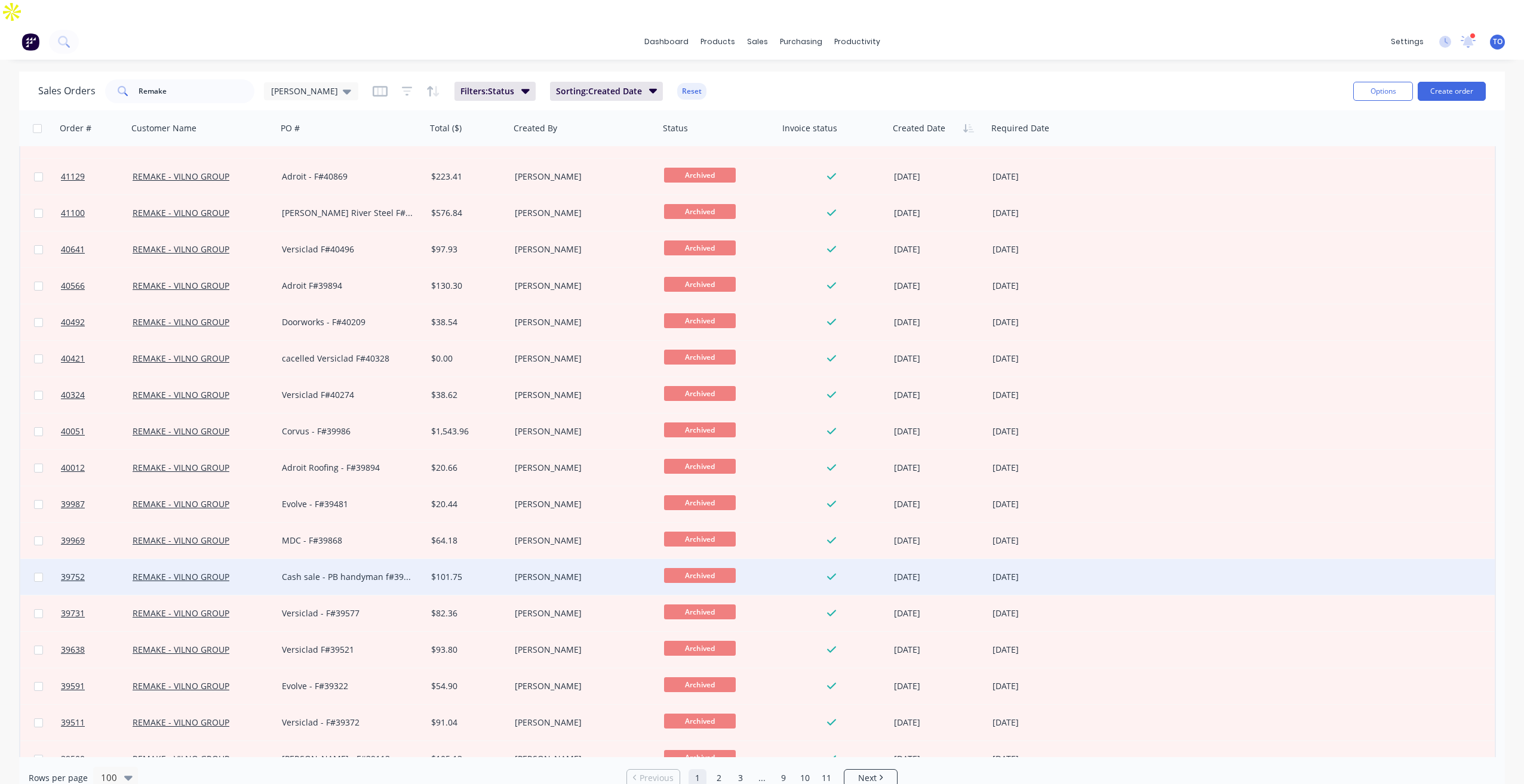
scroll to position [120, 0]
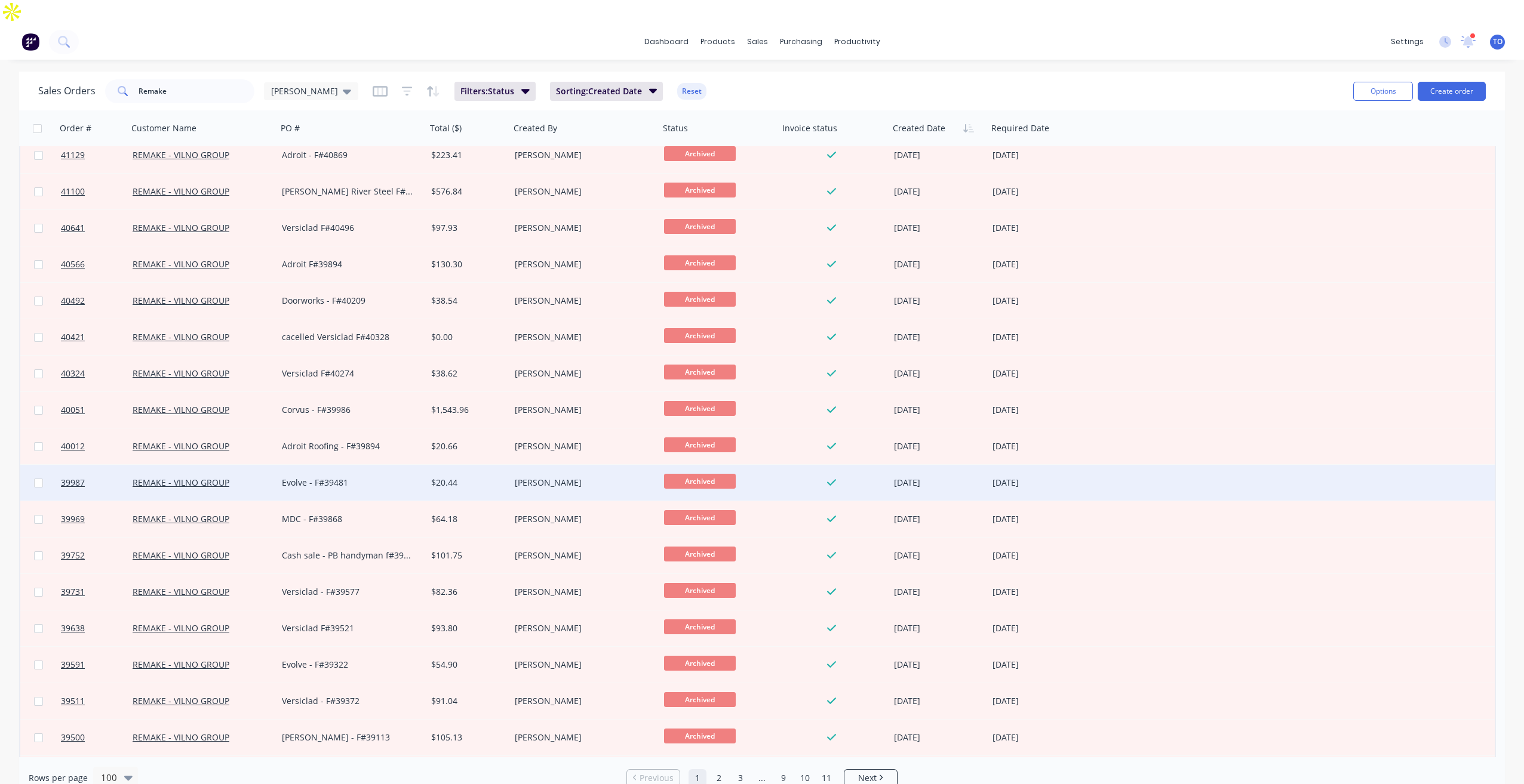
click at [327, 477] on div "Evolve - F#39481" at bounding box center [348, 483] width 133 height 12
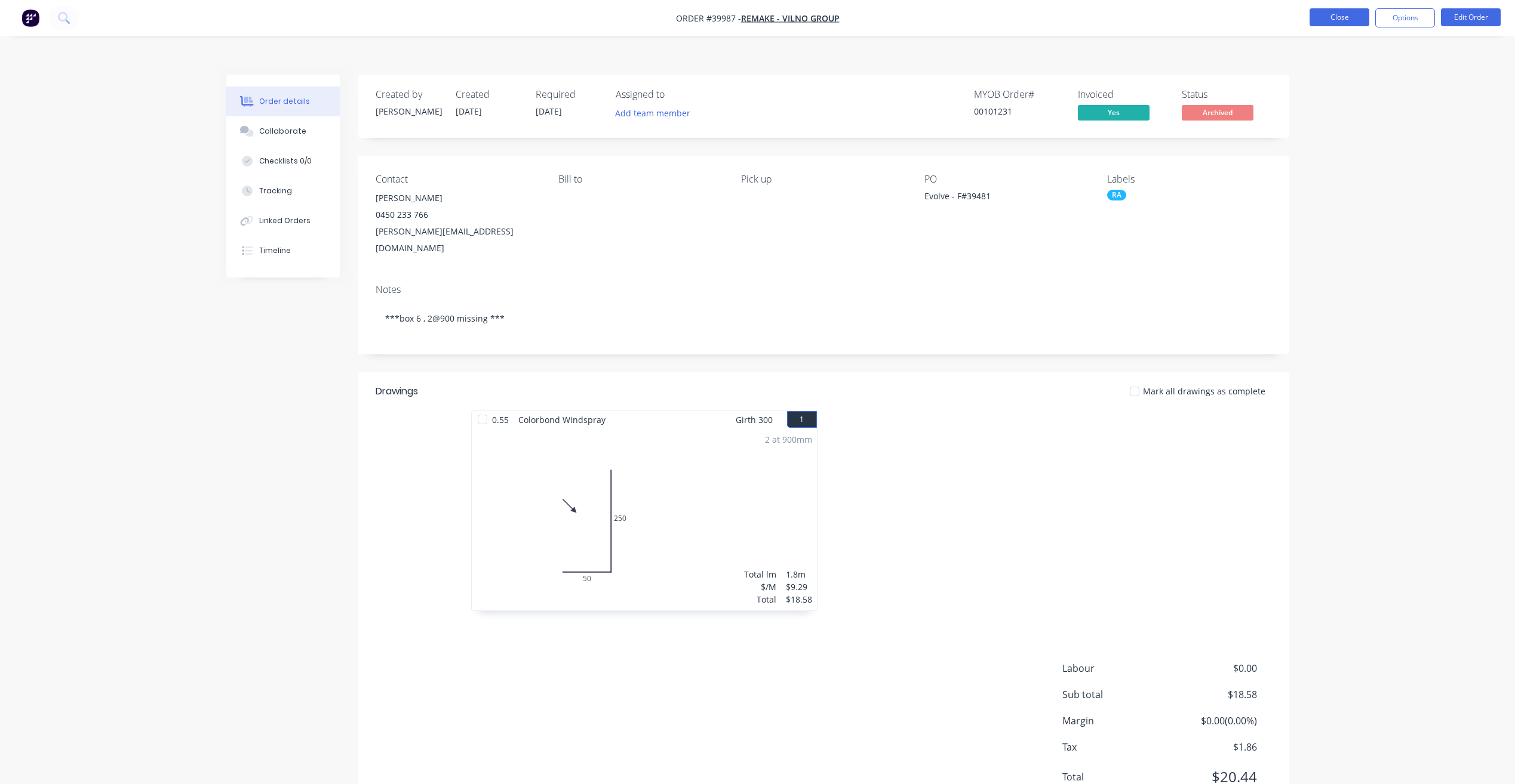
click at [1333, 16] on button "Close" at bounding box center [1339, 17] width 60 height 18
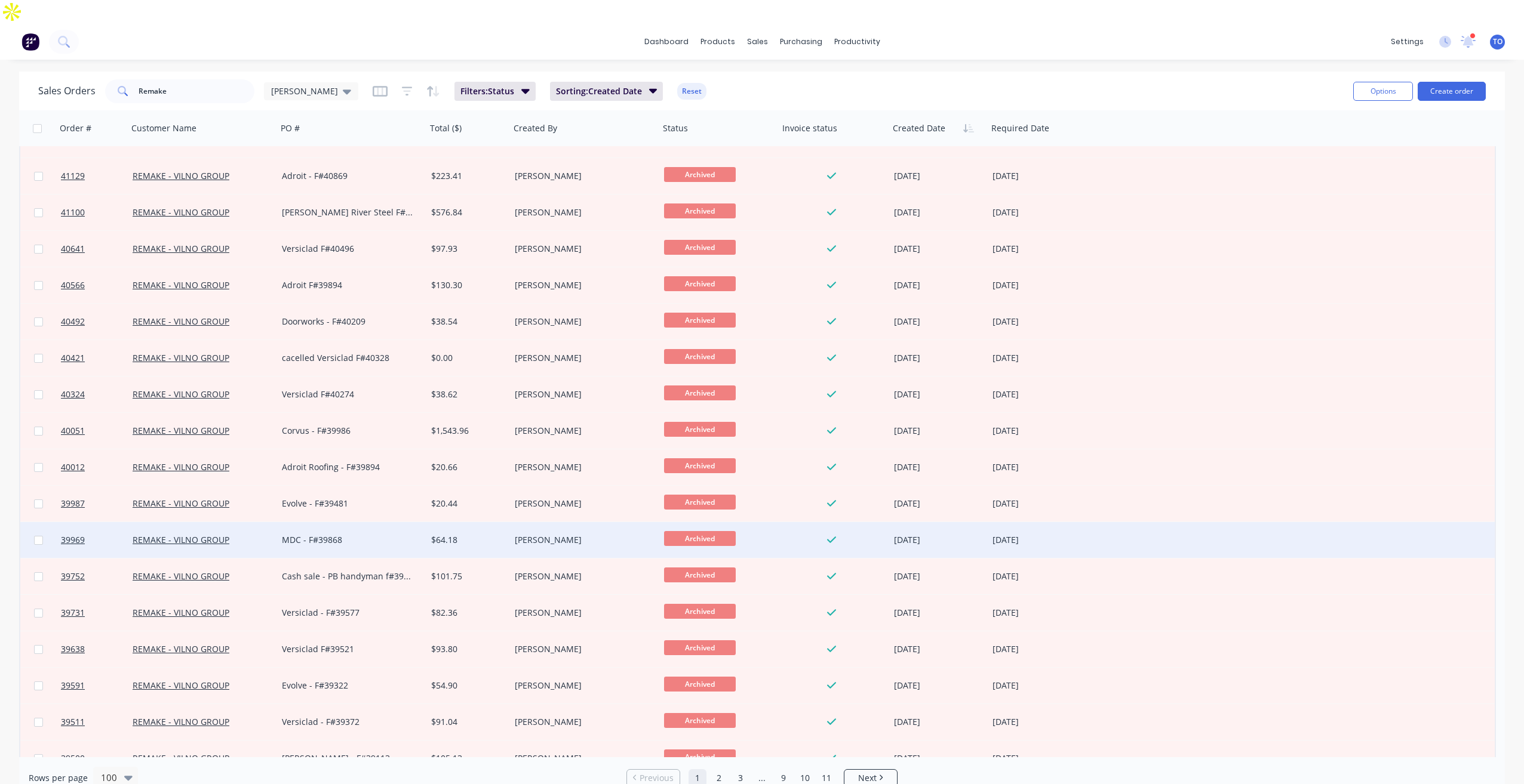
scroll to position [120, 0]
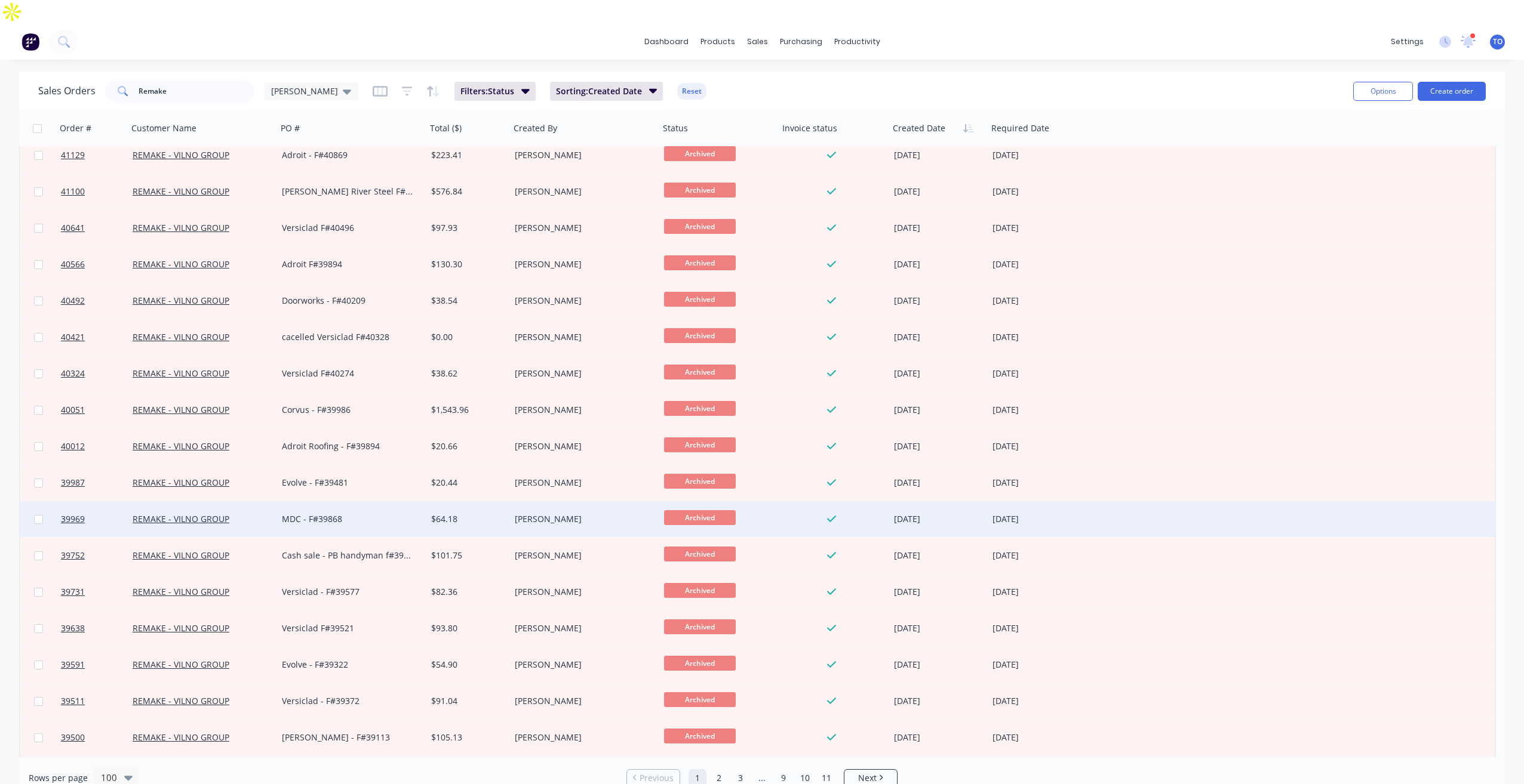
click at [317, 514] on div "MDC - F#39868" at bounding box center [348, 519] width 133 height 12
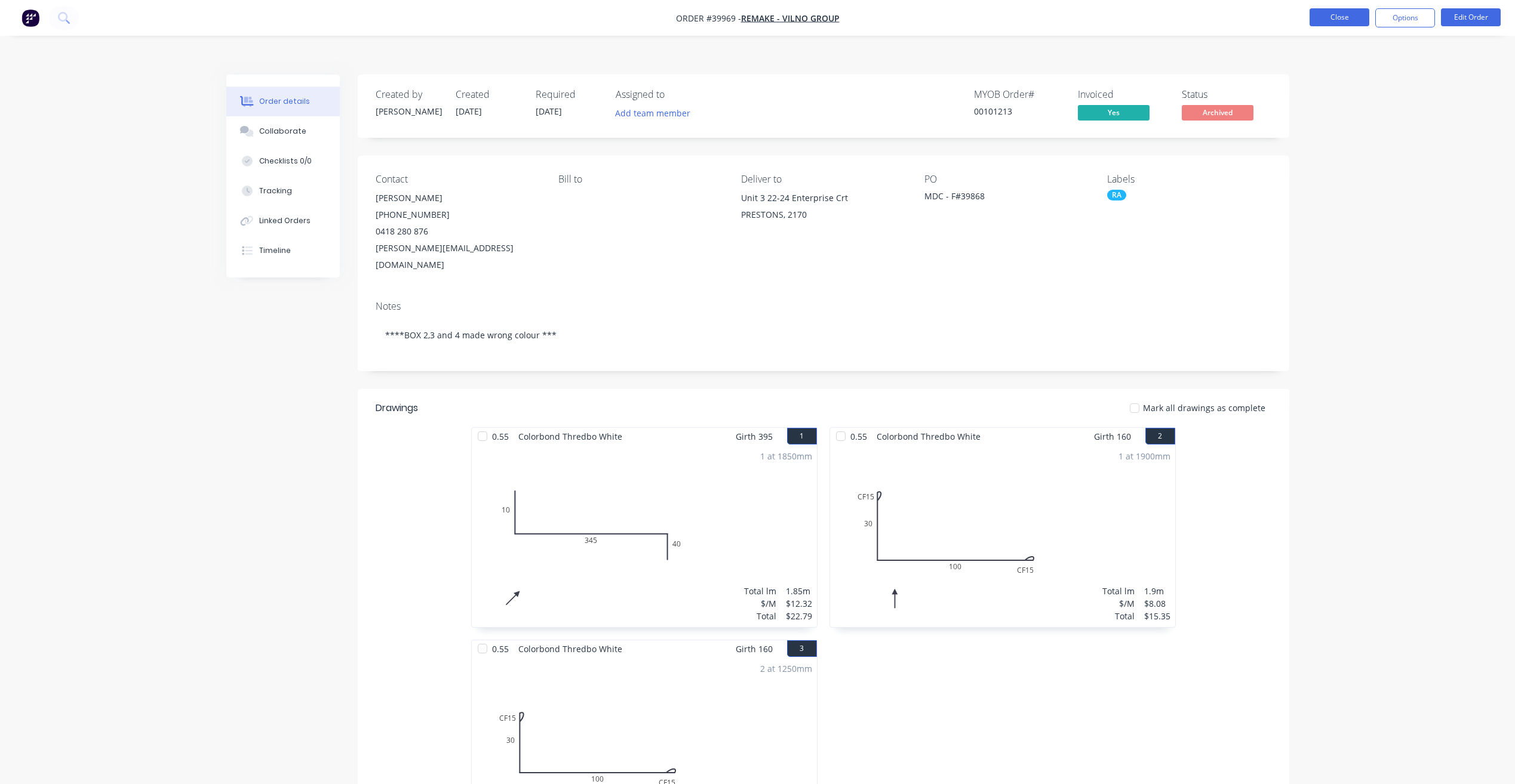
click at [1342, 18] on button "Close" at bounding box center [1339, 17] width 60 height 18
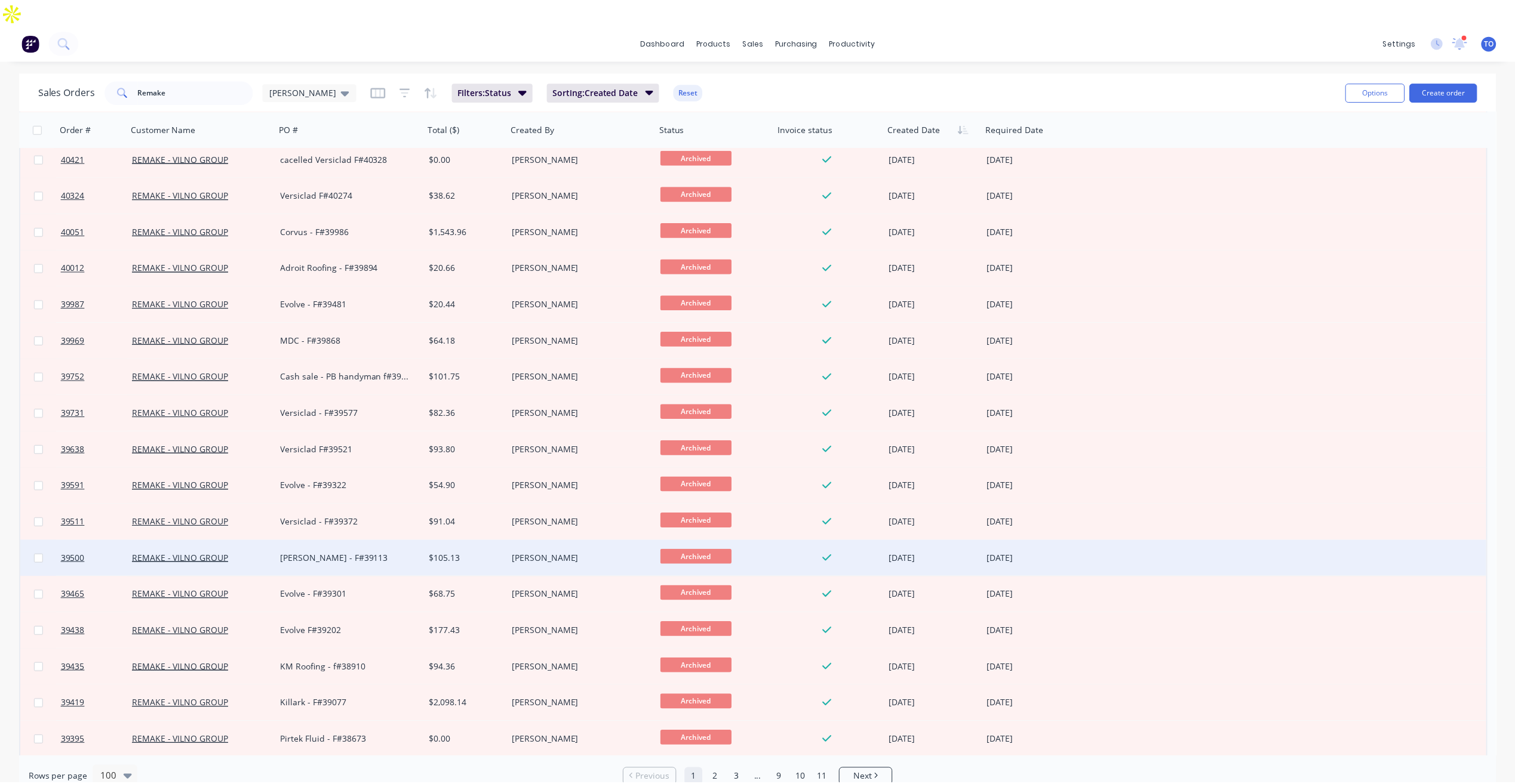
scroll to position [358, 0]
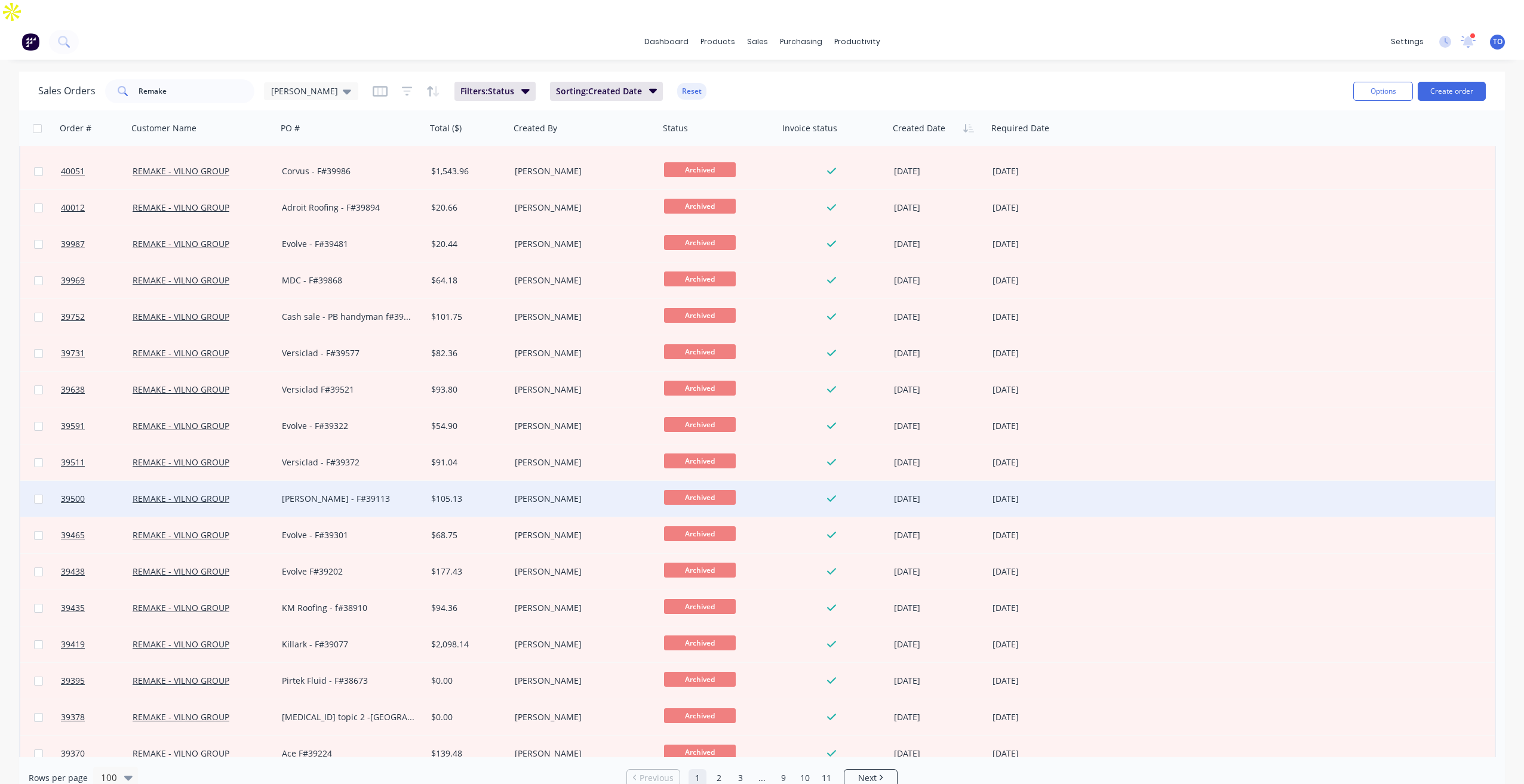
click at [367, 493] on div "Ridgeway - F#39113" at bounding box center [348, 498] width 133 height 12
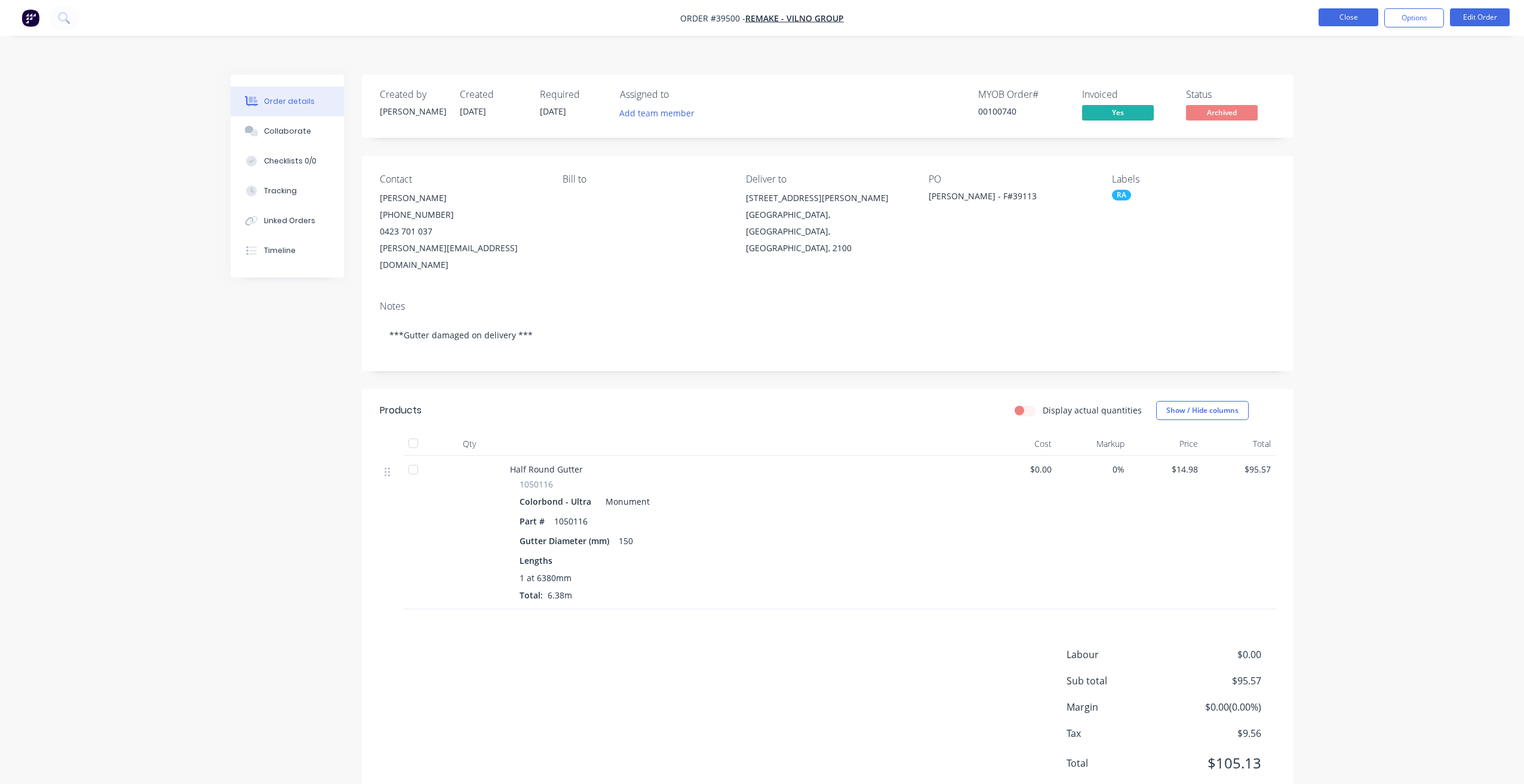
click at [1324, 19] on button "Close" at bounding box center [1348, 17] width 60 height 18
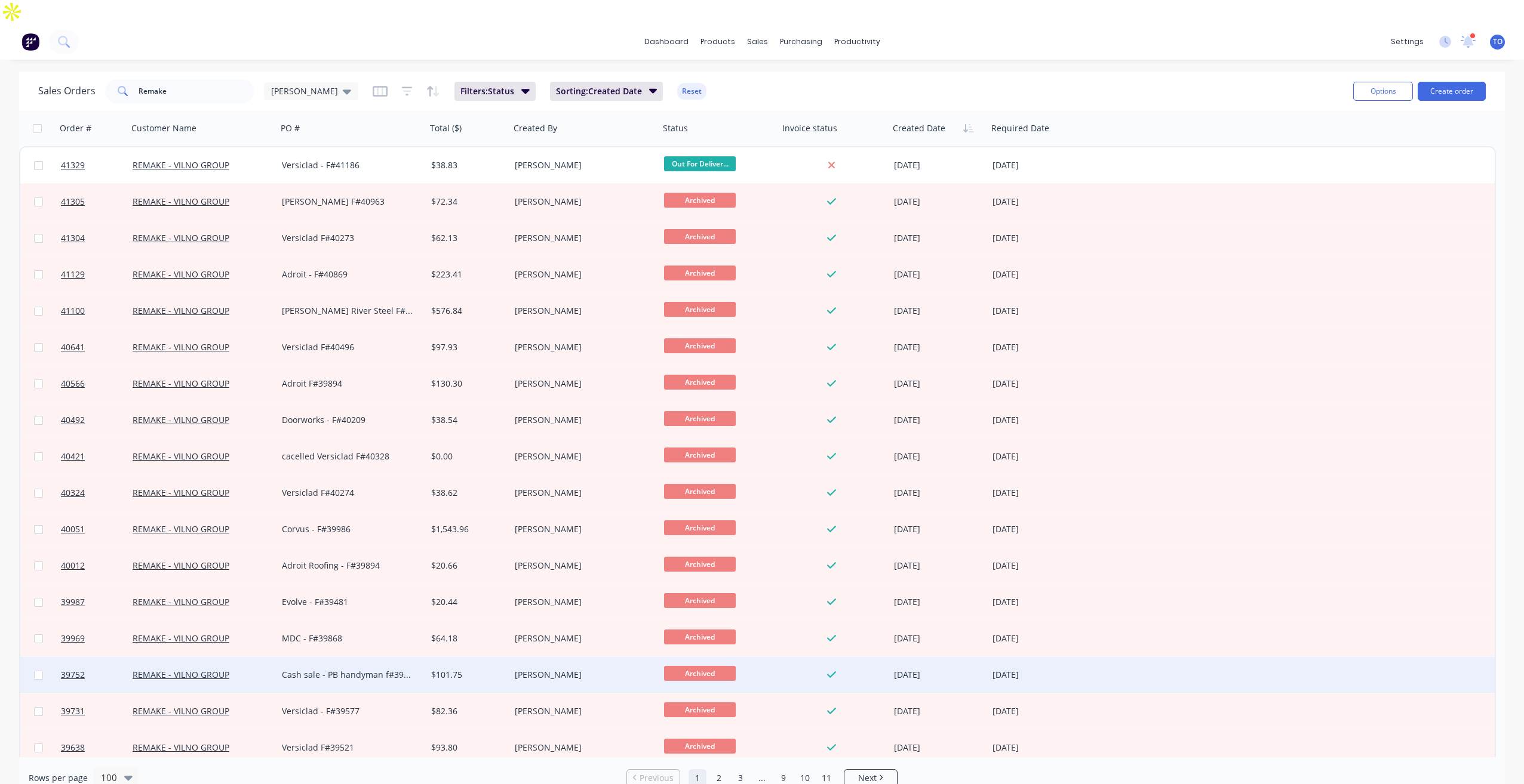
click at [332, 669] on div "Cash sale - PB handyman f#39710" at bounding box center [348, 675] width 133 height 12
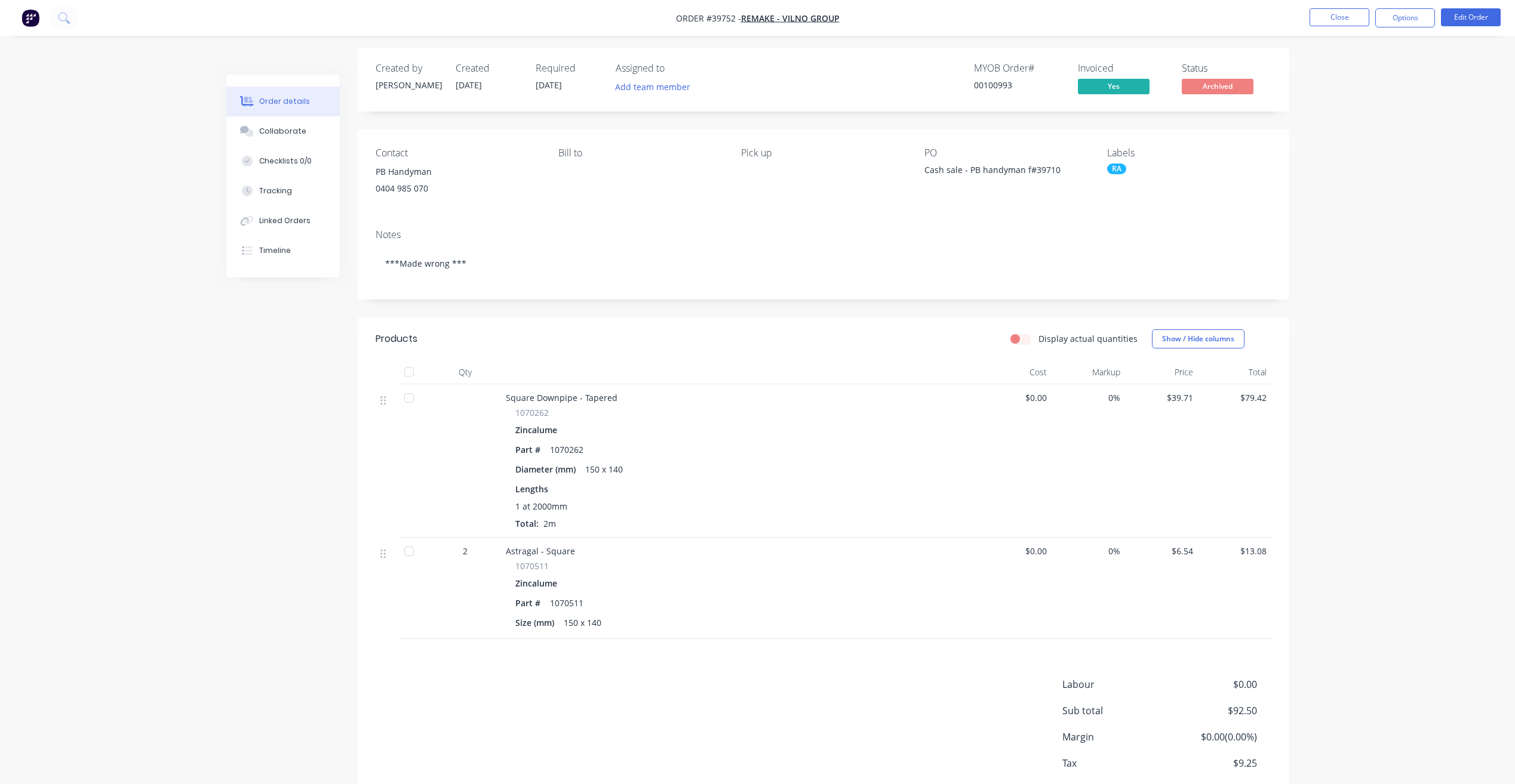
scroll to position [11, 0]
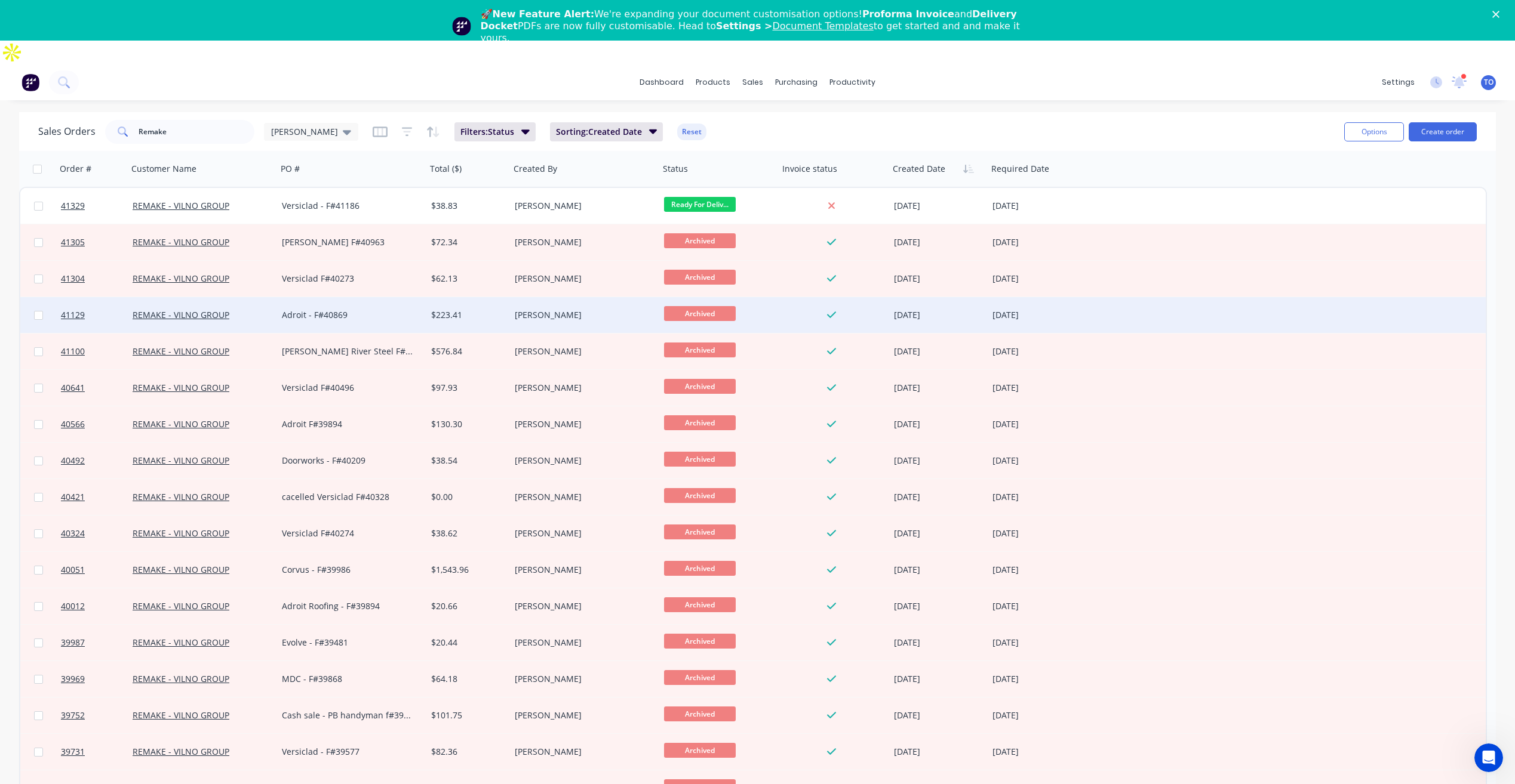
click at [339, 309] on div "Adroit - F#40869" at bounding box center [348, 315] width 133 height 12
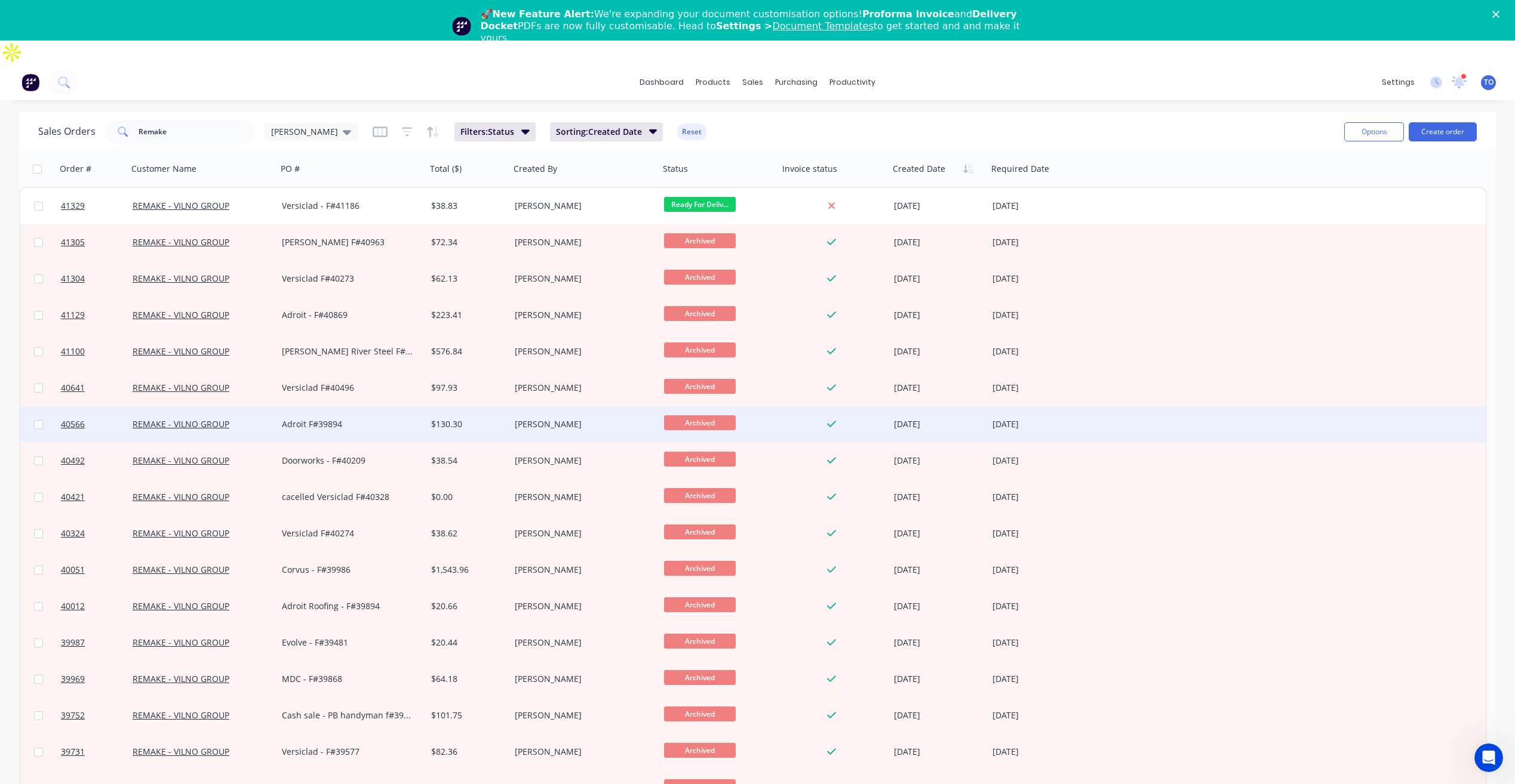
click at [325, 406] on div "Adroit F#39894" at bounding box center [351, 424] width 149 height 36
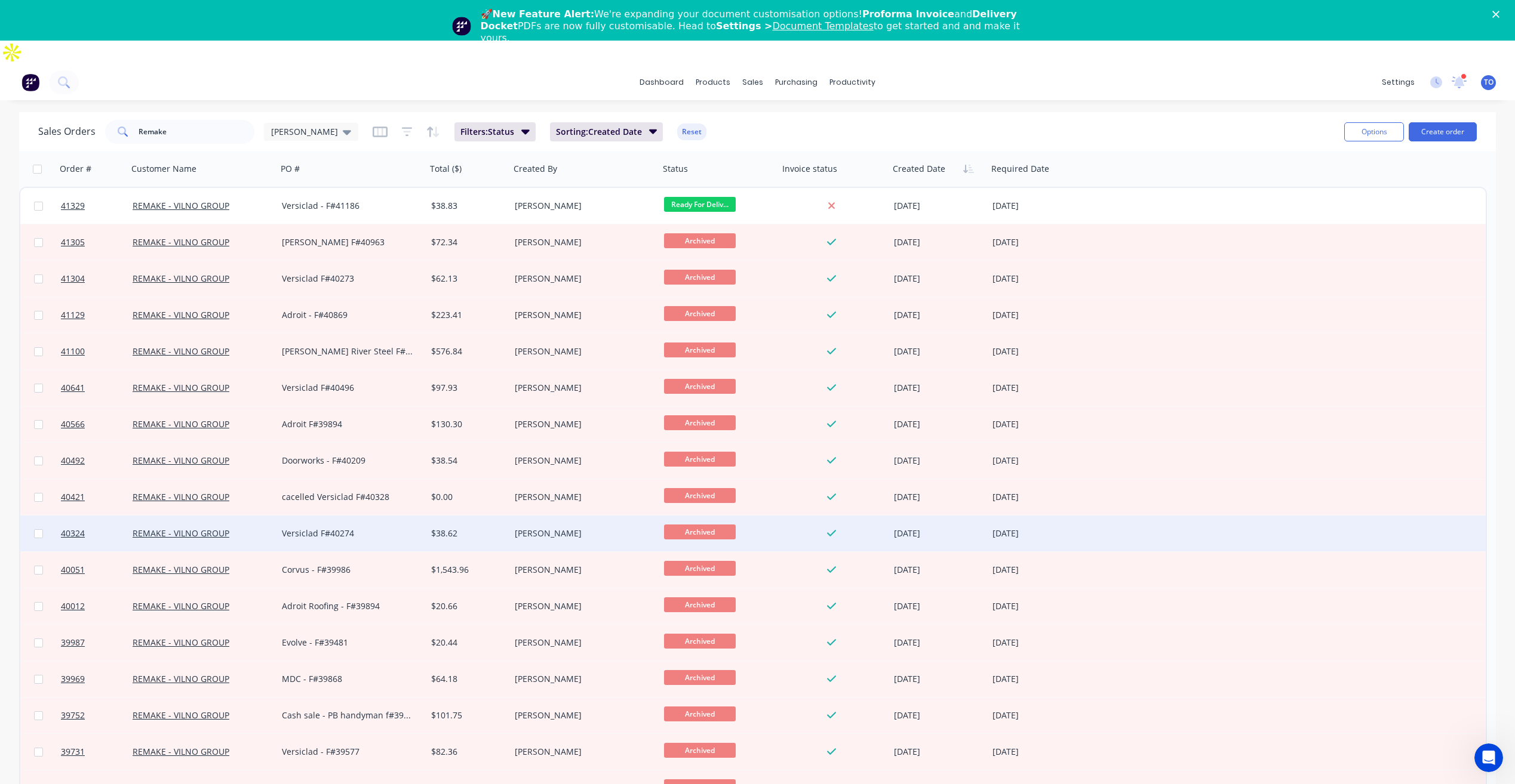
click at [331, 528] on div "Versiclad F#40274" at bounding box center [348, 533] width 133 height 12
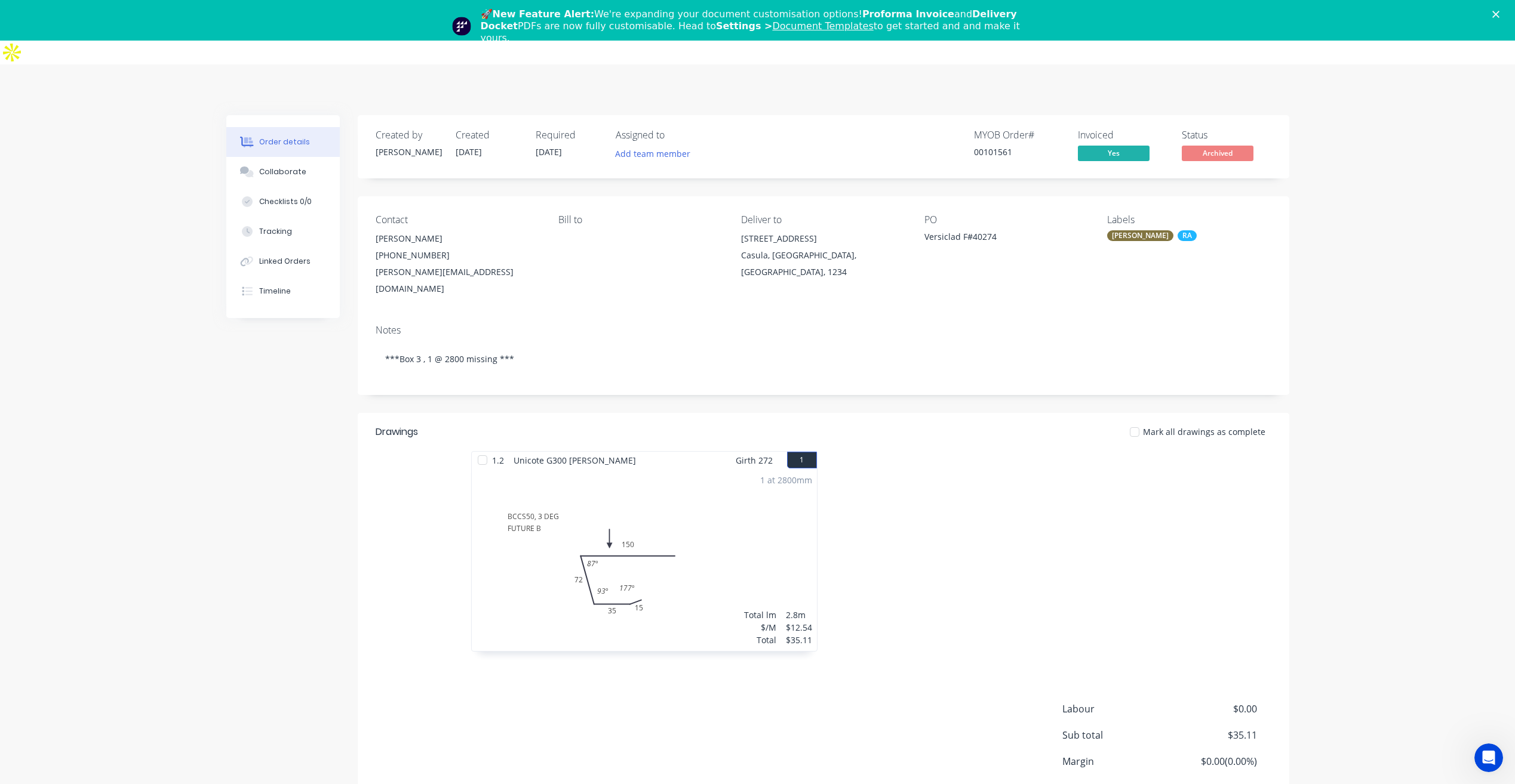
click at [1500, 12] on icon "Close" at bounding box center [1496, 14] width 7 height 7
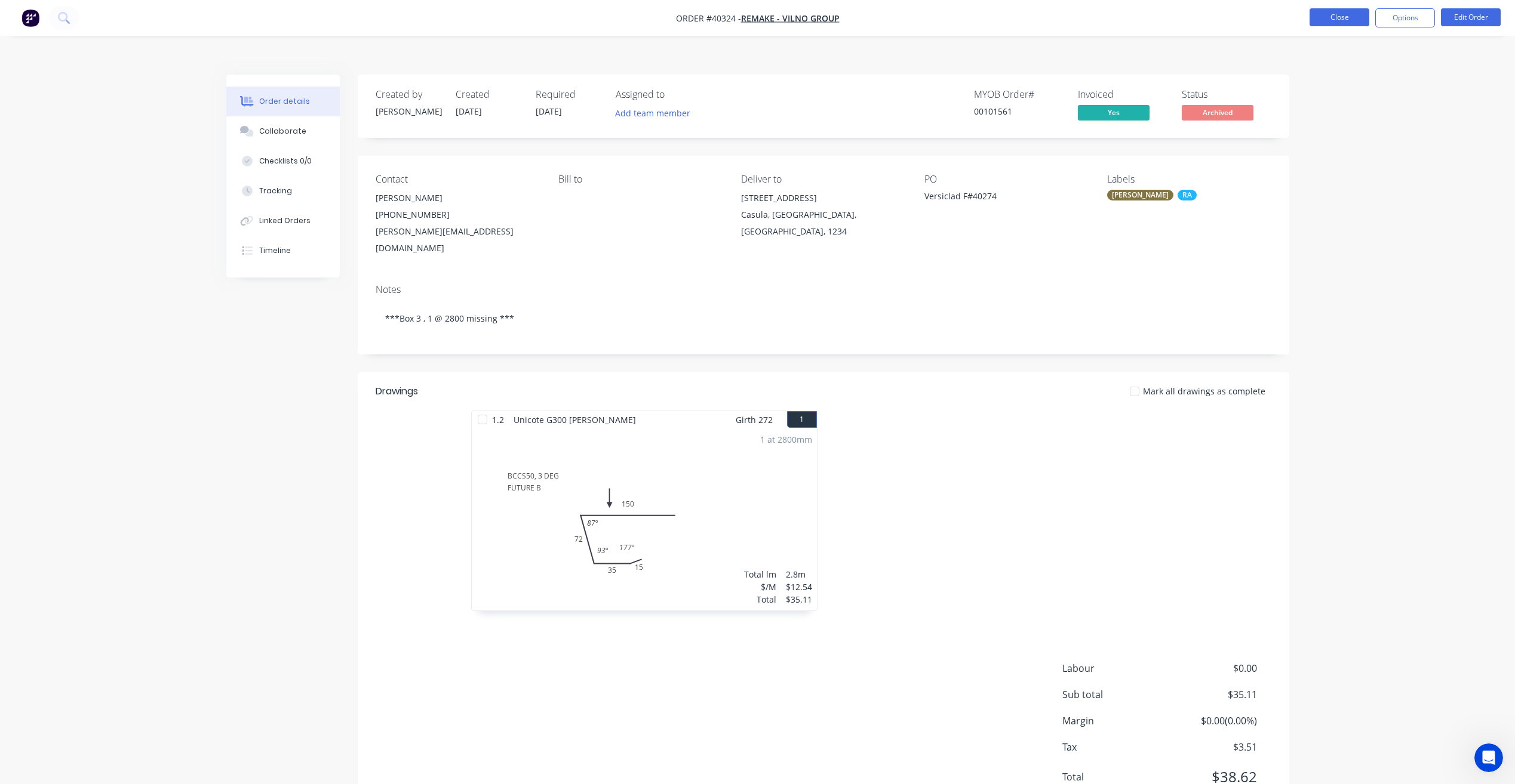
click at [1357, 15] on button "Close" at bounding box center [1339, 17] width 60 height 18
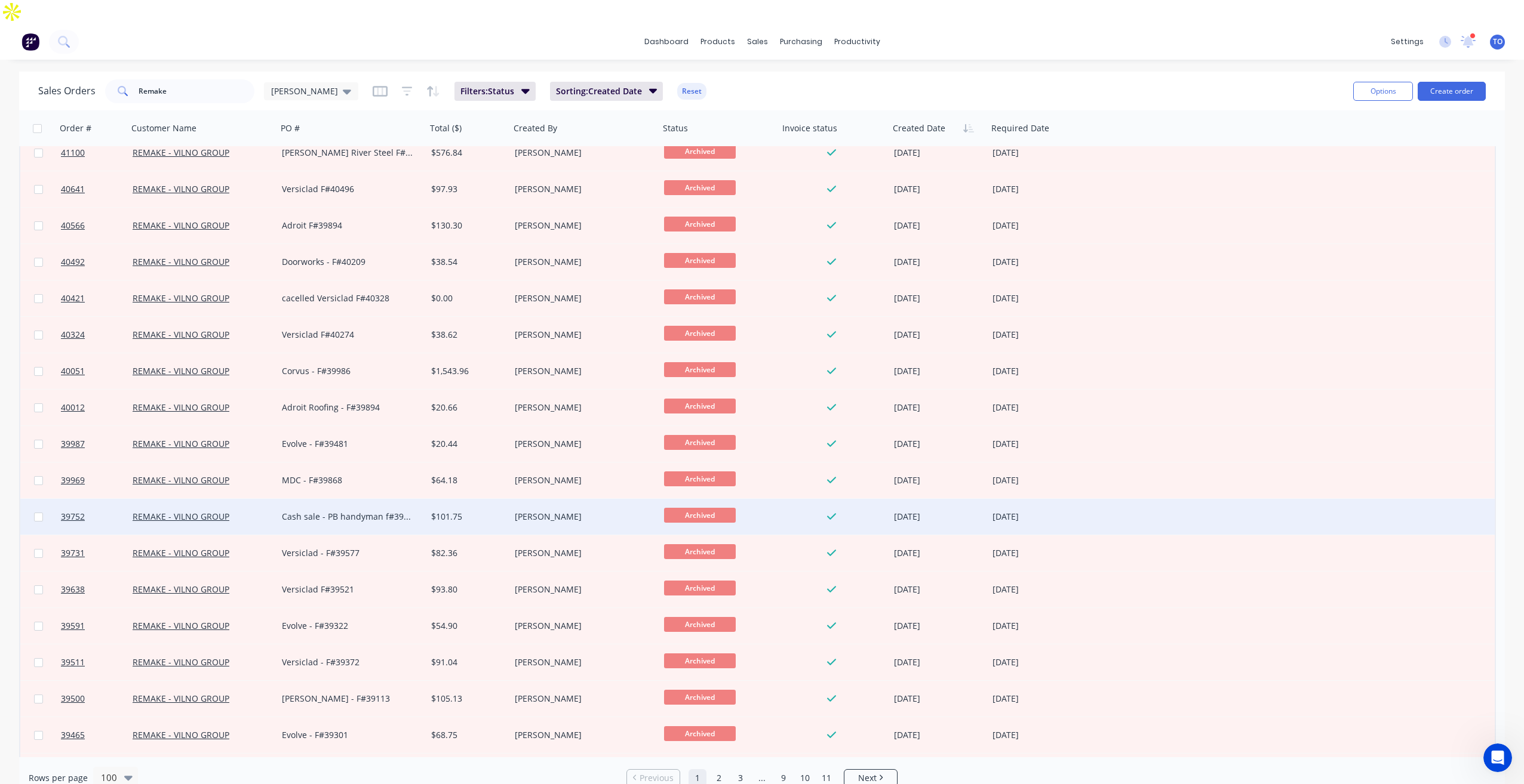
scroll to position [179, 0]
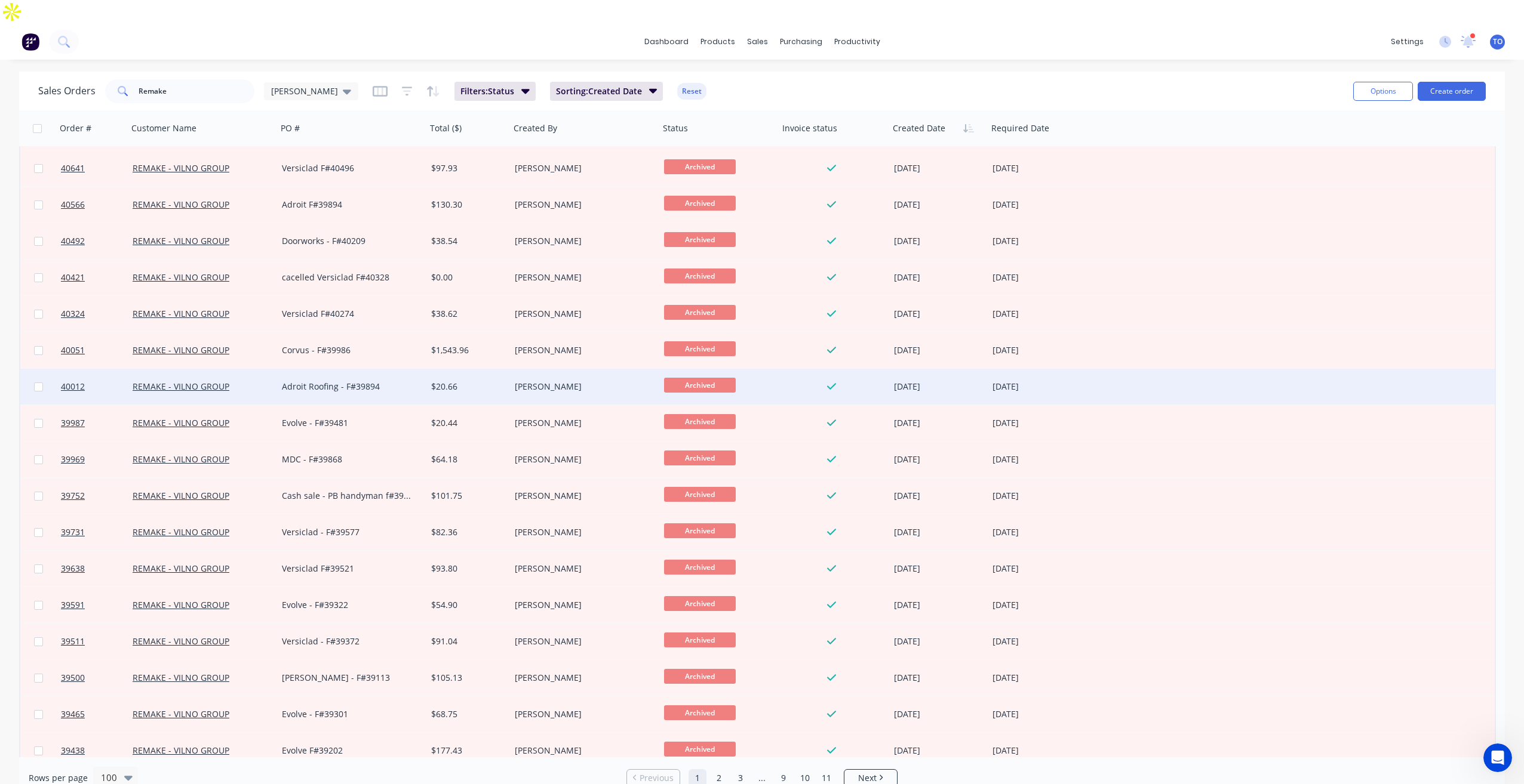
click at [367, 381] on div "Adroit Roofing - F#39894" at bounding box center [348, 387] width 133 height 12
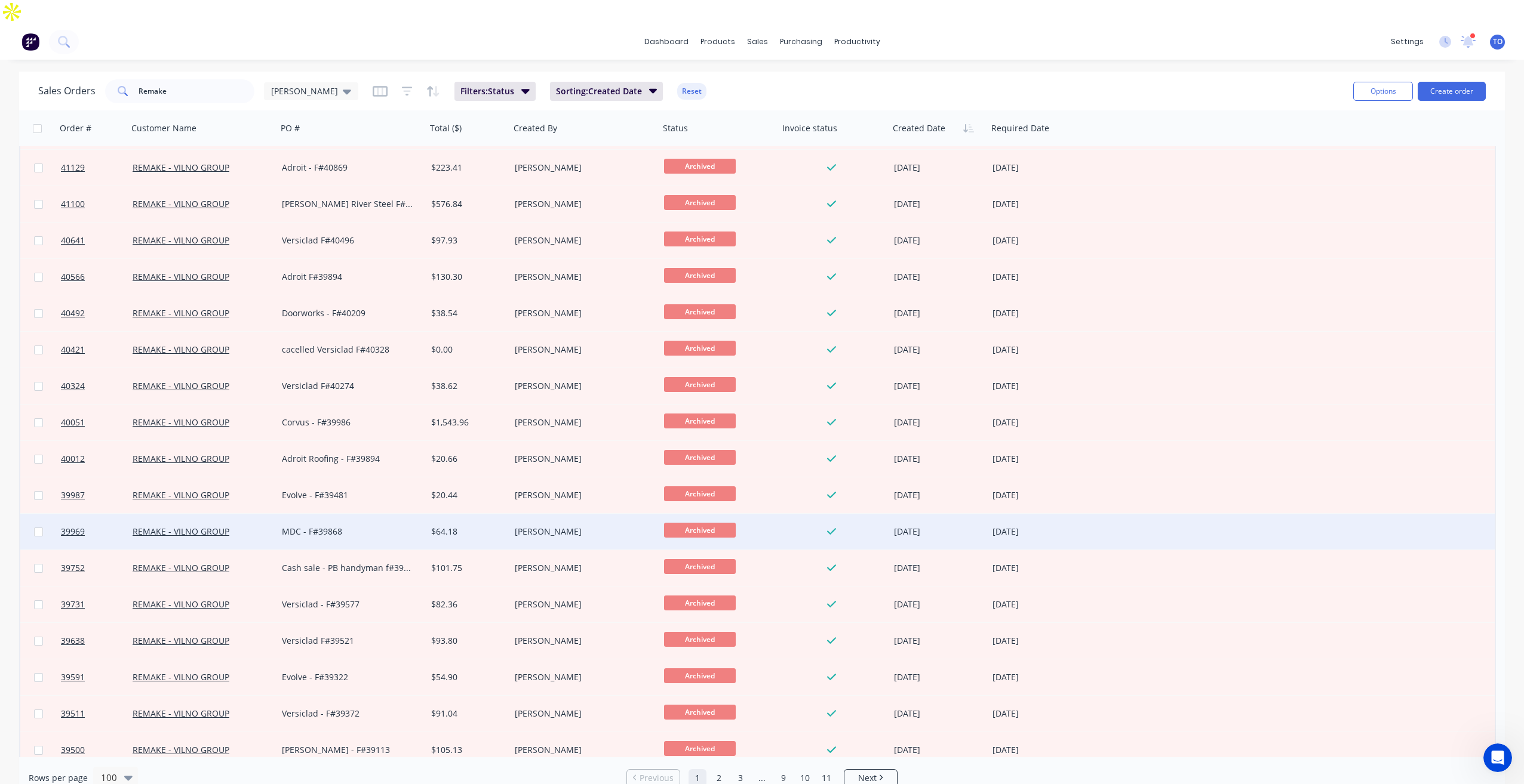
scroll to position [179, 0]
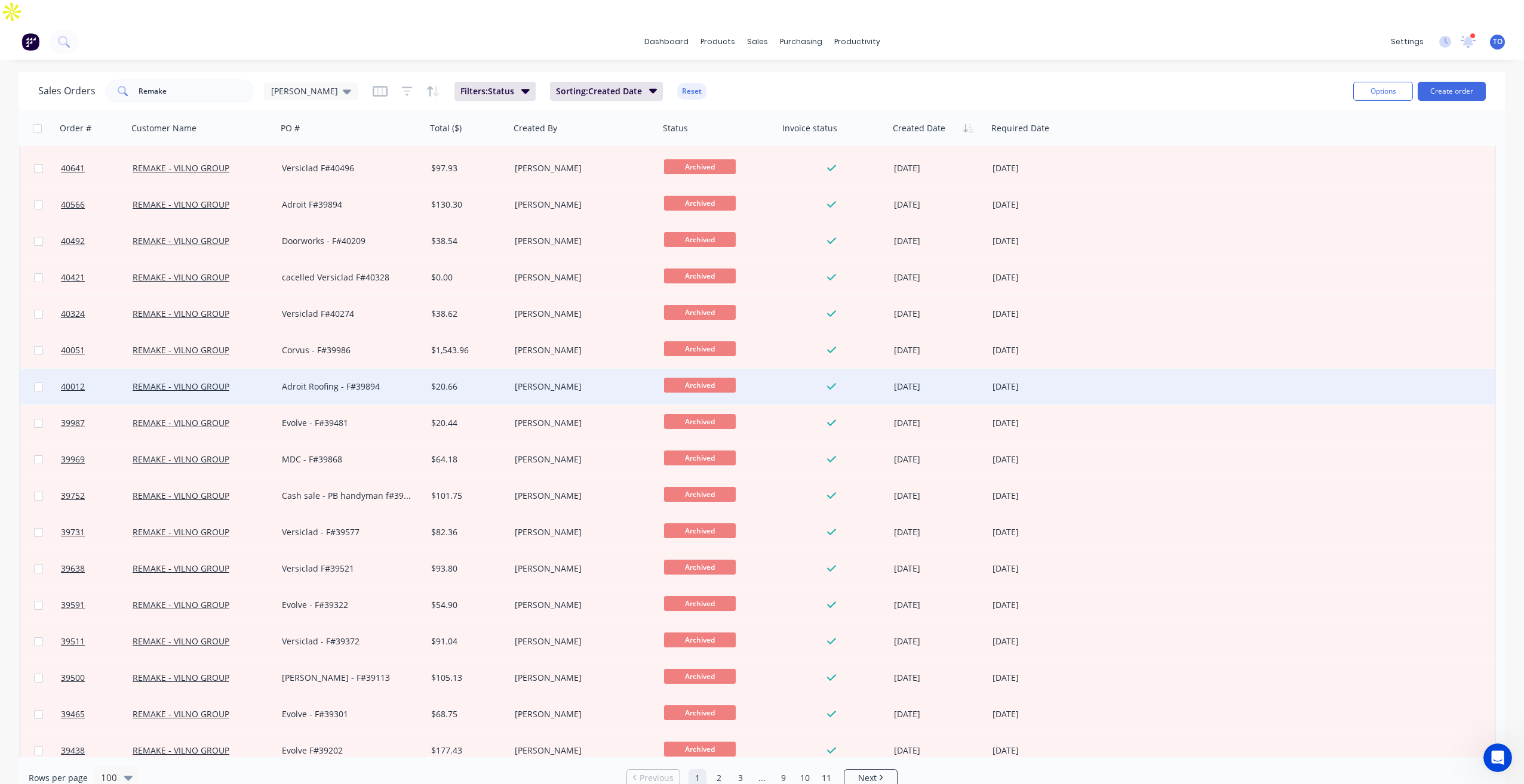
click at [343, 381] on div "Adroit Roofing - F#39894" at bounding box center [348, 387] width 133 height 12
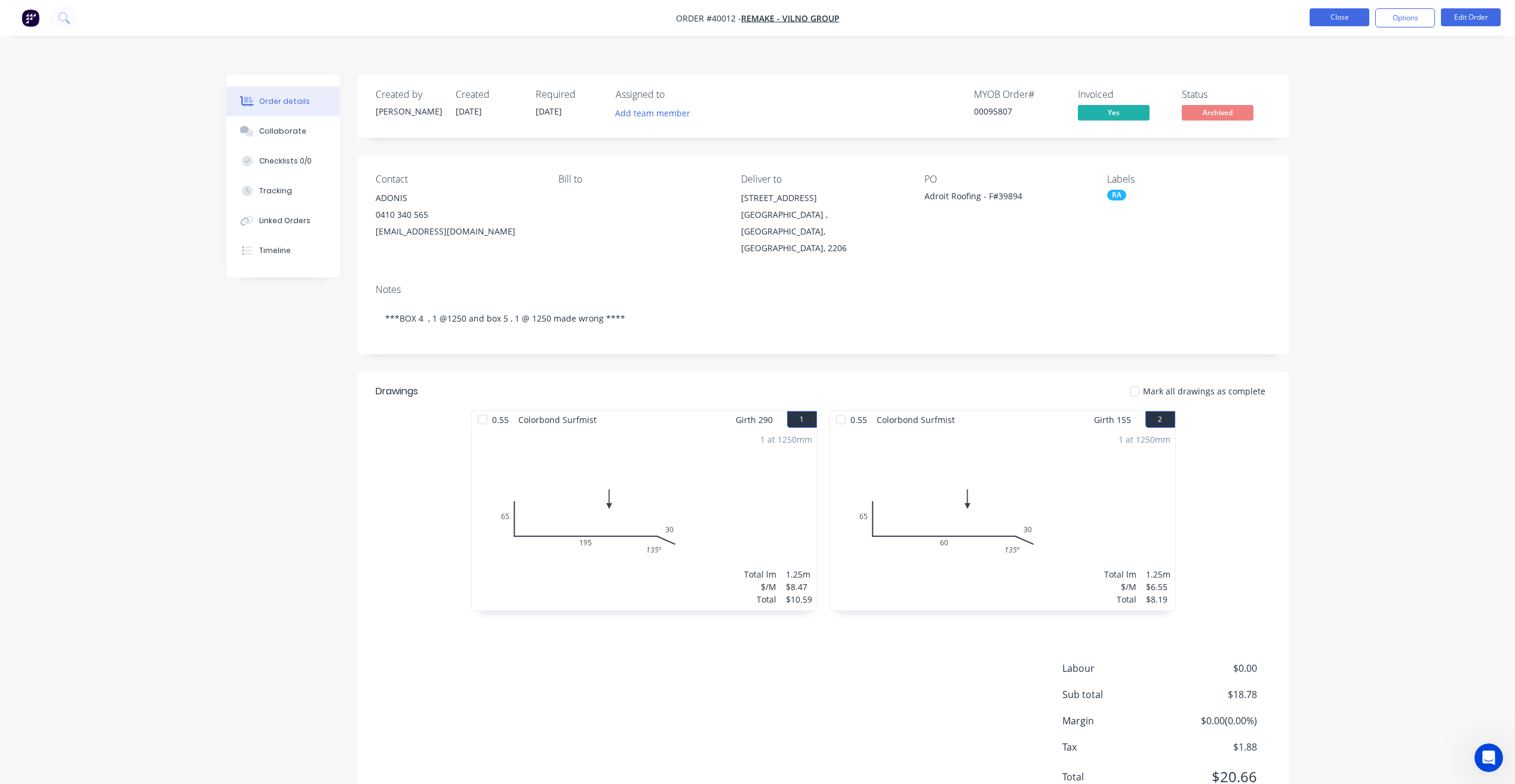
click at [1357, 12] on button "Close" at bounding box center [1339, 17] width 60 height 18
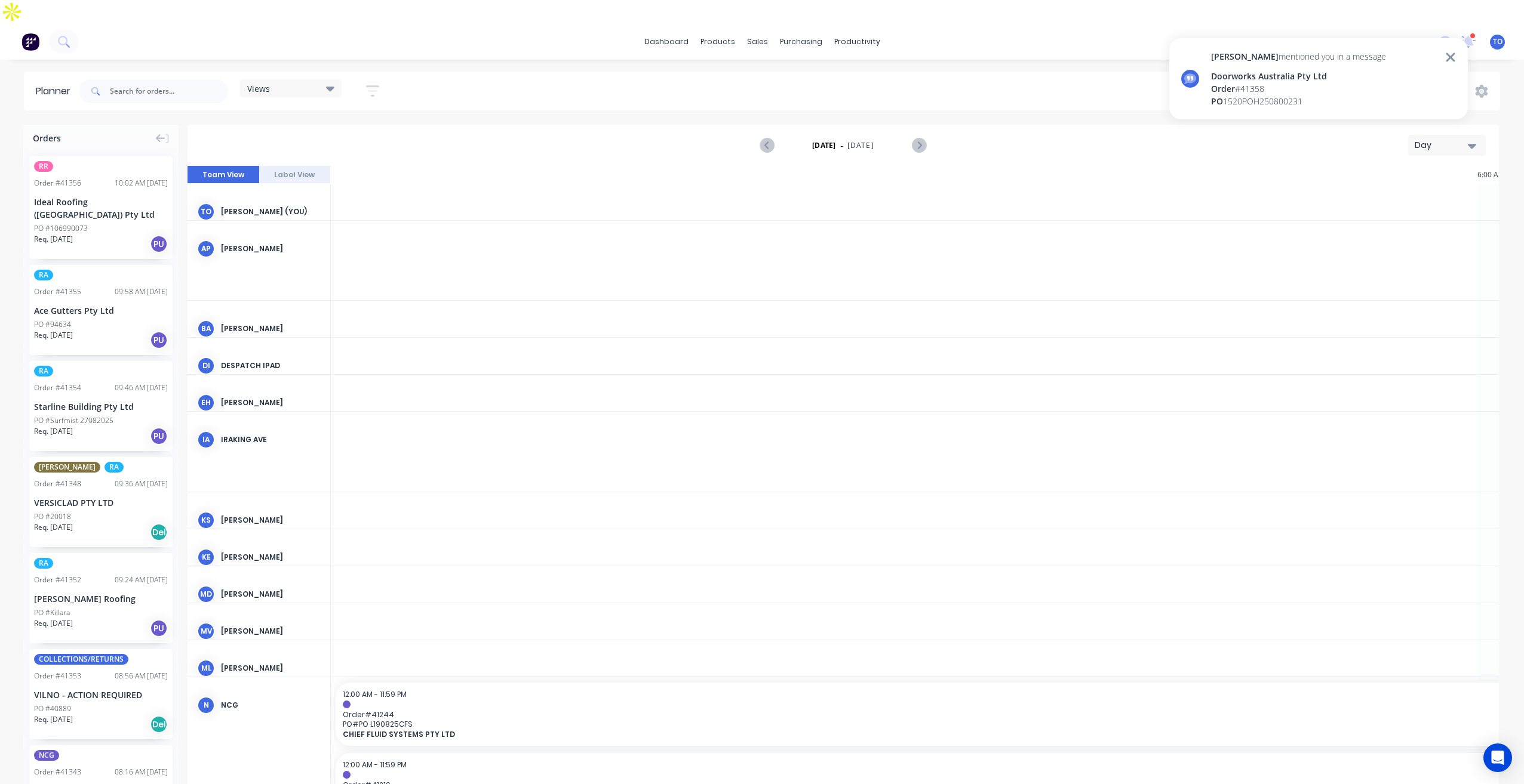
scroll to position [0, 1912]
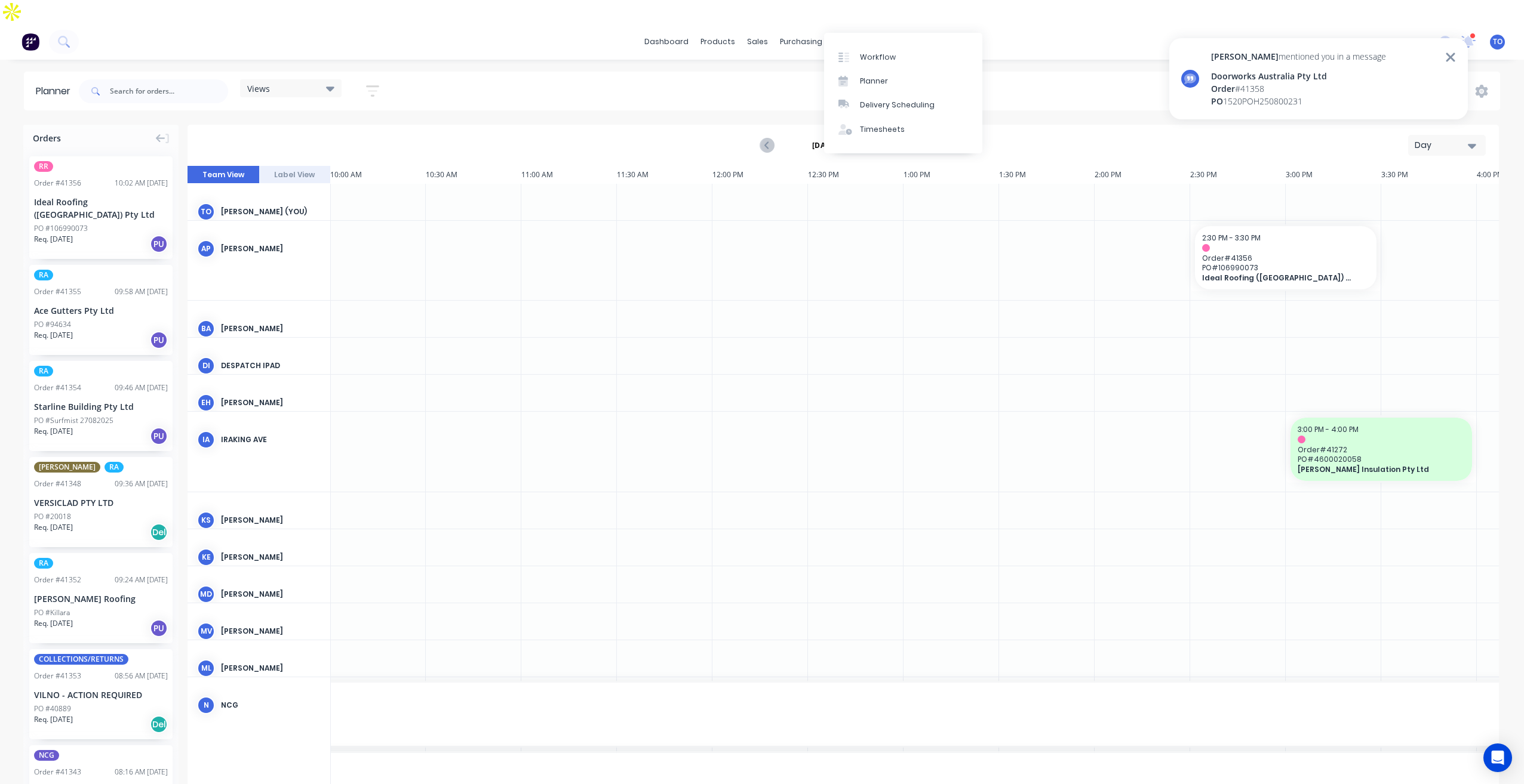
drag, startPoint x: 882, startPoint y: 81, endPoint x: 698, endPoint y: 122, distance: 188.5
click at [882, 81] on div "Planner" at bounding box center [873, 81] width 28 height 11
click at [872, 81] on div "Planner" at bounding box center [873, 81] width 28 height 11
click at [894, 73] on link "Planner" at bounding box center [903, 82] width 159 height 24
click at [870, 77] on div "Planner" at bounding box center [873, 81] width 28 height 11
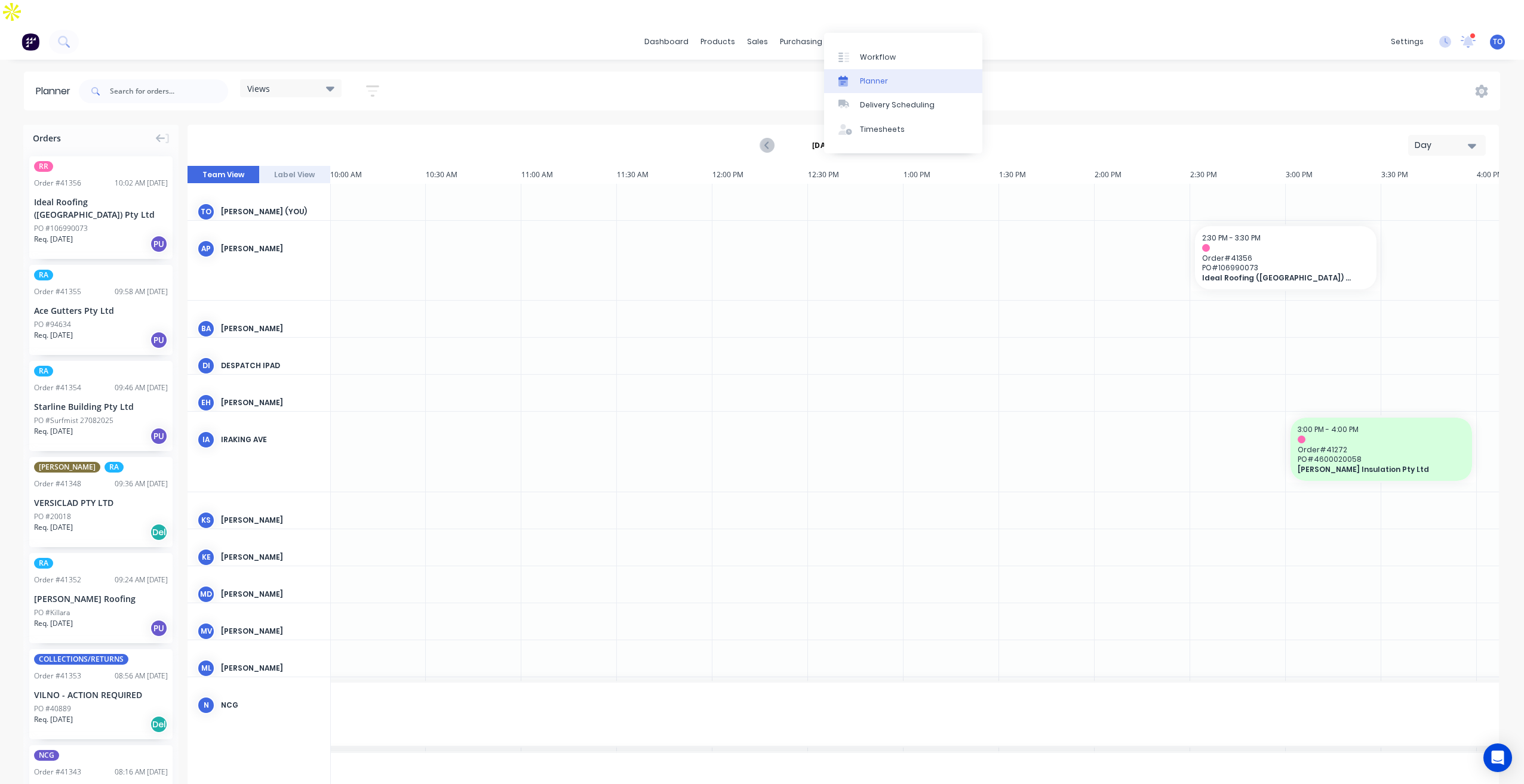
click at [1203, 76] on div "Views Save new view None (Default) edit Iraking edit [PERSON_NAME] edit [PERSON…" at bounding box center [787, 91] width 1424 height 36
click at [377, 83] on icon "button" at bounding box center [372, 91] width 13 height 15
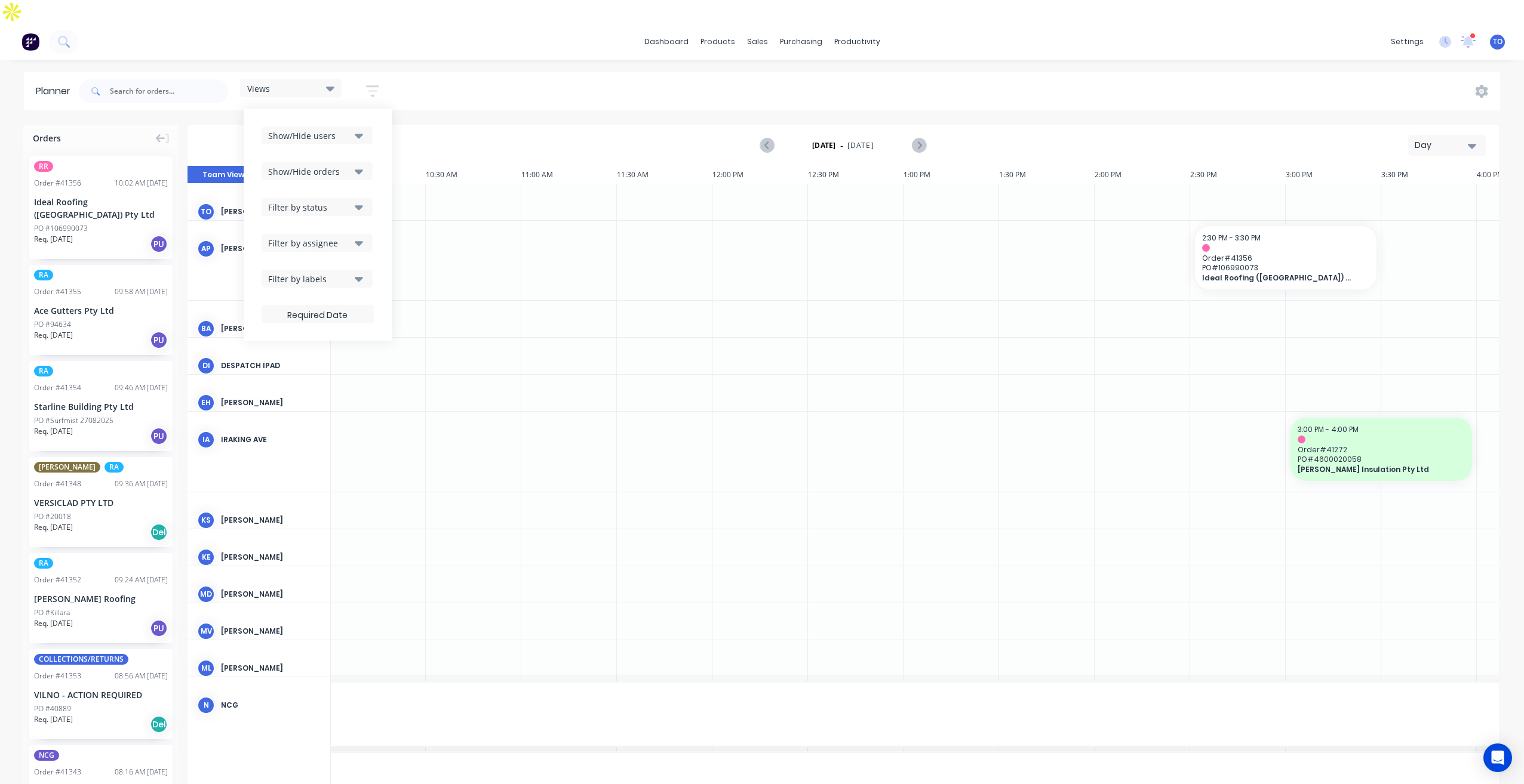
click at [316, 165] on div "Show/Hide orders" at bounding box center [309, 171] width 83 height 12
click at [321, 195] on div "All" at bounding box center [358, 201] width 120 height 12
click at [327, 243] on div "Unscheduled" at bounding box center [358, 248] width 120 height 12
click at [348, 126] on button "Show/Hide users" at bounding box center [316, 135] width 111 height 18
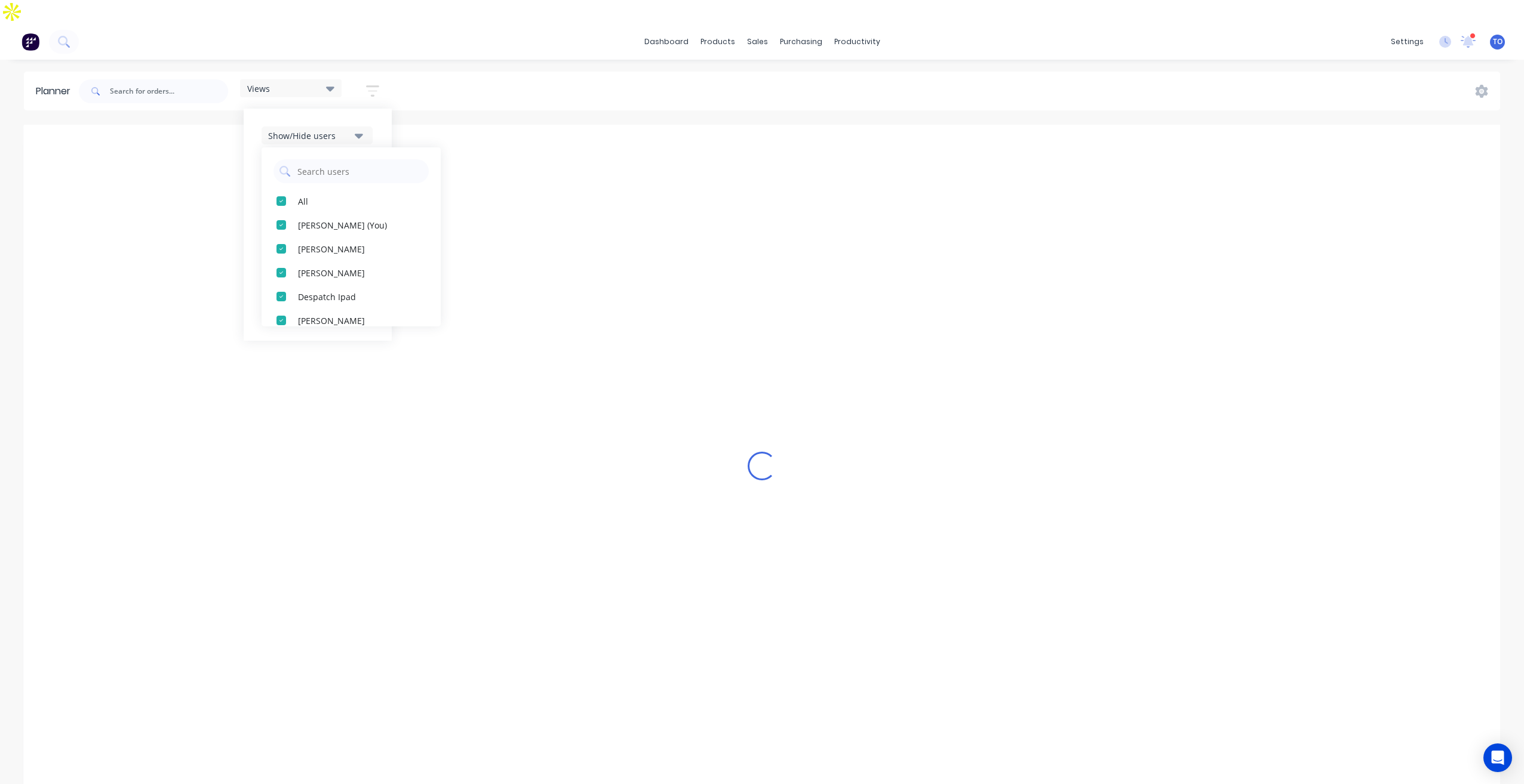
click at [349, 129] on div "Show/Hide users" at bounding box center [309, 135] width 83 height 12
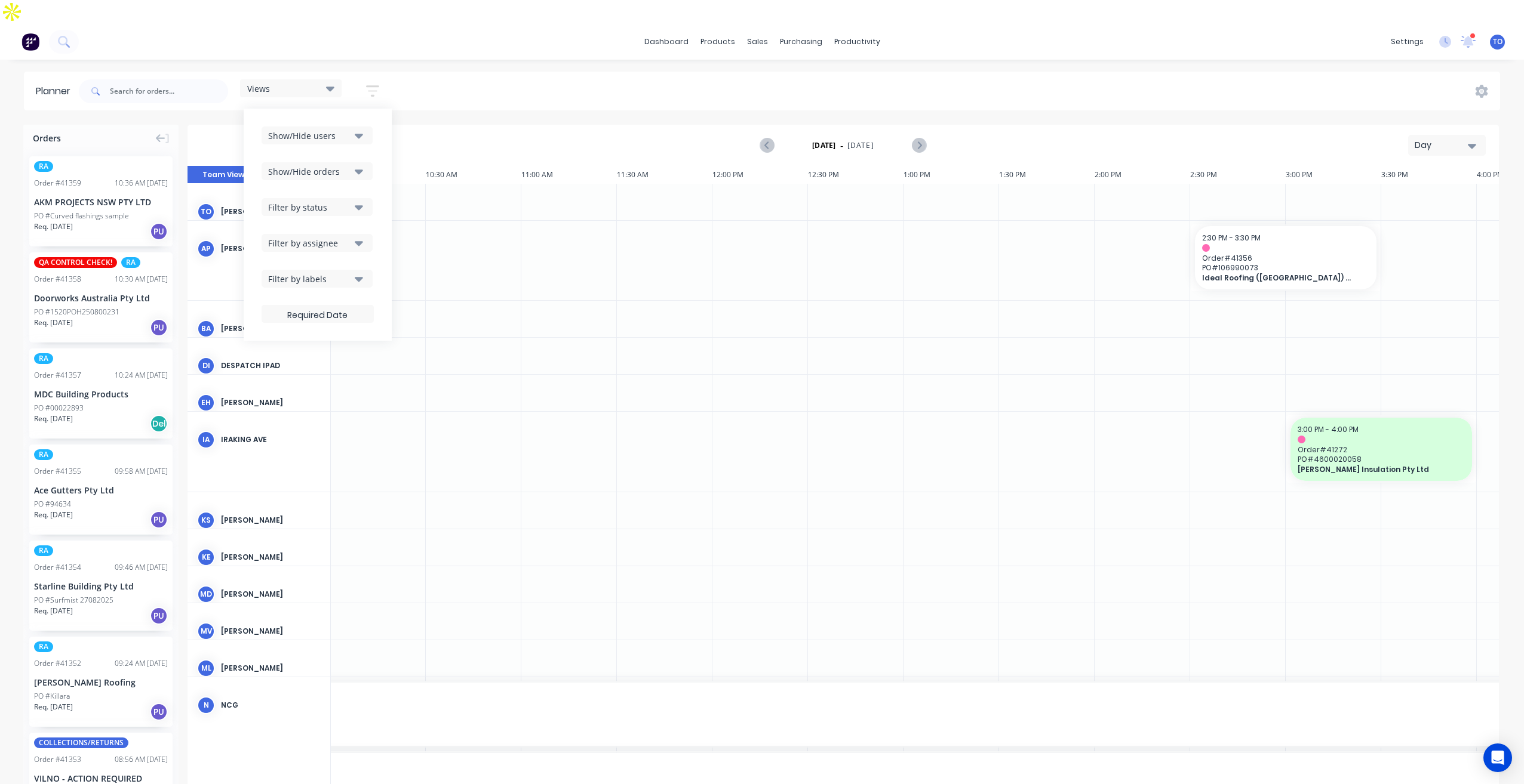
click at [359, 129] on icon "button" at bounding box center [359, 135] width 8 height 13
click at [335, 162] on div "All [PERSON_NAME] (You) [PERSON_NAME] [PERSON_NAME] Despatch Ipad [PERSON_NAME]…" at bounding box center [350, 236] width 179 height 179
click at [326, 189] on button "All" at bounding box center [350, 201] width 179 height 24
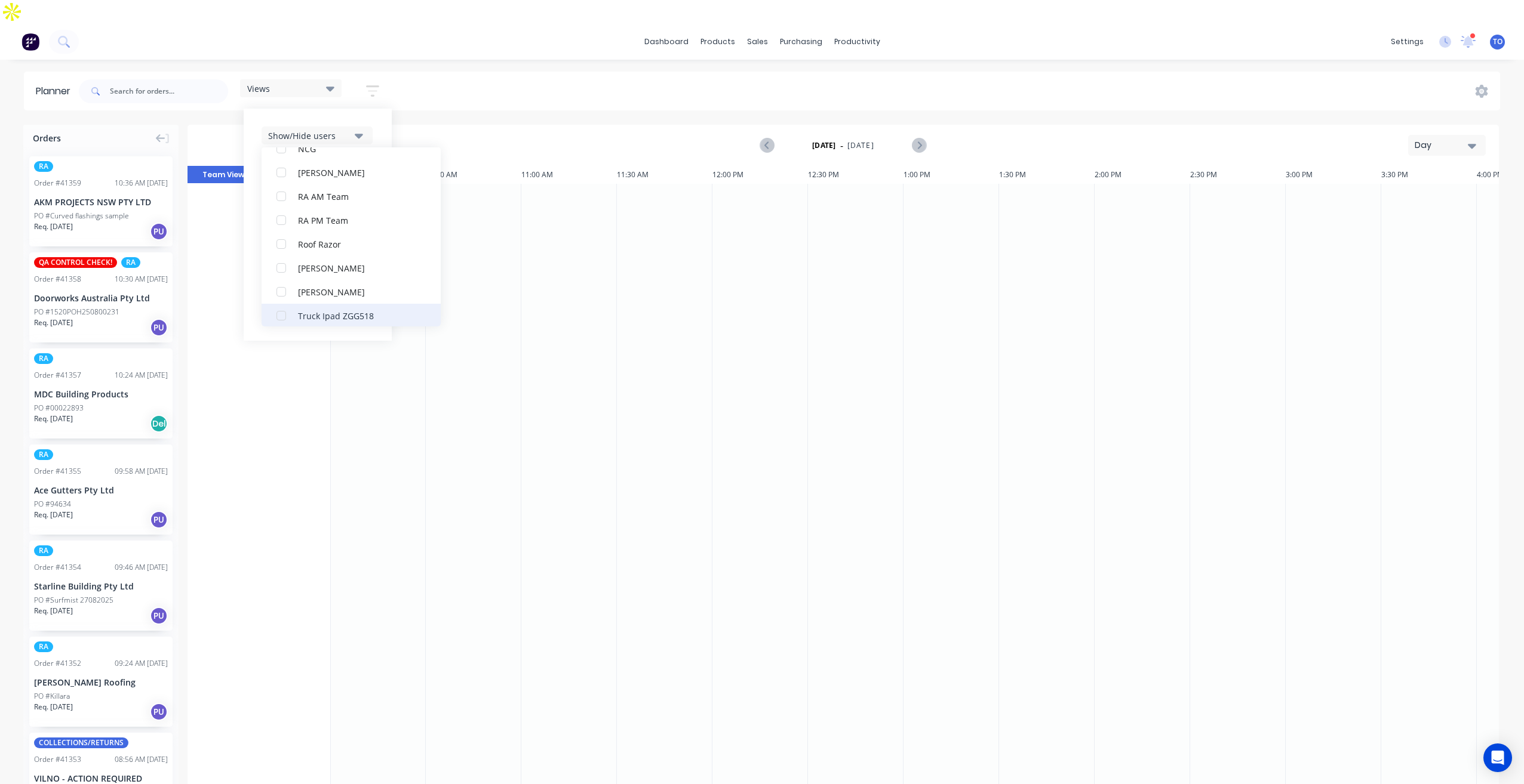
scroll to position [394, 0]
click at [329, 159] on div "RA PM Team" at bounding box center [358, 164] width 120 height 12
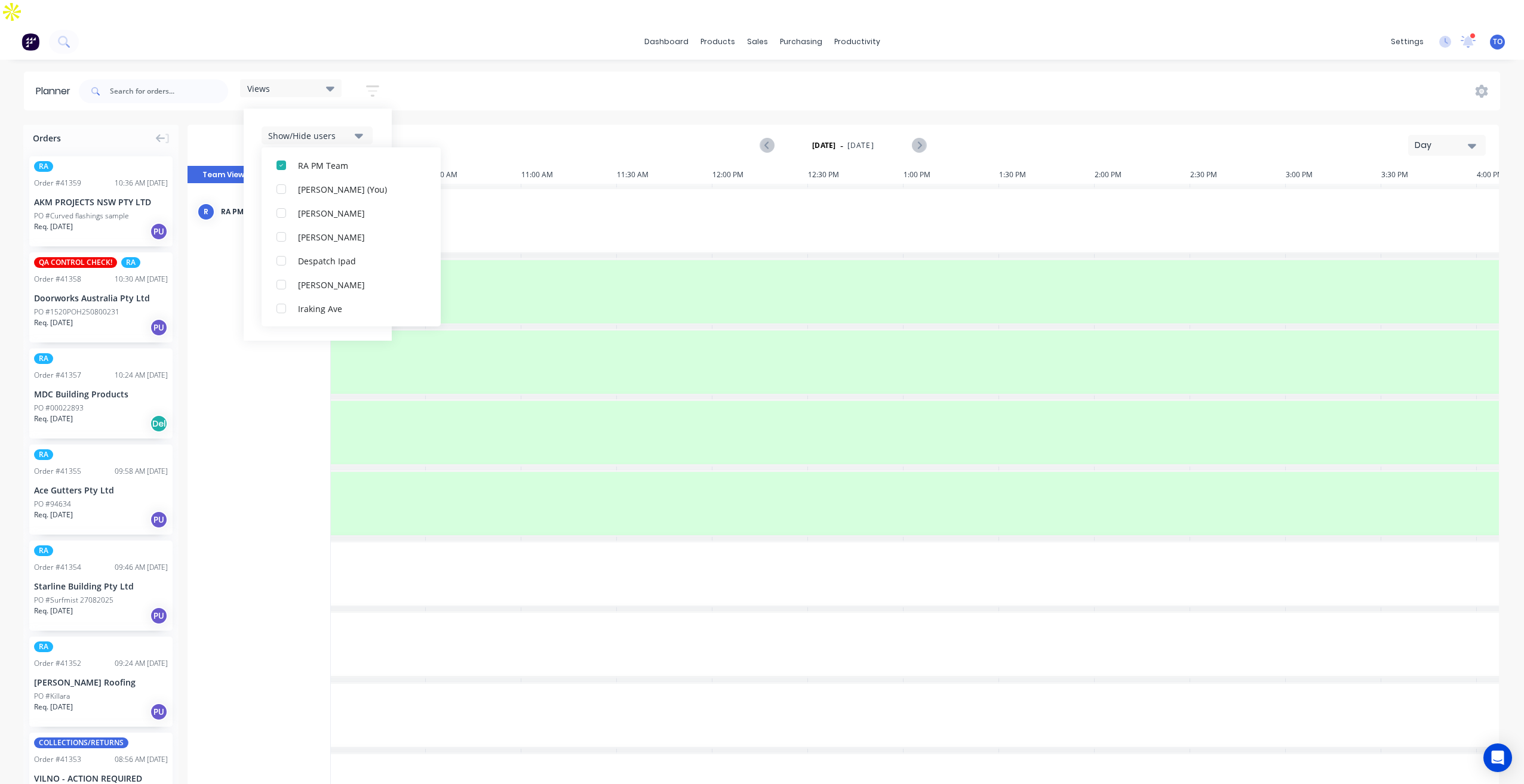
click at [1468, 139] on icon "button" at bounding box center [1472, 146] width 8 height 13
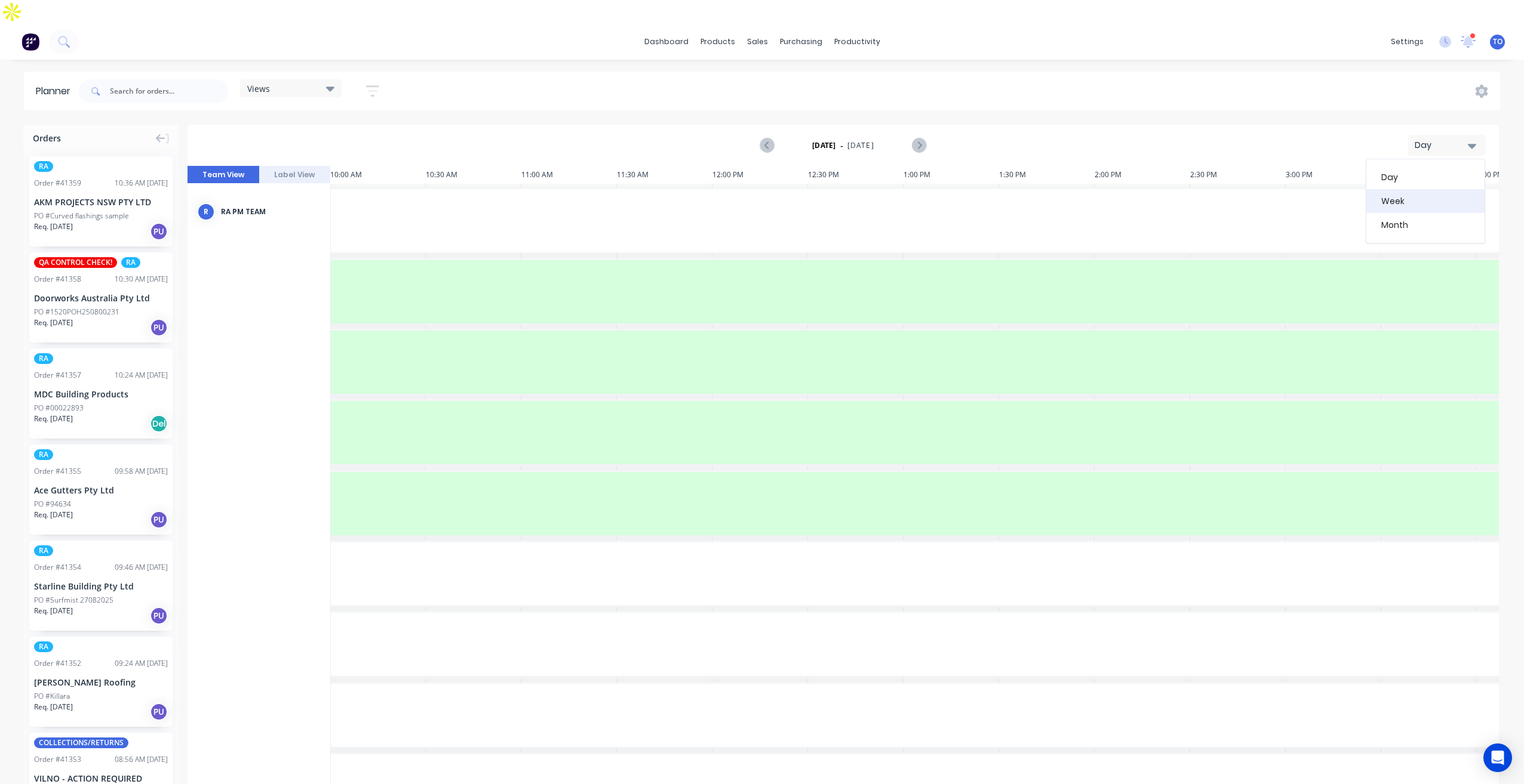
click at [1391, 189] on div "Week" at bounding box center [1425, 201] width 118 height 24
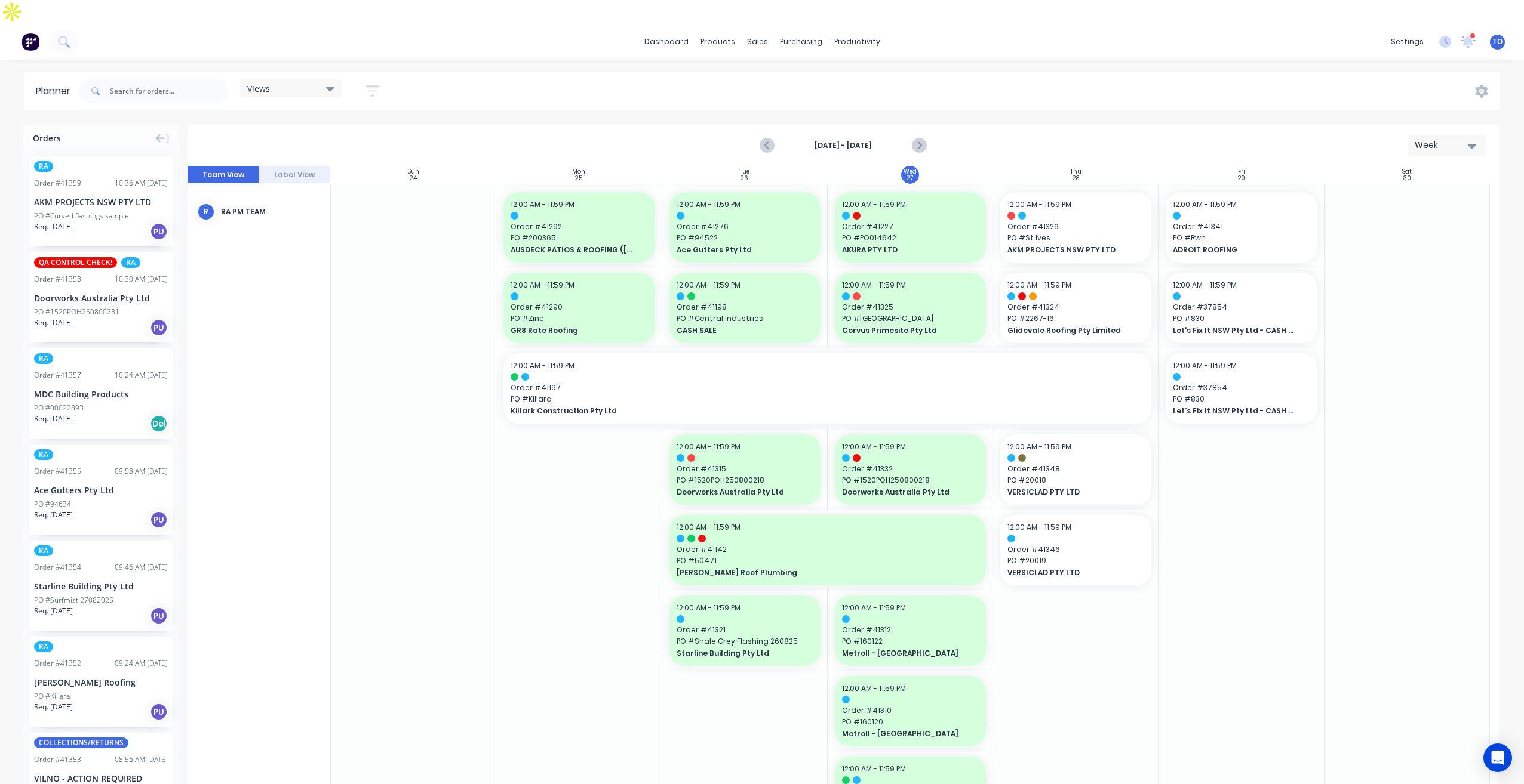
click at [372, 83] on icon "button" at bounding box center [372, 91] width 13 height 15
drag, startPoint x: 327, startPoint y: 100, endPoint x: 325, endPoint y: 110, distance: 10.2
click at [327, 108] on div "Show/Hide users Show/Hide orders Filter by status Filter by assignee Filter by …" at bounding box center [317, 224] width 148 height 232
click at [325, 129] on div "Show/Hide users" at bounding box center [309, 135] width 83 height 12
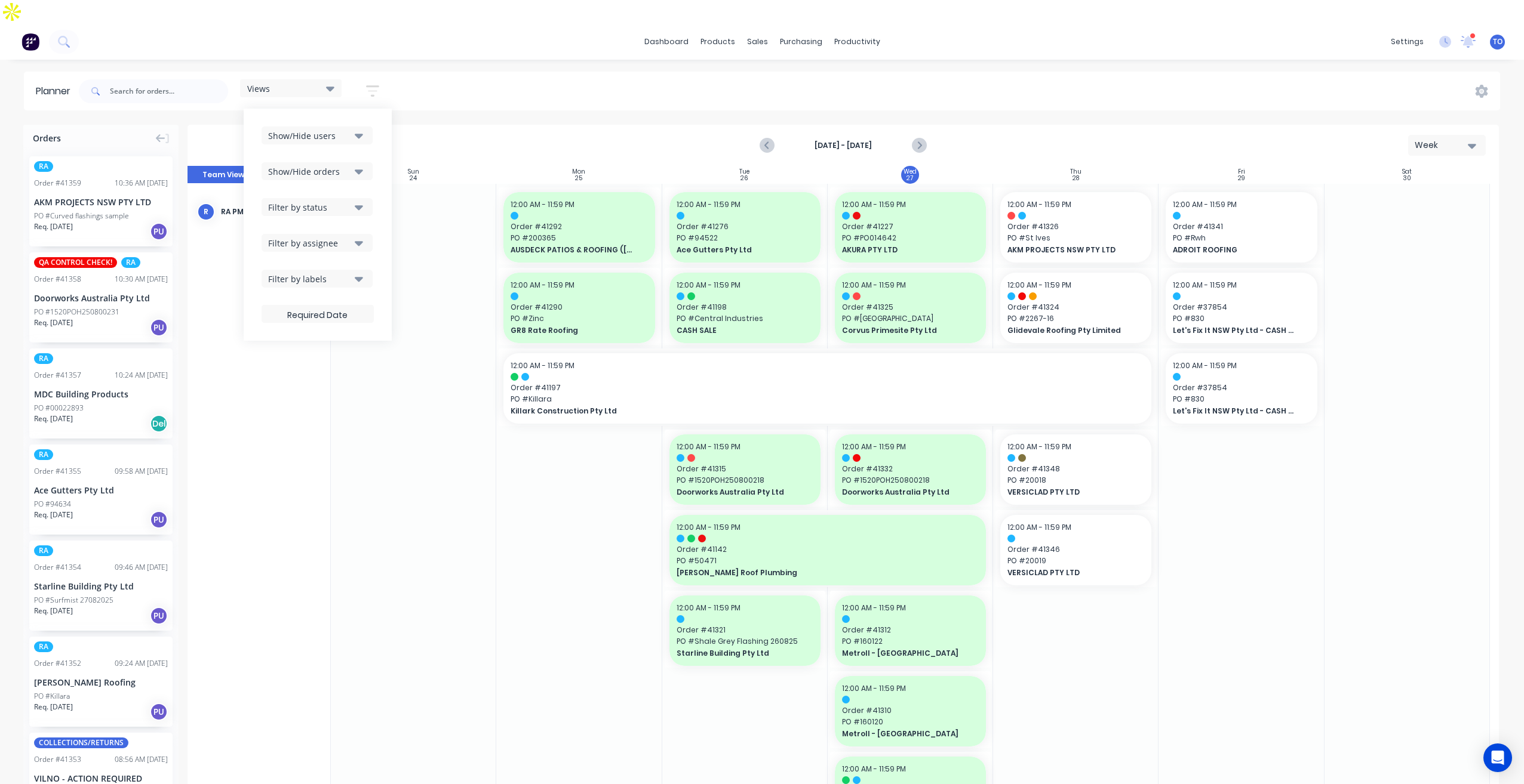
click at [332, 163] on button "Show/Hide orders" at bounding box center [316, 172] width 111 height 18
click at [331, 165] on div "Show/Hide orders" at bounding box center [309, 171] width 83 height 12
click at [333, 195] on div "Show/Hide users Show/Hide orders Filter by status Filter by assignee Filter by …" at bounding box center [317, 224] width 112 height 197
click at [335, 201] on div "Filter by status" at bounding box center [309, 207] width 83 height 12
drag, startPoint x: 286, startPoint y: 247, endPoint x: 347, endPoint y: 210, distance: 71.3
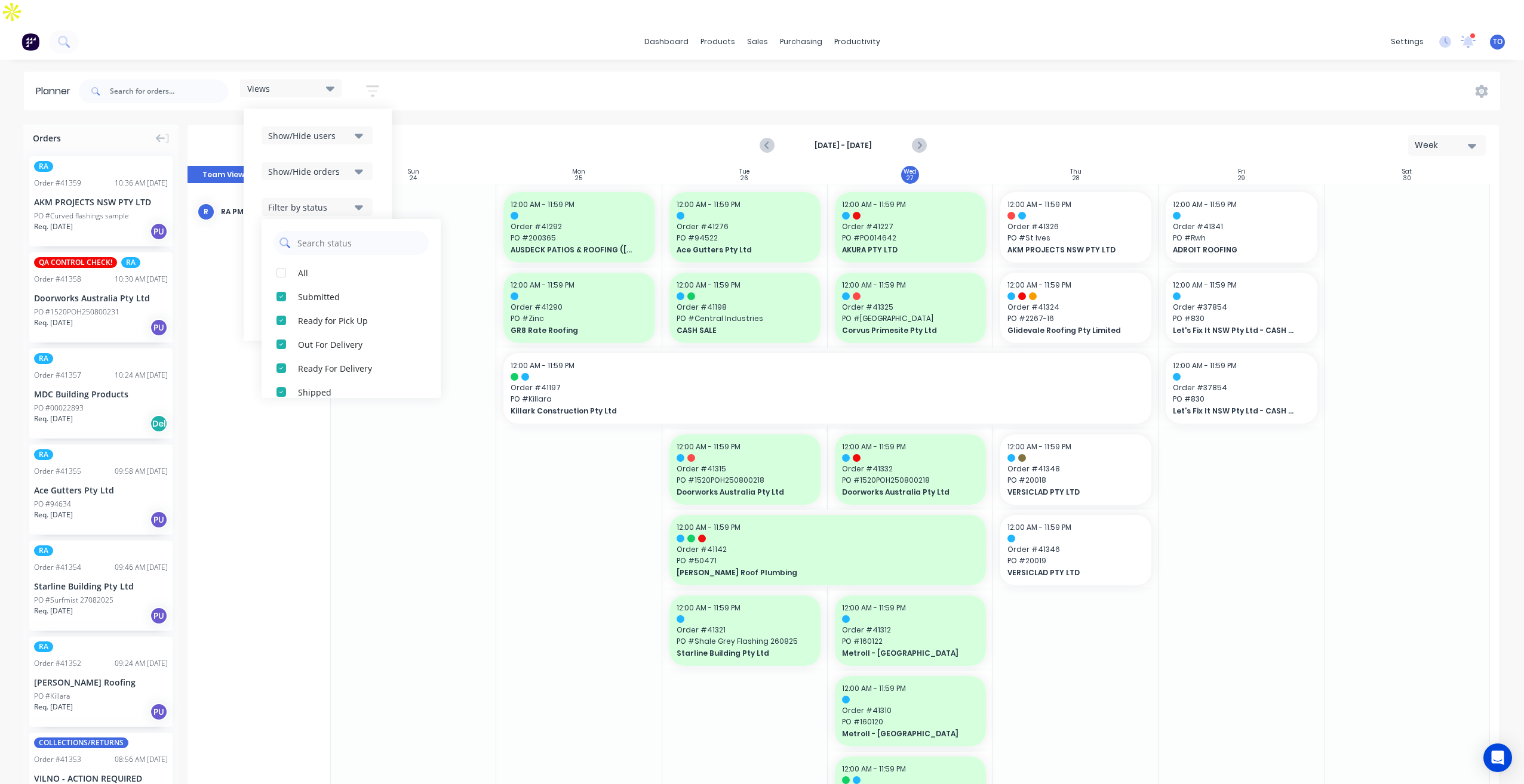
click at [285, 261] on div "button" at bounding box center [282, 273] width 24 height 24
click at [373, 165] on div "Show/Hide users Show/Hide orders Filter by status All Draft Quote Archived Deli…" at bounding box center [317, 224] width 112 height 197
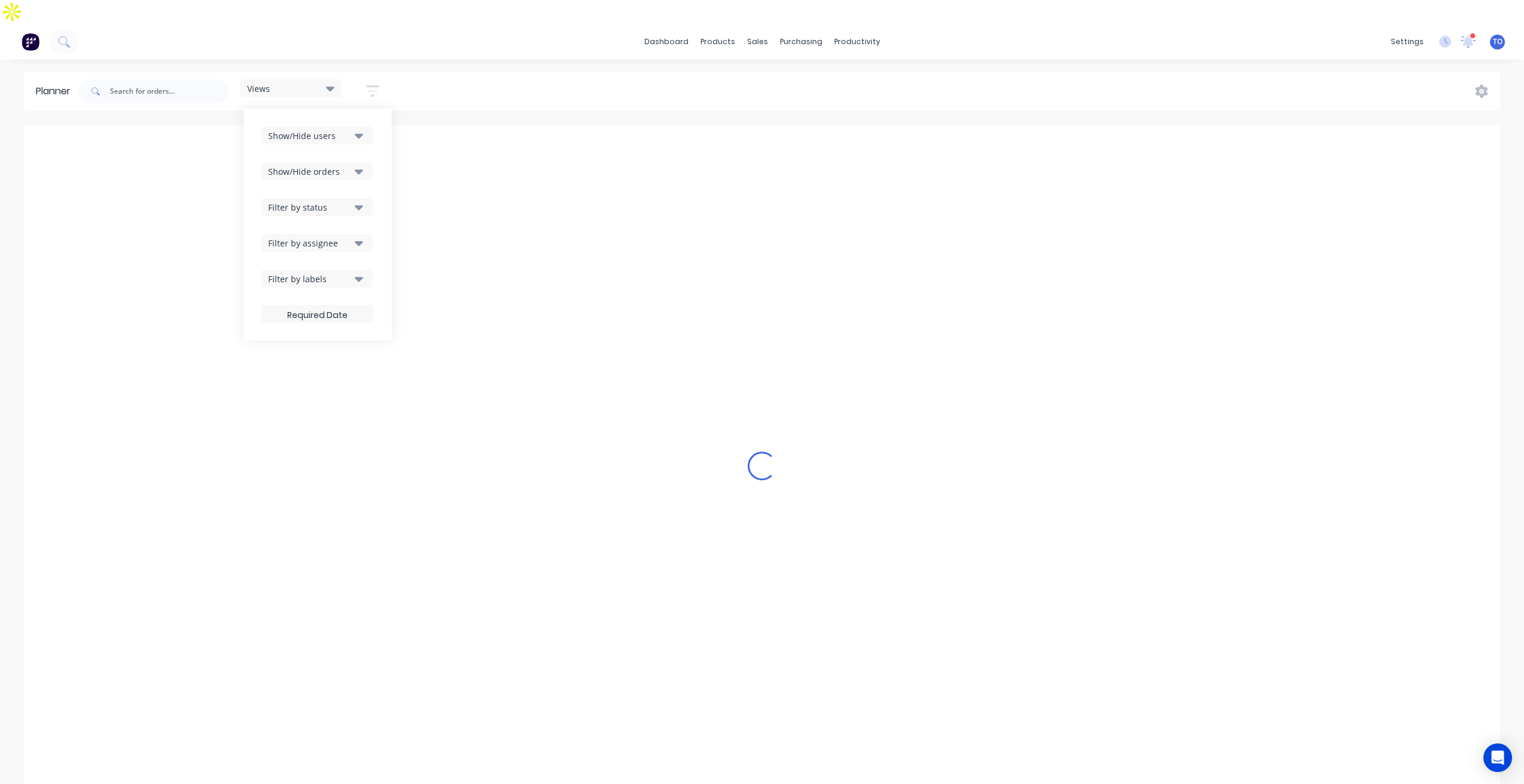
click at [329, 237] on div "Filter by assignee" at bounding box center [309, 243] width 83 height 12
click at [1057, 74] on div "Views Save new view None (Default) edit Iraking edit [PERSON_NAME] edit [PERSON…" at bounding box center [787, 91] width 1424 height 36
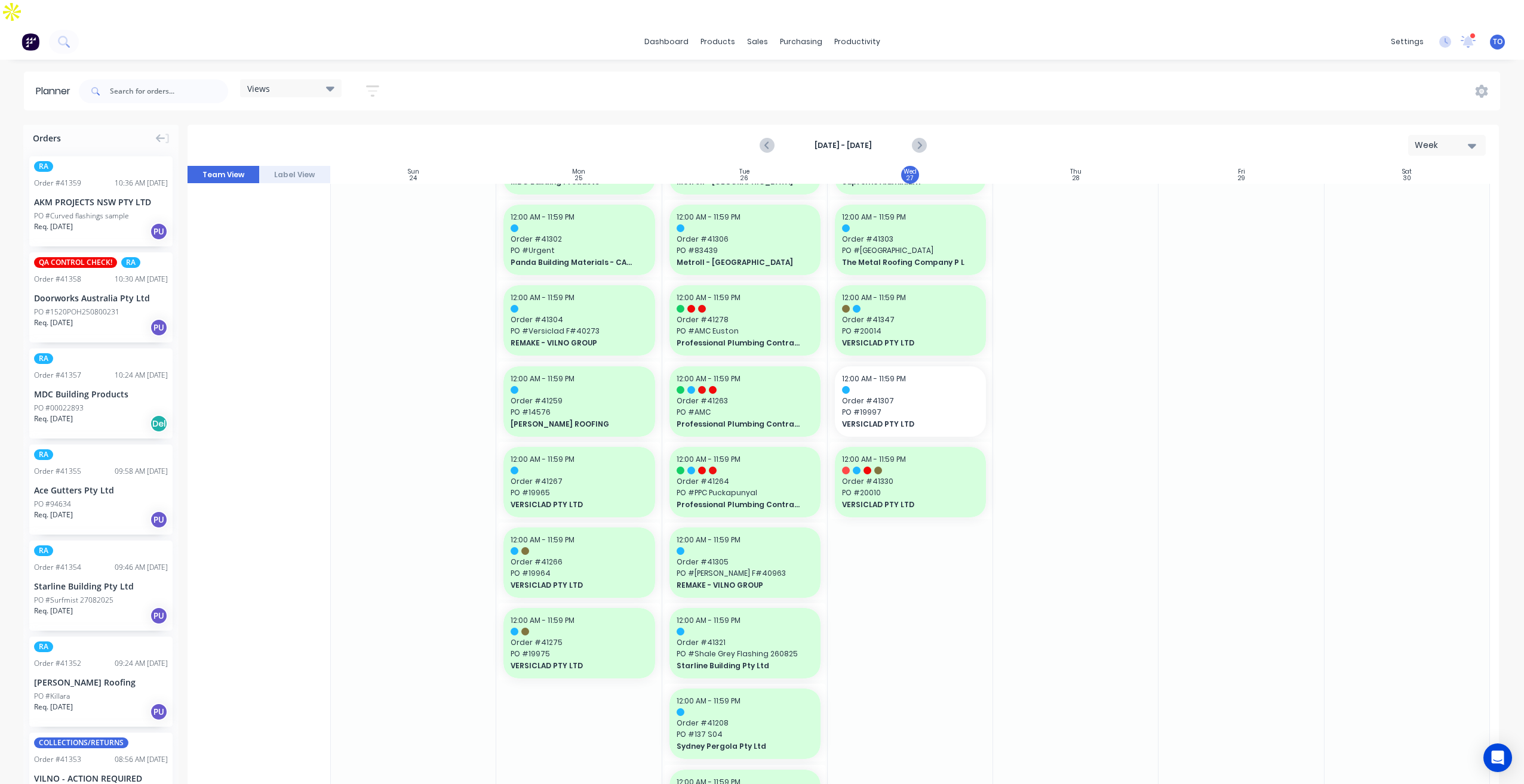
scroll to position [956, 0]
click at [935, 408] on span "PO # 19997" at bounding box center [910, 413] width 137 height 11
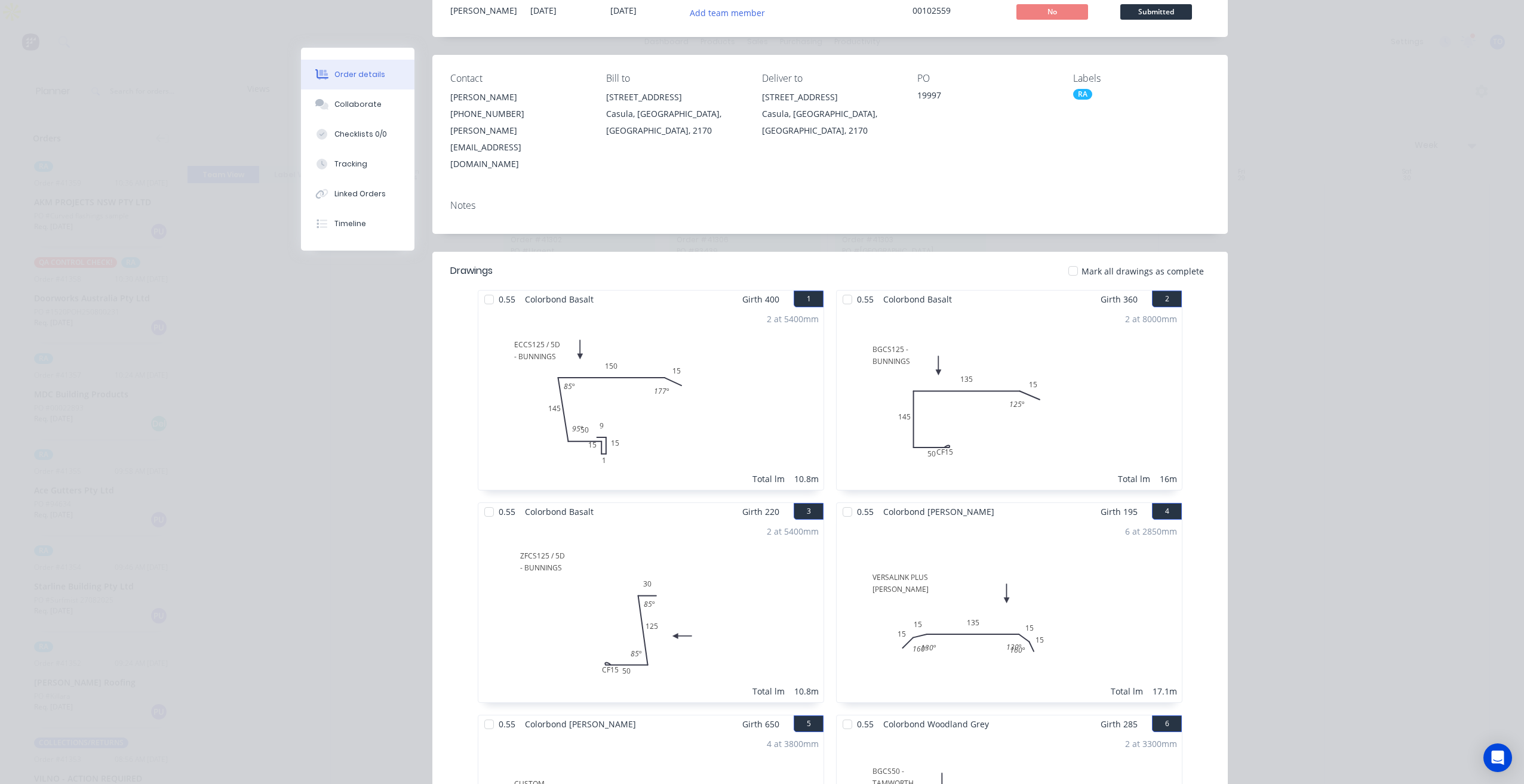
scroll to position [23, 0]
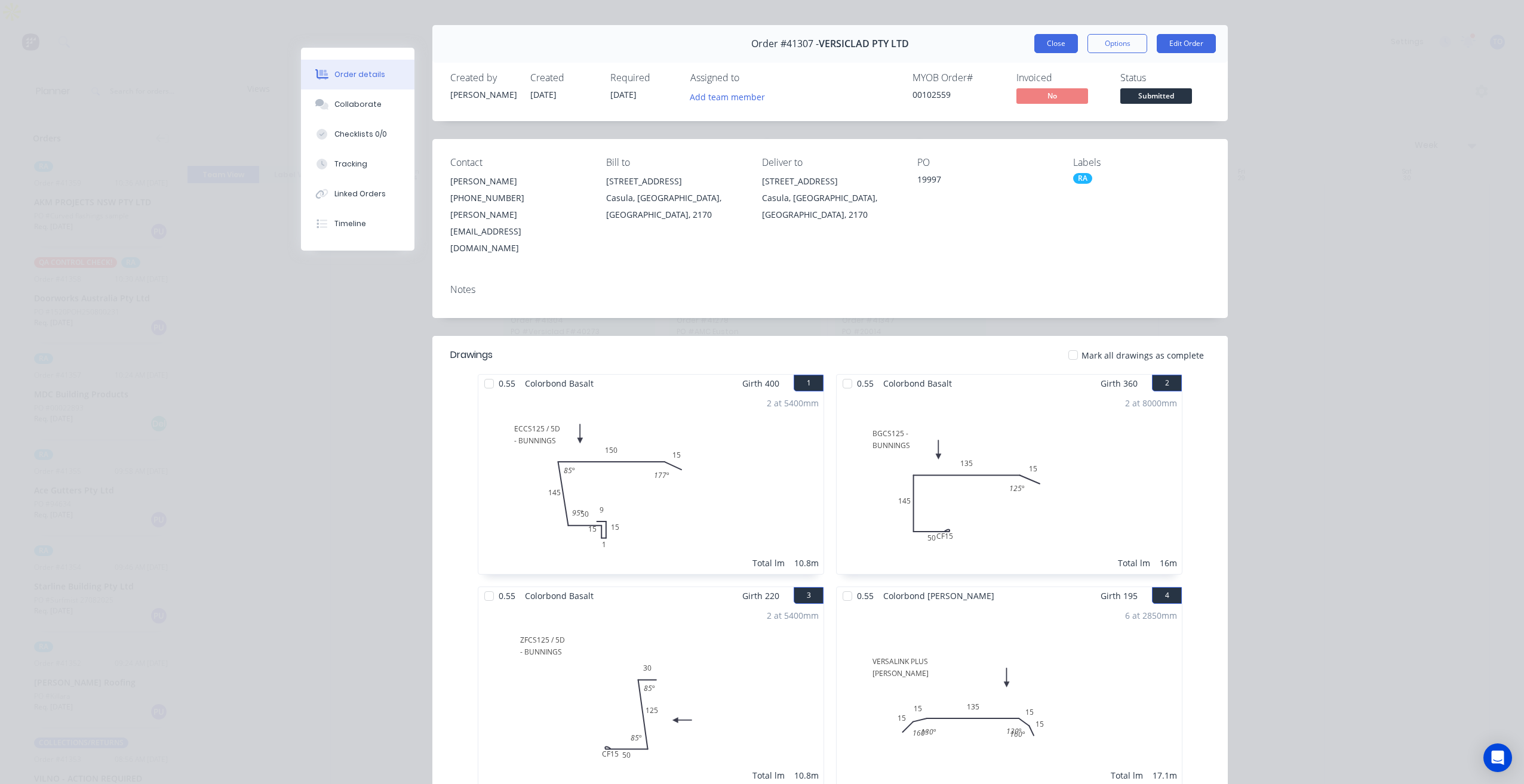
click at [1038, 47] on button "Close" at bounding box center [1056, 44] width 44 height 19
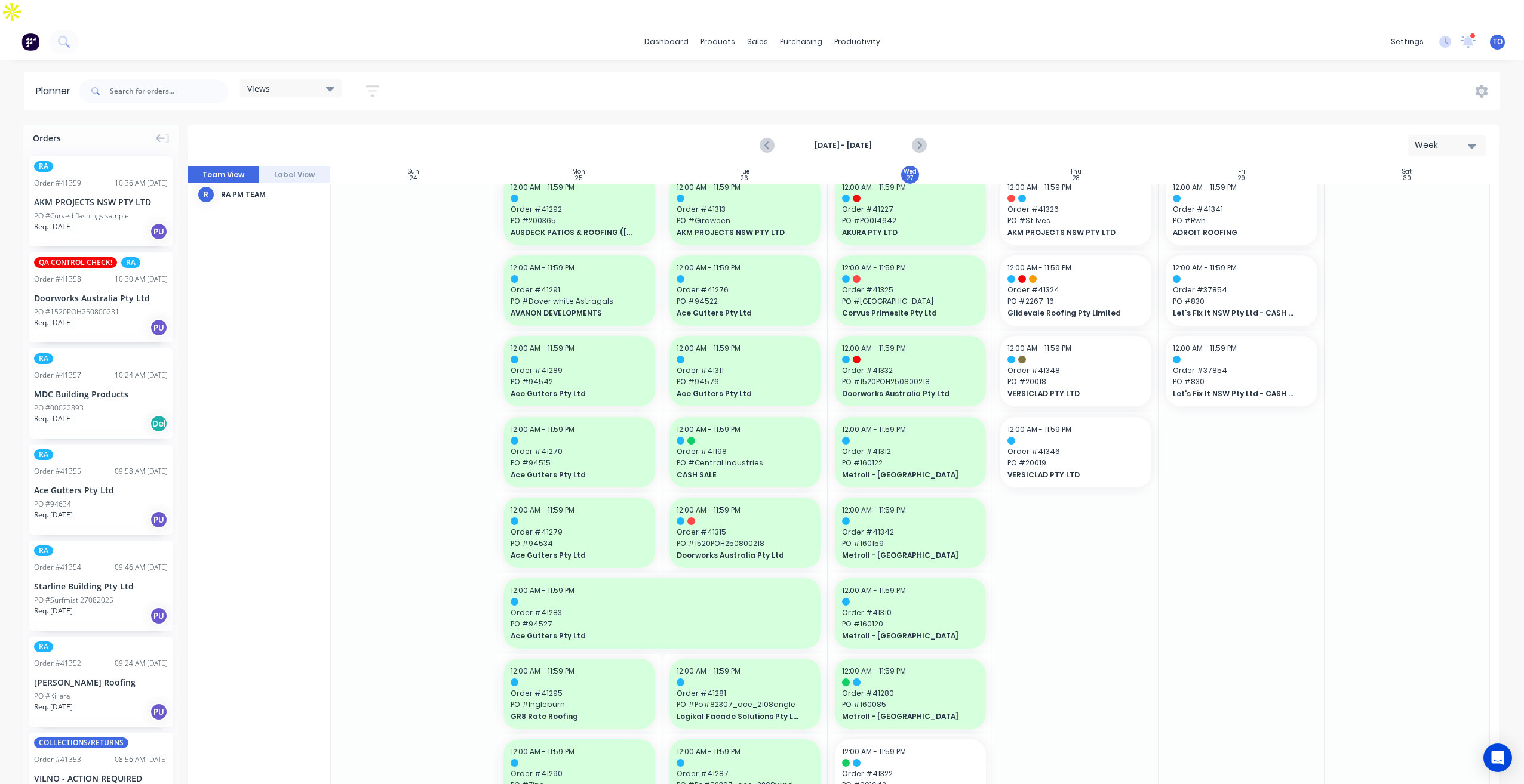
scroll to position [0, 0]
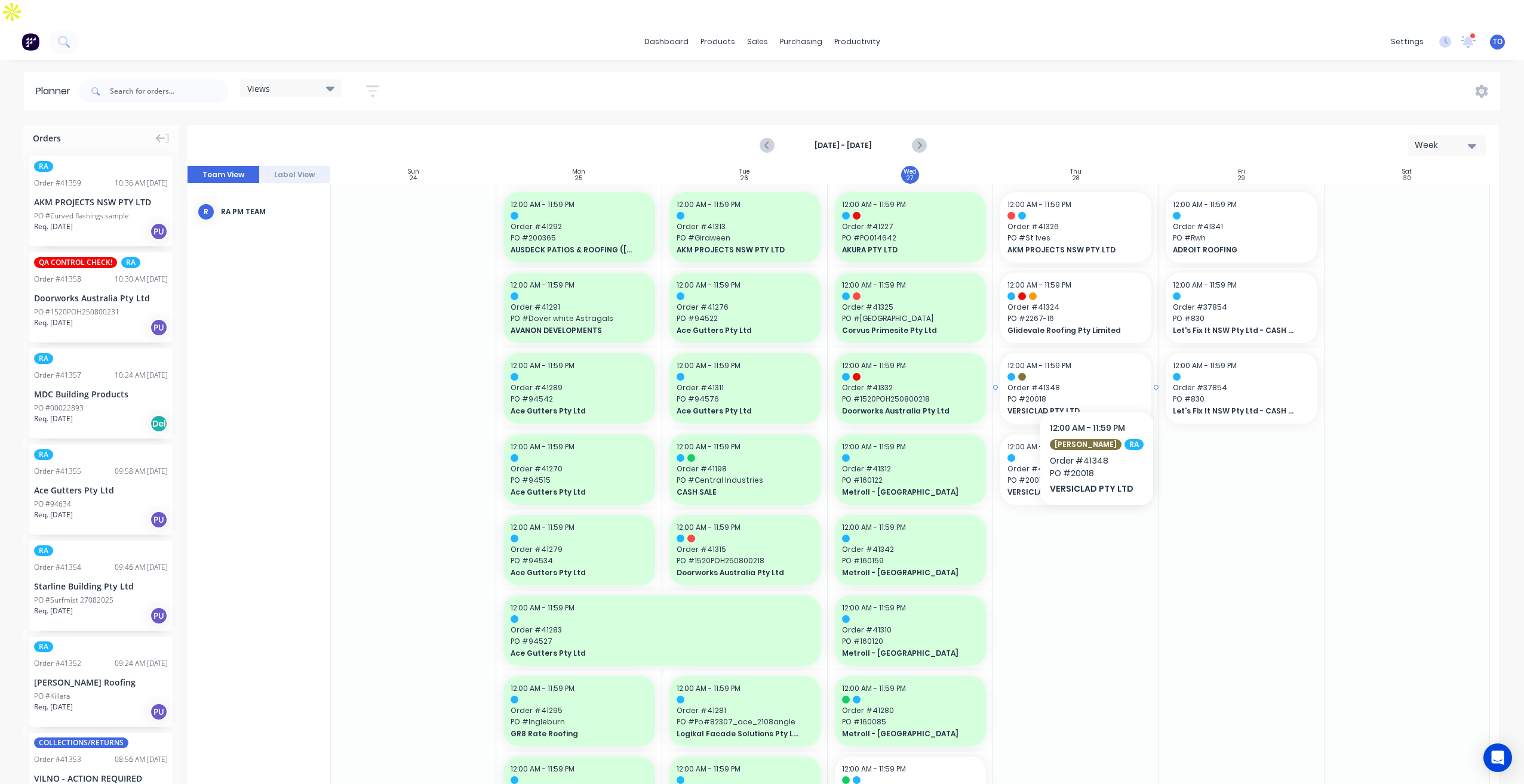
click at [1089, 394] on span "PO # 20018" at bounding box center [1076, 399] width 137 height 11
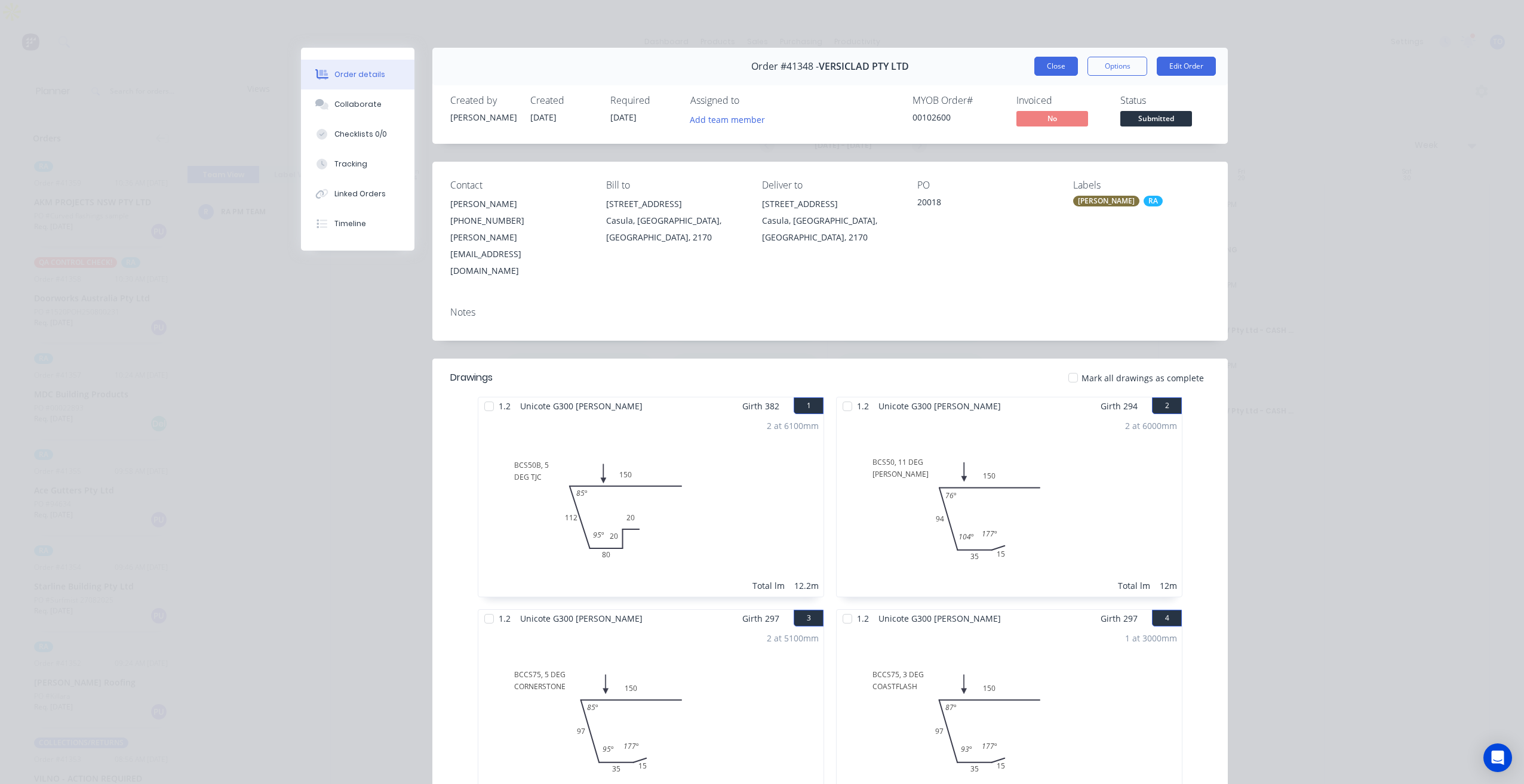
click at [1054, 70] on button "Close" at bounding box center [1056, 66] width 44 height 19
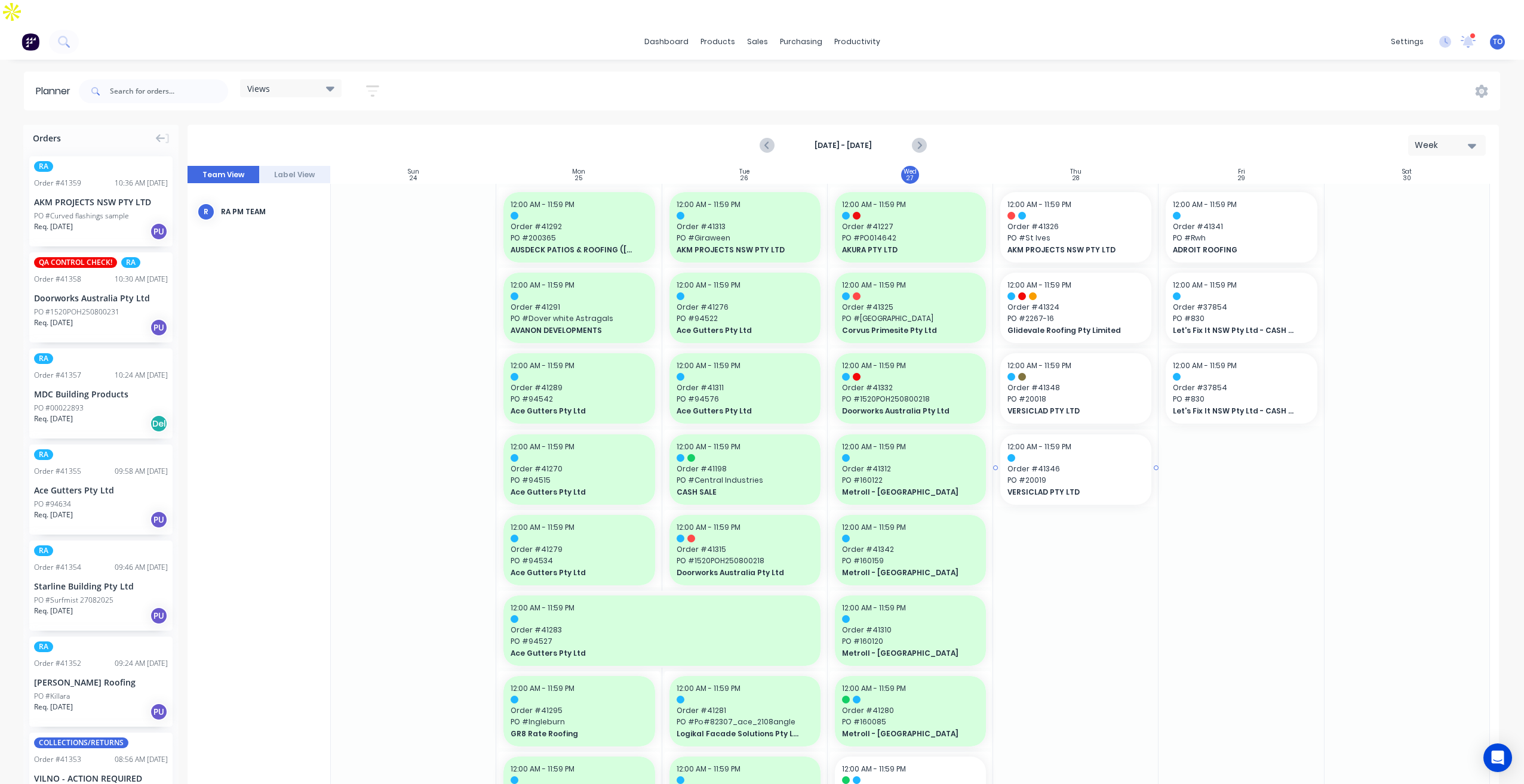
click at [1058, 464] on span "Order # 41346" at bounding box center [1076, 468] width 137 height 11
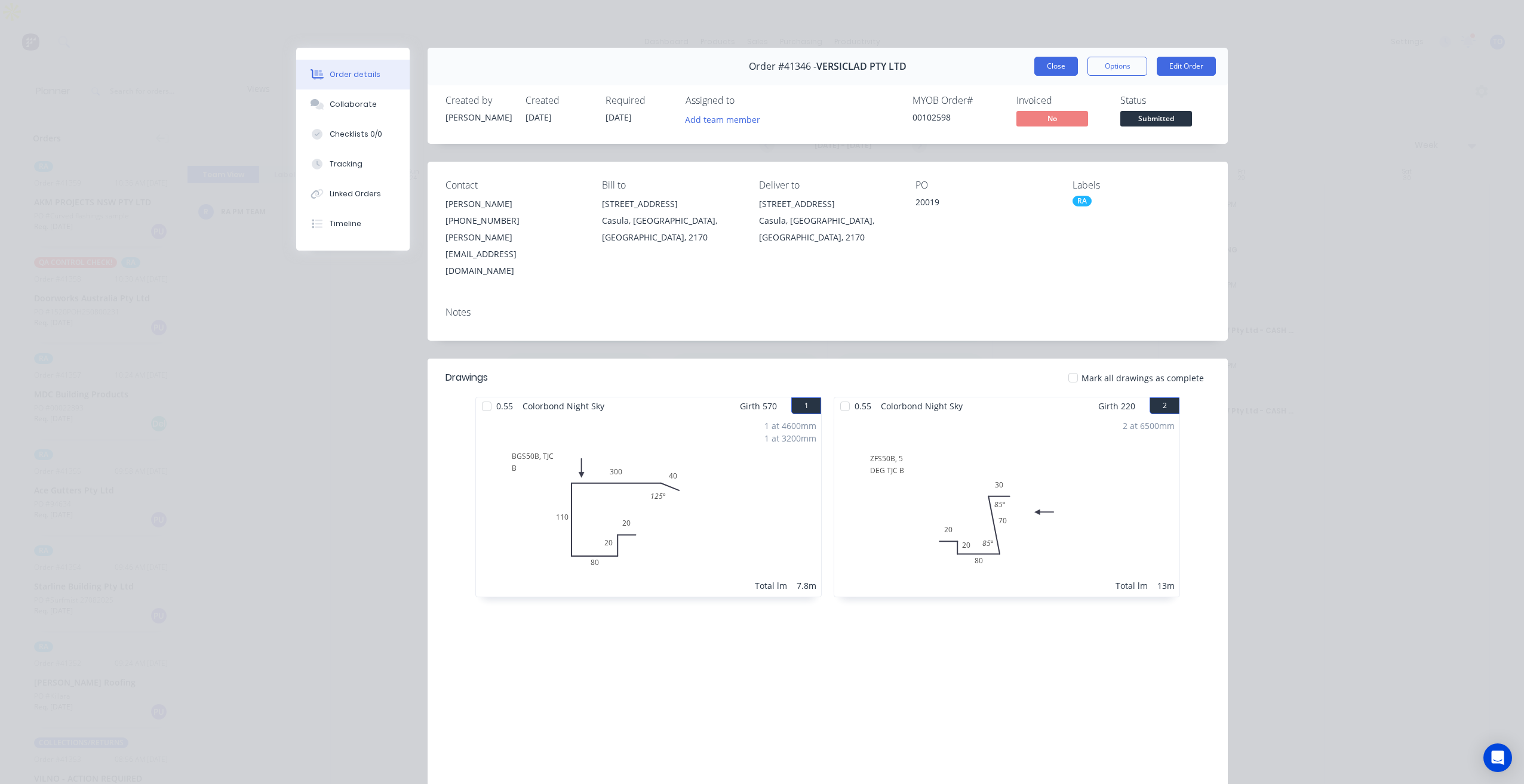
click at [1051, 72] on button "Close" at bounding box center [1056, 66] width 44 height 19
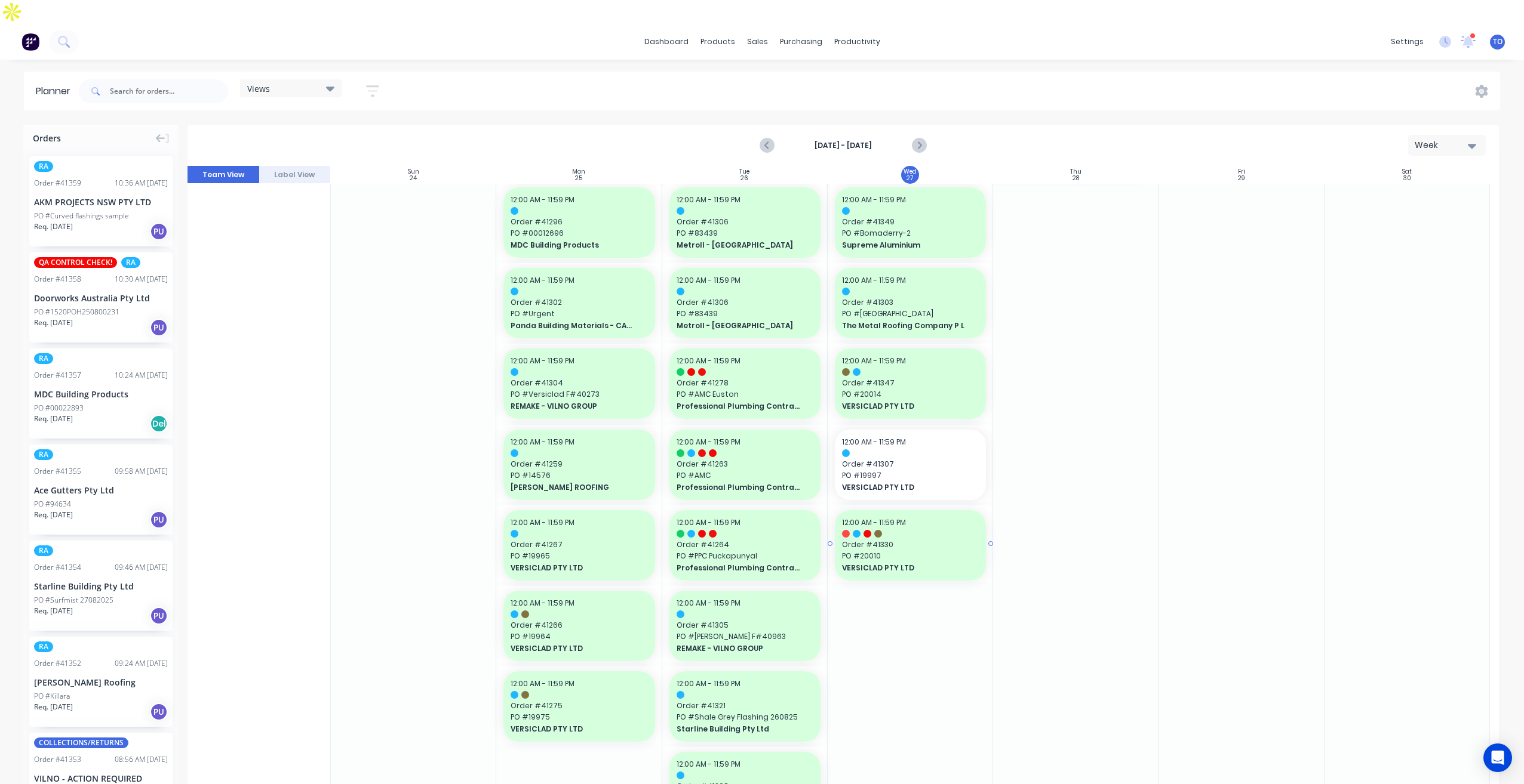
scroll to position [1015, 0]
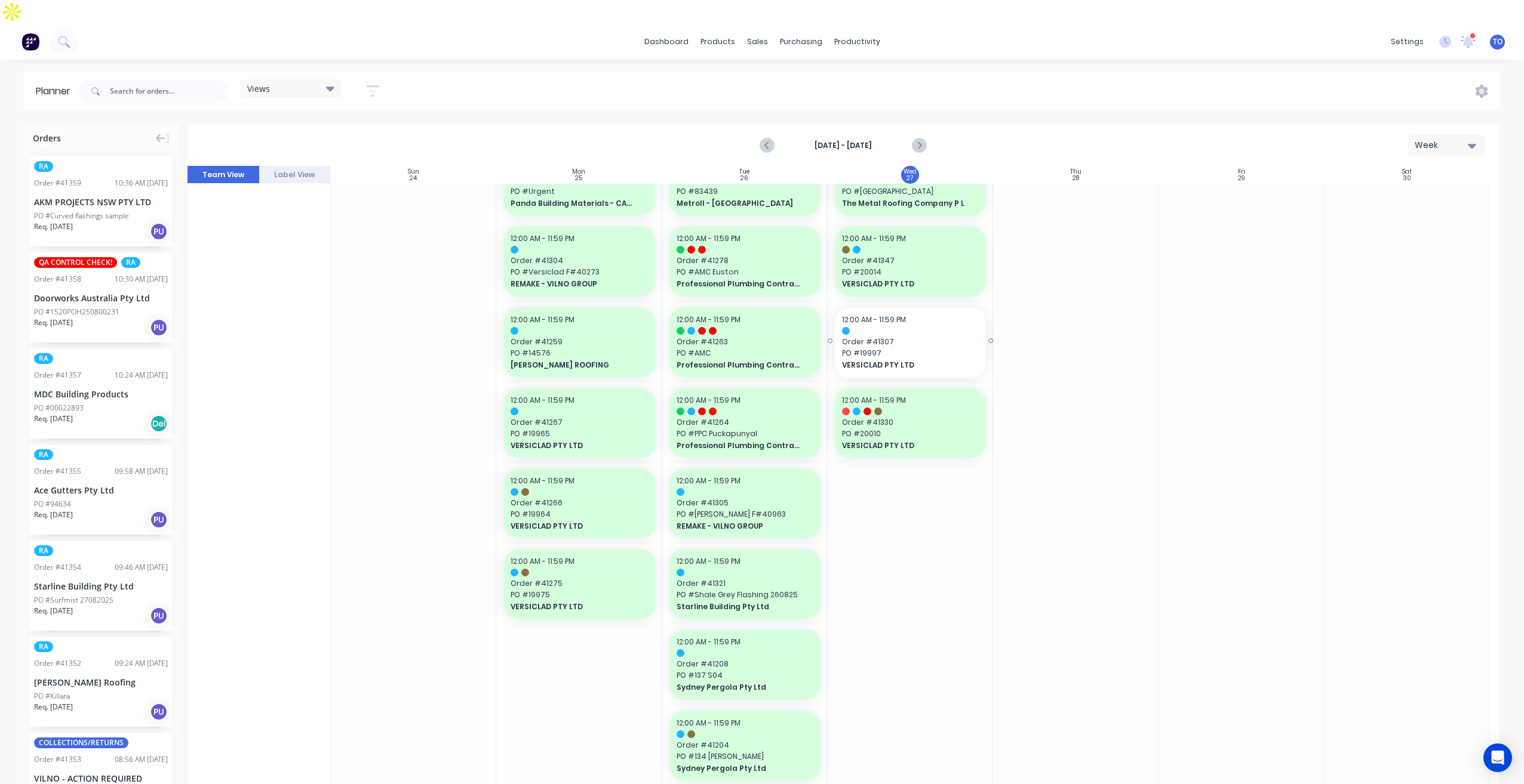
click at [935, 337] on span "Order # 41307" at bounding box center [910, 341] width 137 height 11
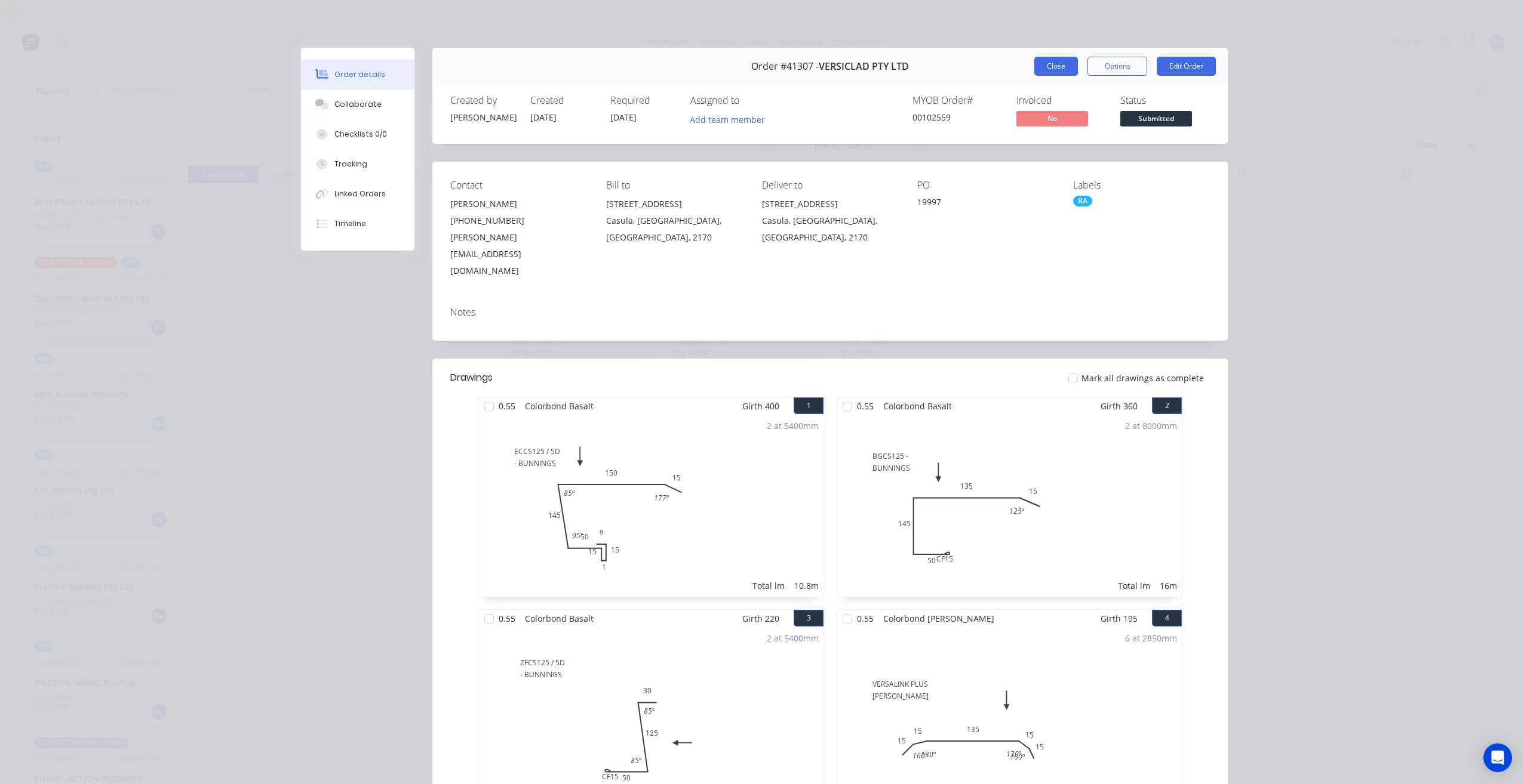
click at [1042, 63] on button "Close" at bounding box center [1056, 66] width 44 height 19
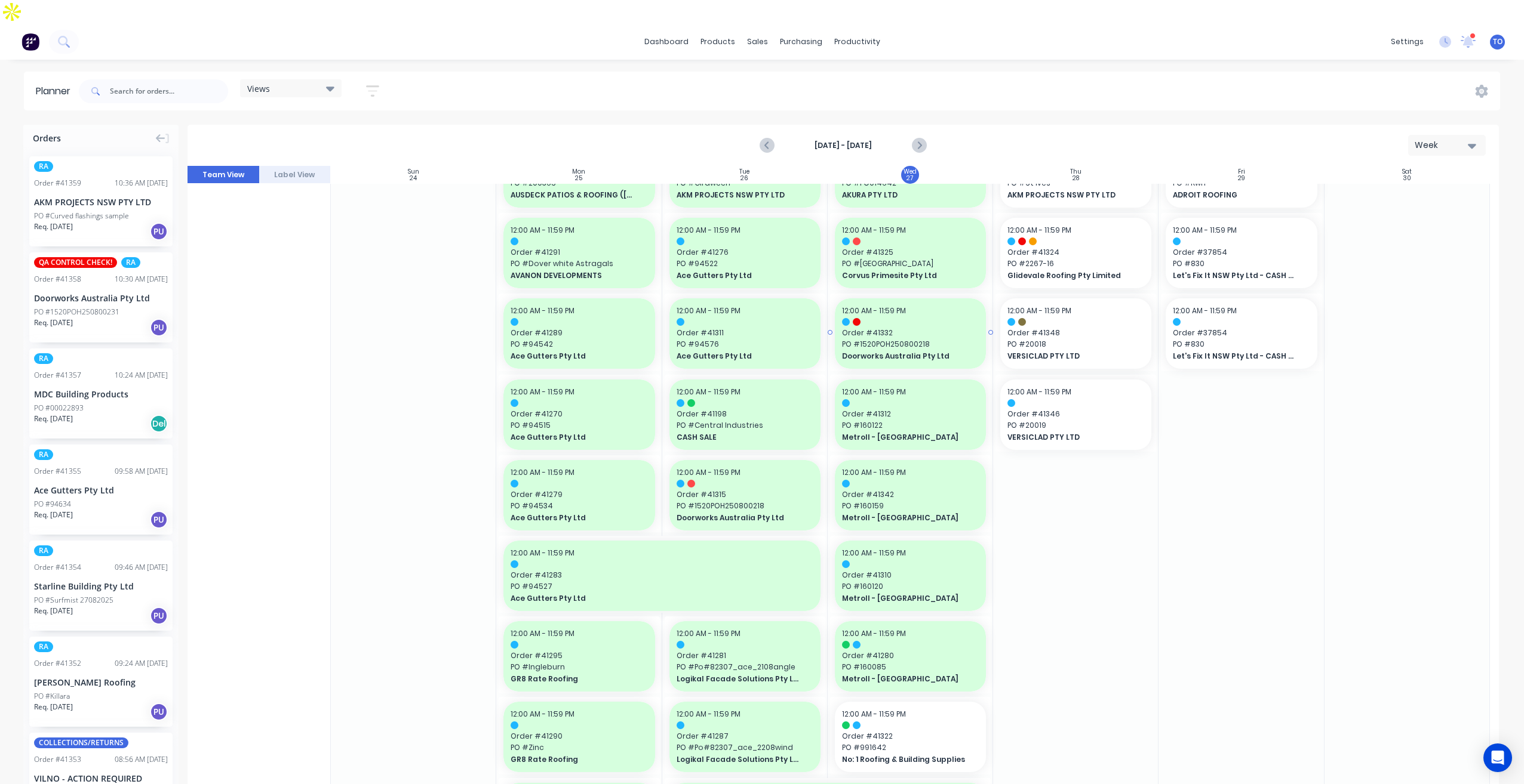
scroll to position [0, 0]
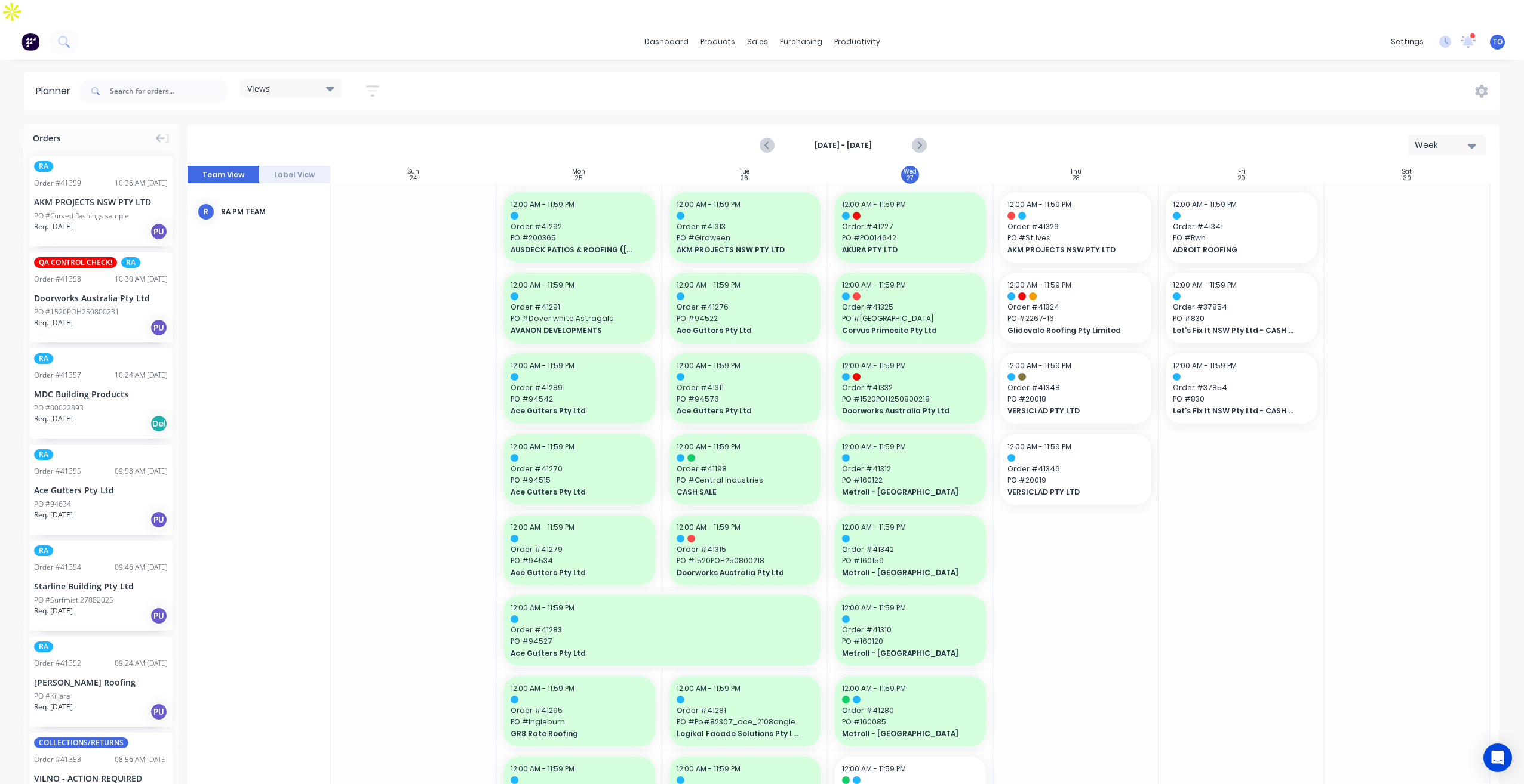
click at [371, 83] on icon "button" at bounding box center [372, 91] width 13 height 15
click at [338, 165] on div "Show/Hide orders" at bounding box center [309, 171] width 83 height 12
click at [344, 126] on div "Show/Hide users Show/Hide orders All Scheduled Unscheduled Filter by status Fil…" at bounding box center [317, 224] width 112 height 197
click at [348, 129] on div "Show/Hide users" at bounding box center [309, 135] width 83 height 12
click at [384, 108] on div "Show/Hide users All RA PM Team [PERSON_NAME] (You) [PERSON_NAME] [PERSON_NAME] …" at bounding box center [317, 224] width 148 height 232
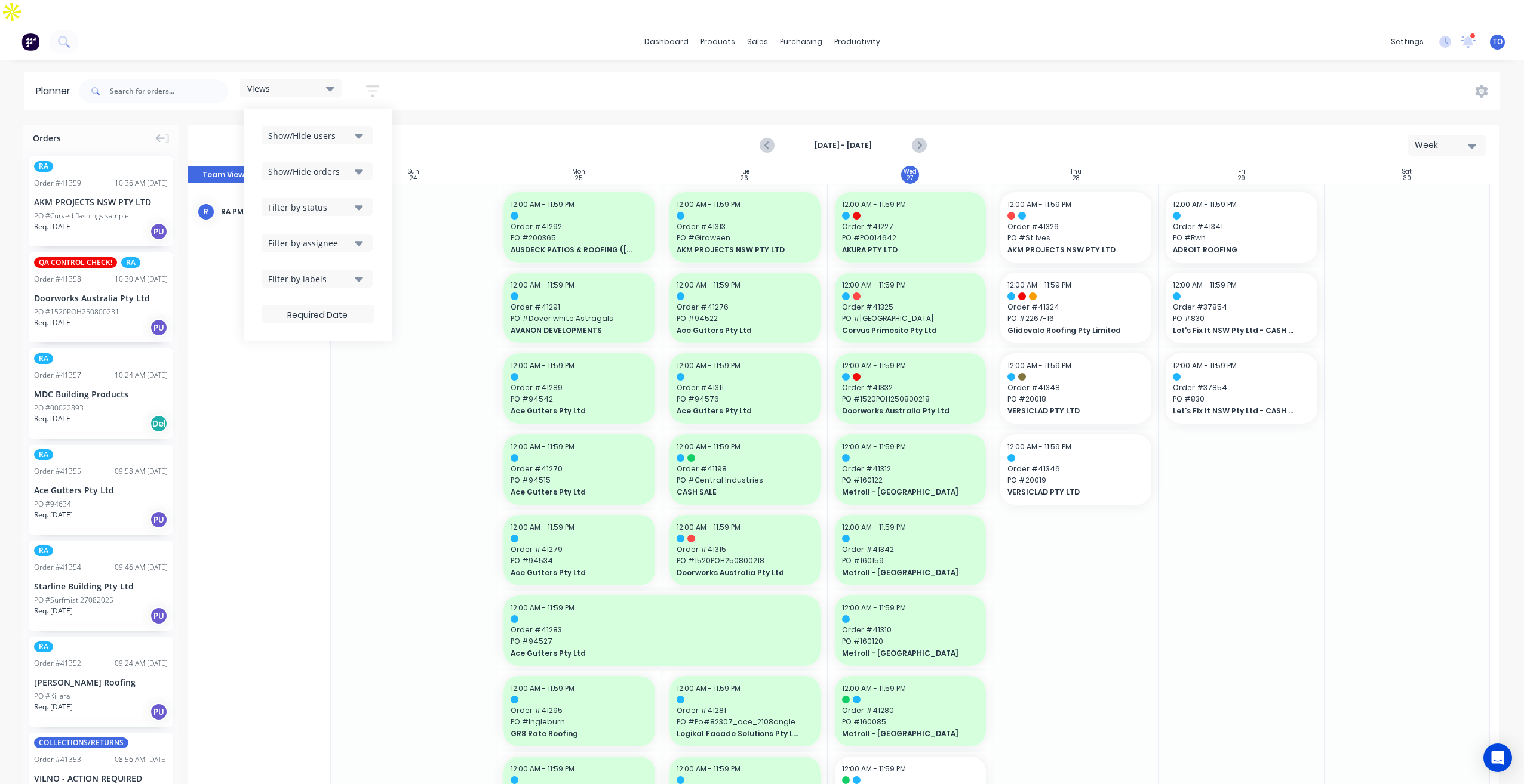
click at [348, 201] on div "Filter by status" at bounding box center [309, 207] width 83 height 12
click at [377, 170] on div "Show/Hide users Show/Hide orders Filter by status All Draft Quote Archived Deli…" at bounding box center [317, 224] width 148 height 232
click at [347, 237] on div "Filter by assignee" at bounding box center [309, 243] width 83 height 12
click at [380, 183] on div "Show/Hide users Show/Hide orders Filter by status Filter by assignee All Unassi…" at bounding box center [317, 224] width 148 height 232
click at [350, 273] on div "Filter by labels" at bounding box center [309, 278] width 83 height 12
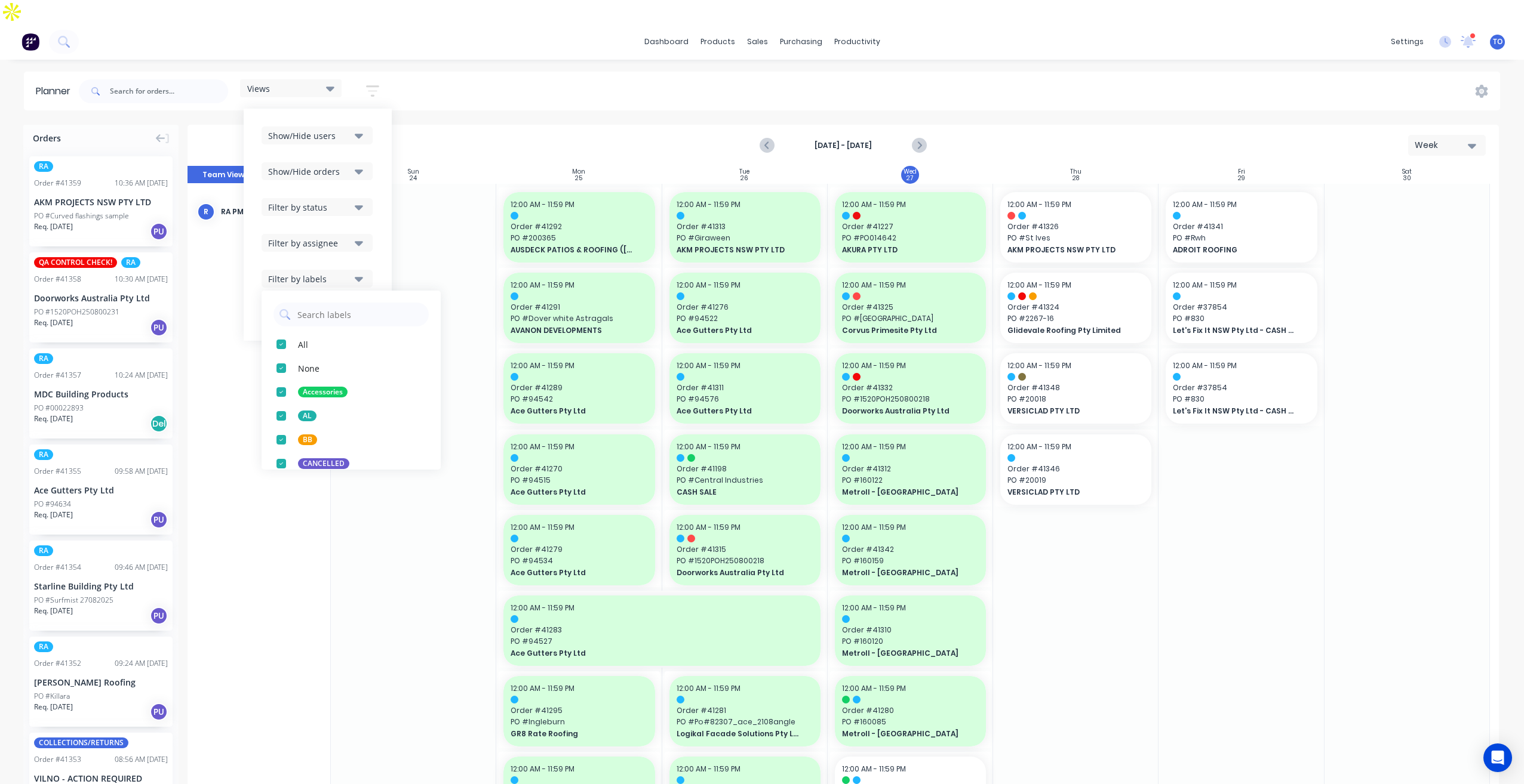
click at [372, 198] on button "Filter by status" at bounding box center [316, 207] width 111 height 18
click at [391, 157] on div "Show/Hide users Show/Hide orders Filter by status All Draft Quote Archived Deli…" at bounding box center [317, 224] width 148 height 232
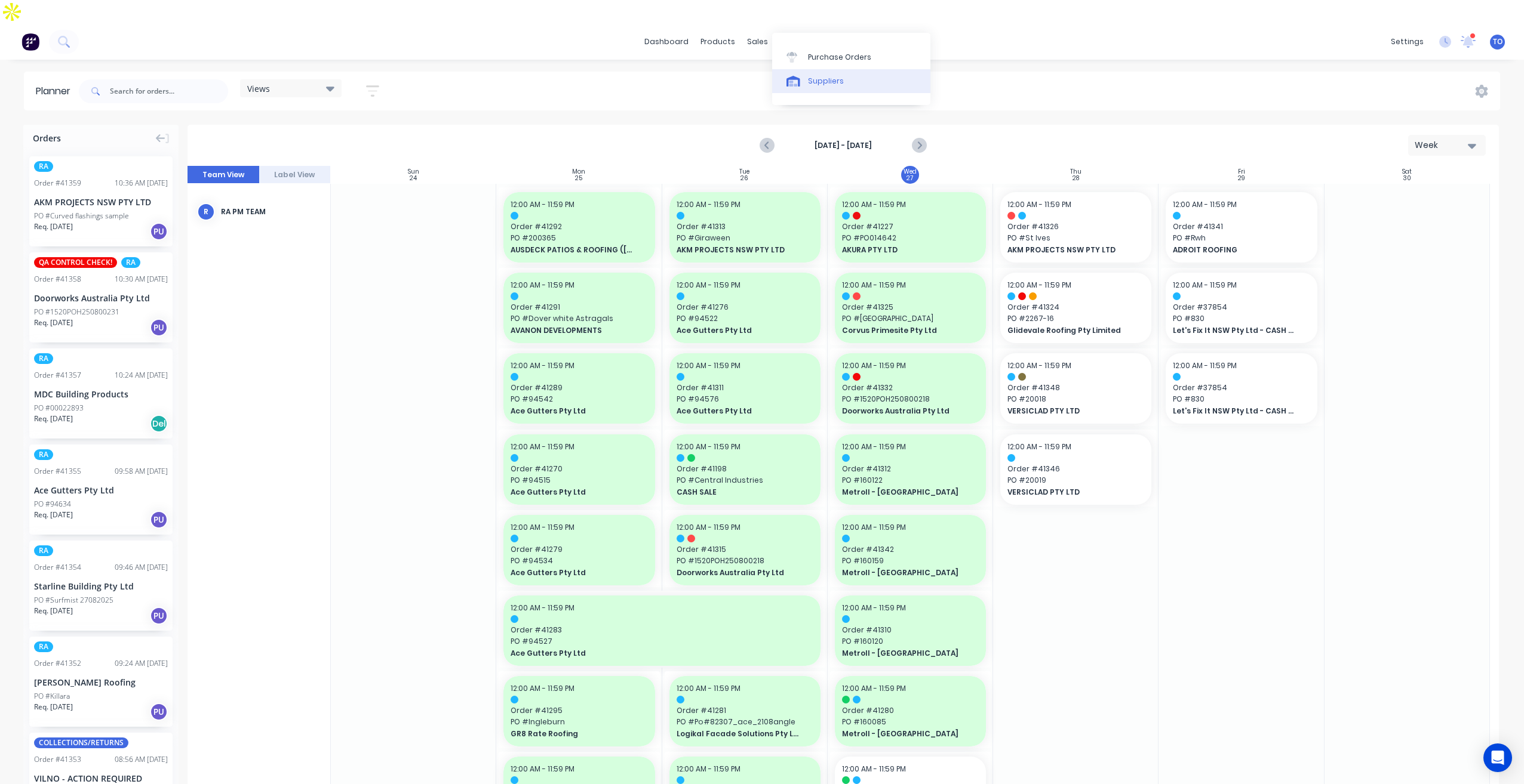
click at [796, 70] on link "Suppliers" at bounding box center [851, 82] width 159 height 24
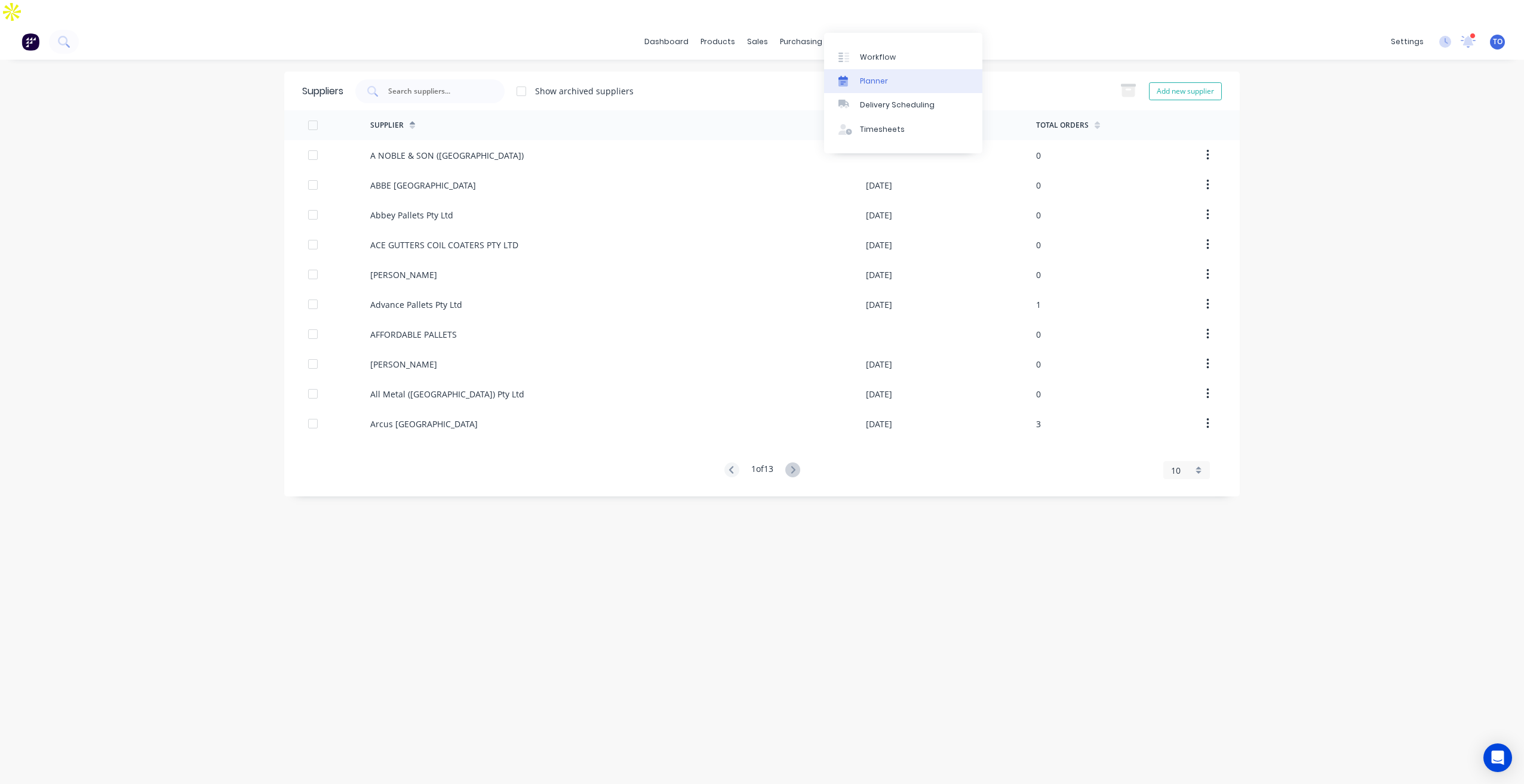
click at [894, 85] on link "Planner" at bounding box center [903, 82] width 159 height 24
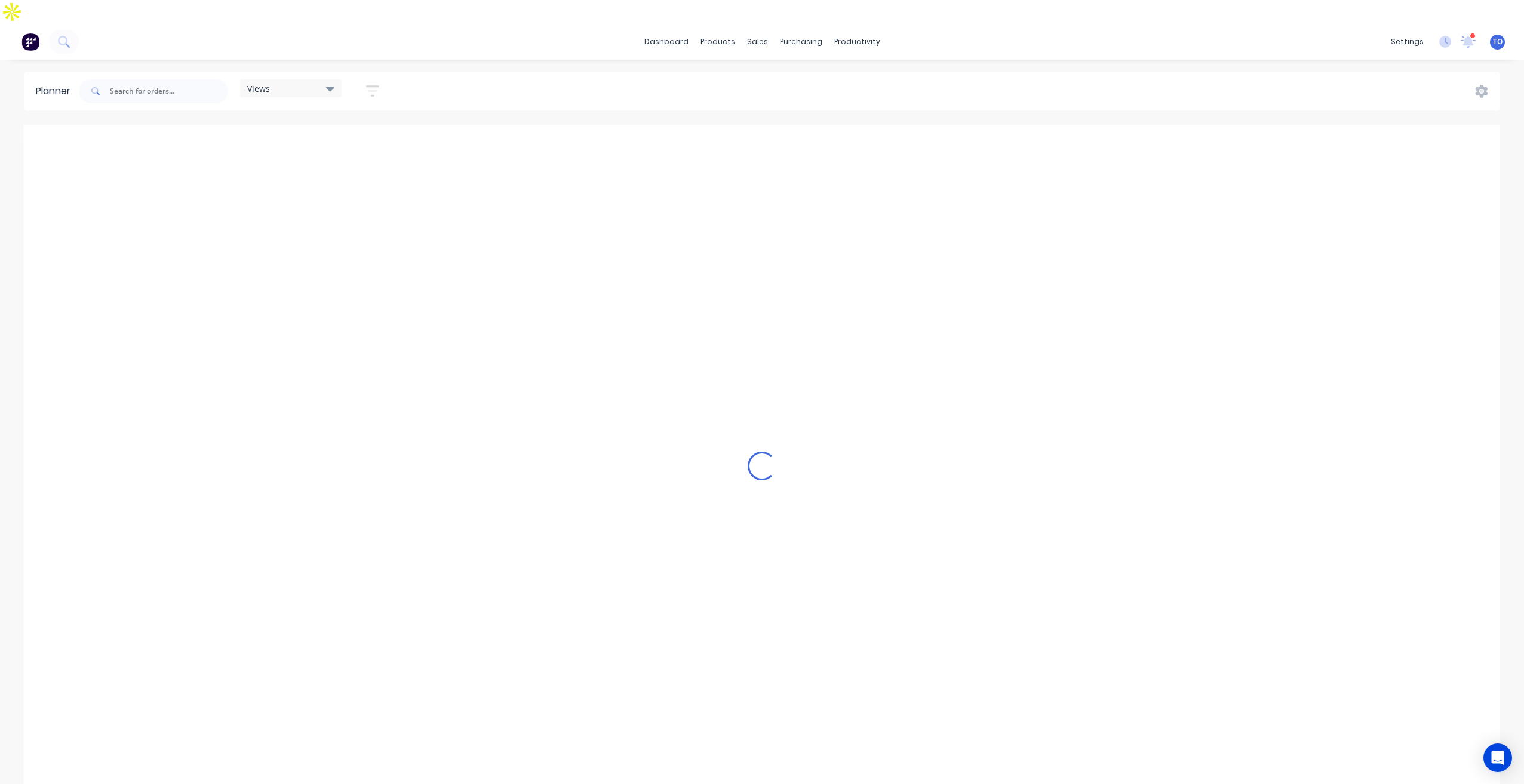
scroll to position [0, 2103]
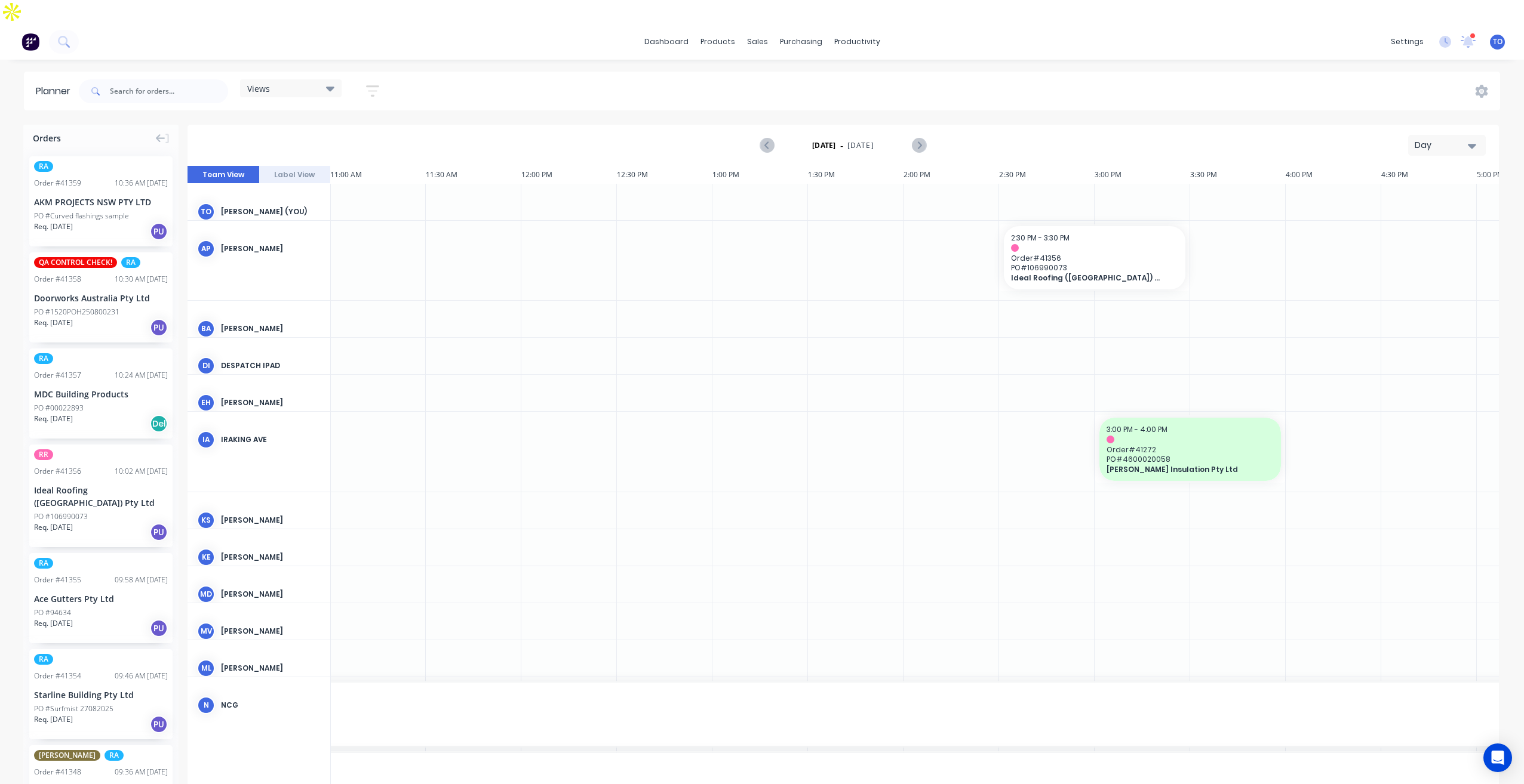
click at [1458, 139] on div "Day" at bounding box center [1442, 145] width 55 height 12
click at [1397, 189] on div "Week" at bounding box center [1425, 201] width 118 height 24
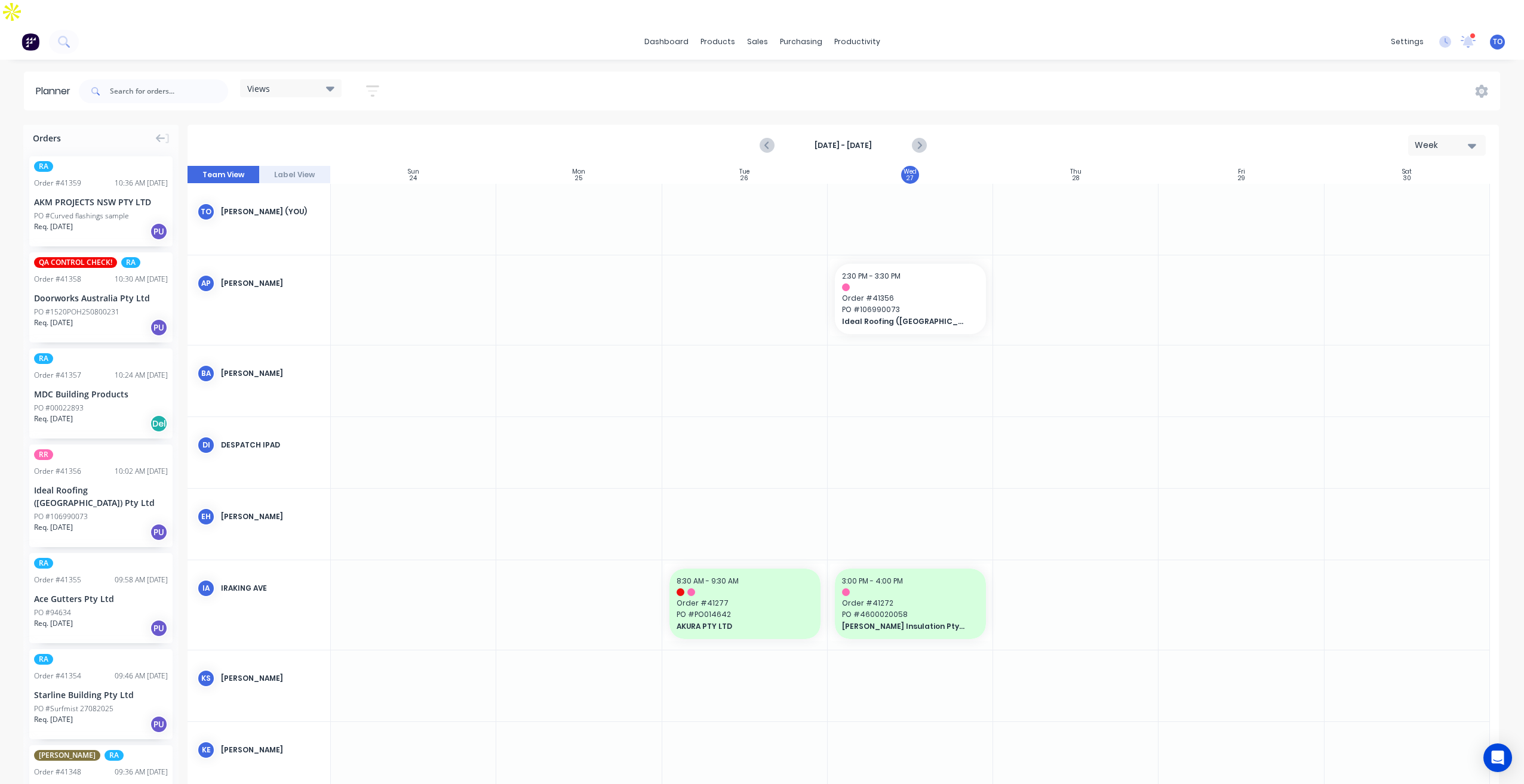
click at [374, 79] on button "button" at bounding box center [372, 91] width 38 height 23
click at [337, 129] on div "Show/Hide users" at bounding box center [309, 135] width 83 height 12
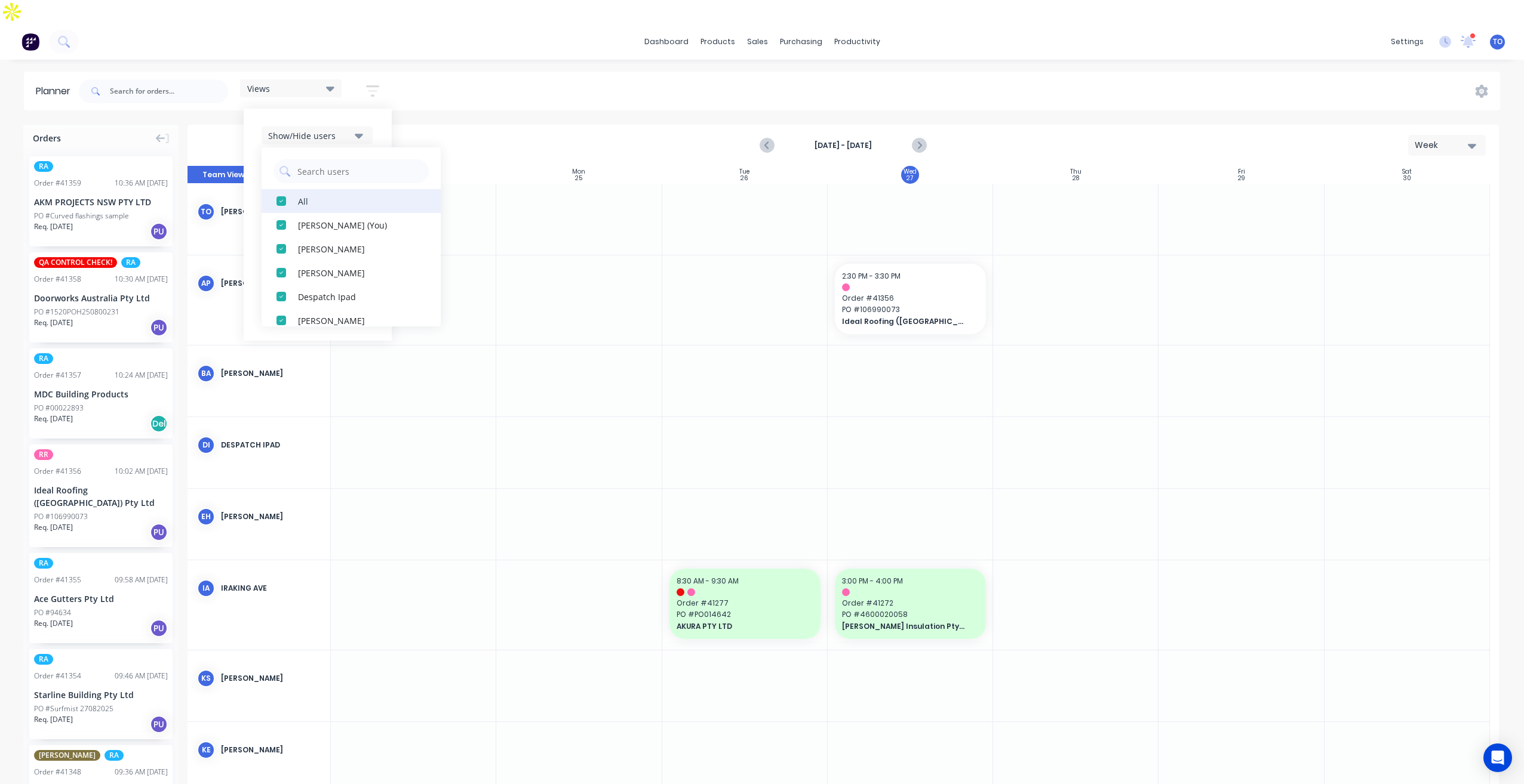
click at [307, 195] on div "All" at bounding box center [358, 201] width 120 height 12
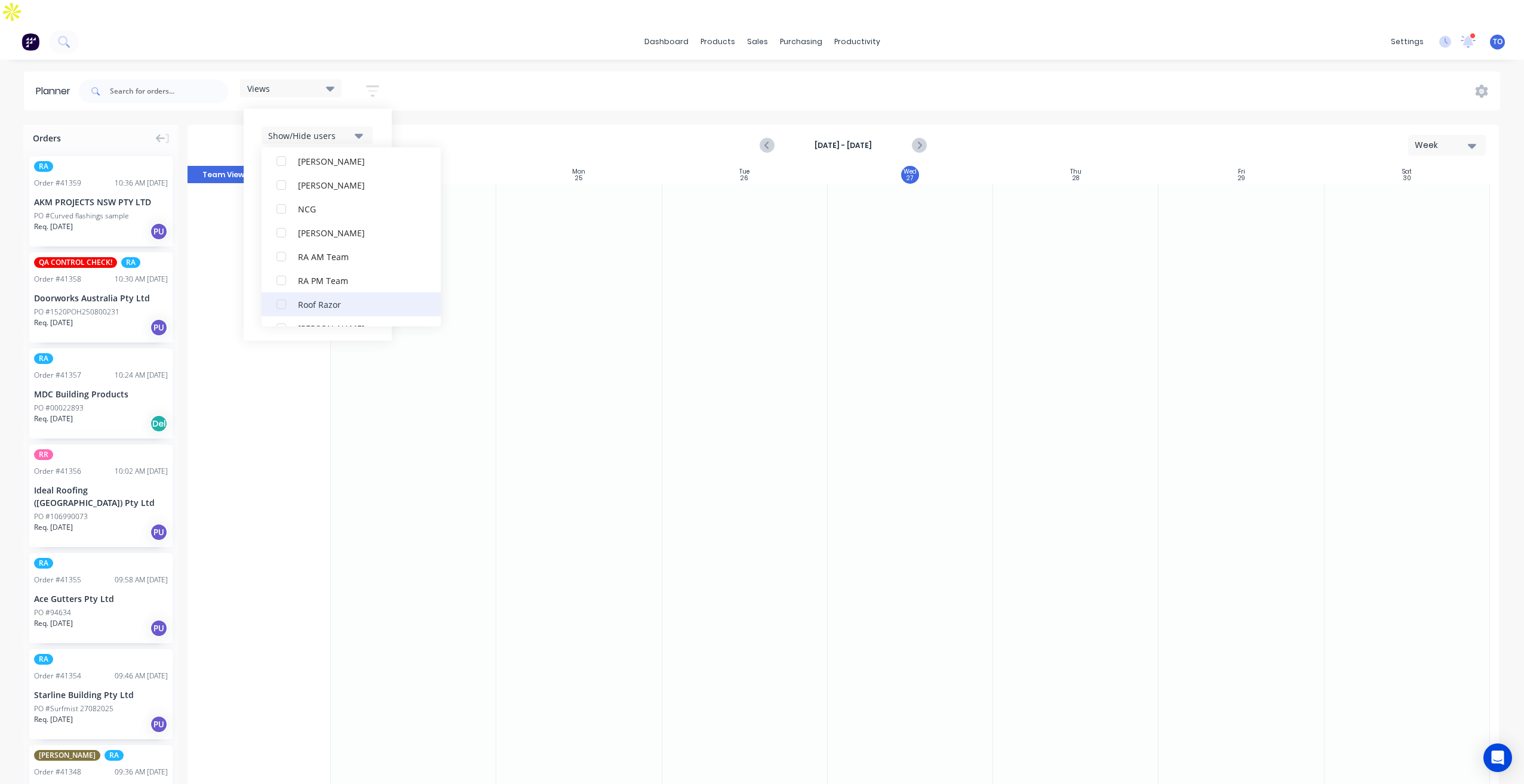
scroll to position [299, 0]
click at [299, 249] on button "RA PM Team" at bounding box center [350, 261] width 179 height 24
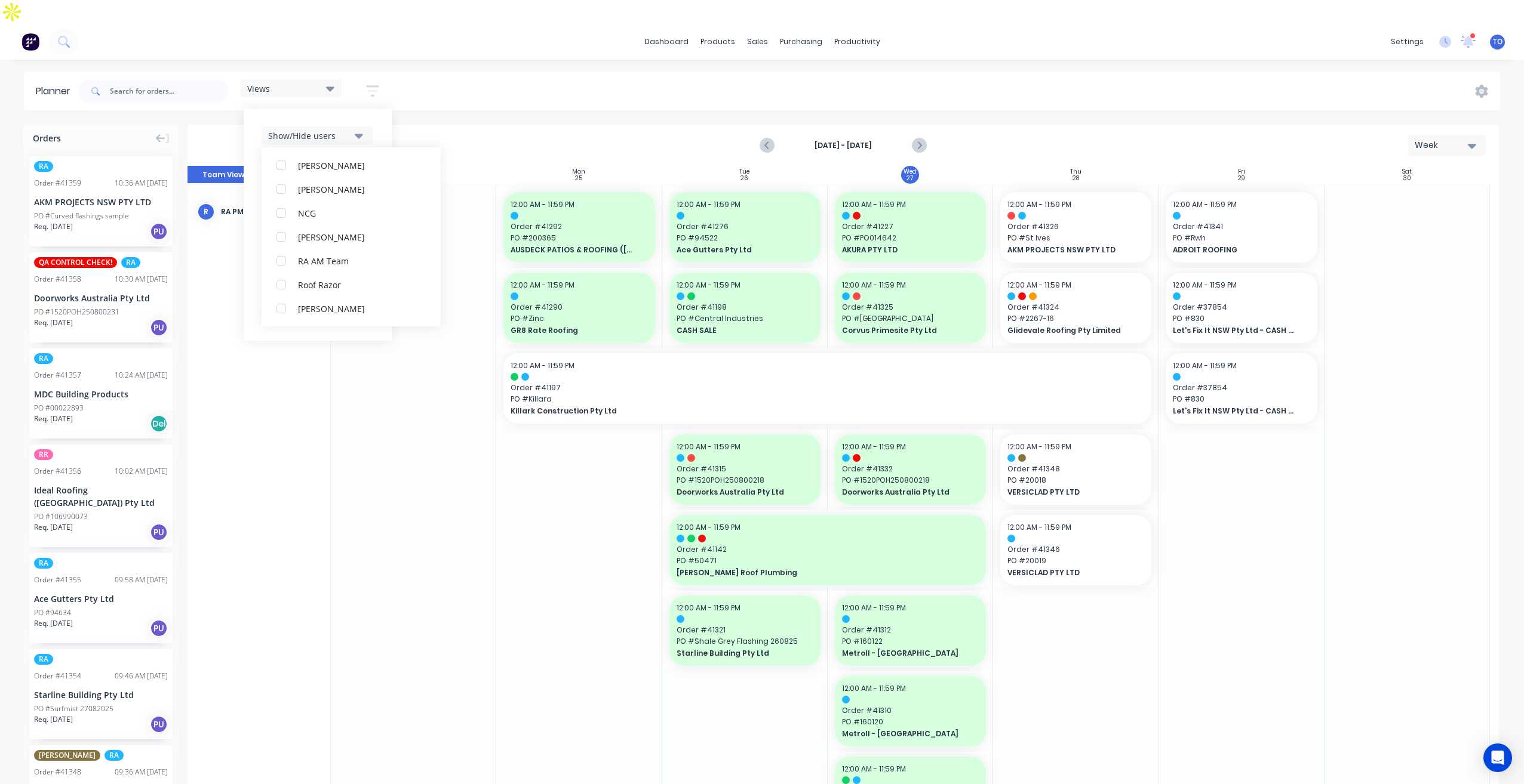
scroll to position [0, 0]
click at [380, 108] on div "Show/Hide users All RA PM Team [PERSON_NAME] (You) [PERSON_NAME] [PERSON_NAME] …" at bounding box center [317, 224] width 148 height 232
click at [332, 165] on div "Show/Hide orders" at bounding box center [309, 171] width 83 height 12
click at [311, 195] on div "All" at bounding box center [358, 201] width 120 height 12
click at [309, 213] on button "Scheduled" at bounding box center [350, 225] width 179 height 24
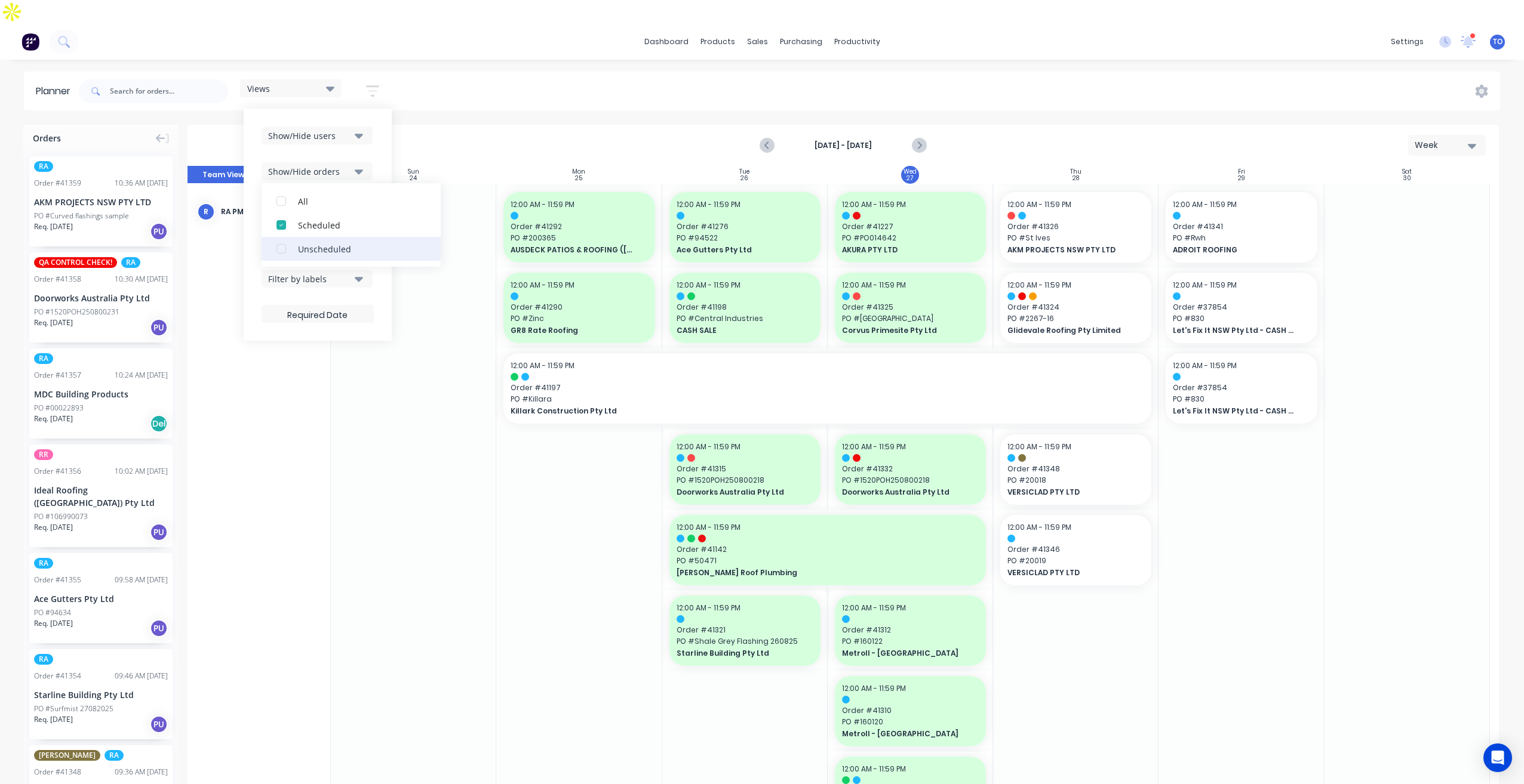
click at [307, 243] on div "Unscheduled" at bounding box center [358, 248] width 120 height 12
click at [308, 218] on div "Scheduled" at bounding box center [358, 224] width 120 height 12
click at [374, 129] on div "Show/Hide users Show/Hide orders All Scheduled Unscheduled Filter by status Fil…" at bounding box center [317, 224] width 112 height 197
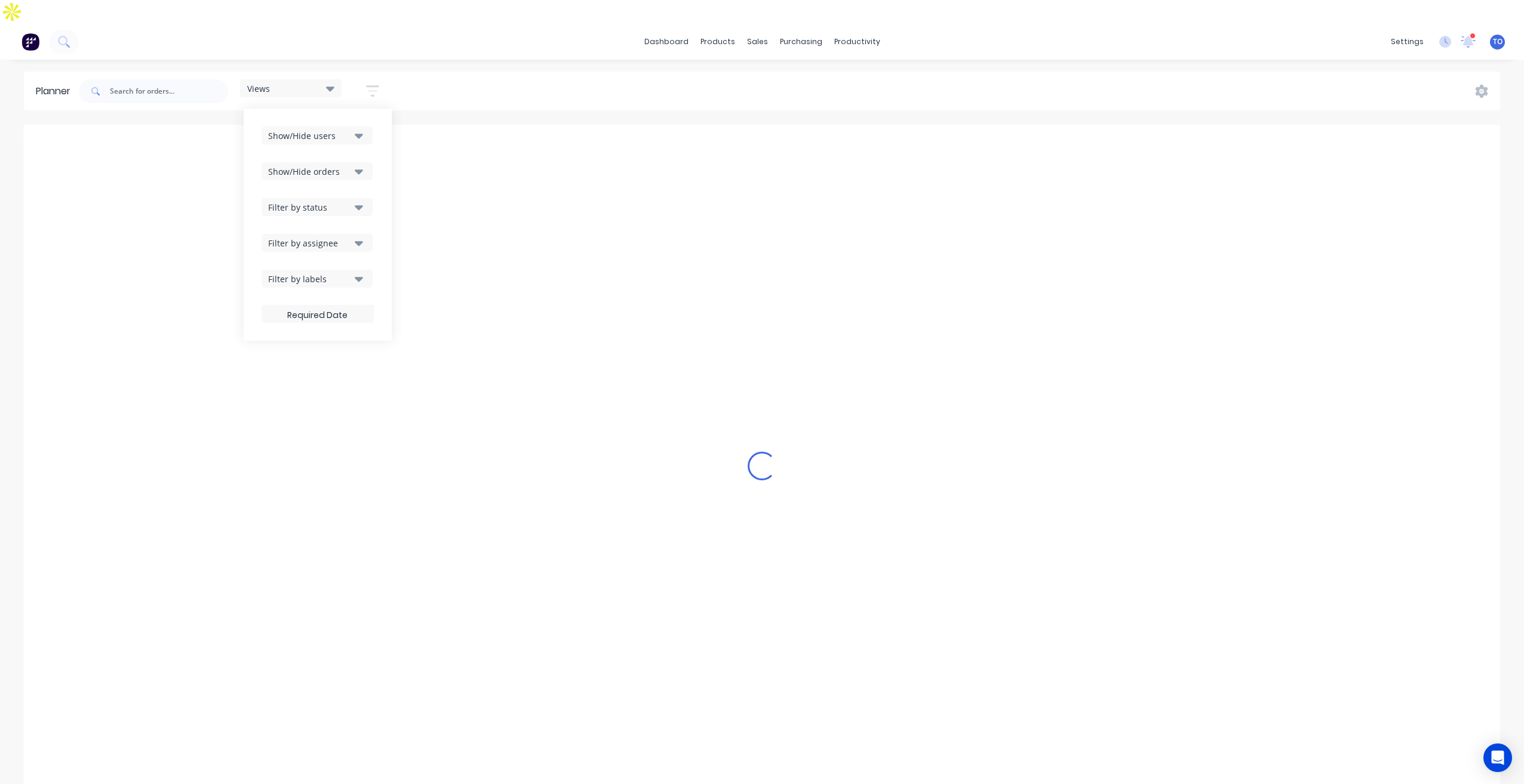
click at [338, 201] on div "Filter by status" at bounding box center [309, 207] width 83 height 12
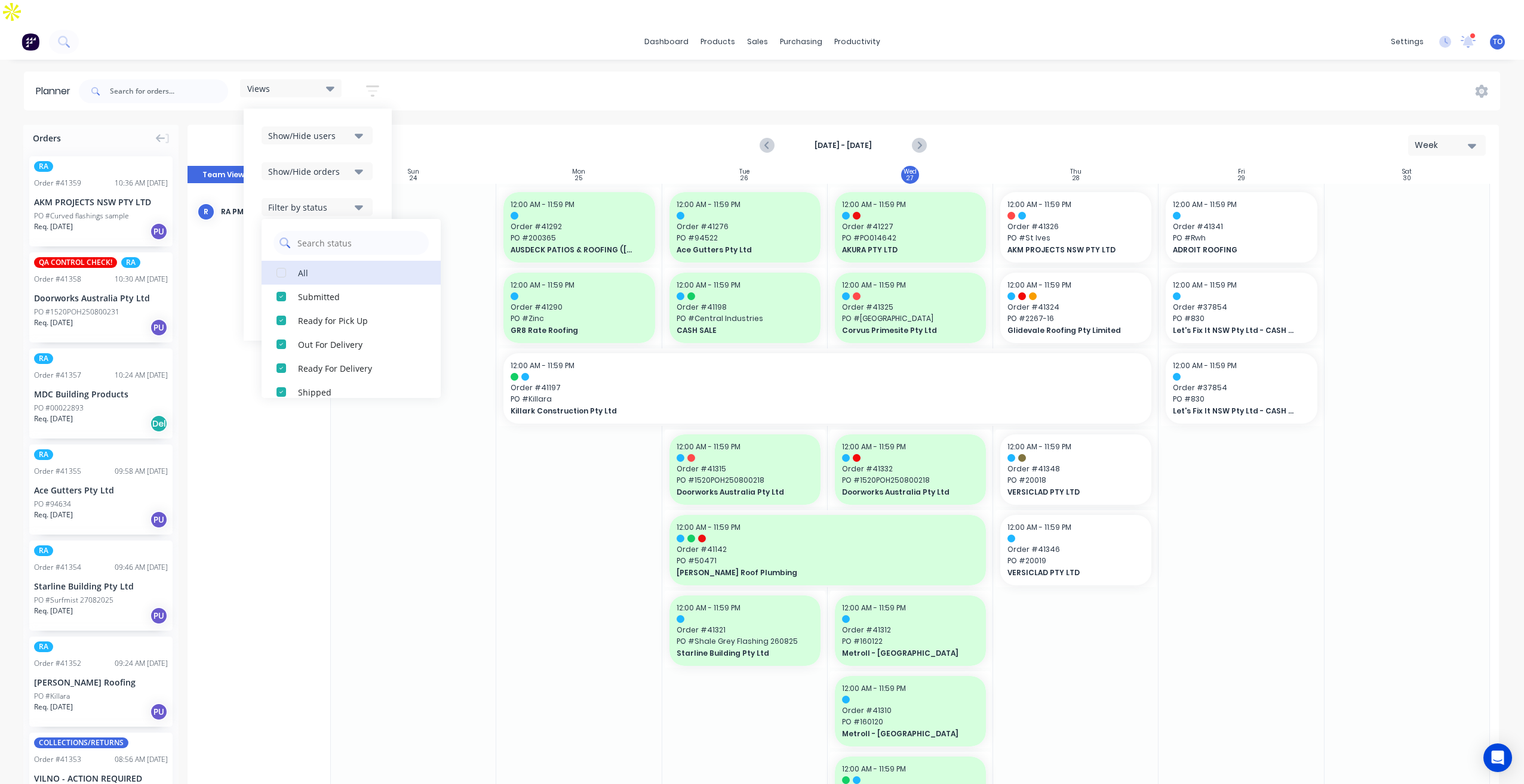
drag, startPoint x: 313, startPoint y: 249, endPoint x: 359, endPoint y: 216, distance: 56.6
click at [313, 266] on div "All" at bounding box center [358, 272] width 120 height 12
click at [380, 167] on div "Show/Hide users Show/Hide orders Filter by status All Draft Quote Archived Deli…" at bounding box center [317, 224] width 148 height 232
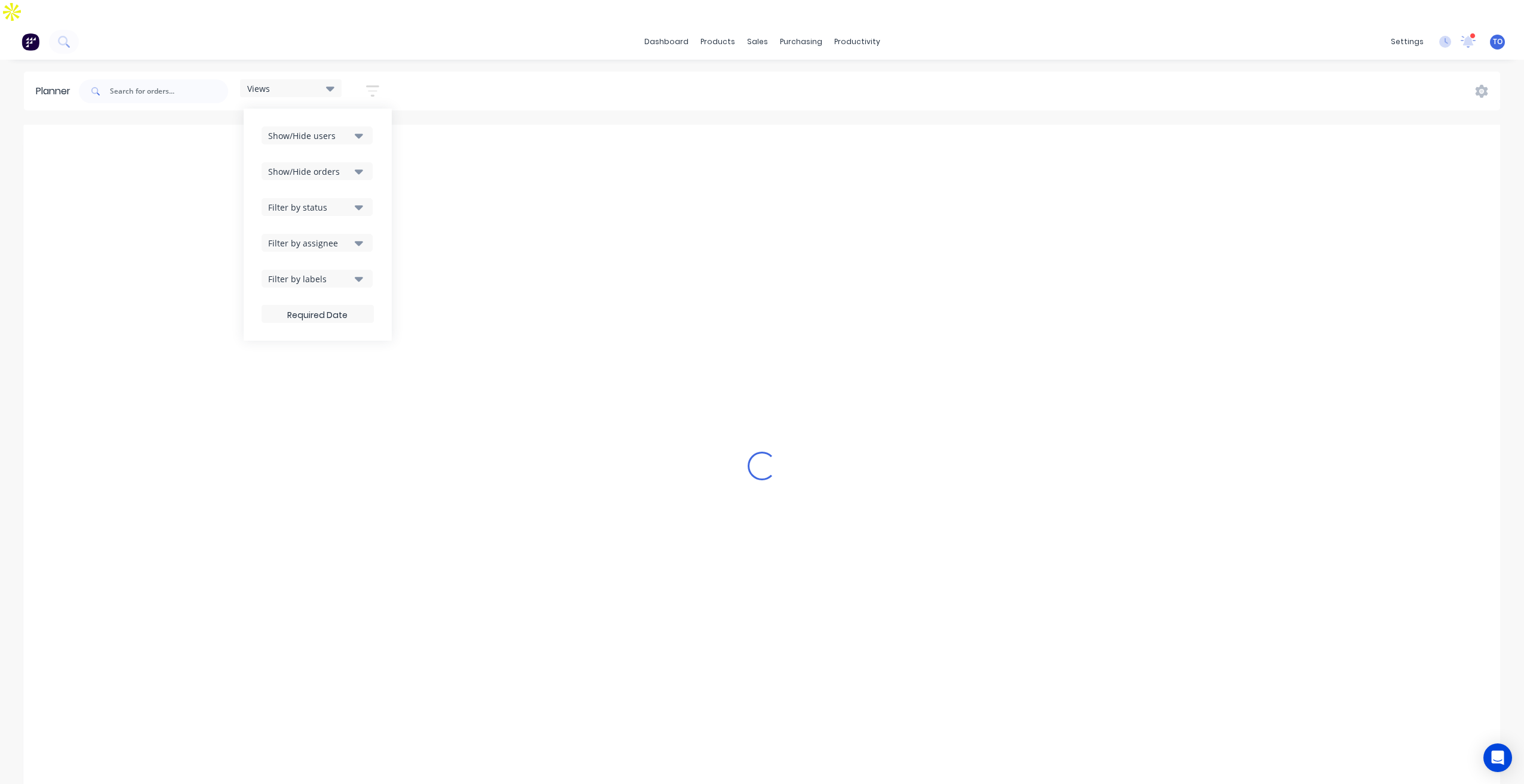
click at [345, 234] on button "Filter by assignee" at bounding box center [316, 243] width 111 height 18
click at [353, 234] on button "Filter by assignee" at bounding box center [316, 243] width 111 height 18
drag, startPoint x: 346, startPoint y: 247, endPoint x: 343, endPoint y: 253, distance: 6.7
click at [346, 269] on button "Filter by labels" at bounding box center [316, 278] width 111 height 18
click at [597, 74] on div "Views Save new view None (Default) edit Iraking edit kyle edit Michael's View e…" at bounding box center [787, 91] width 1424 height 36
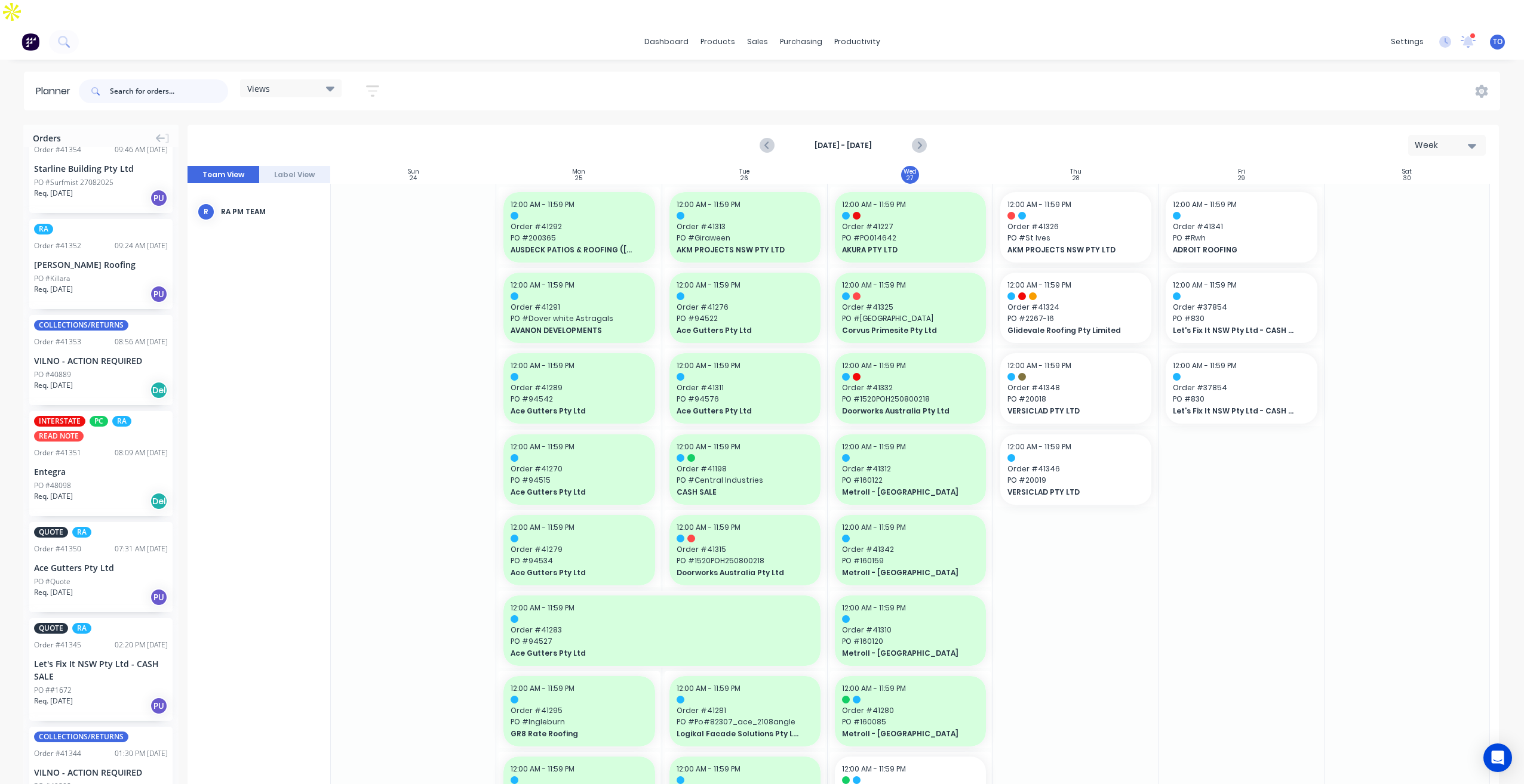
click at [196, 79] on input "text" at bounding box center [169, 91] width 118 height 24
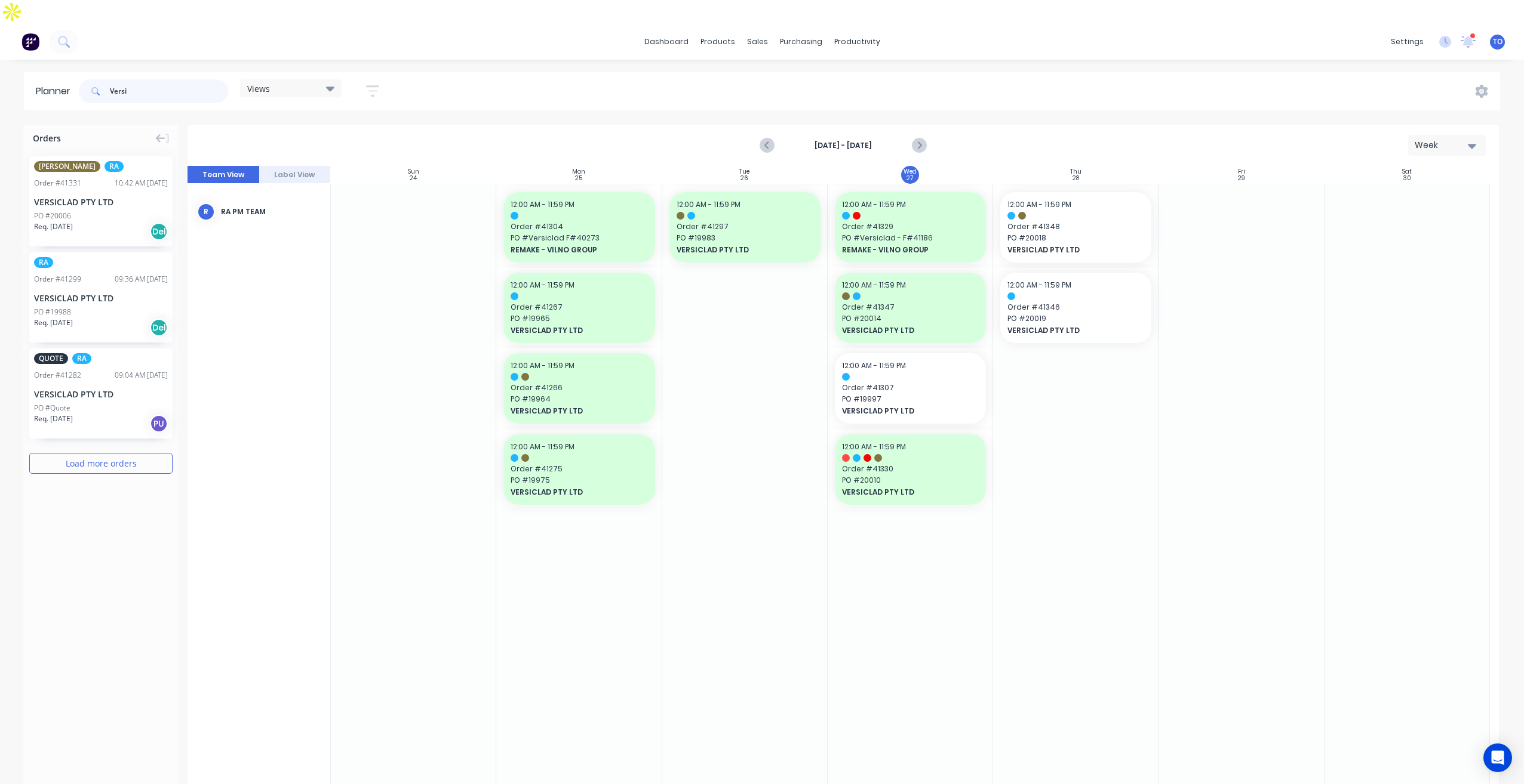
type input "Versi"
click at [117, 292] on div "VERSICLAD PTY LTD" at bounding box center [100, 298] width 134 height 12
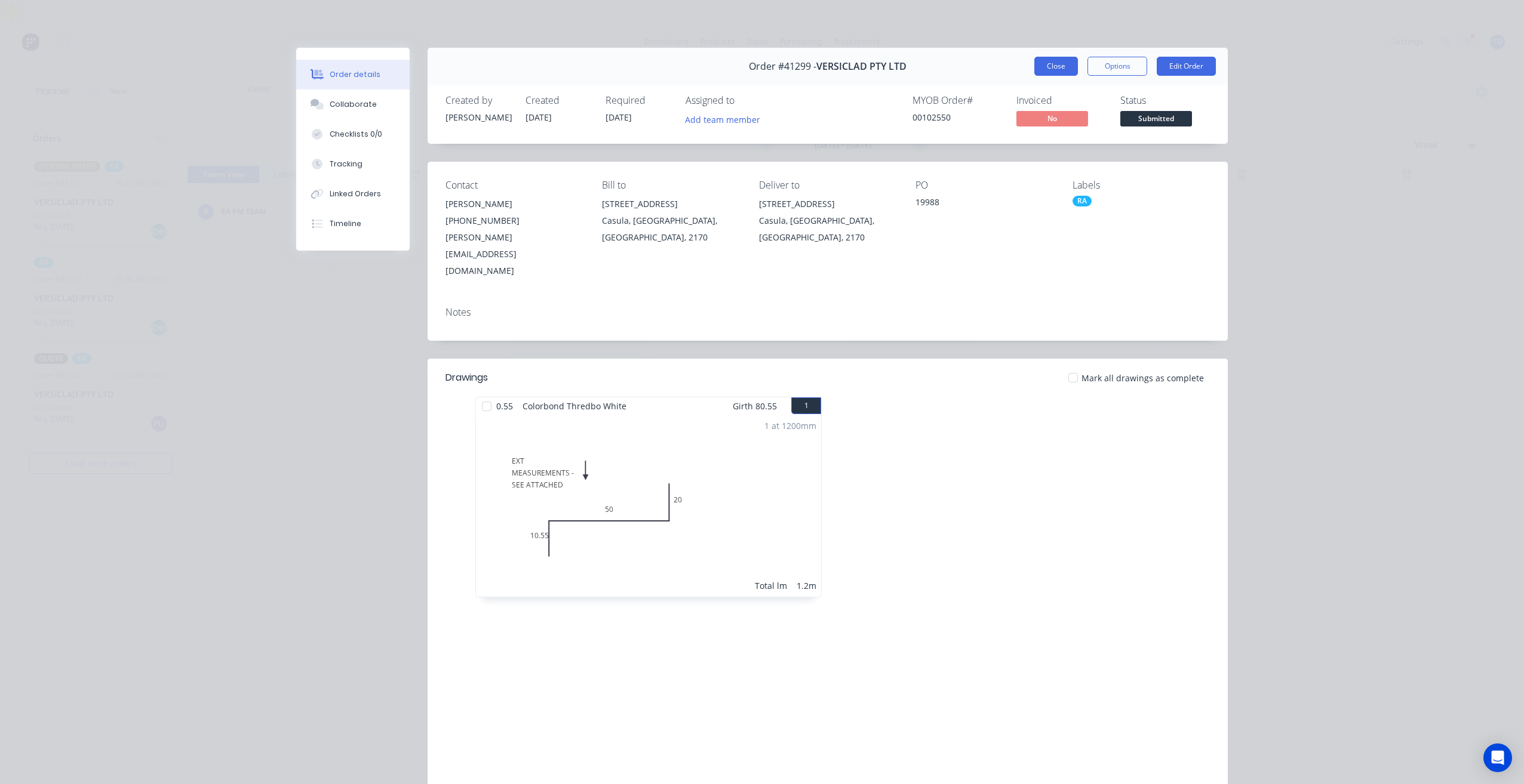
click at [1055, 70] on button "Close" at bounding box center [1056, 66] width 44 height 19
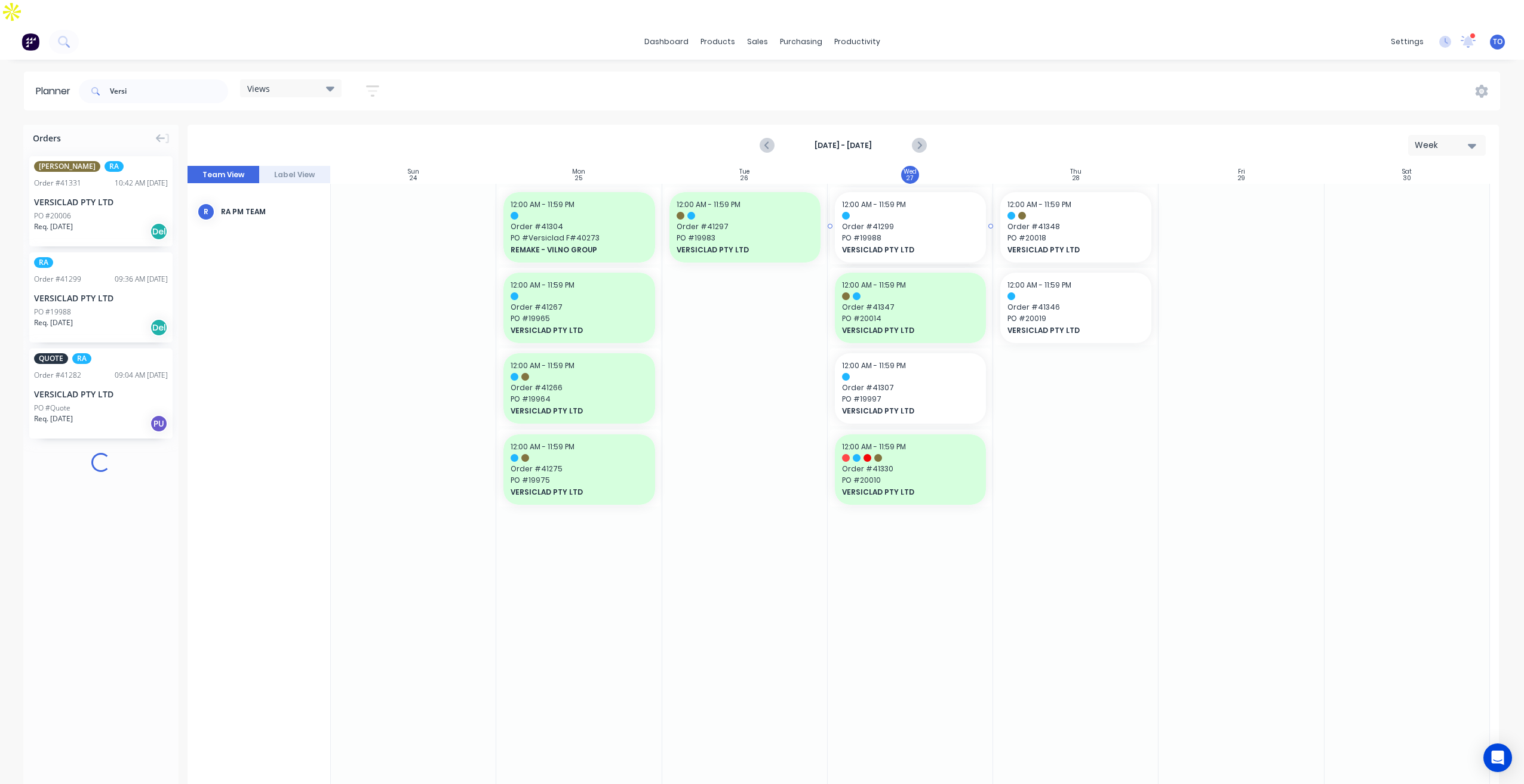
drag, startPoint x: 61, startPoint y: 264, endPoint x: 871, endPoint y: 350, distance: 814.6
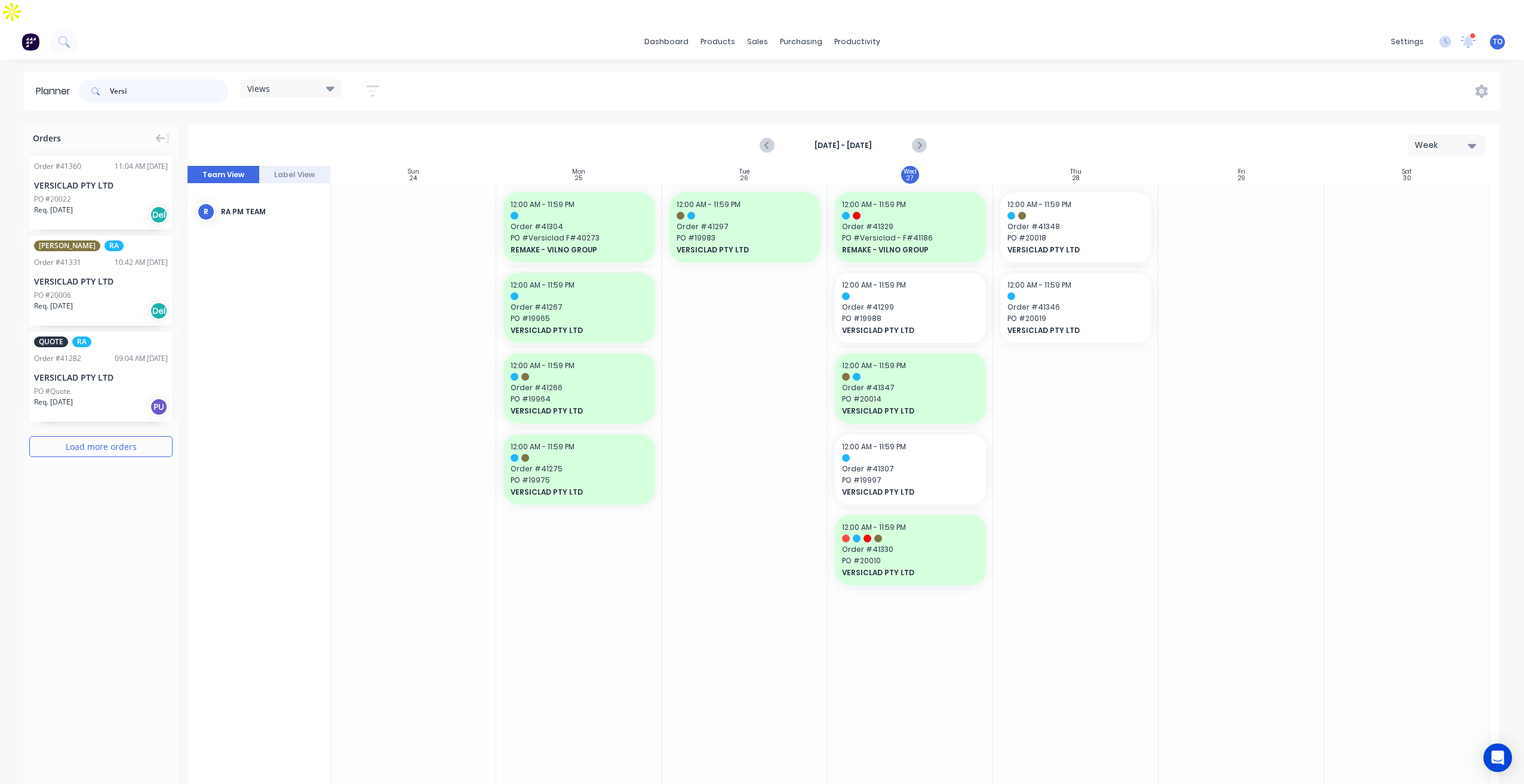
drag, startPoint x: 118, startPoint y: 72, endPoint x: -2, endPoint y: 104, distance: 124.2
click at [0, 104] on html "dashboard products sales purchasing productivity dashboard products Product Cat…" at bounding box center [762, 404] width 1524 height 808
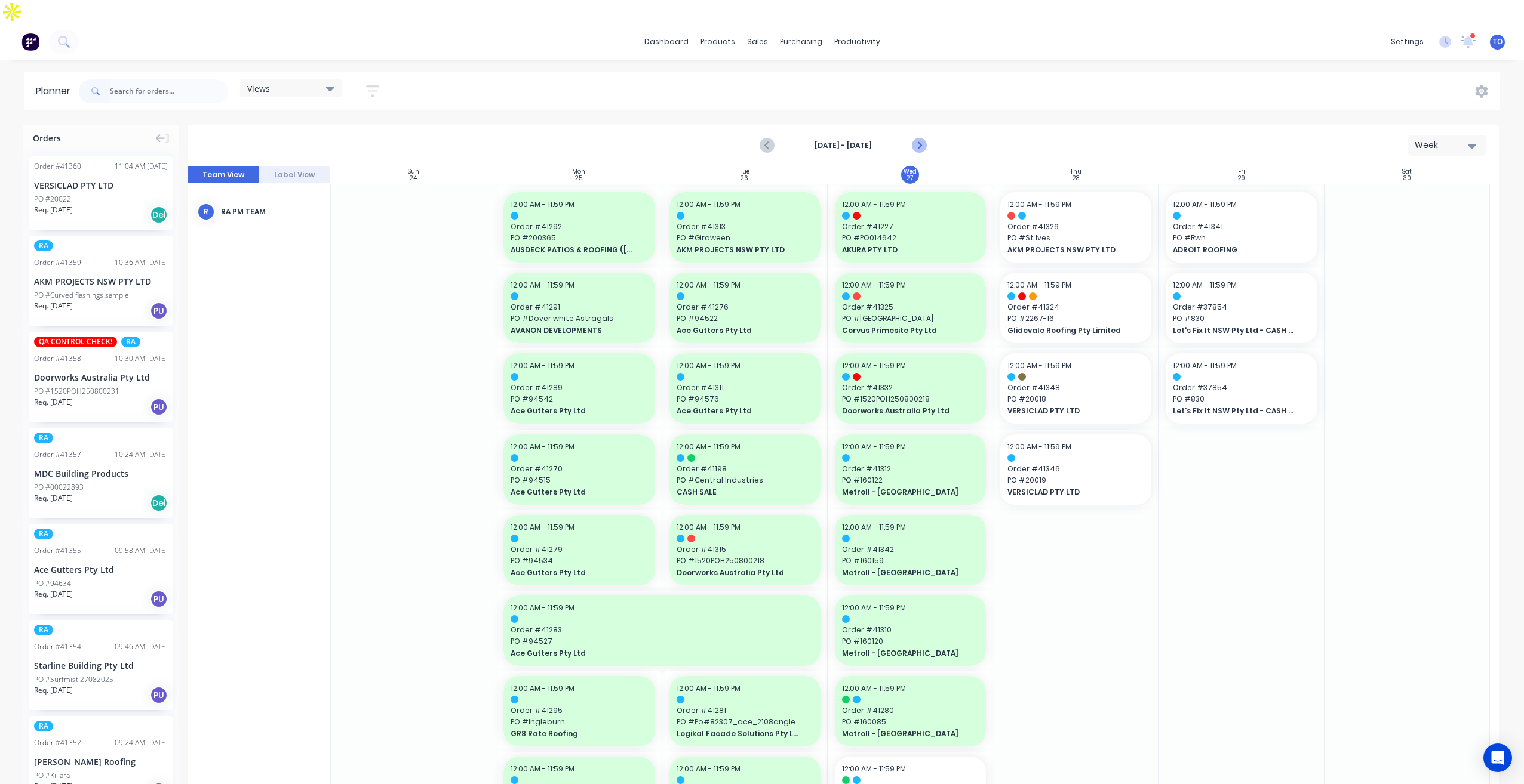
click at [918, 138] on icon "Next page" at bounding box center [919, 146] width 15 height 15
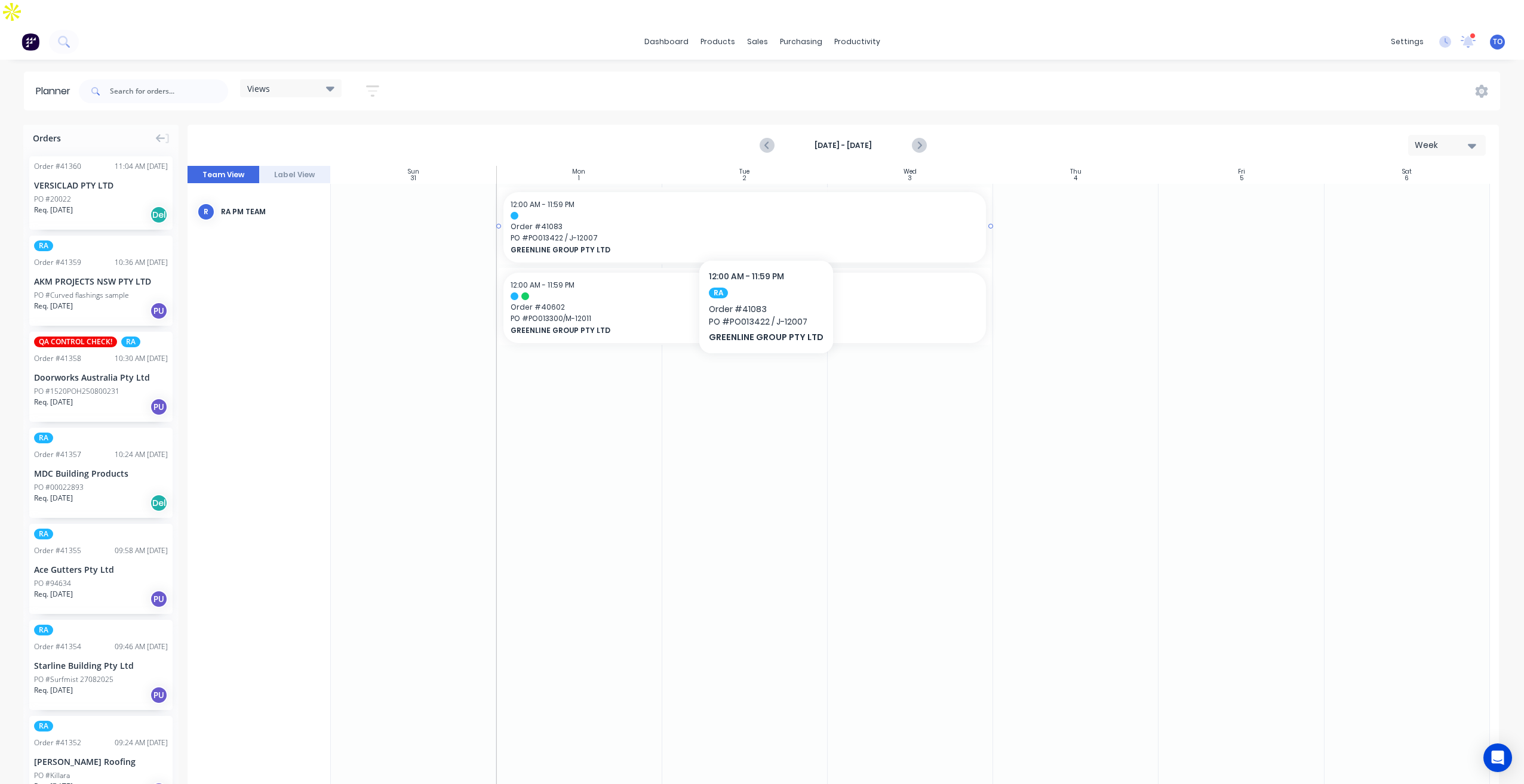
click at [762, 245] on span "GREENLINE GROUP PTY LTD" at bounding box center [721, 250] width 421 height 11
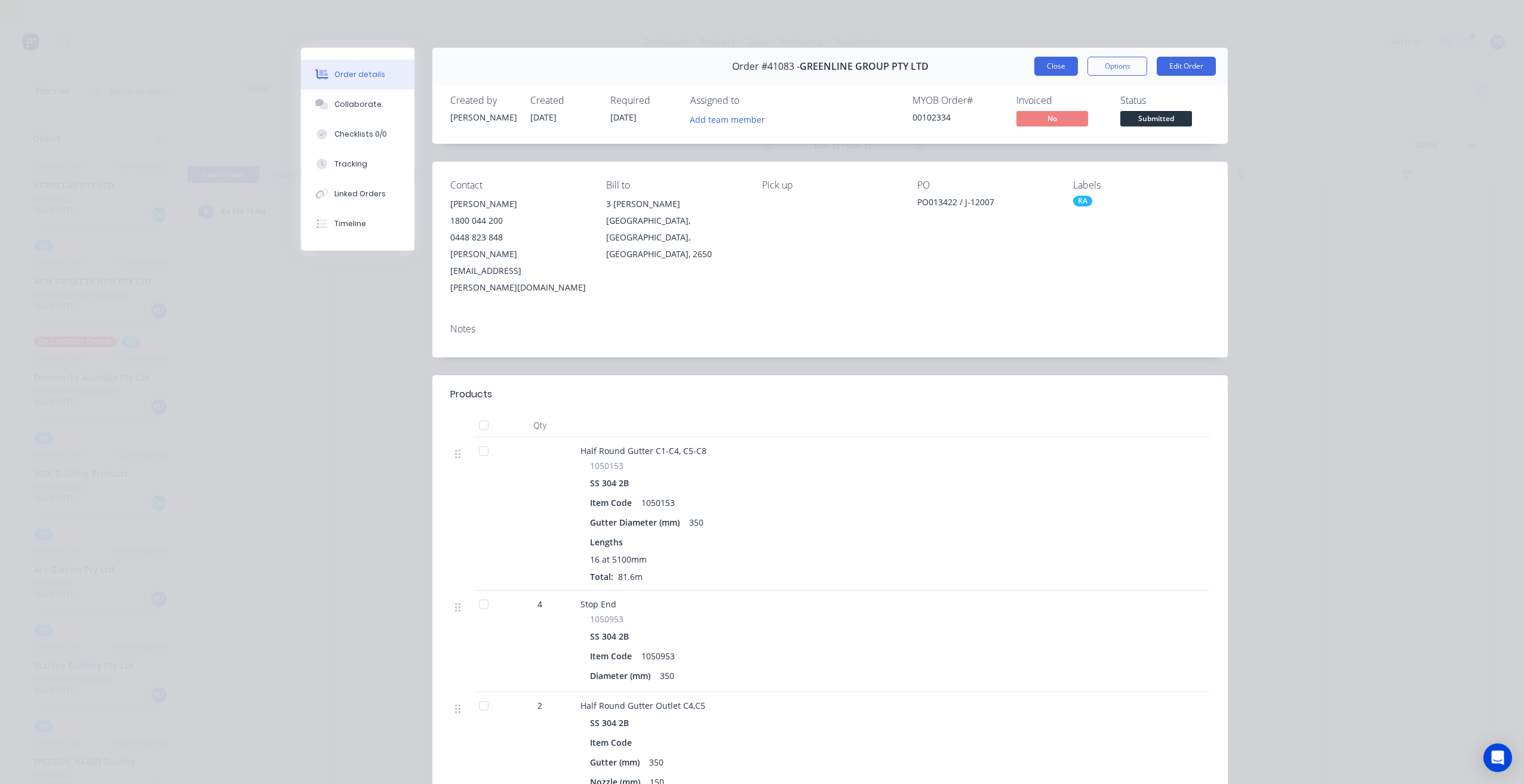
click at [1042, 73] on button "Close" at bounding box center [1056, 66] width 44 height 19
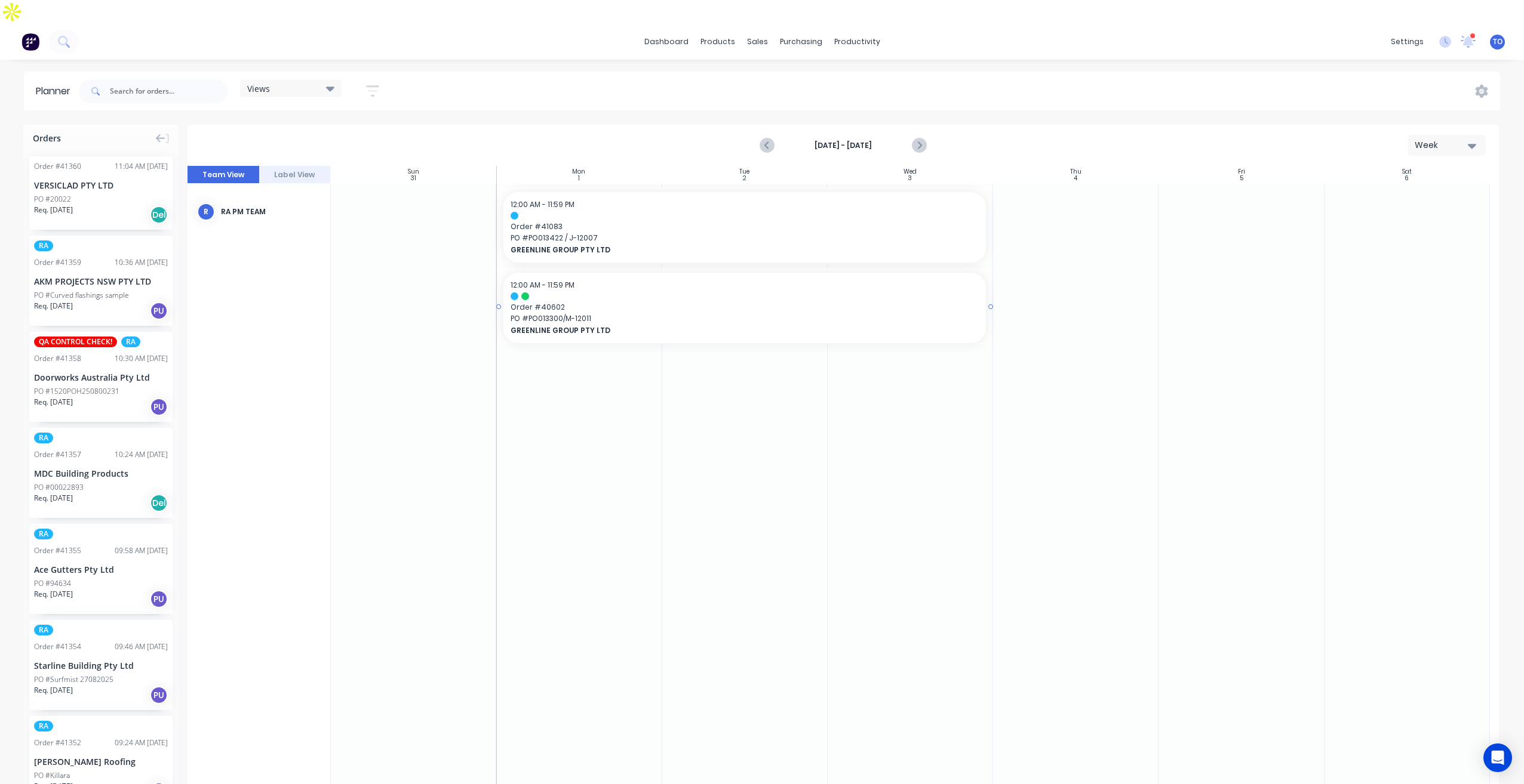
click at [689, 325] on span "GREENLINE GROUP PTY LTD" at bounding box center [721, 330] width 421 height 11
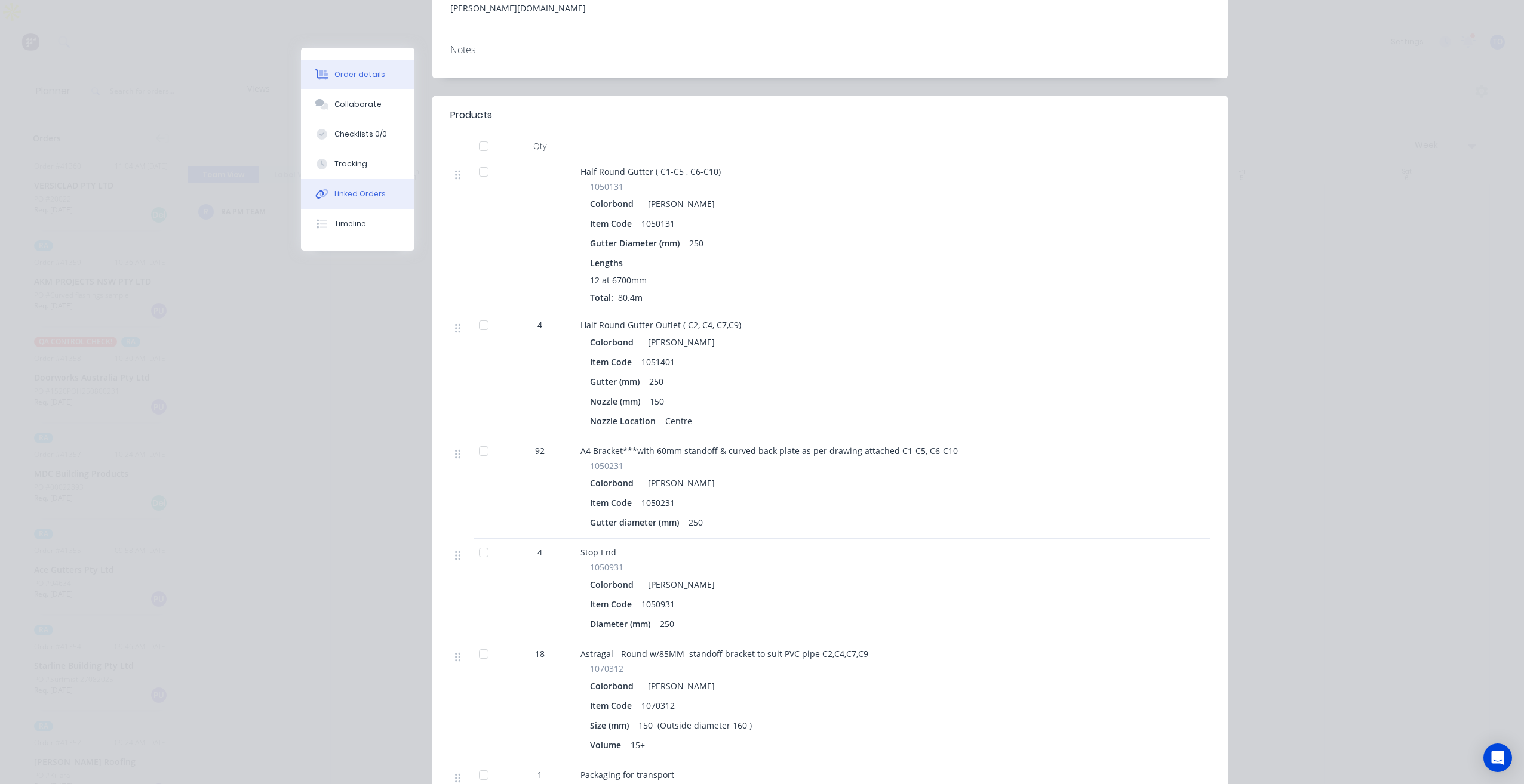
scroll to position [219, 0]
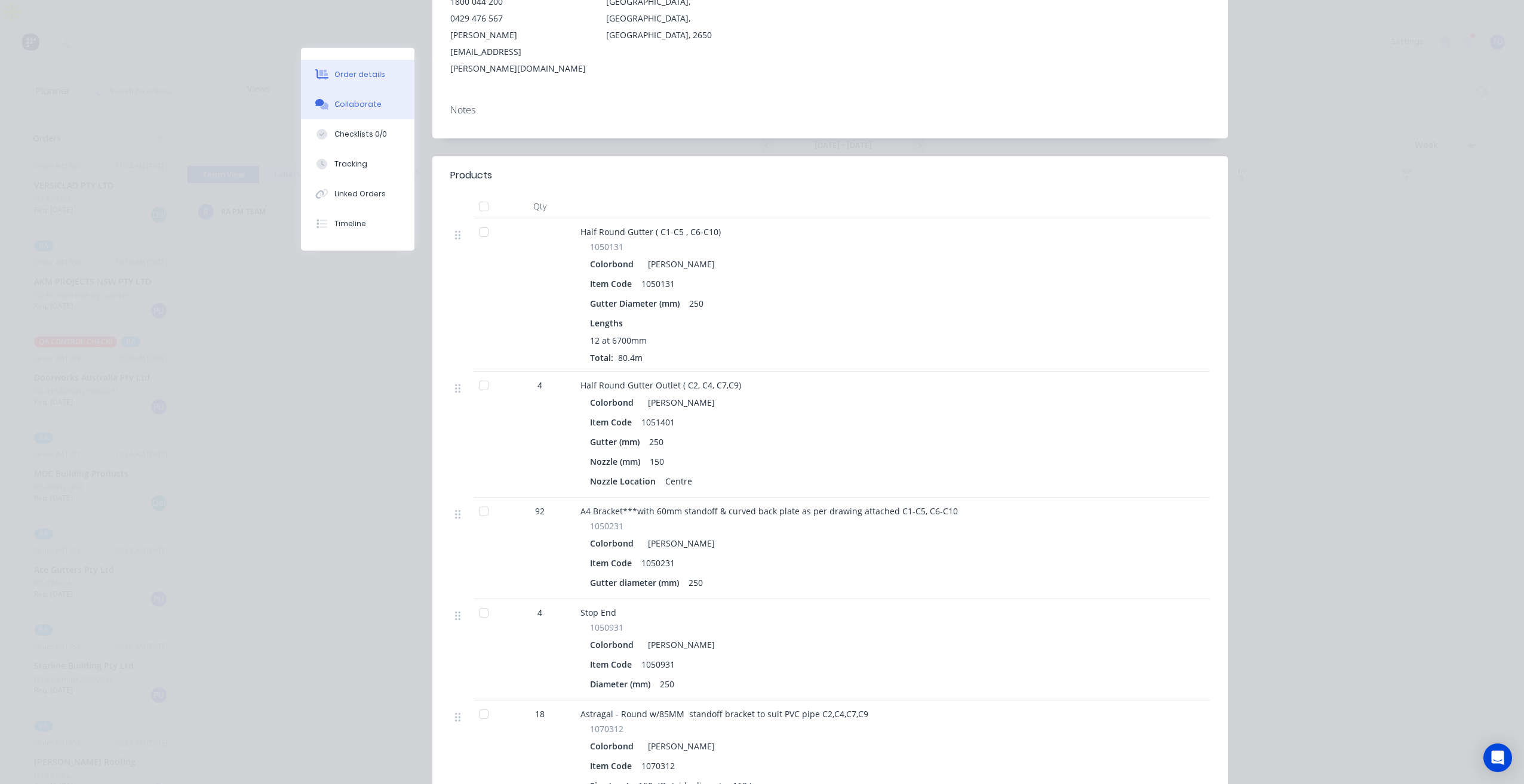
click at [346, 108] on div "Collaborate" at bounding box center [358, 104] width 47 height 11
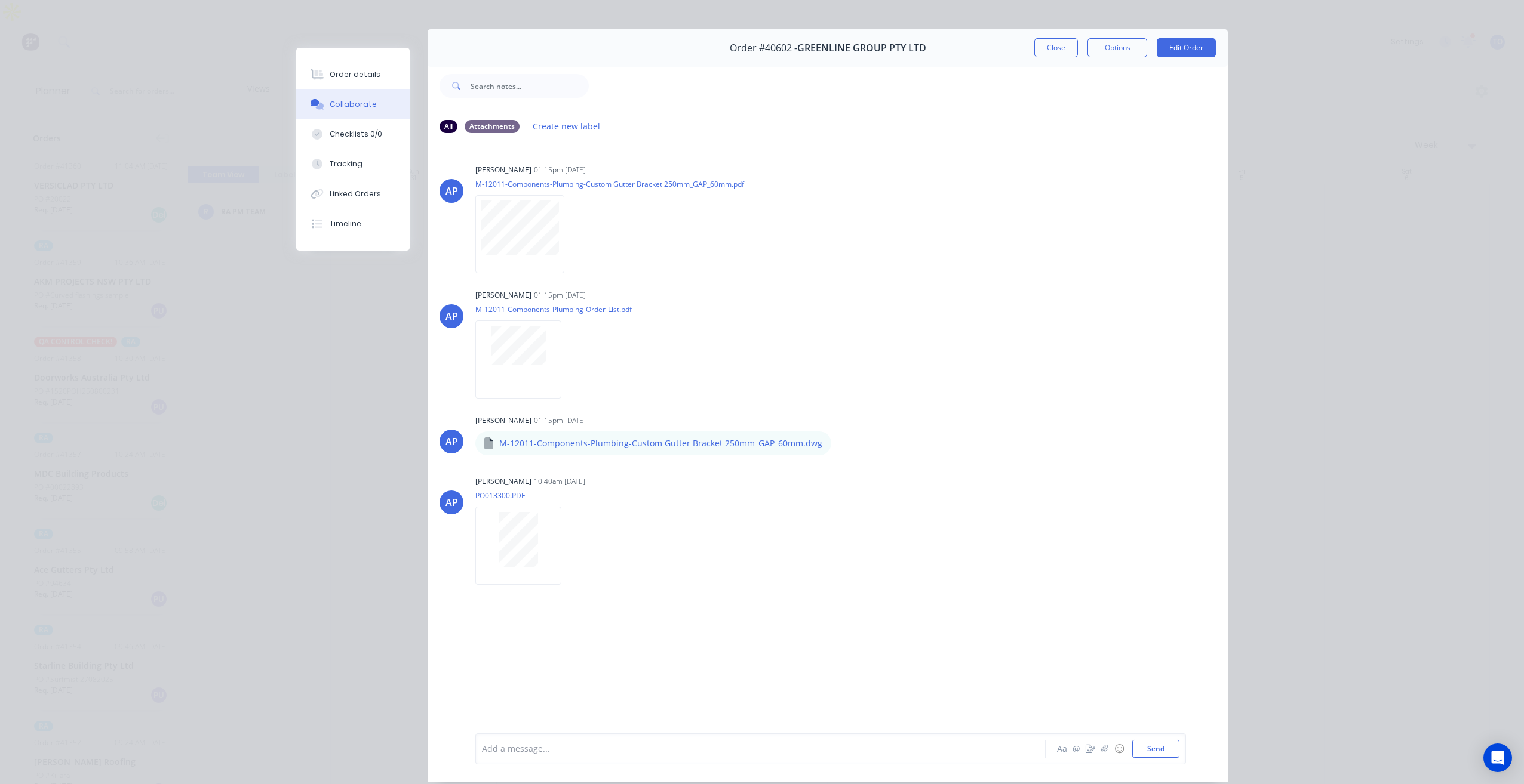
scroll to position [0, 0]
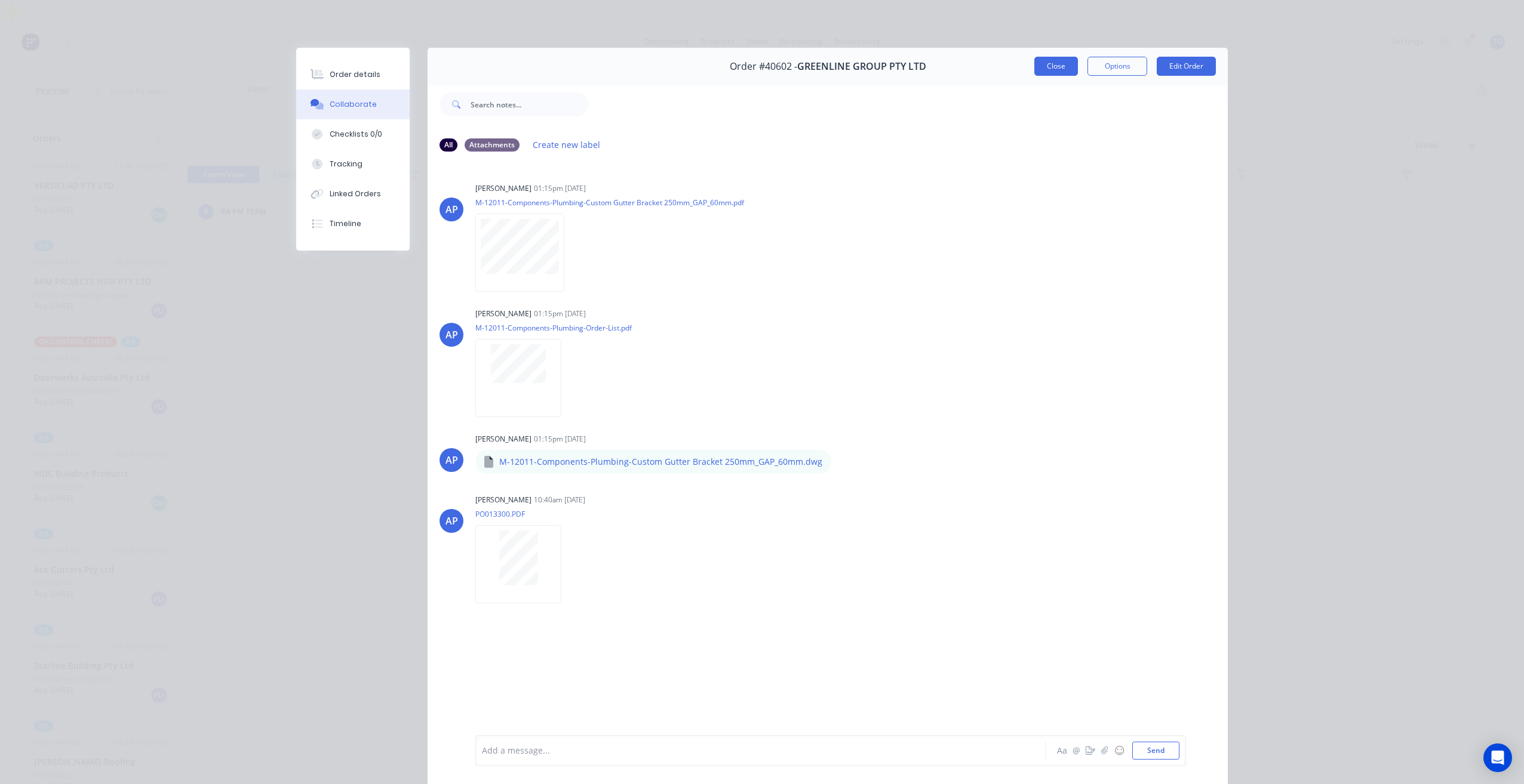
click at [1050, 68] on button "Close" at bounding box center [1056, 66] width 44 height 19
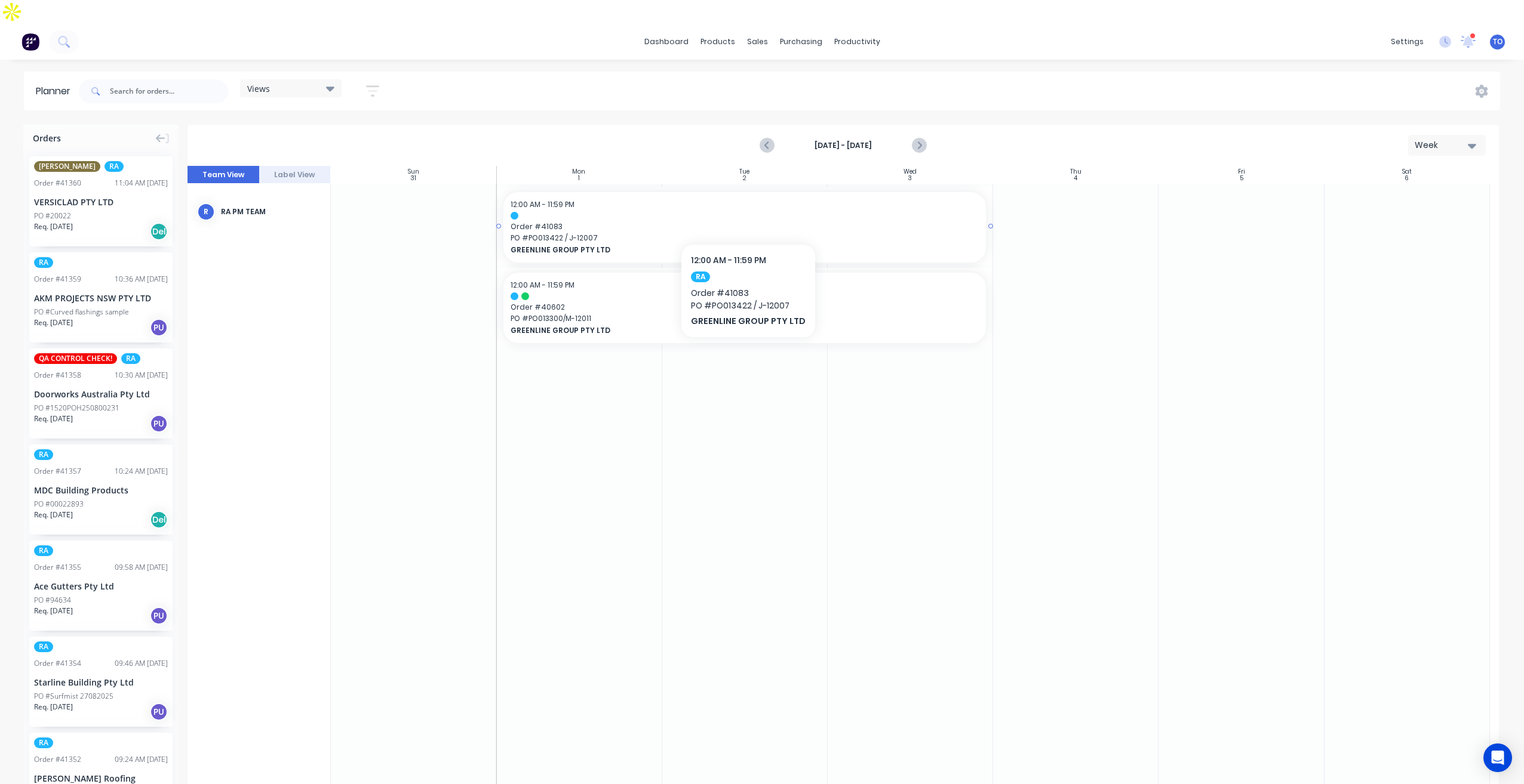
click at [675, 222] on span "Order # 41083" at bounding box center [745, 227] width 468 height 11
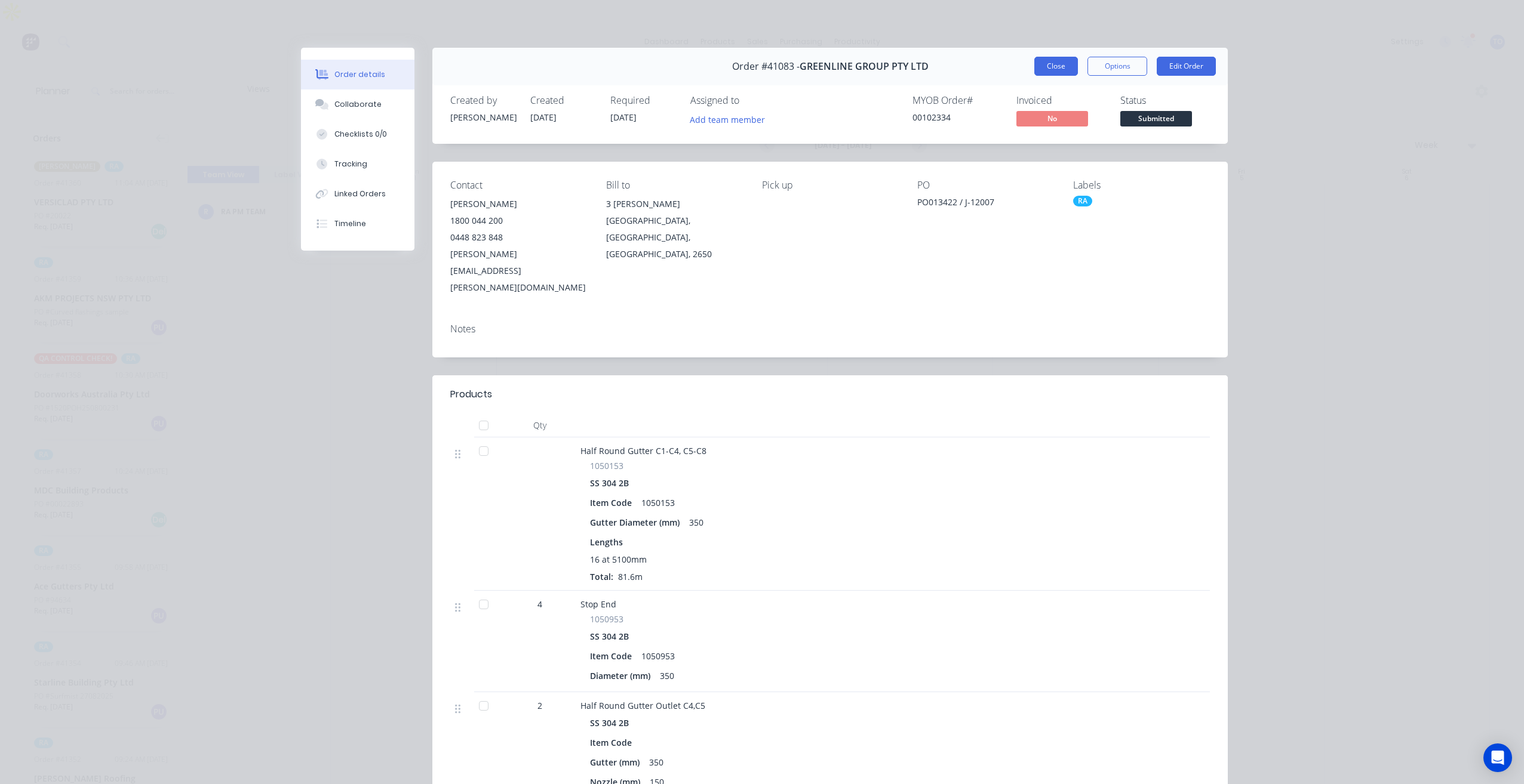
click at [1062, 62] on button "Close" at bounding box center [1056, 66] width 44 height 19
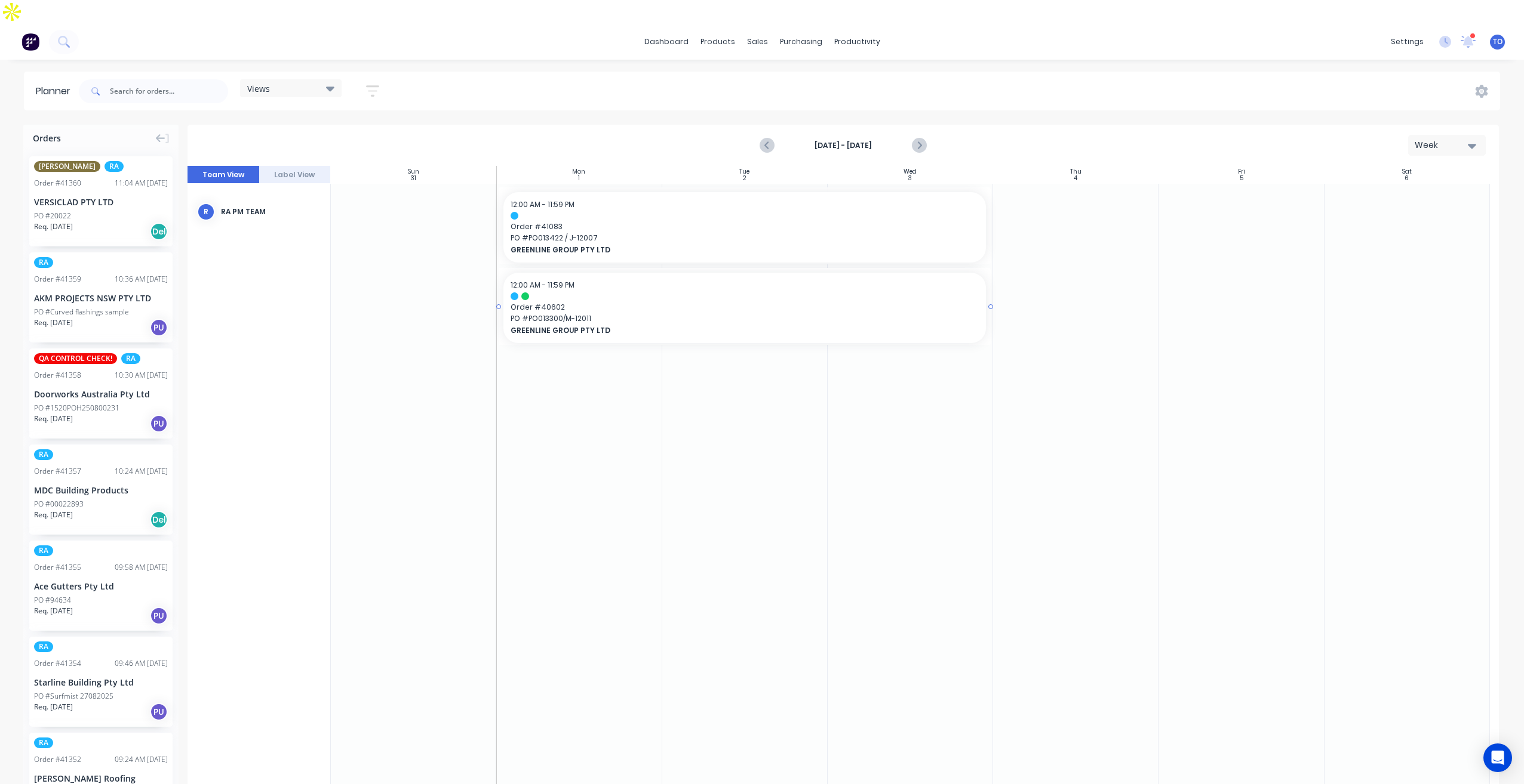
click at [728, 313] on span "PO # PO013300/M-12011" at bounding box center [745, 318] width 468 height 11
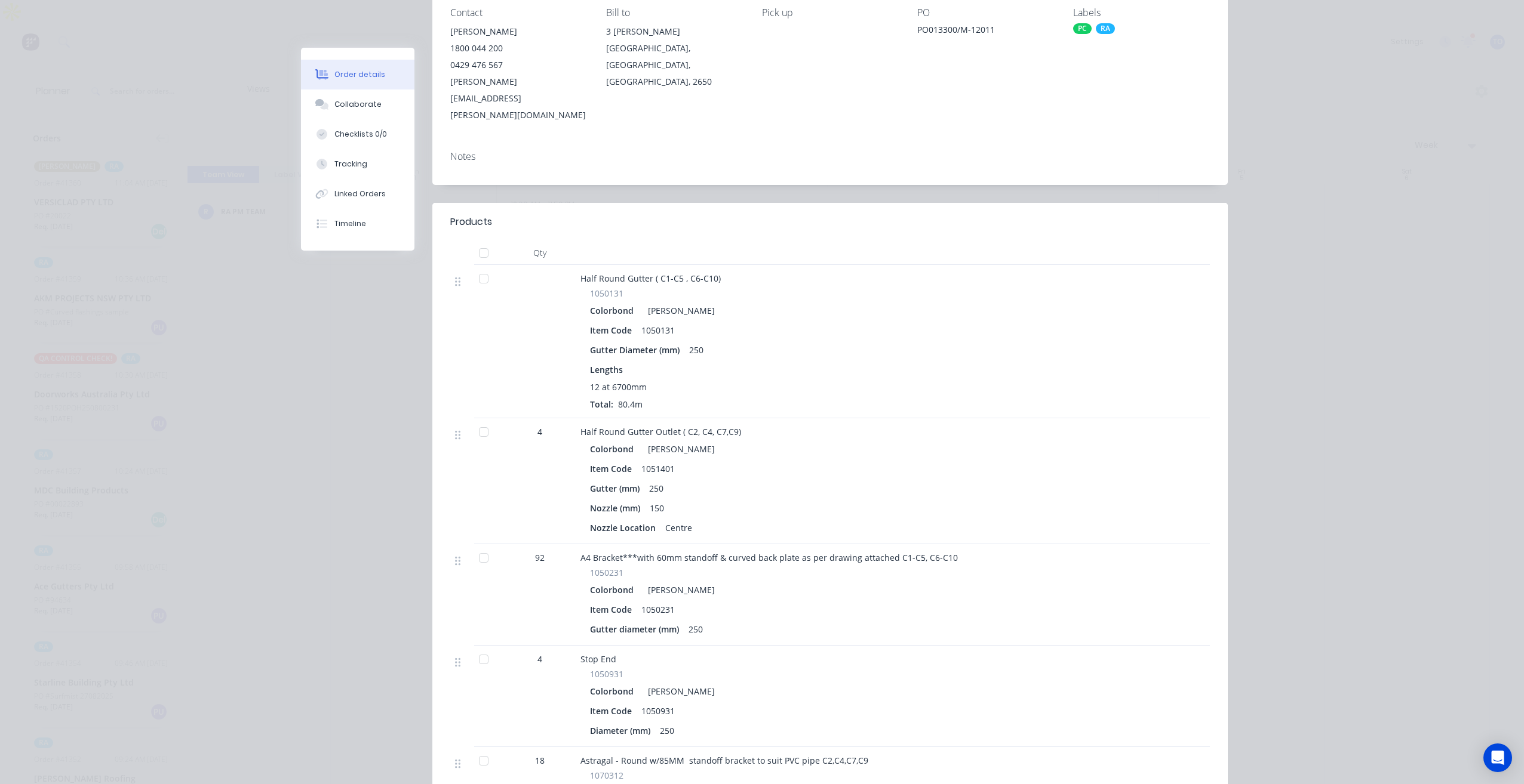
scroll to position [179, 0]
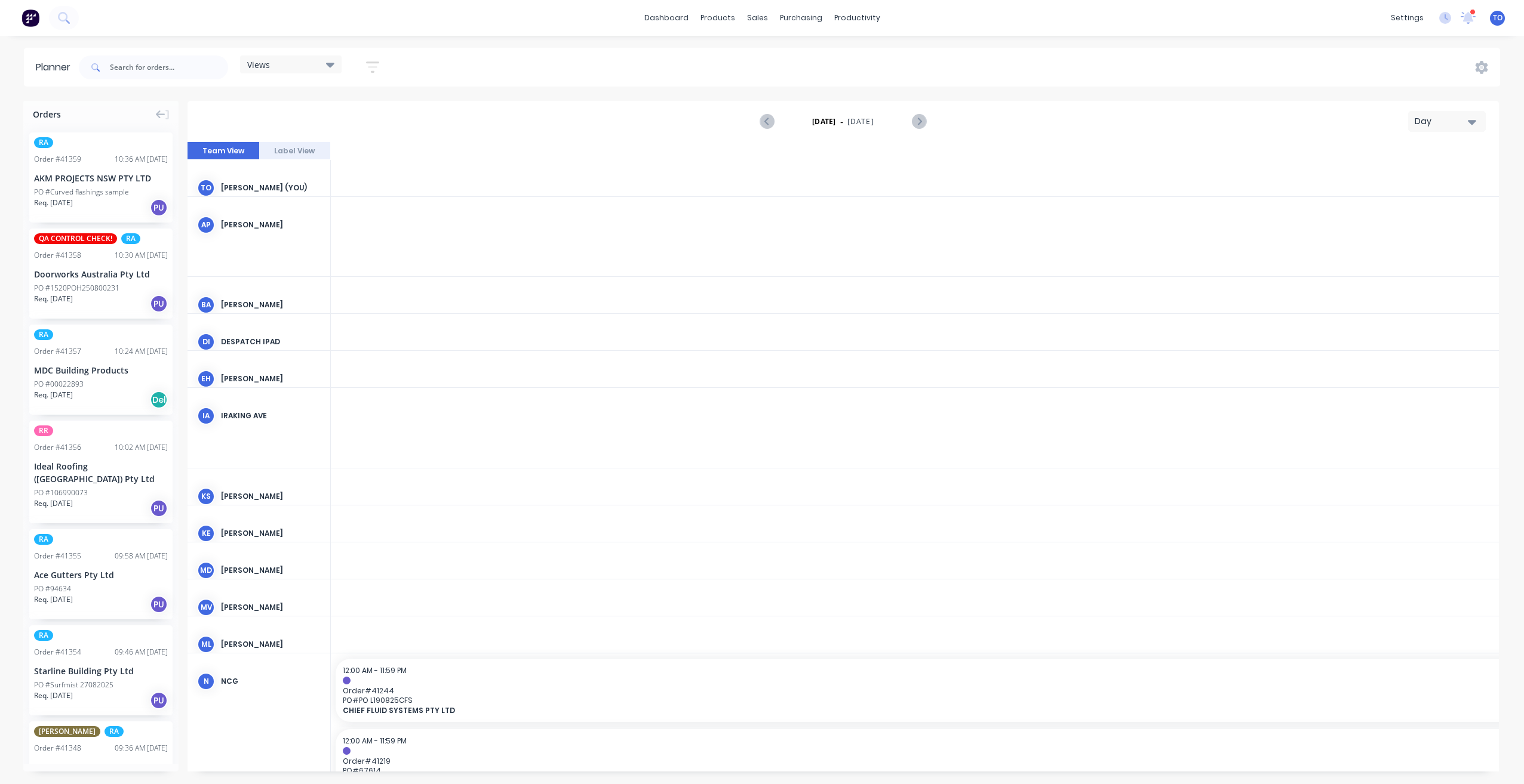
click at [1439, 121] on div "Day" at bounding box center [1442, 121] width 55 height 12
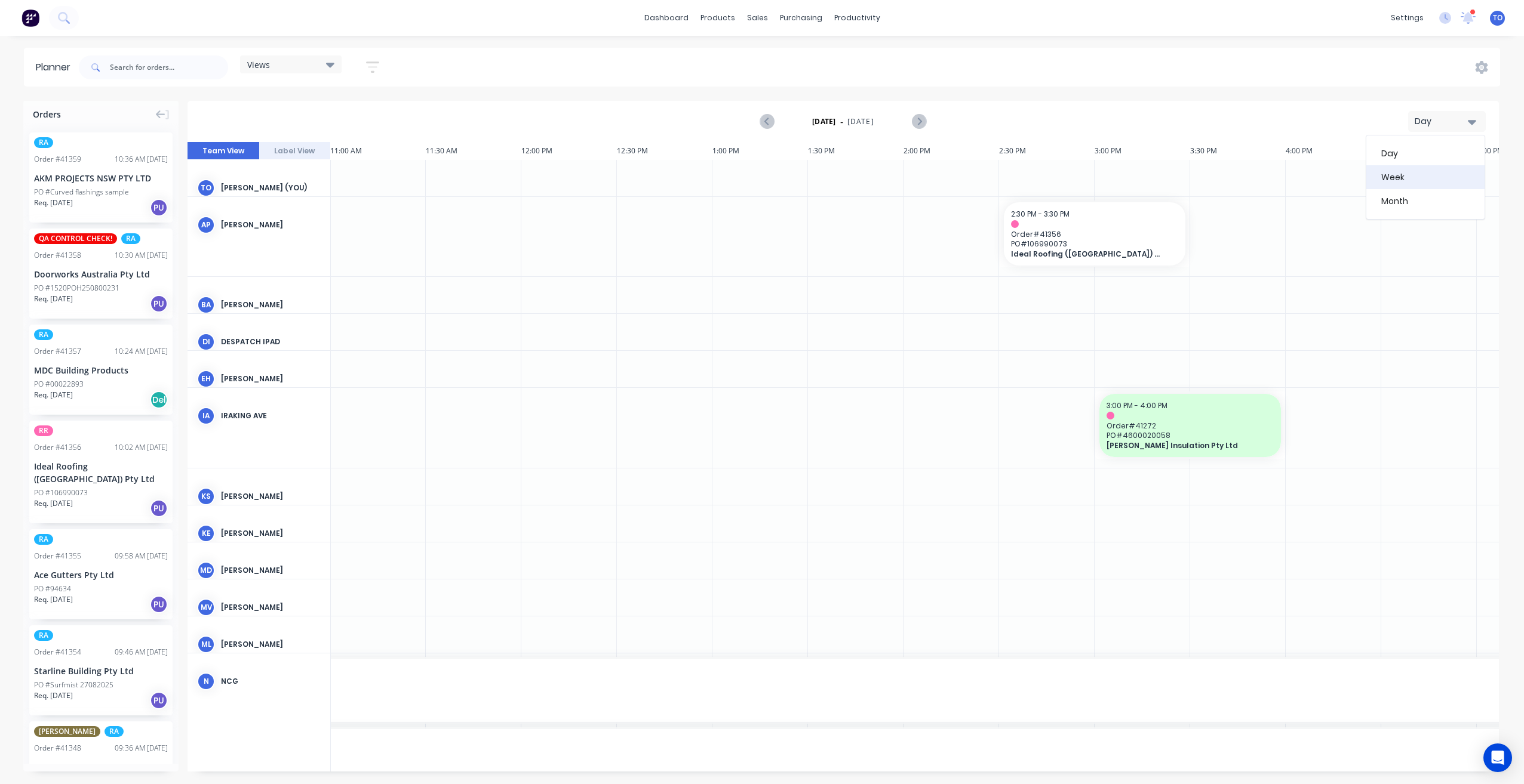
click at [1403, 175] on div "Week" at bounding box center [1425, 177] width 118 height 24
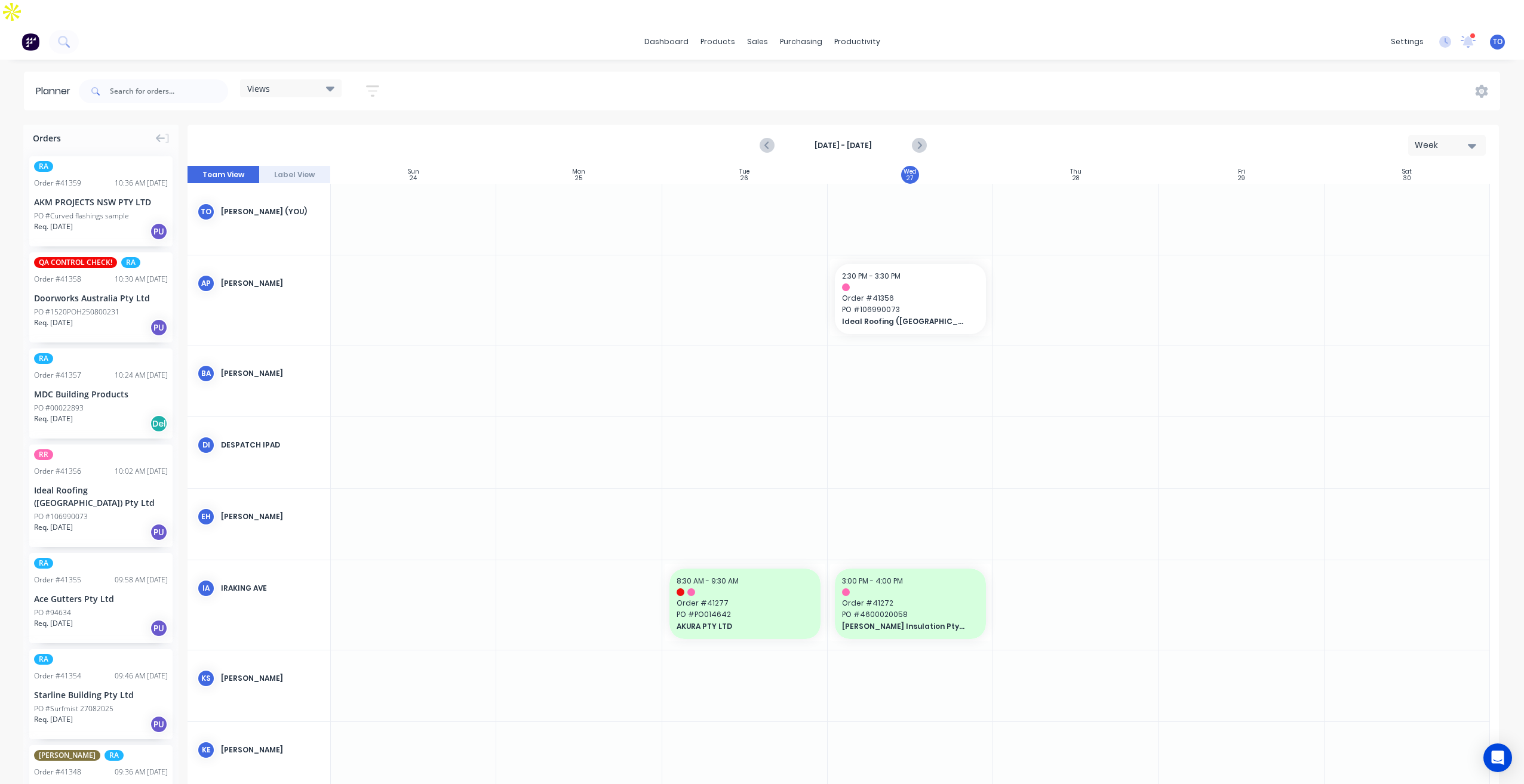
click at [372, 83] on icon "button" at bounding box center [372, 91] width 13 height 15
click at [356, 126] on button "Show/Hide users" at bounding box center [316, 135] width 111 height 18
click at [385, 108] on div "Show/Hide users All [PERSON_NAME] (You) [PERSON_NAME] [PERSON_NAME] Despatch Ip…" at bounding box center [317, 224] width 148 height 232
click at [363, 133] on icon "button" at bounding box center [359, 136] width 8 height 5
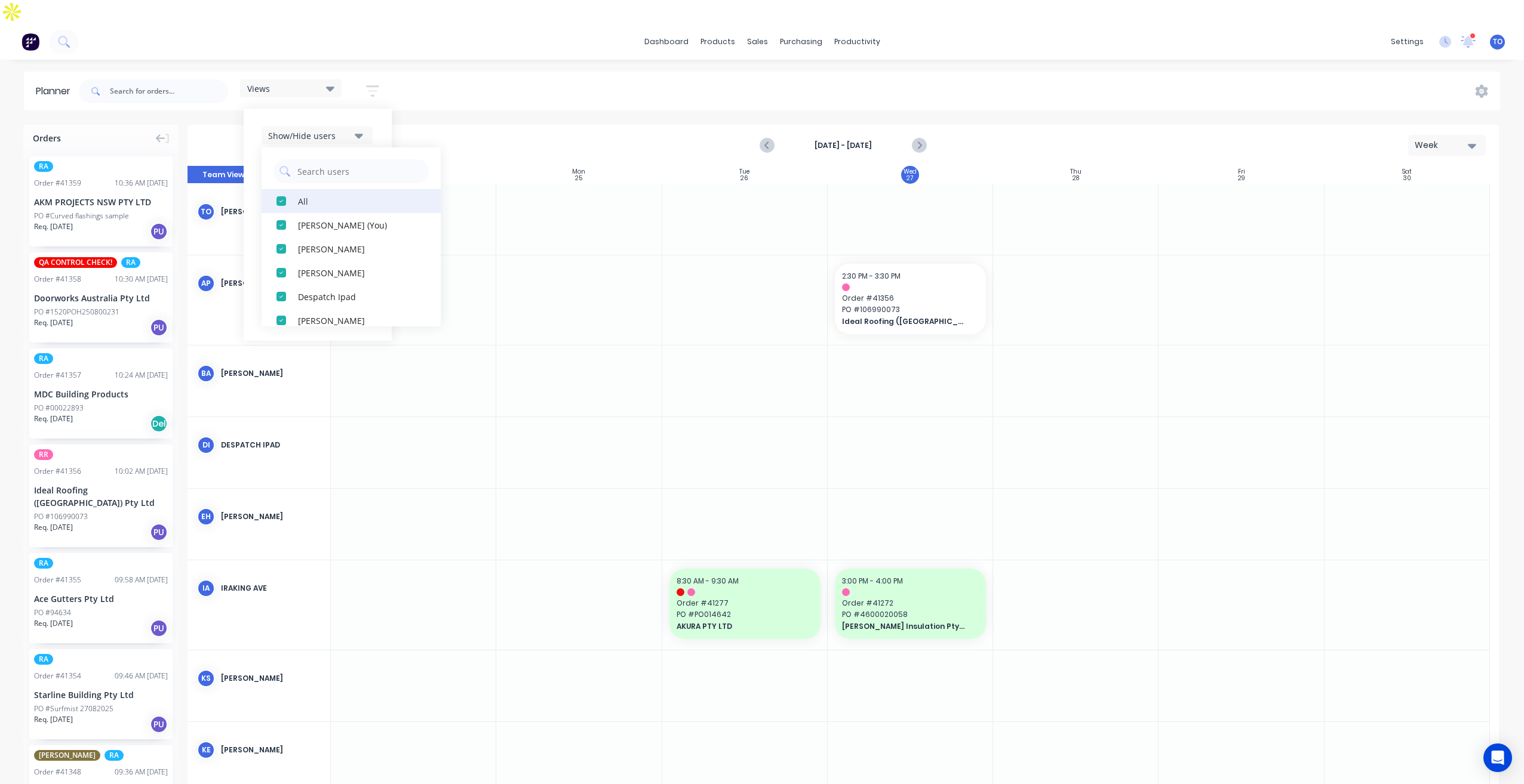
click at [314, 195] on div "All" at bounding box center [358, 201] width 120 height 12
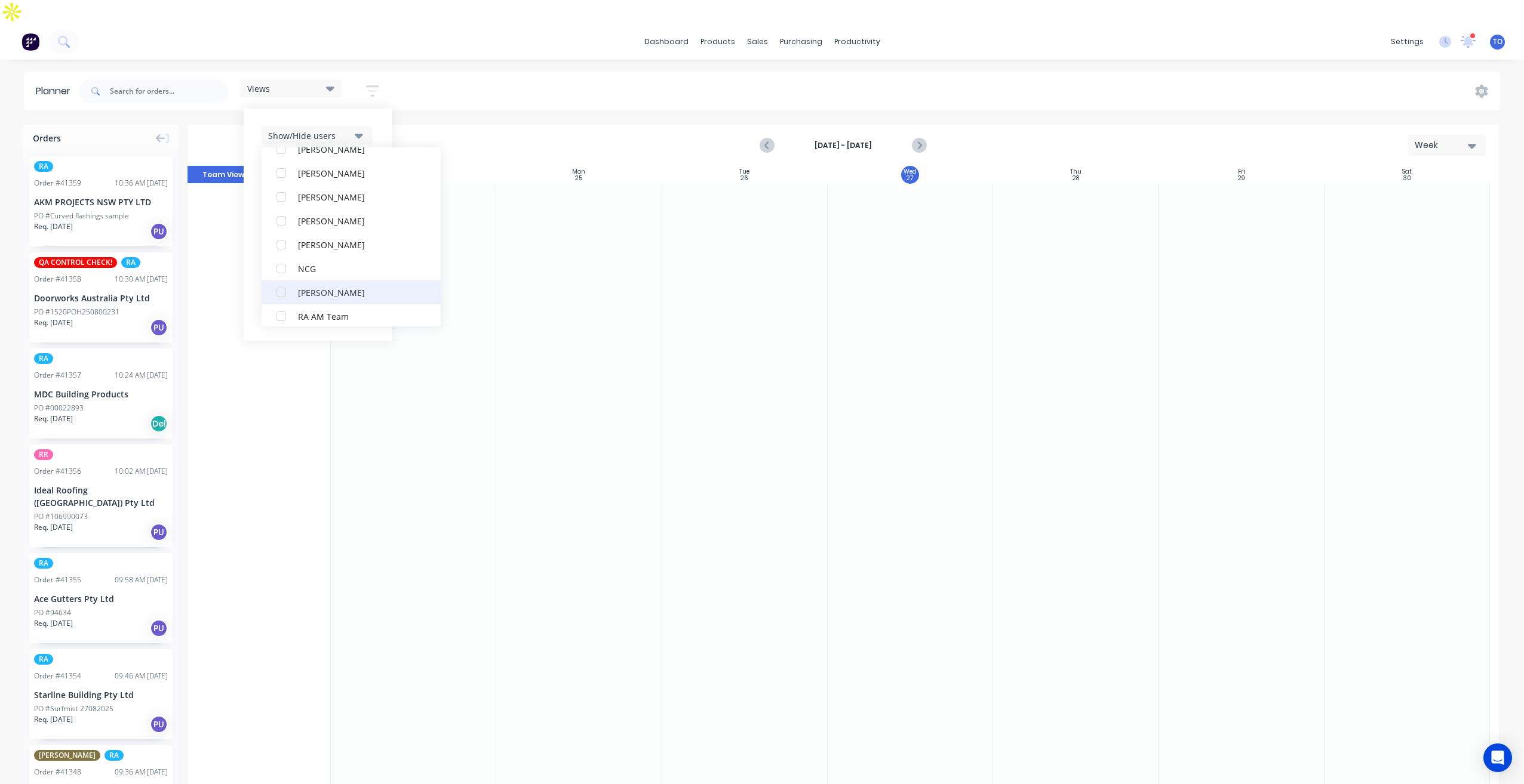
scroll to position [239, 0]
click at [317, 195] on div "RA PM Team" at bounding box center [358, 201] width 120 height 12
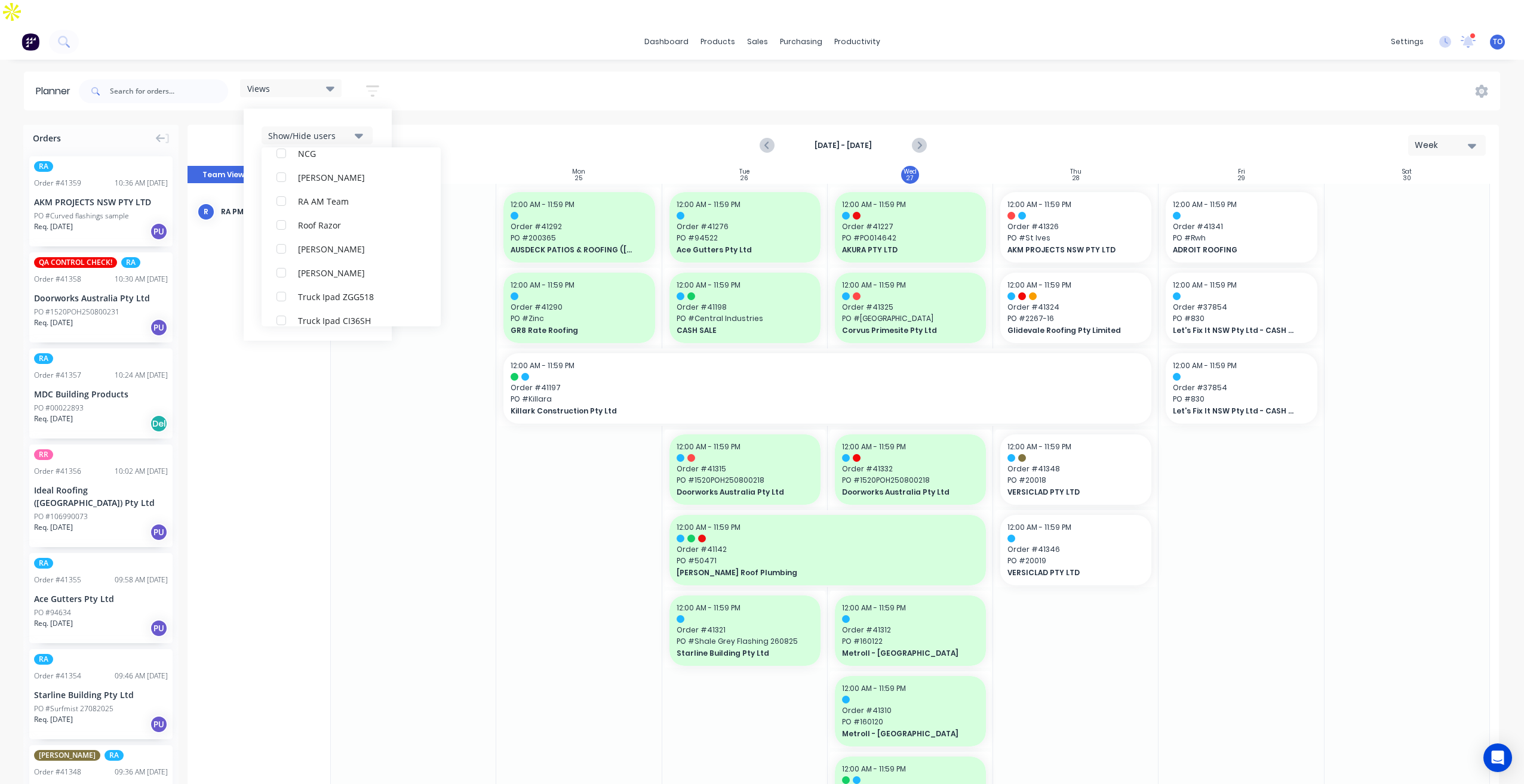
scroll to position [24, 0]
click at [379, 108] on div "Show/Hide users All RA PM Team [PERSON_NAME] (You) [PERSON_NAME] [PERSON_NAME] …" at bounding box center [317, 224] width 148 height 232
click at [344, 165] on div "Show/Hide orders" at bounding box center [309, 171] width 83 height 12
click at [299, 195] on div "All" at bounding box center [358, 201] width 120 height 12
click at [324, 243] on div "Unscheduled" at bounding box center [358, 248] width 120 height 12
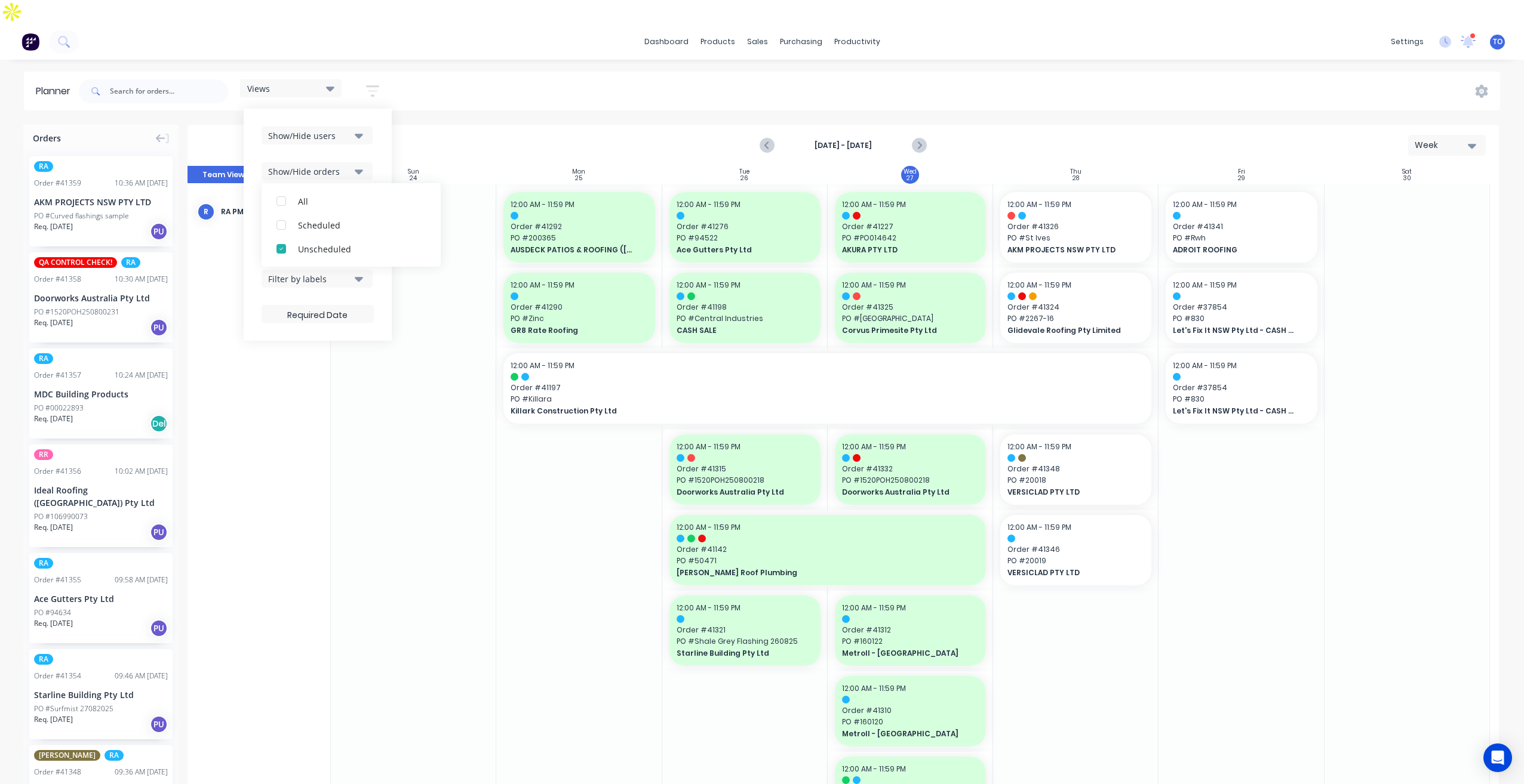
click at [380, 119] on div "Show/Hide users Show/Hide orders All Scheduled Unscheduled Filter by status Fil…" at bounding box center [317, 224] width 148 height 232
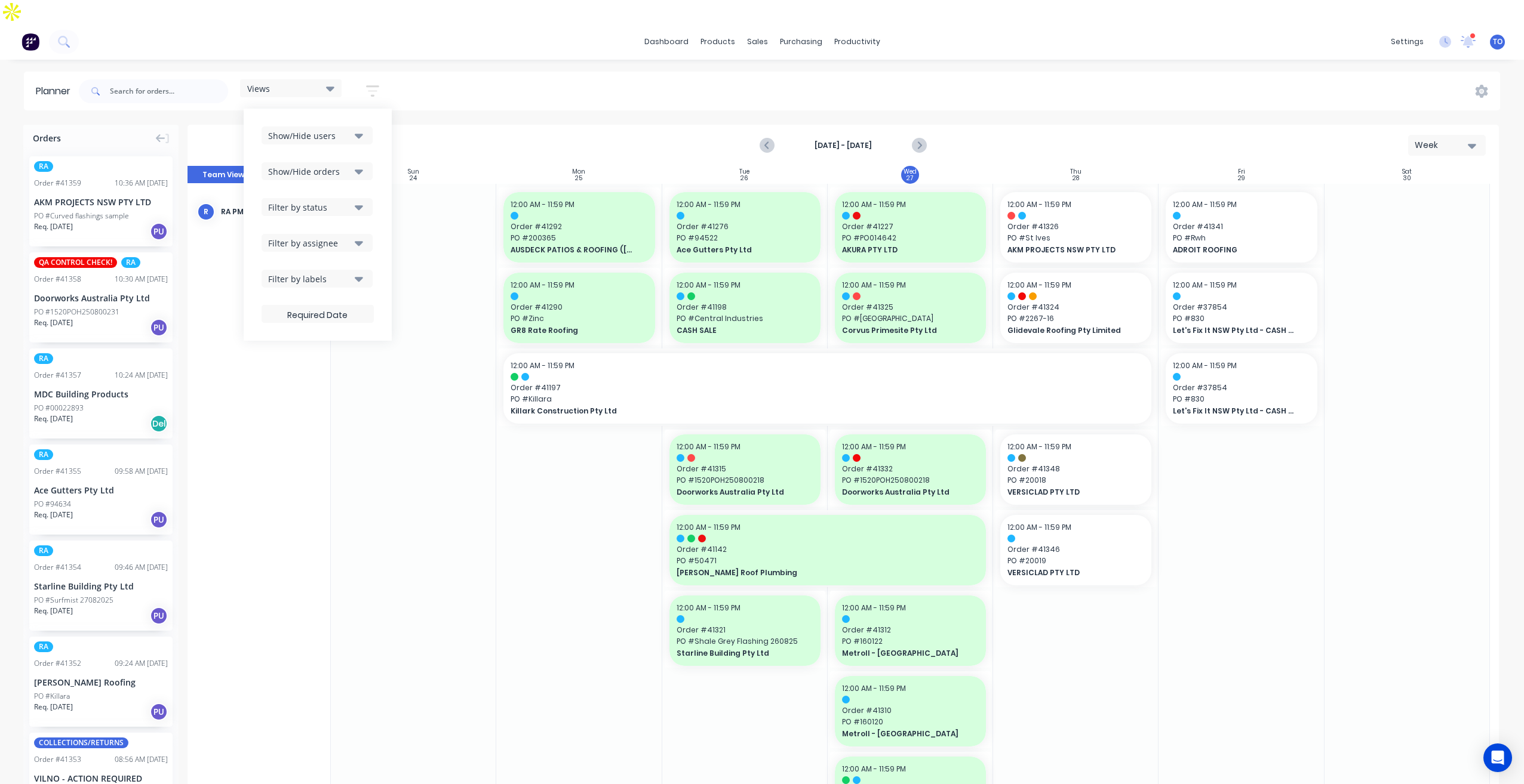
click at [350, 201] on div "Filter by status" at bounding box center [309, 207] width 83 height 12
click at [315, 266] on div "All" at bounding box center [358, 272] width 120 height 12
click at [384, 159] on div "Show/Hide users Show/Hide orders Filter by status All Draft Quote Archived Deli…" at bounding box center [317, 224] width 148 height 232
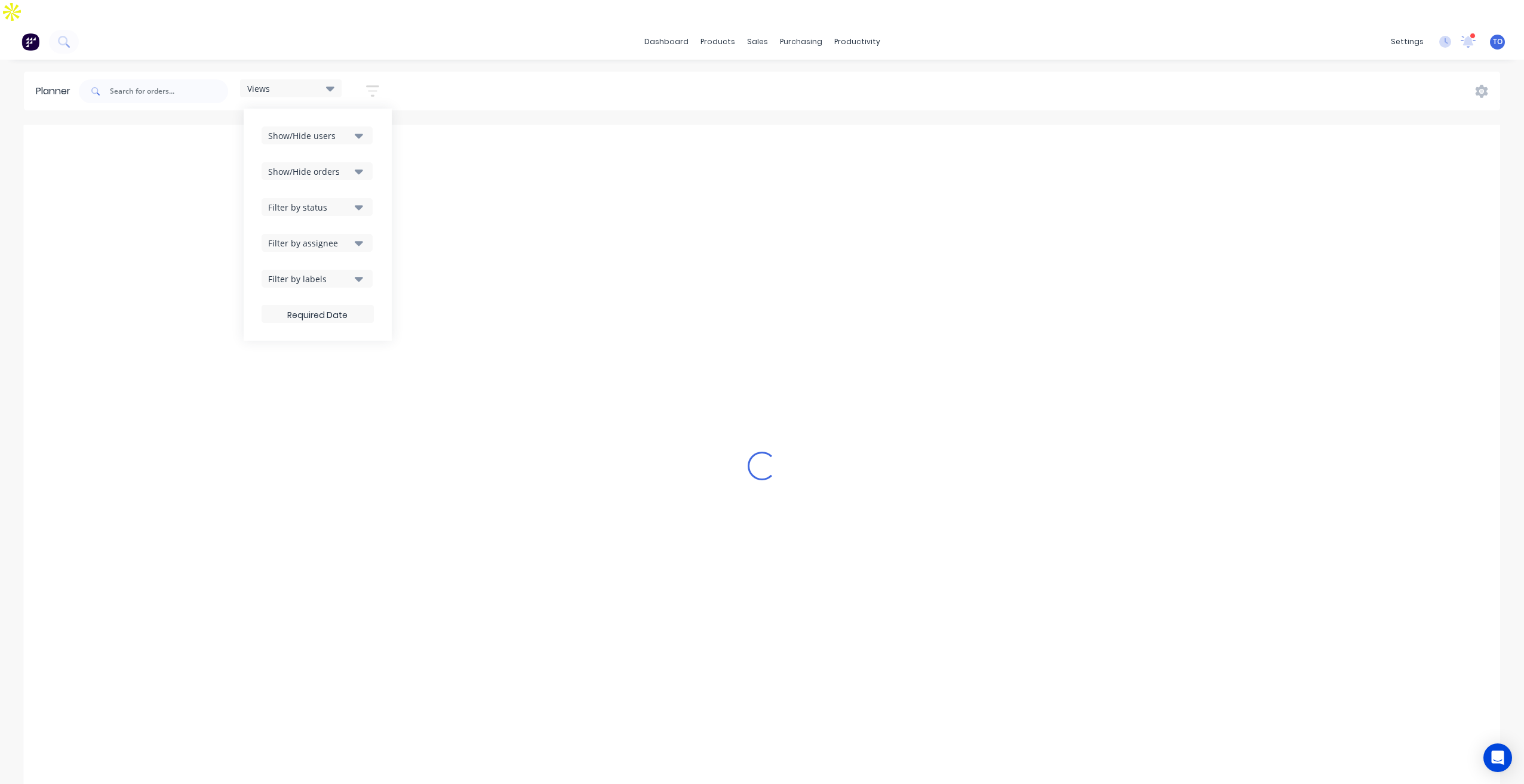
click at [338, 237] on div "Filter by assignee" at bounding box center [309, 243] width 83 height 12
click at [353, 198] on button "Filter by status" at bounding box center [316, 207] width 111 height 18
click at [356, 165] on icon "button" at bounding box center [359, 172] width 8 height 13
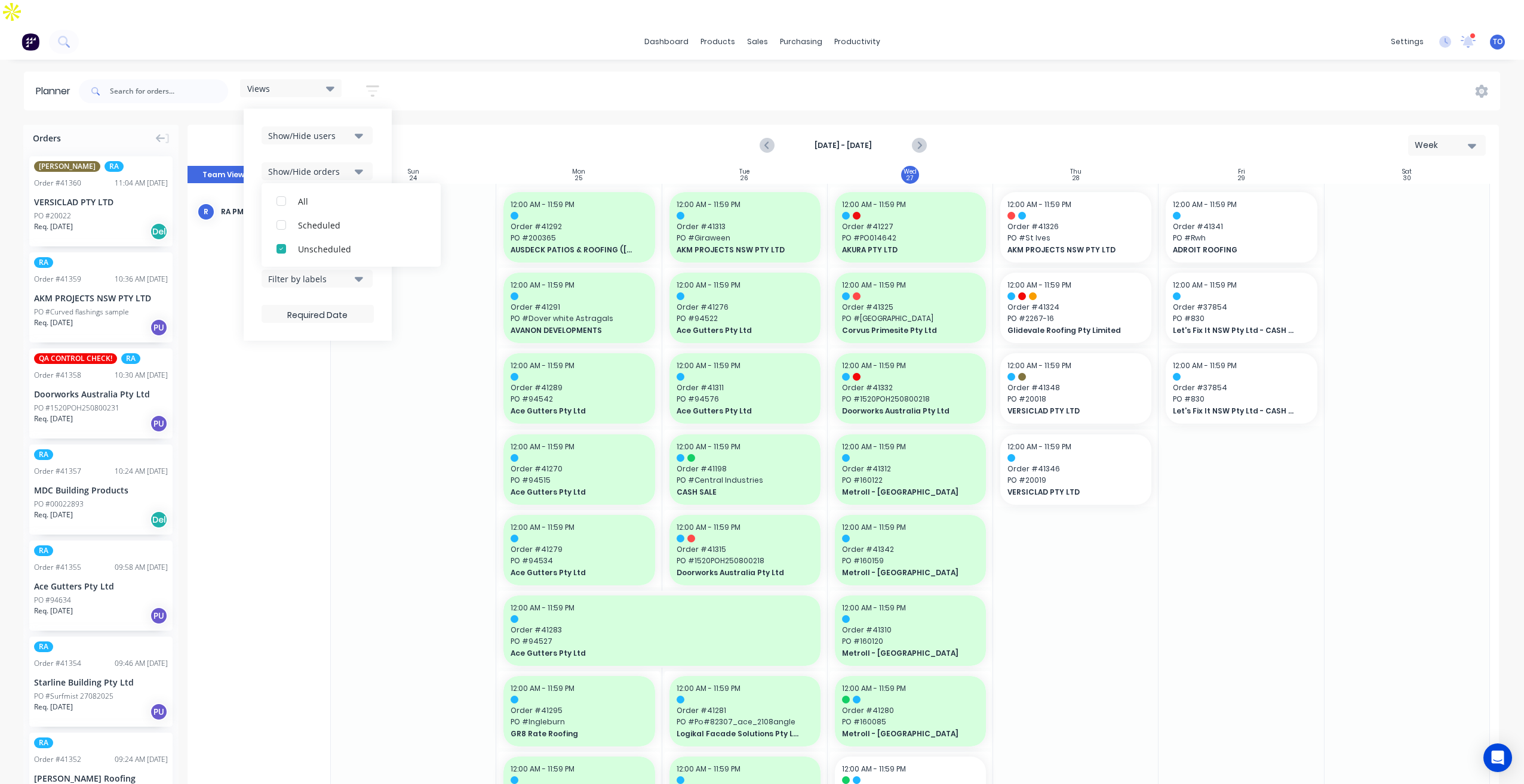
click at [353, 126] on button "Show/Hide users" at bounding box center [316, 135] width 111 height 18
click at [656, 90] on div "Planner Views Save new view None (Default) edit Iraking edit [PERSON_NAME] edit…" at bounding box center [762, 440] width 1524 height 736
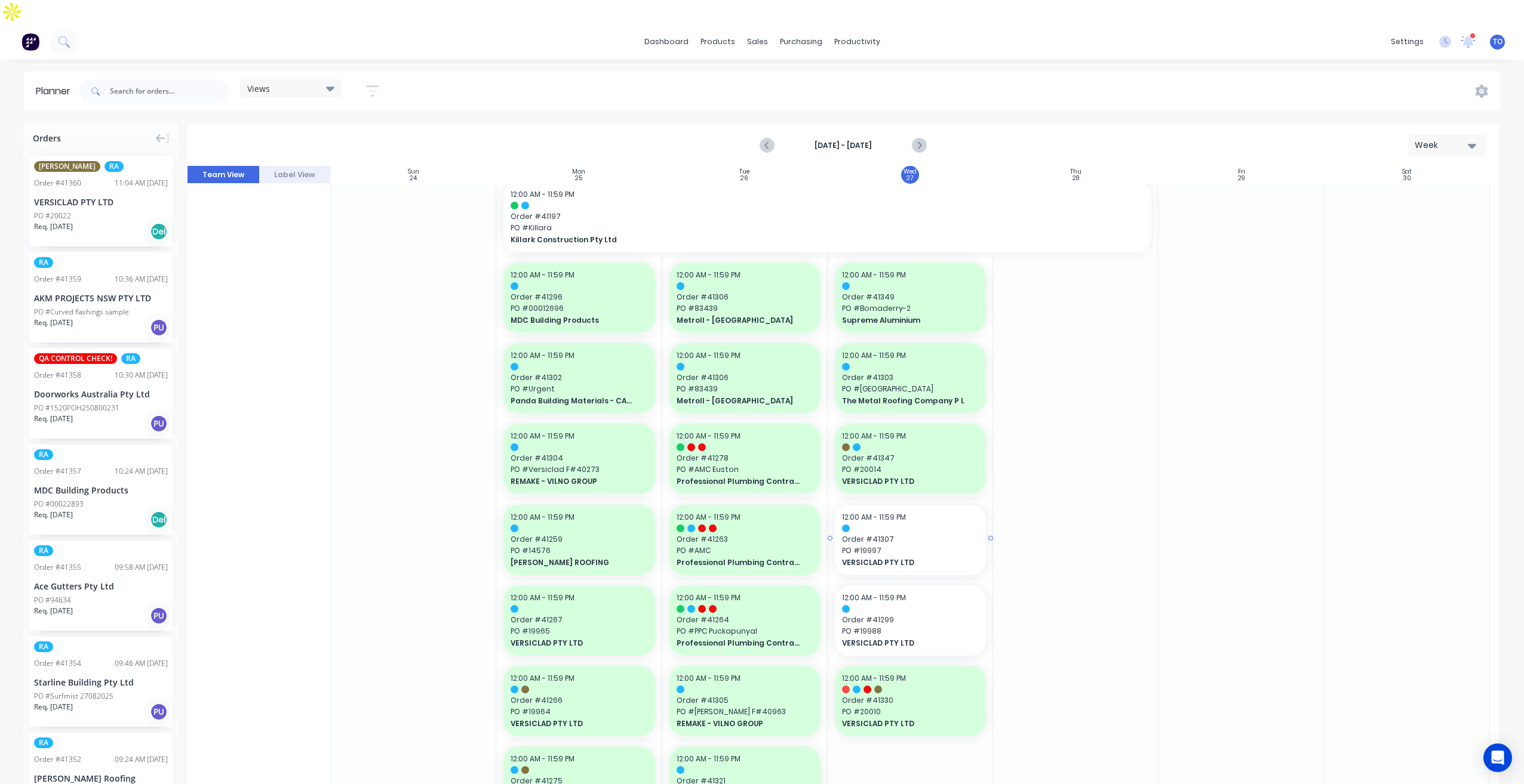
scroll to position [836, 0]
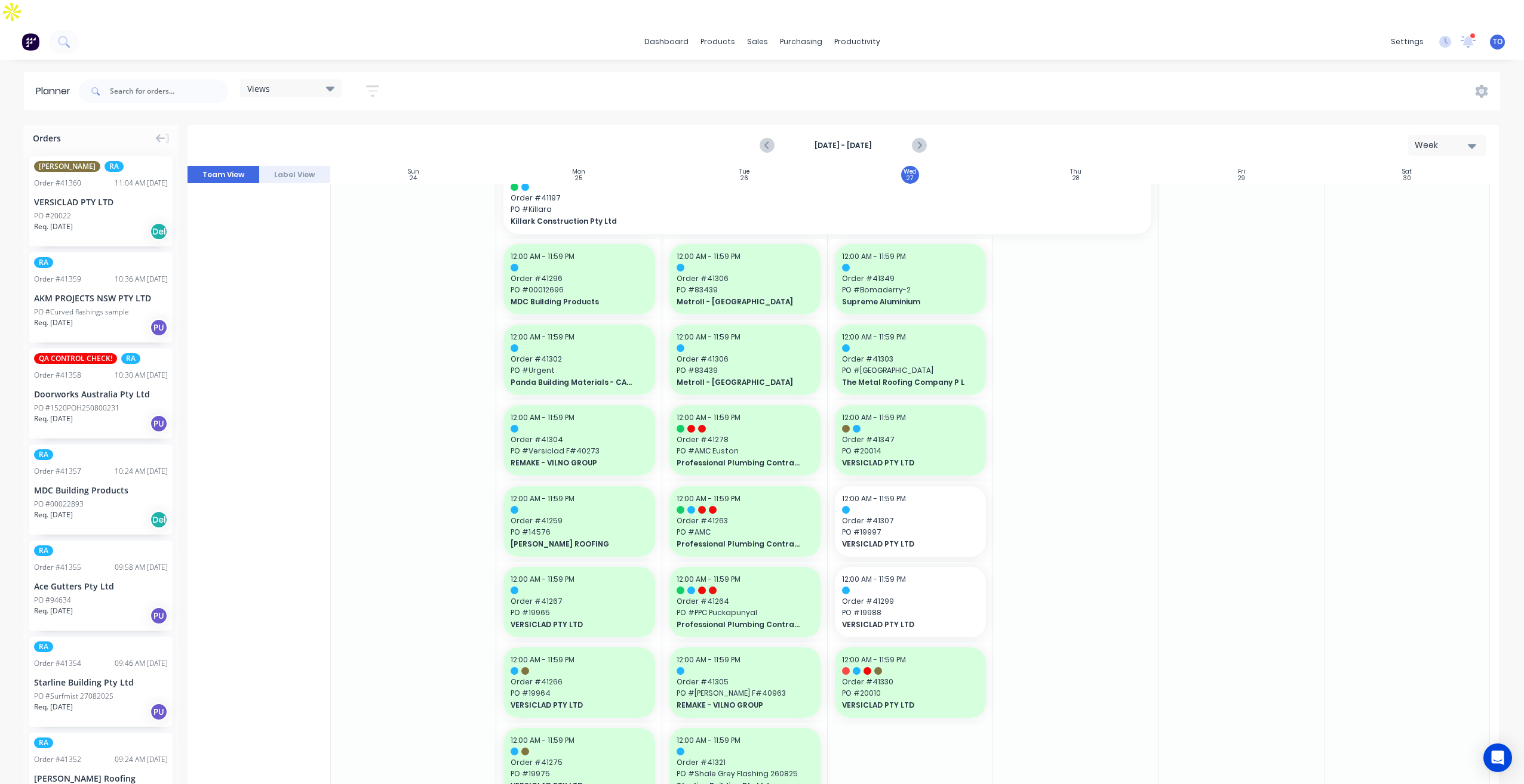
click at [86, 222] on div "Req. [DATE] Del" at bounding box center [100, 231] width 134 height 20
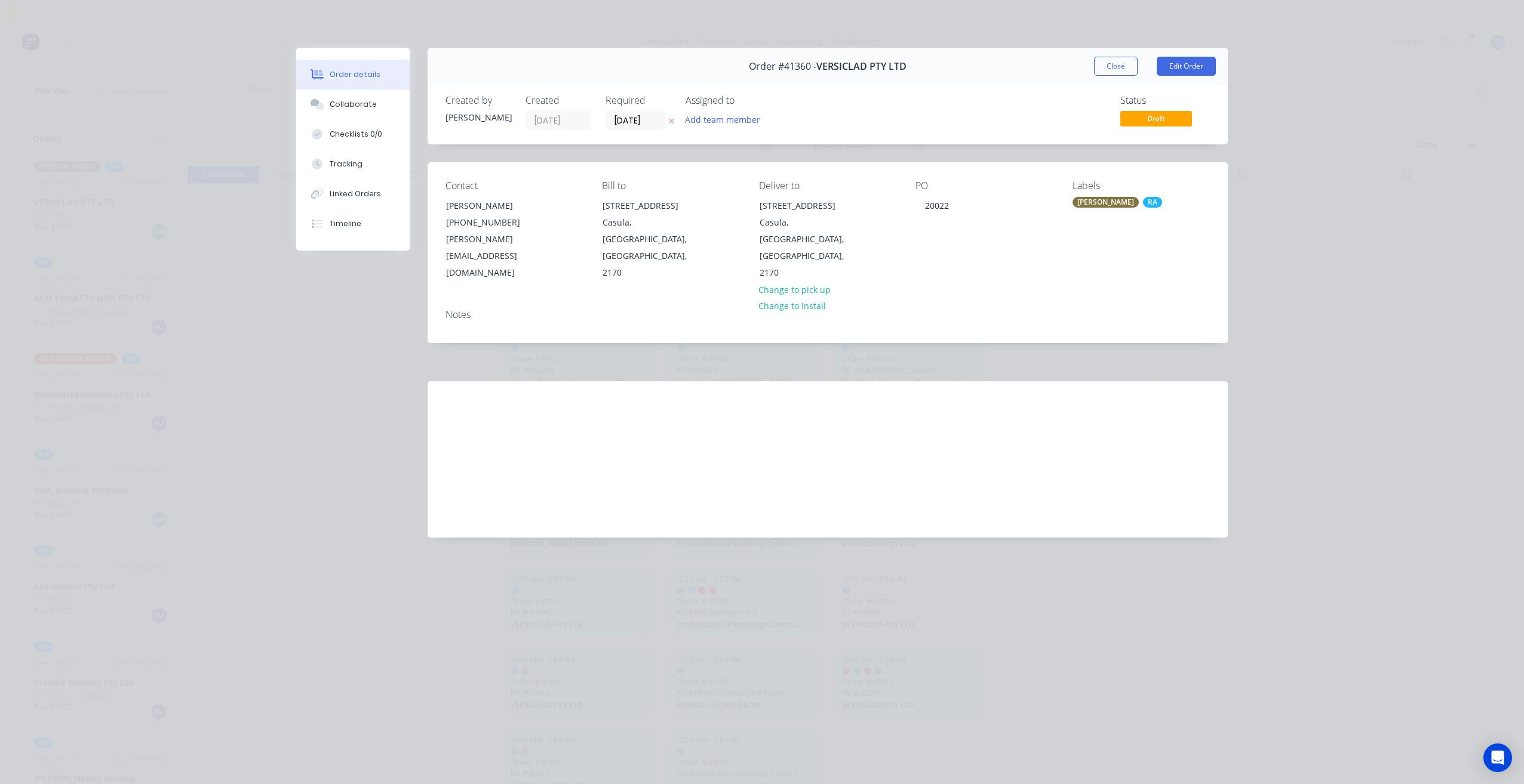
drag, startPoint x: 1114, startPoint y: 58, endPoint x: 1080, endPoint y: 540, distance: 483.2
click at [1114, 60] on button "Close" at bounding box center [1116, 66] width 44 height 19
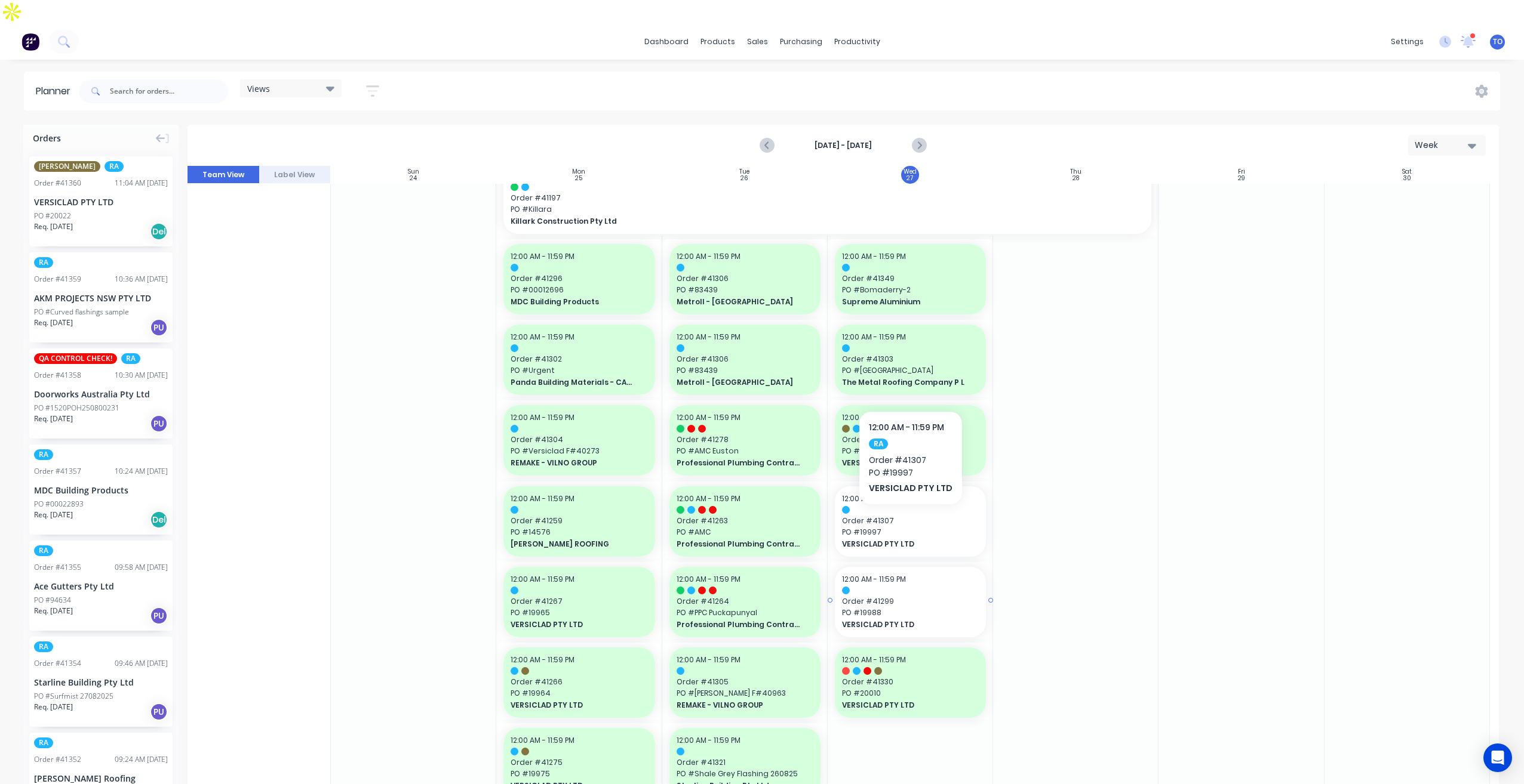
scroll to position [1134, 0]
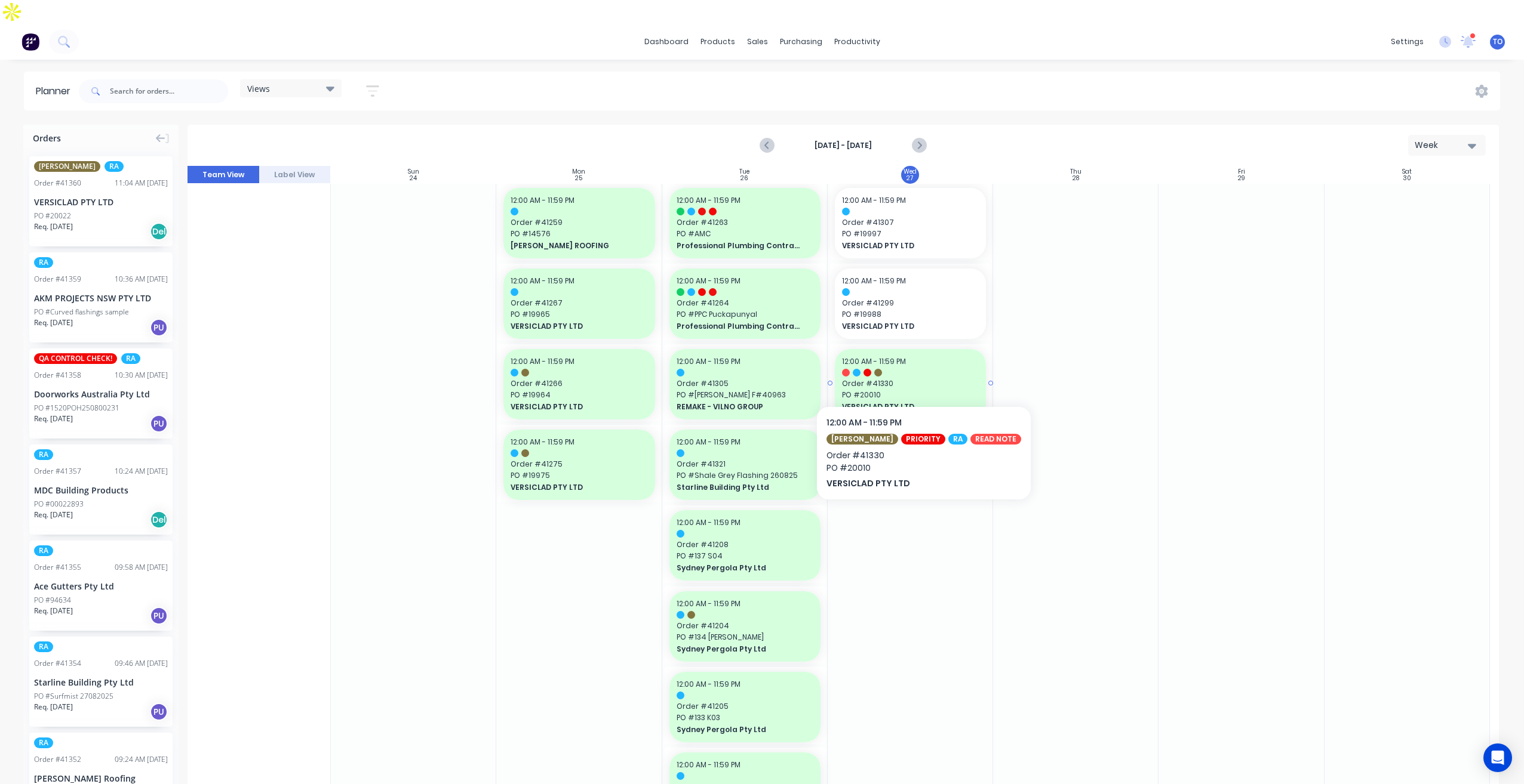
click at [912, 390] on span "PO # 20010" at bounding box center [910, 395] width 137 height 11
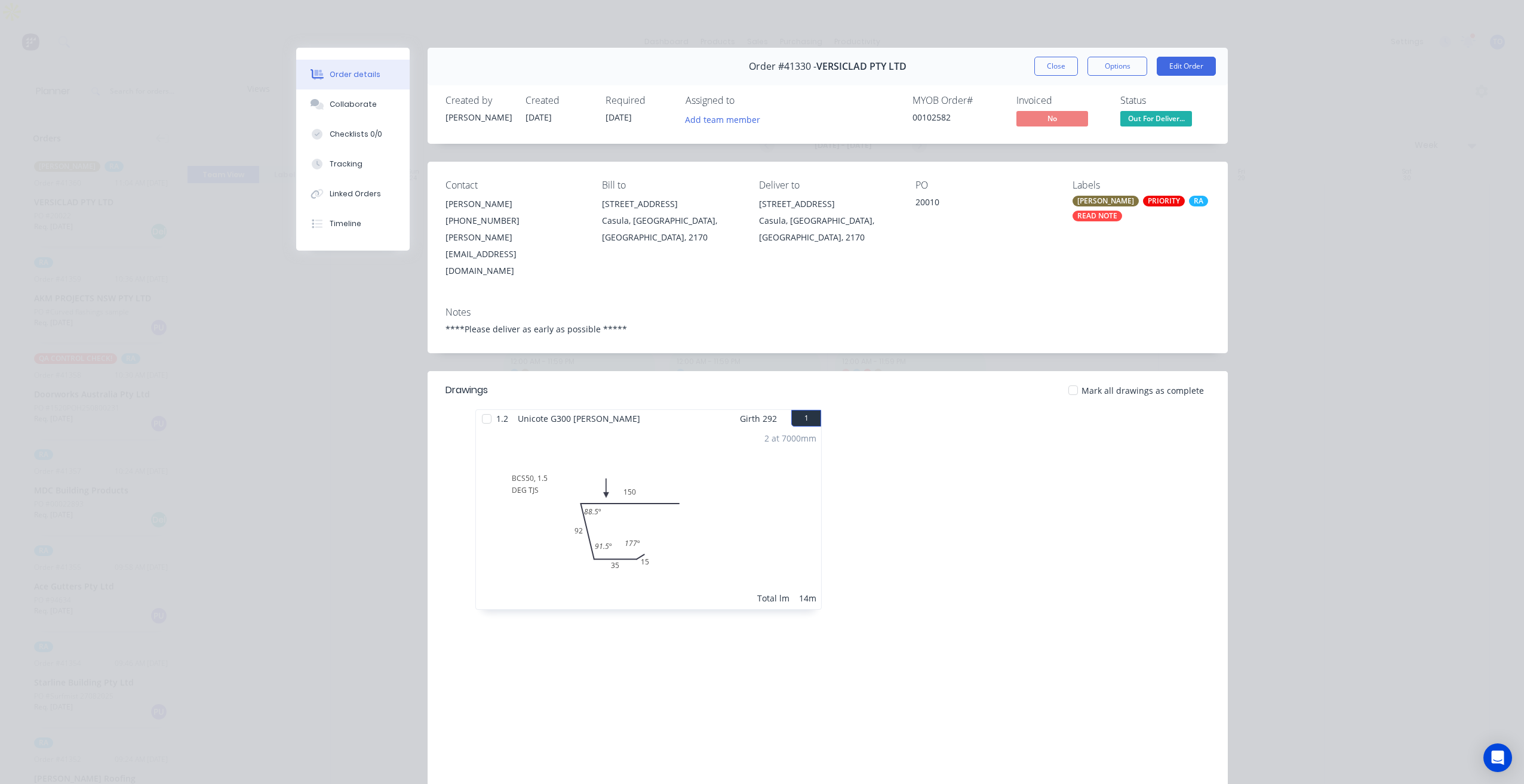
drag, startPoint x: 1055, startPoint y: 70, endPoint x: 158, endPoint y: 364, distance: 944.0
click at [1055, 70] on button "Close" at bounding box center [1056, 66] width 44 height 19
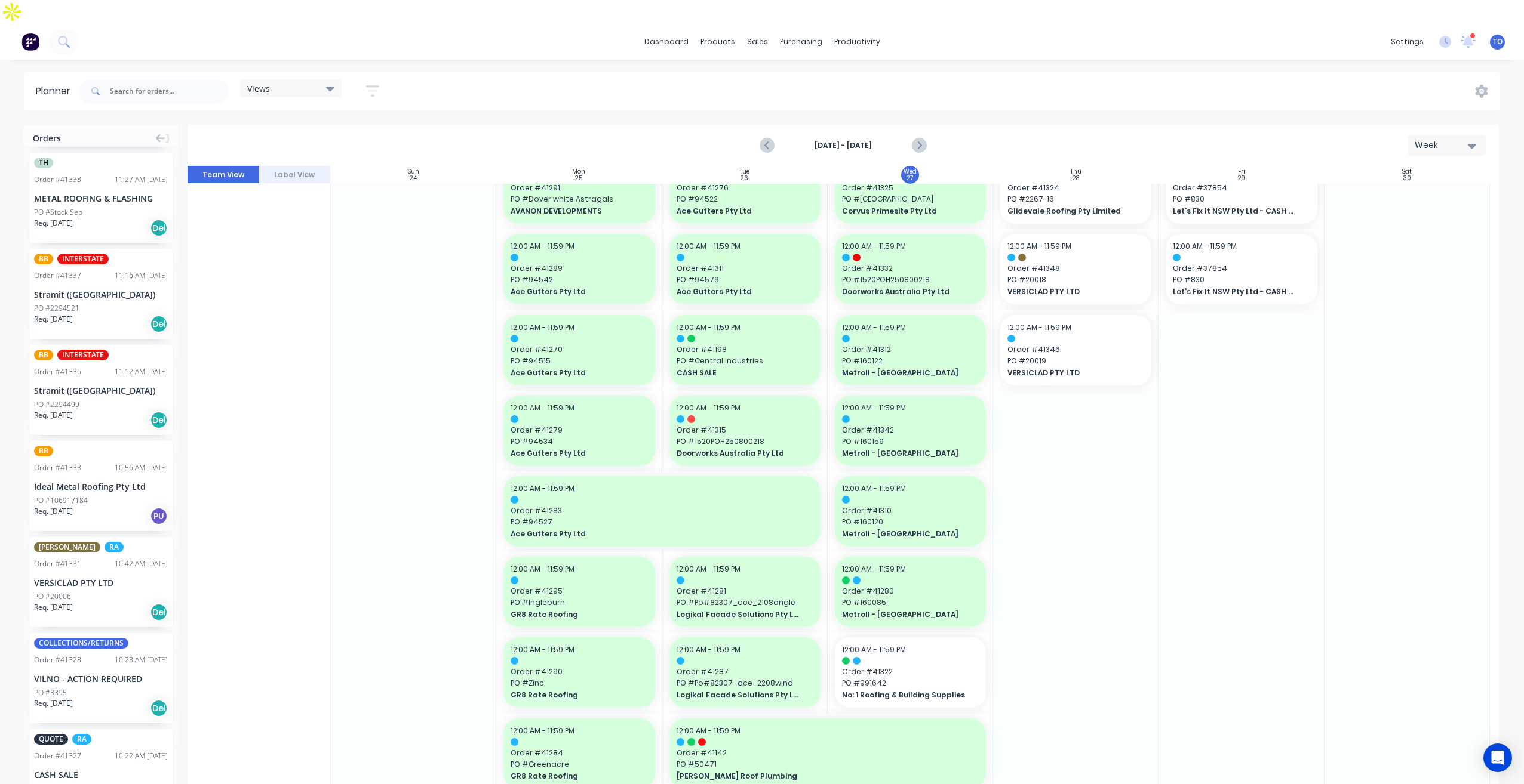
scroll to position [1313, 0]
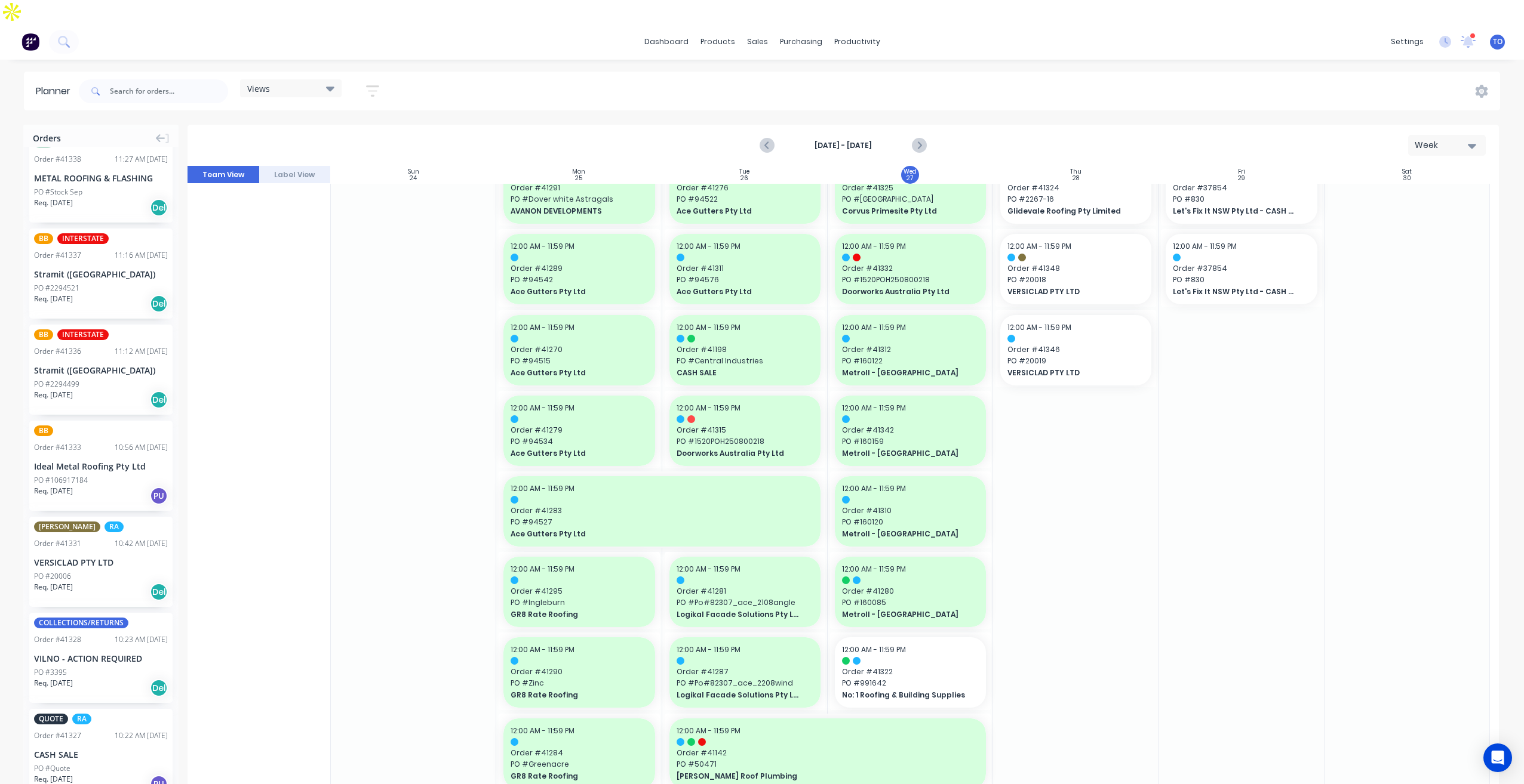
click at [101, 582] on div "Req. [DATE] Del" at bounding box center [100, 591] width 134 height 20
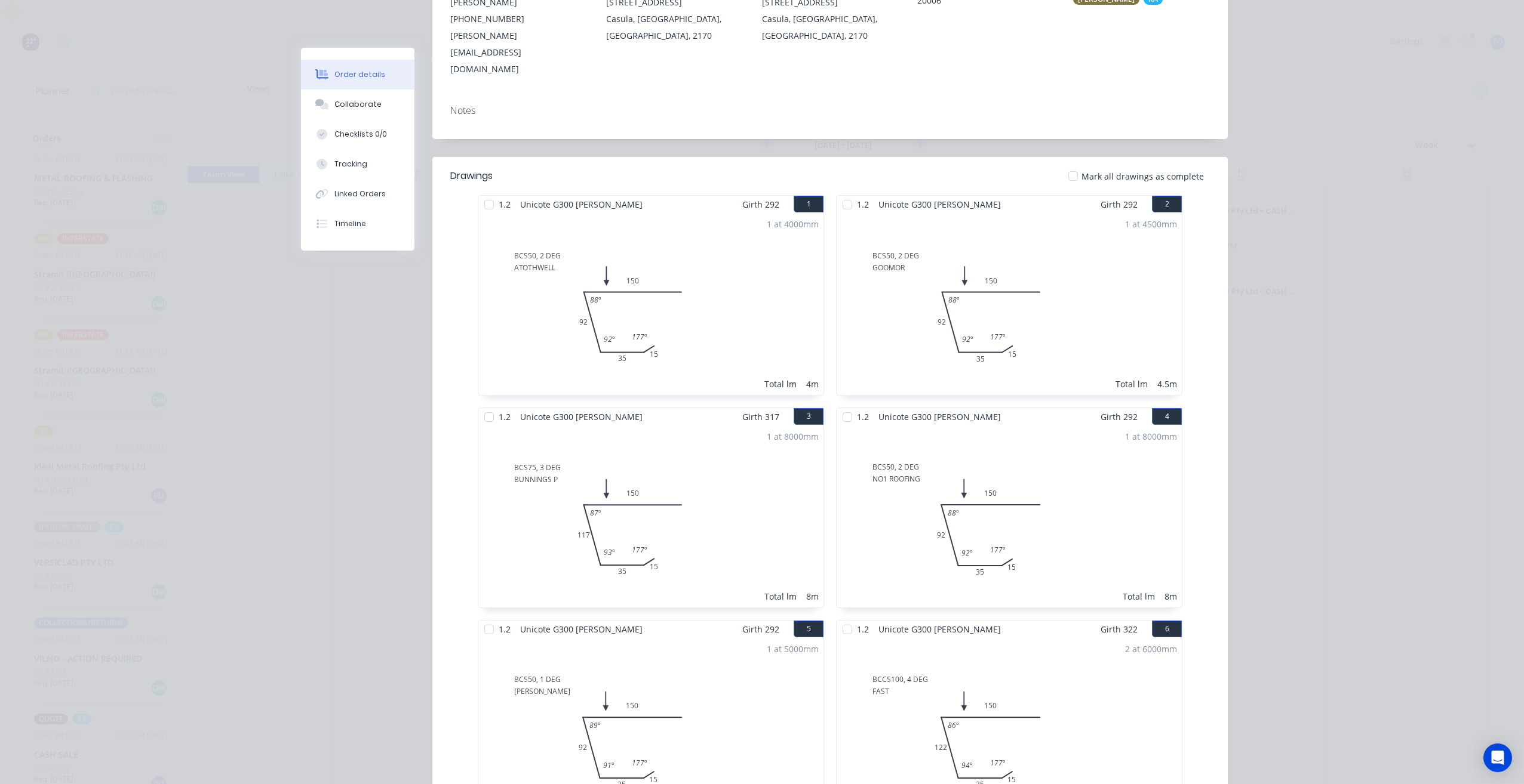
scroll to position [0, 0]
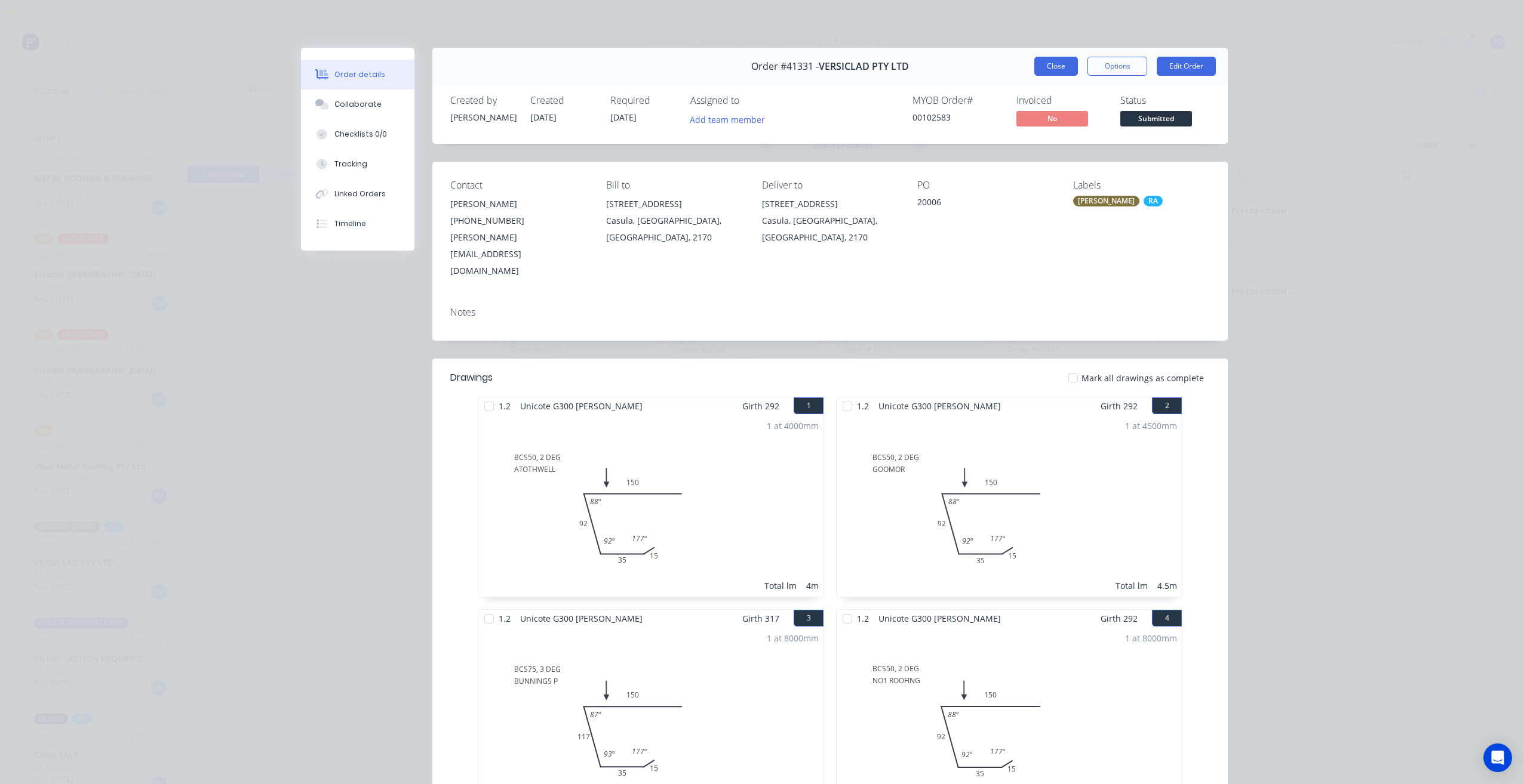
click at [1048, 67] on button "Close" at bounding box center [1056, 66] width 44 height 19
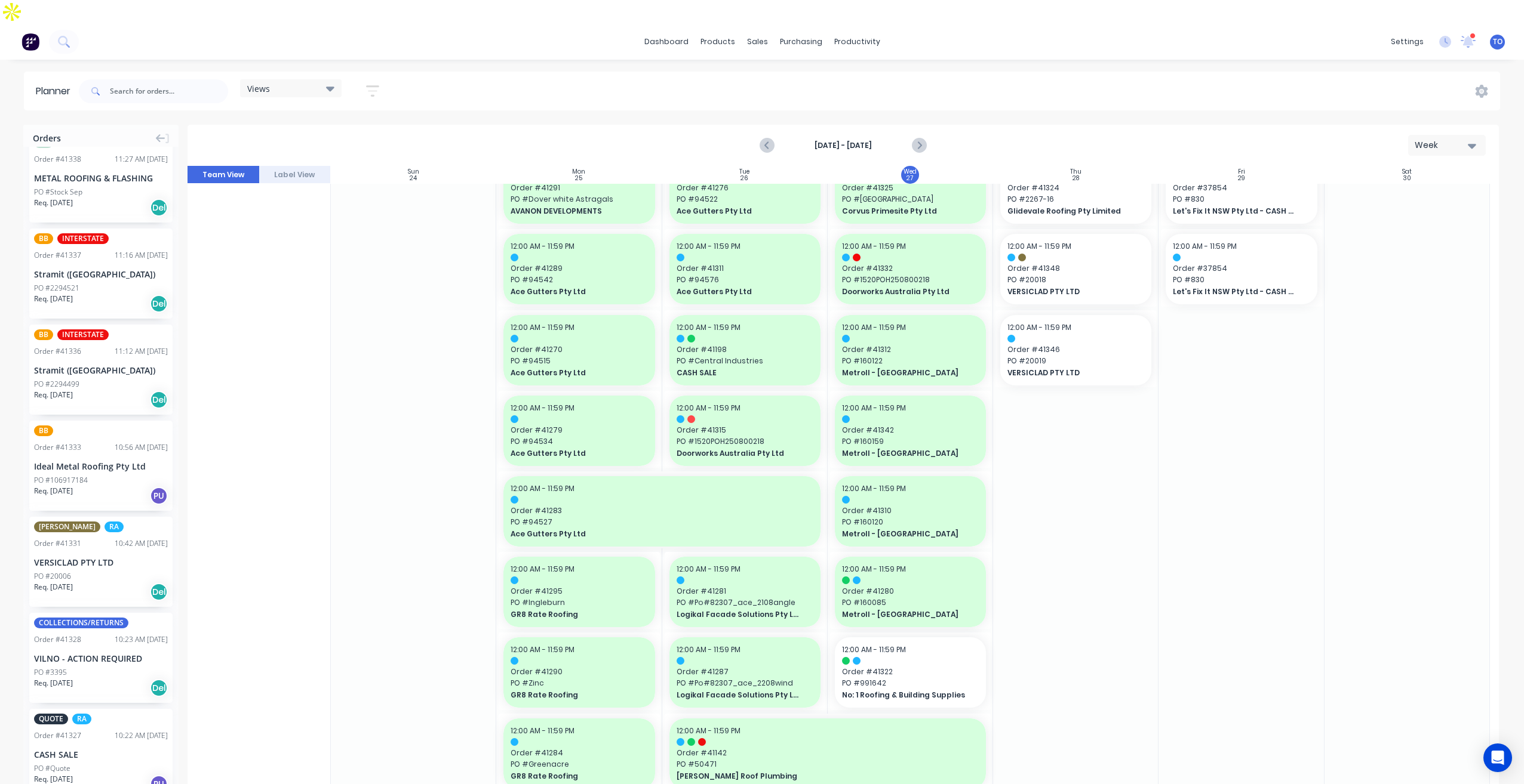
click at [102, 571] on div "PO #20006" at bounding box center [100, 576] width 134 height 11
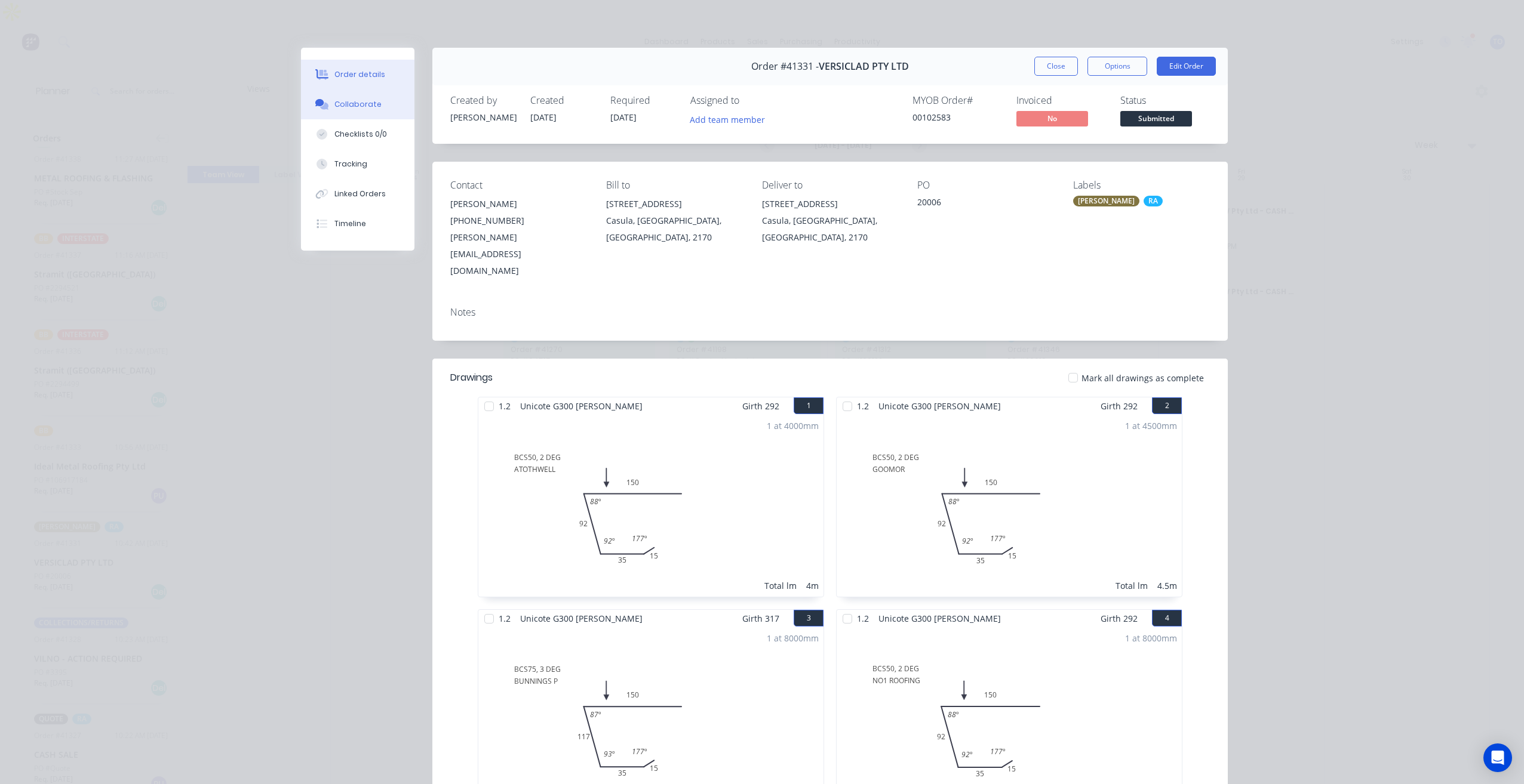
click at [359, 112] on button "Collaborate" at bounding box center [358, 104] width 113 height 30
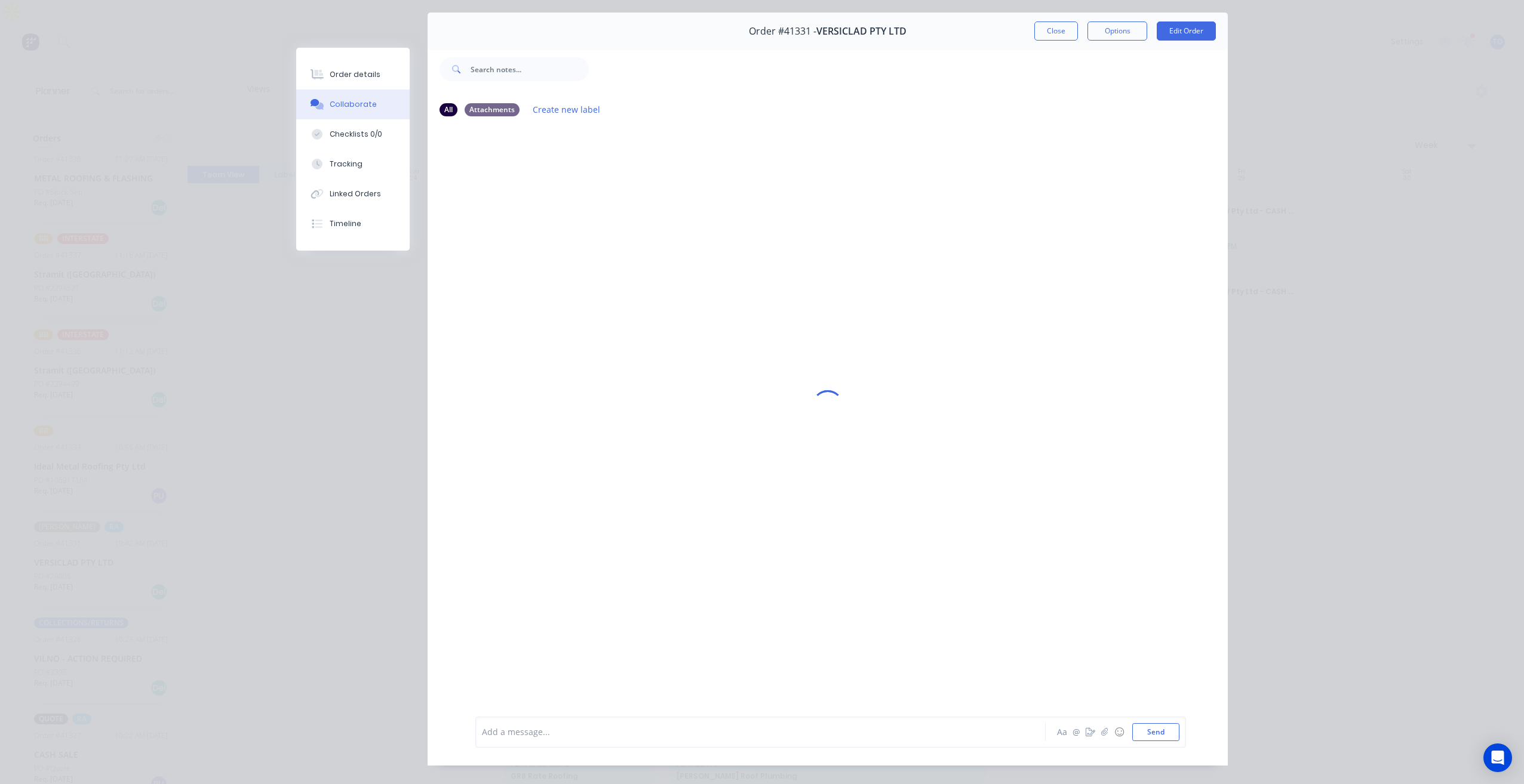
scroll to position [54, 0]
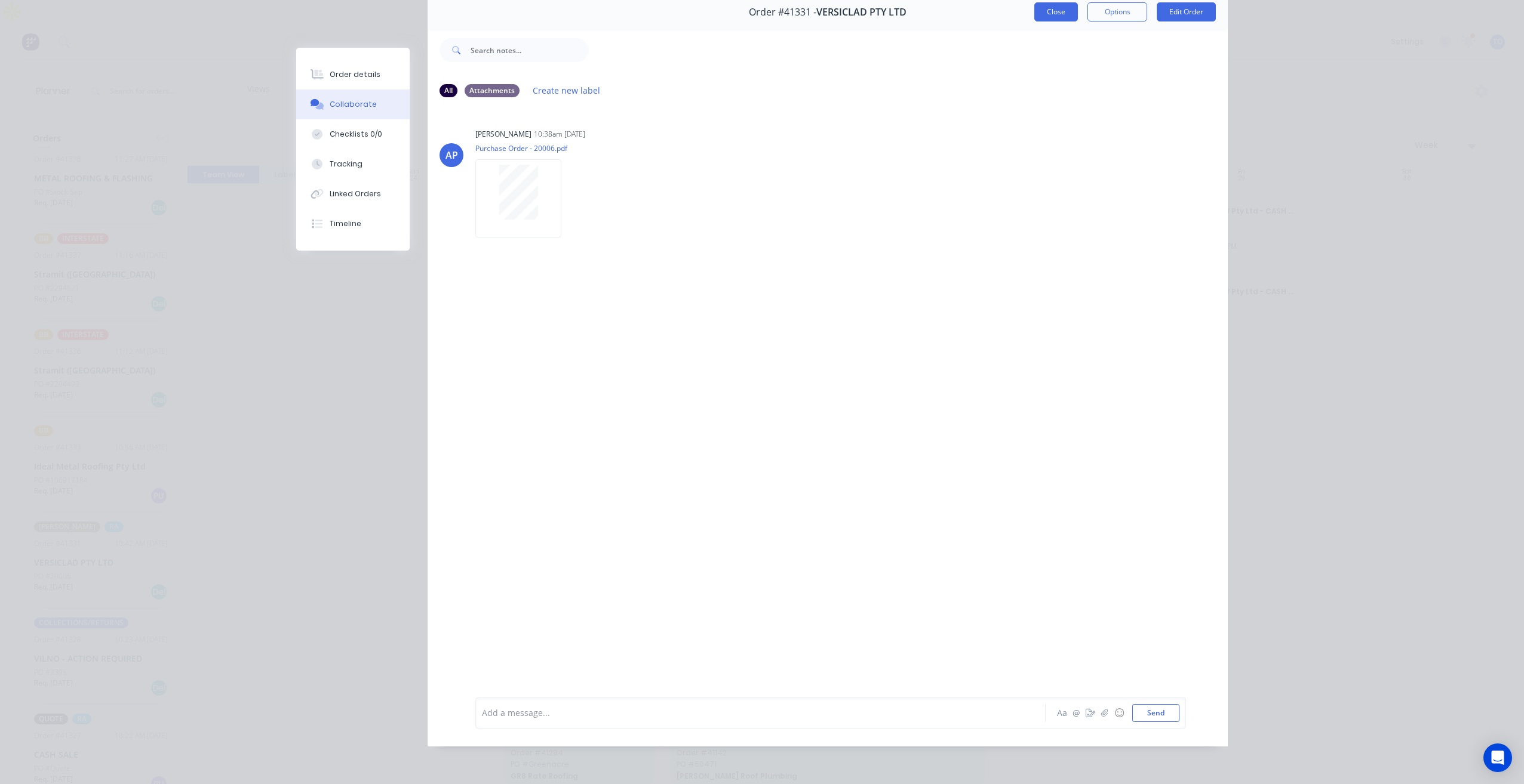
click at [1049, 6] on button "Close" at bounding box center [1056, 12] width 44 height 19
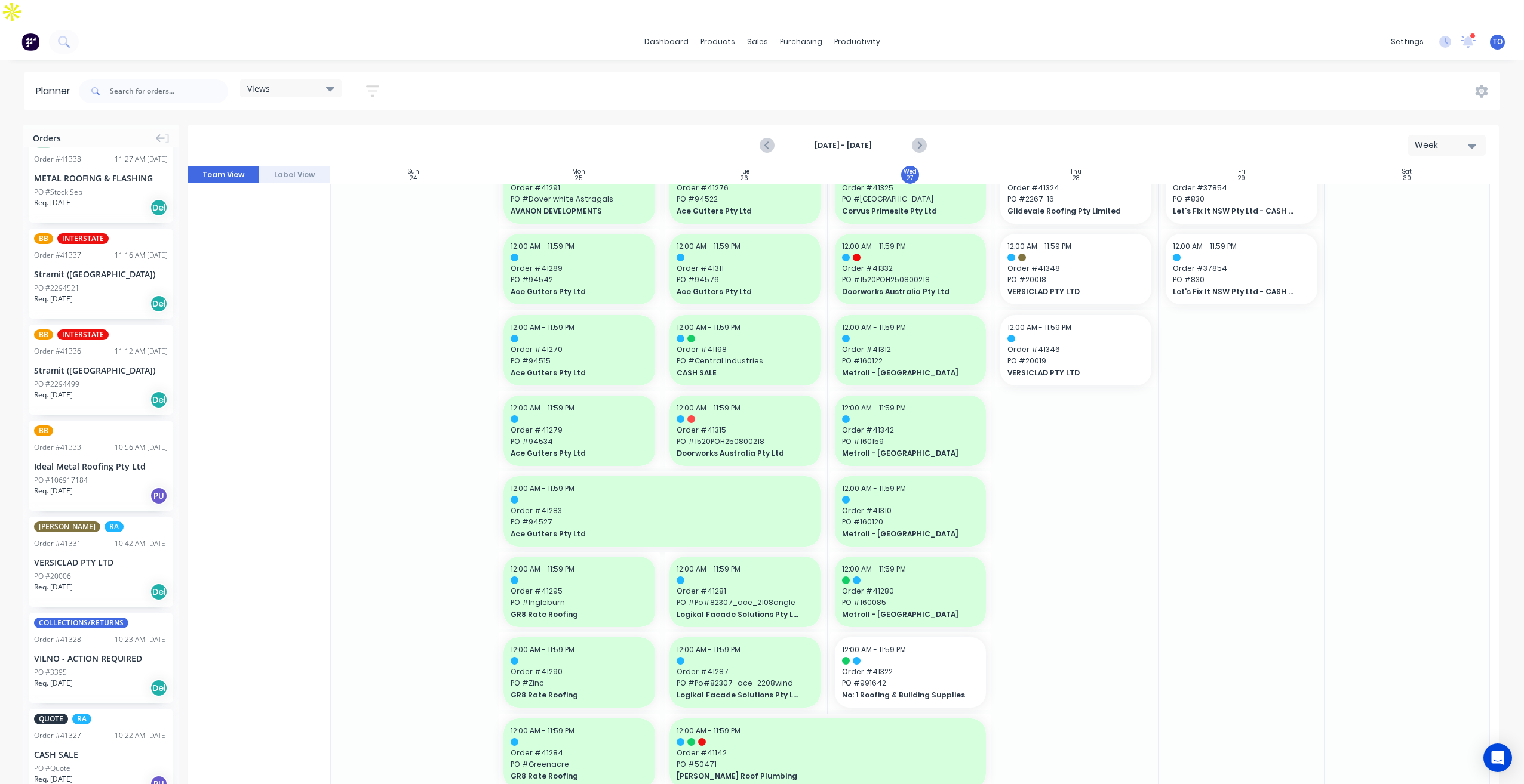
drag, startPoint x: 56, startPoint y: 527, endPoint x: 905, endPoint y: 416, distance: 856.2
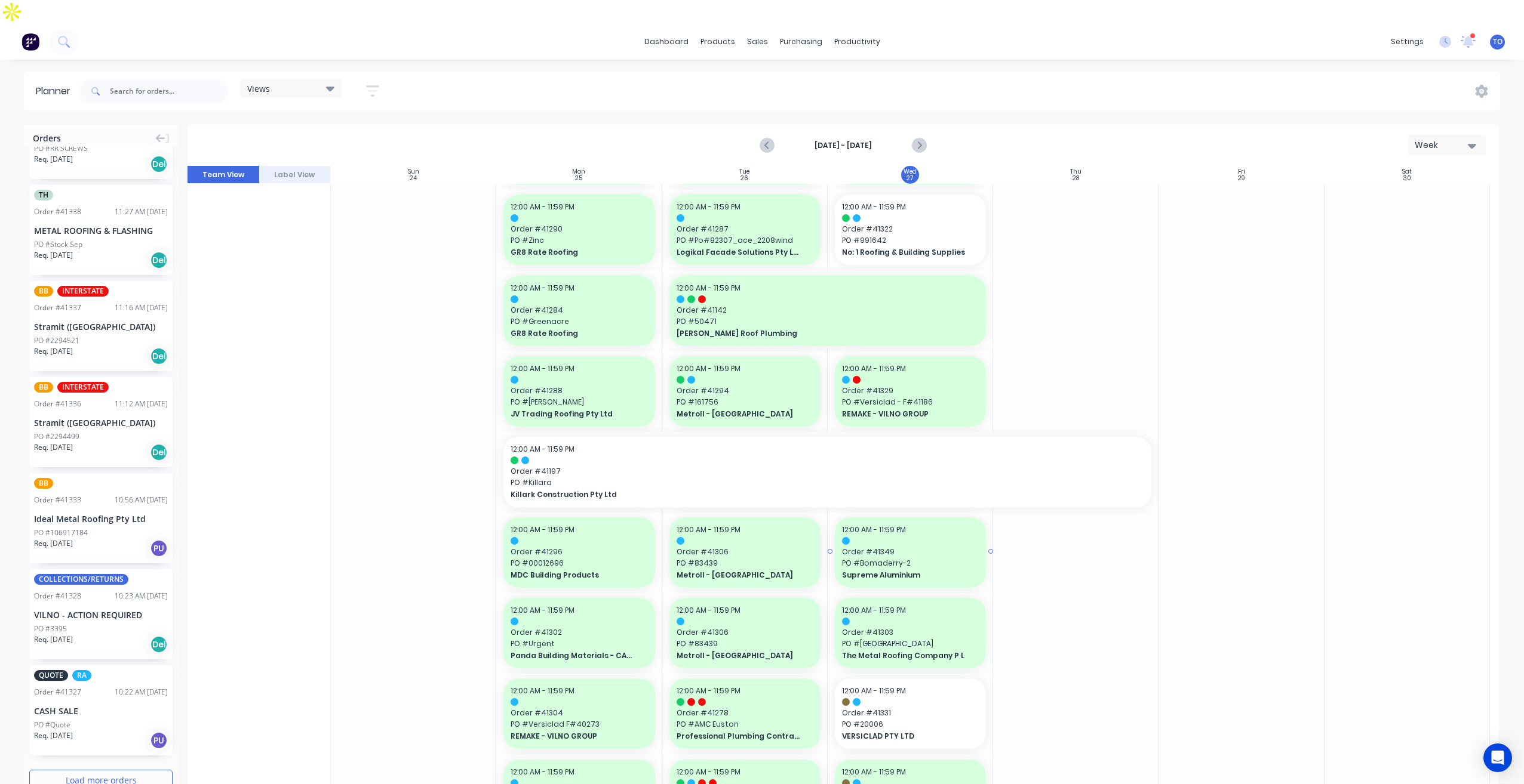
scroll to position [417, 0]
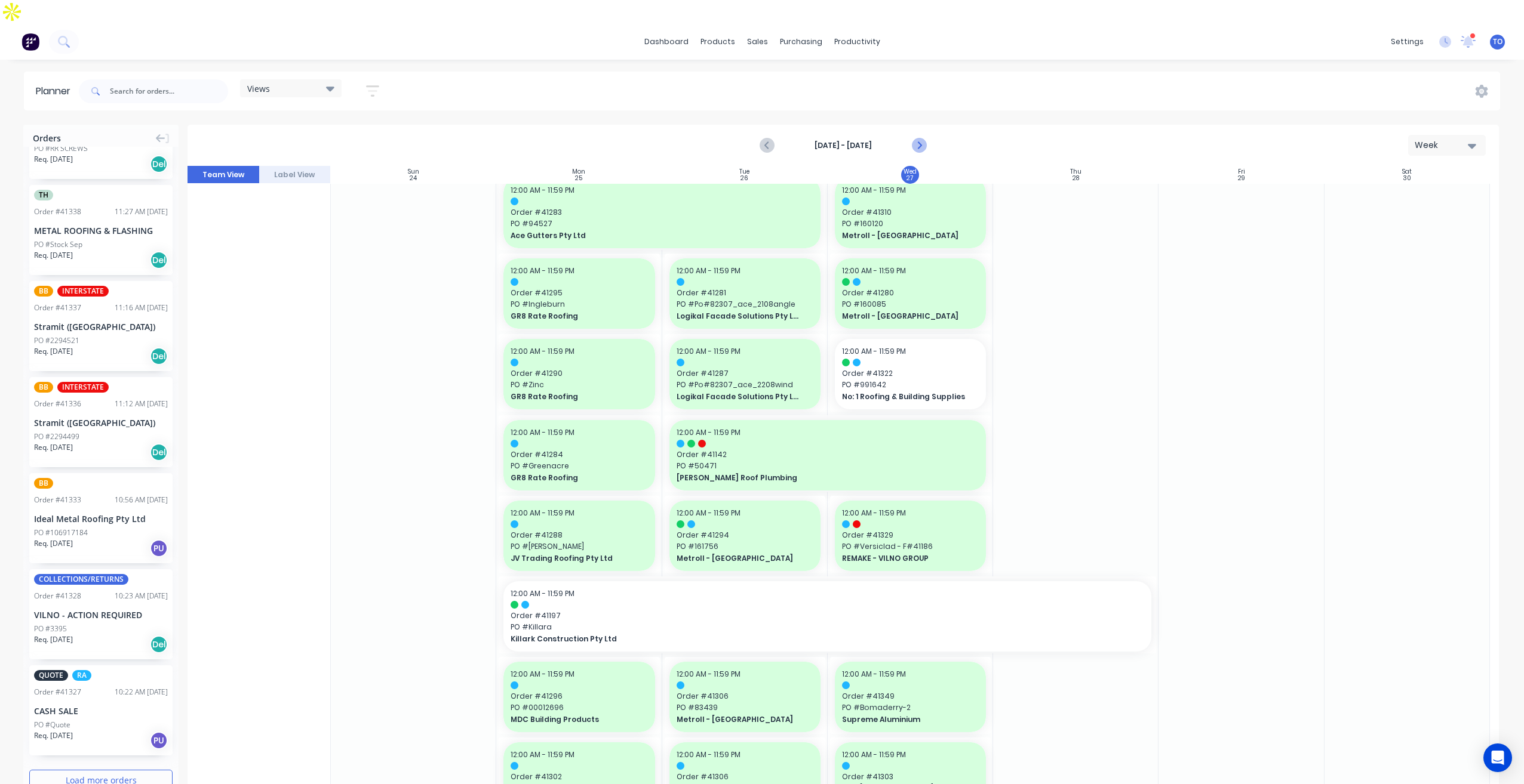
click at [921, 138] on icon "Next page" at bounding box center [919, 146] width 15 height 15
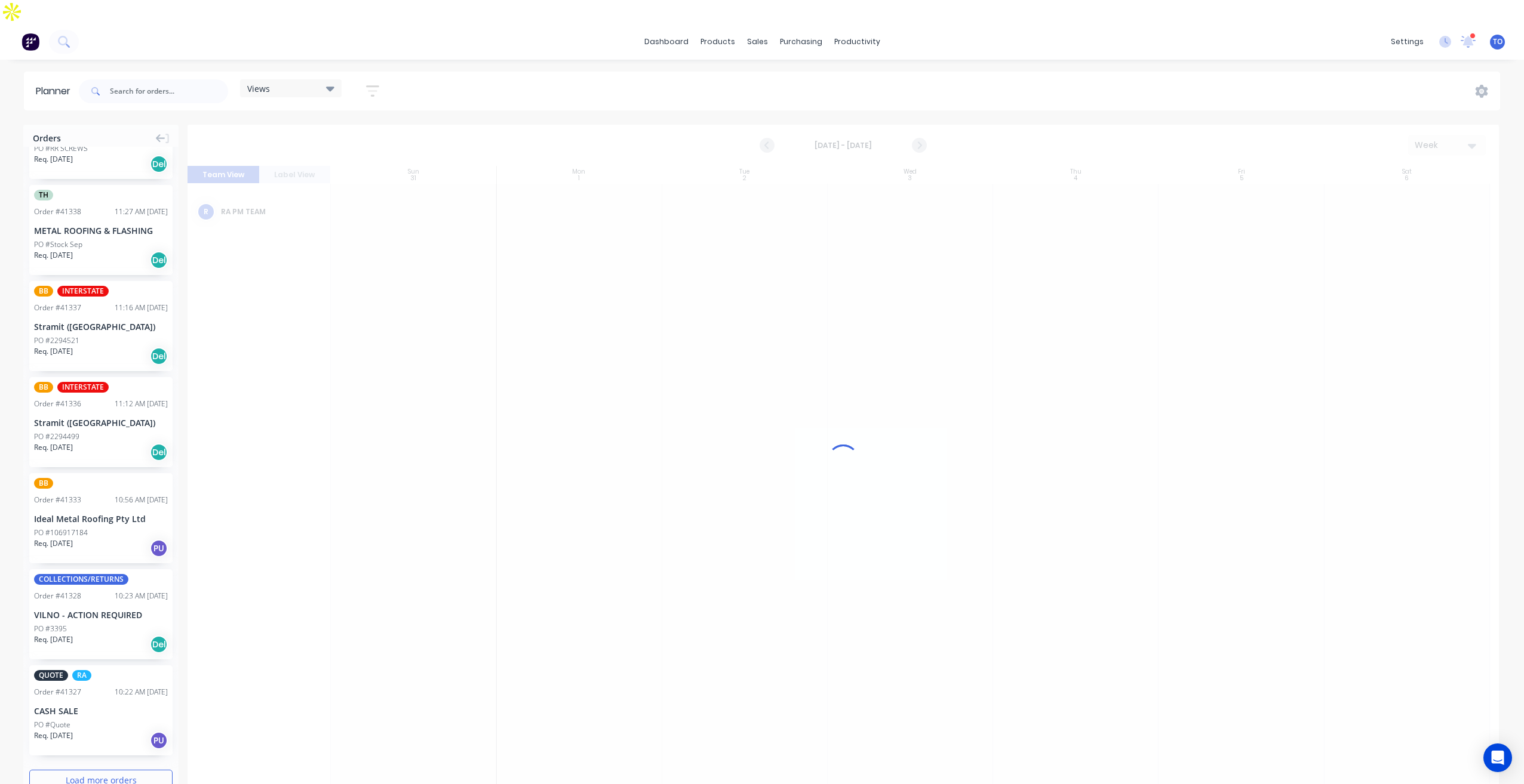
scroll to position [0, 0]
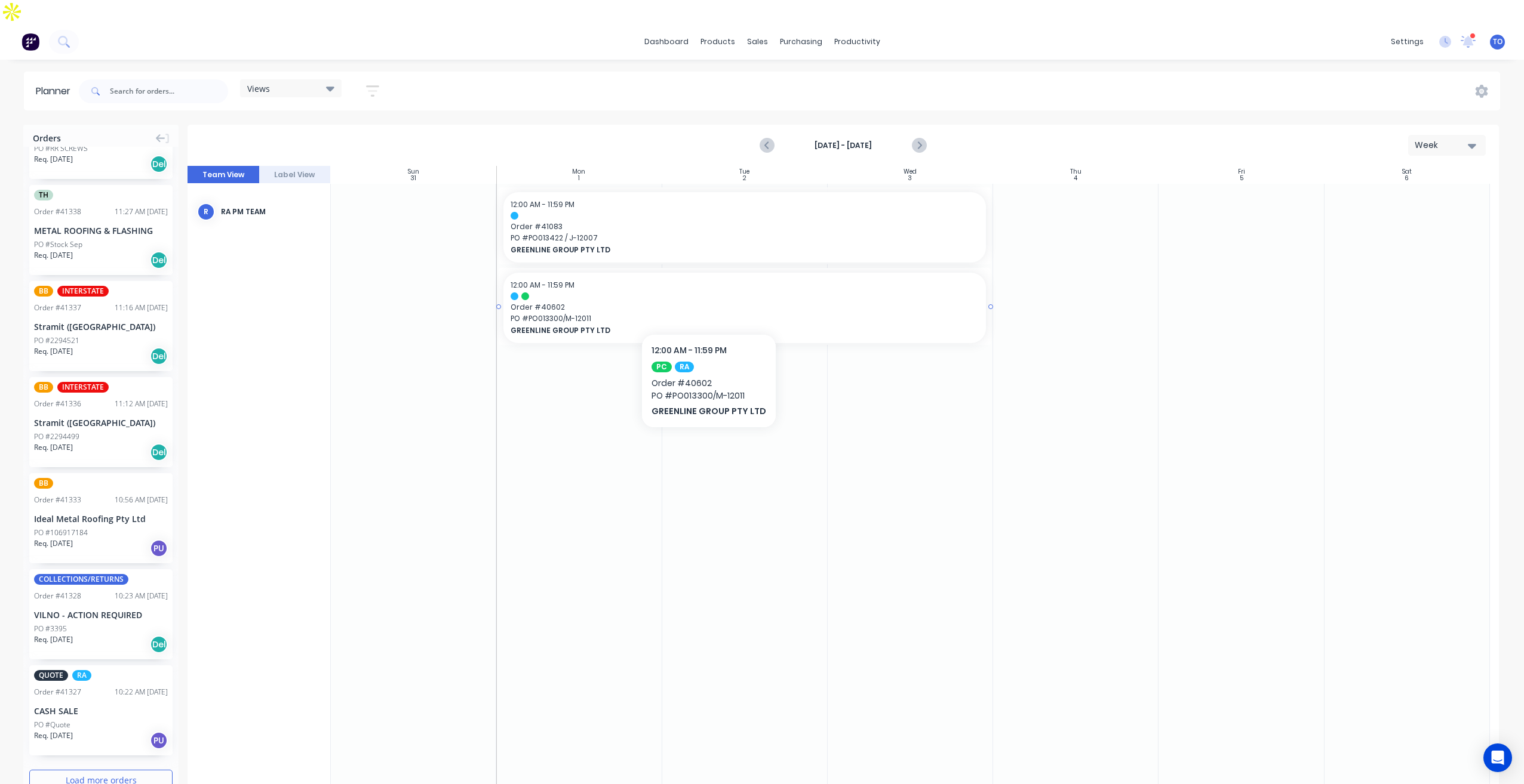
click at [705, 313] on span "PO # PO013300/M-12011" at bounding box center [745, 318] width 468 height 11
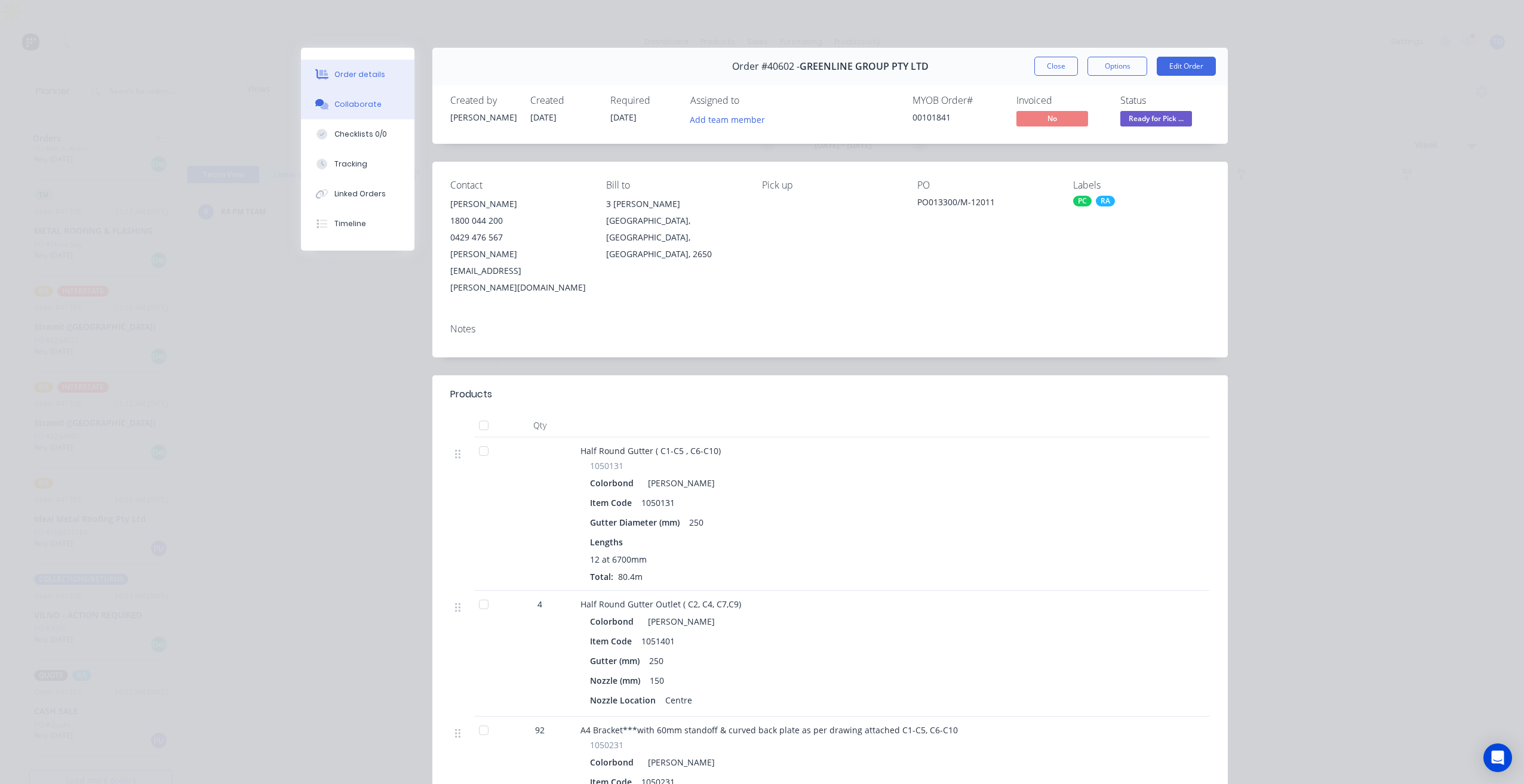
click at [354, 108] on div "Collaborate" at bounding box center [358, 104] width 47 height 11
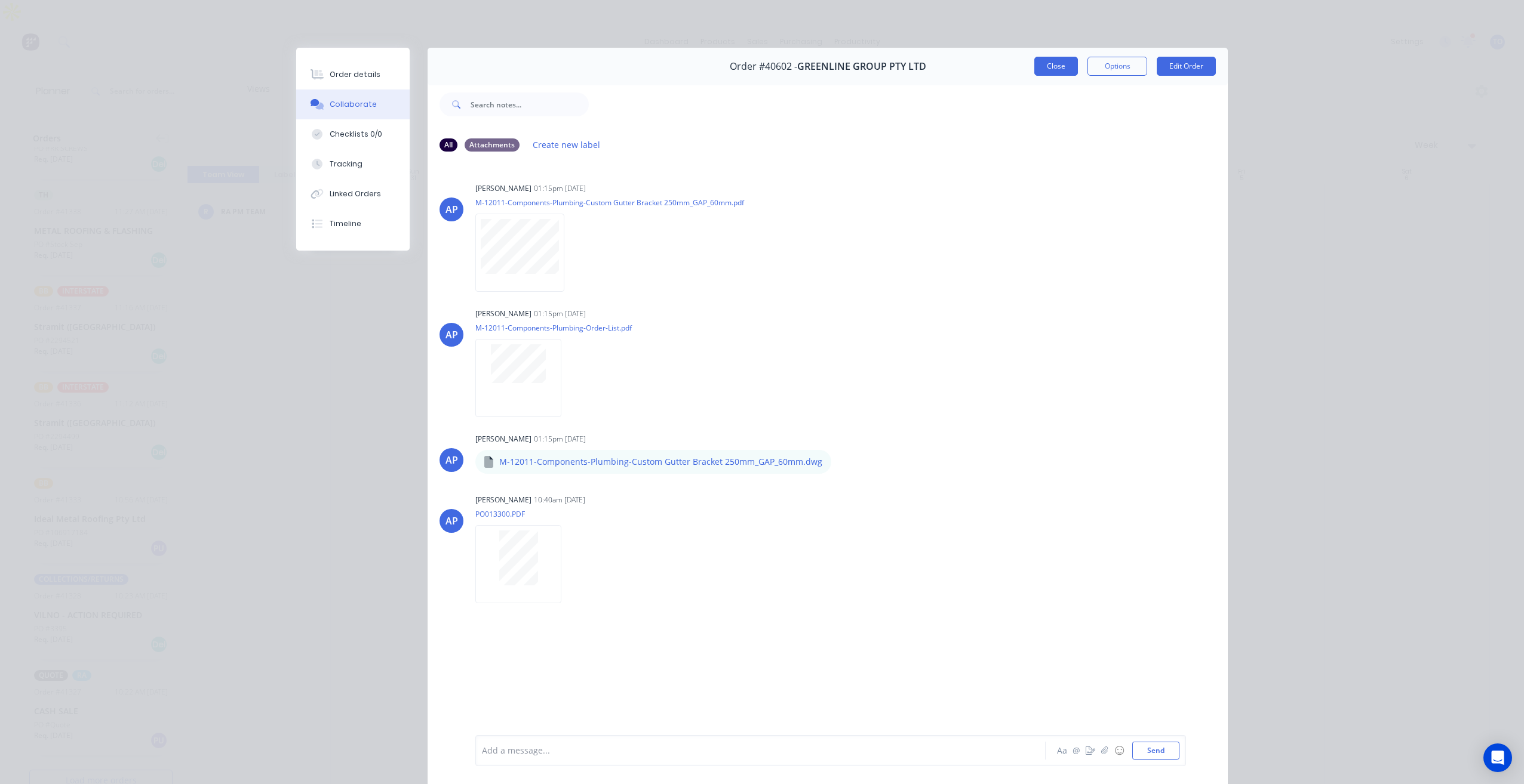
click at [1044, 66] on button "Close" at bounding box center [1056, 66] width 44 height 19
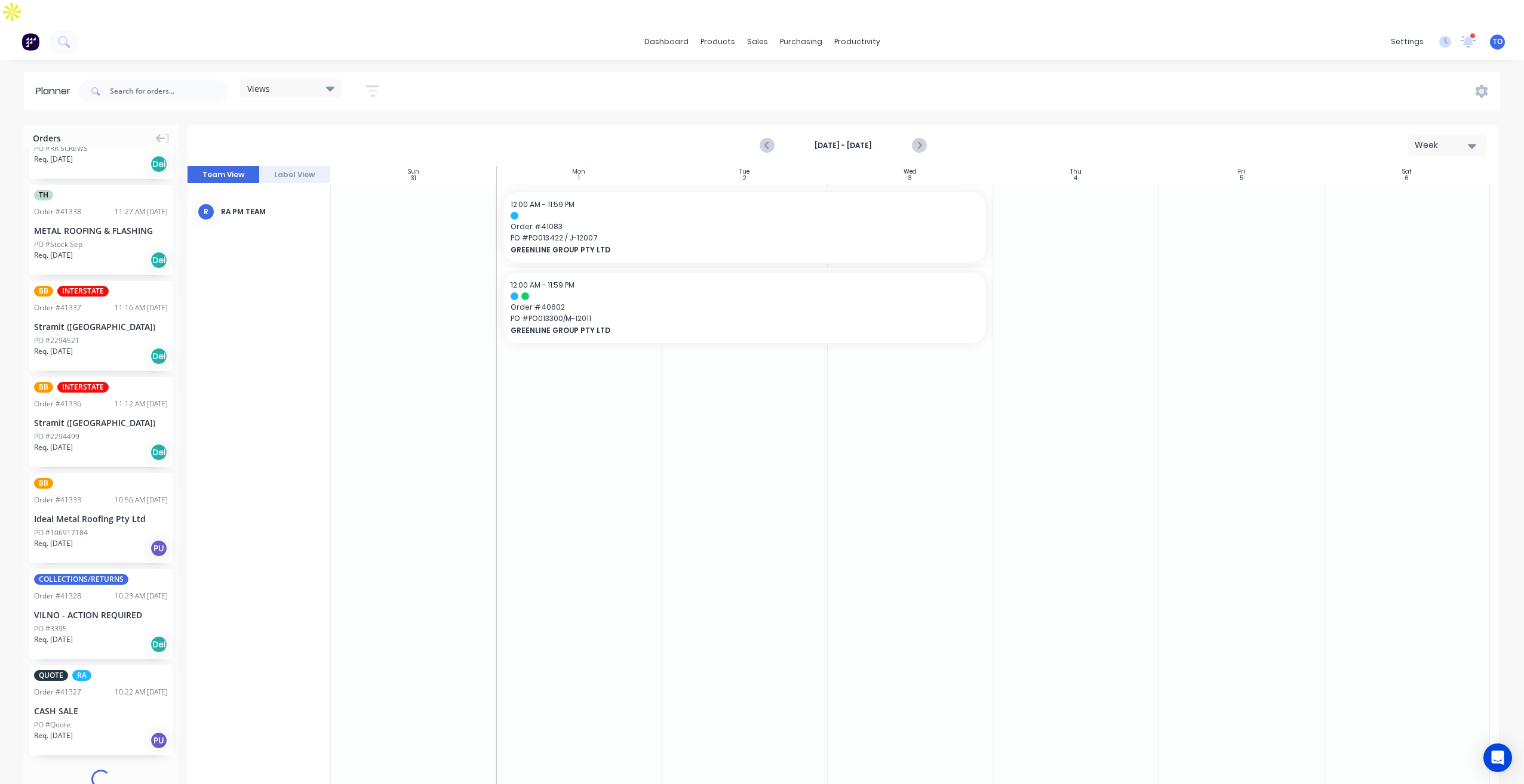
scroll to position [1259, 0]
drag, startPoint x: 988, startPoint y: 282, endPoint x: 623, endPoint y: 295, distance: 365.2
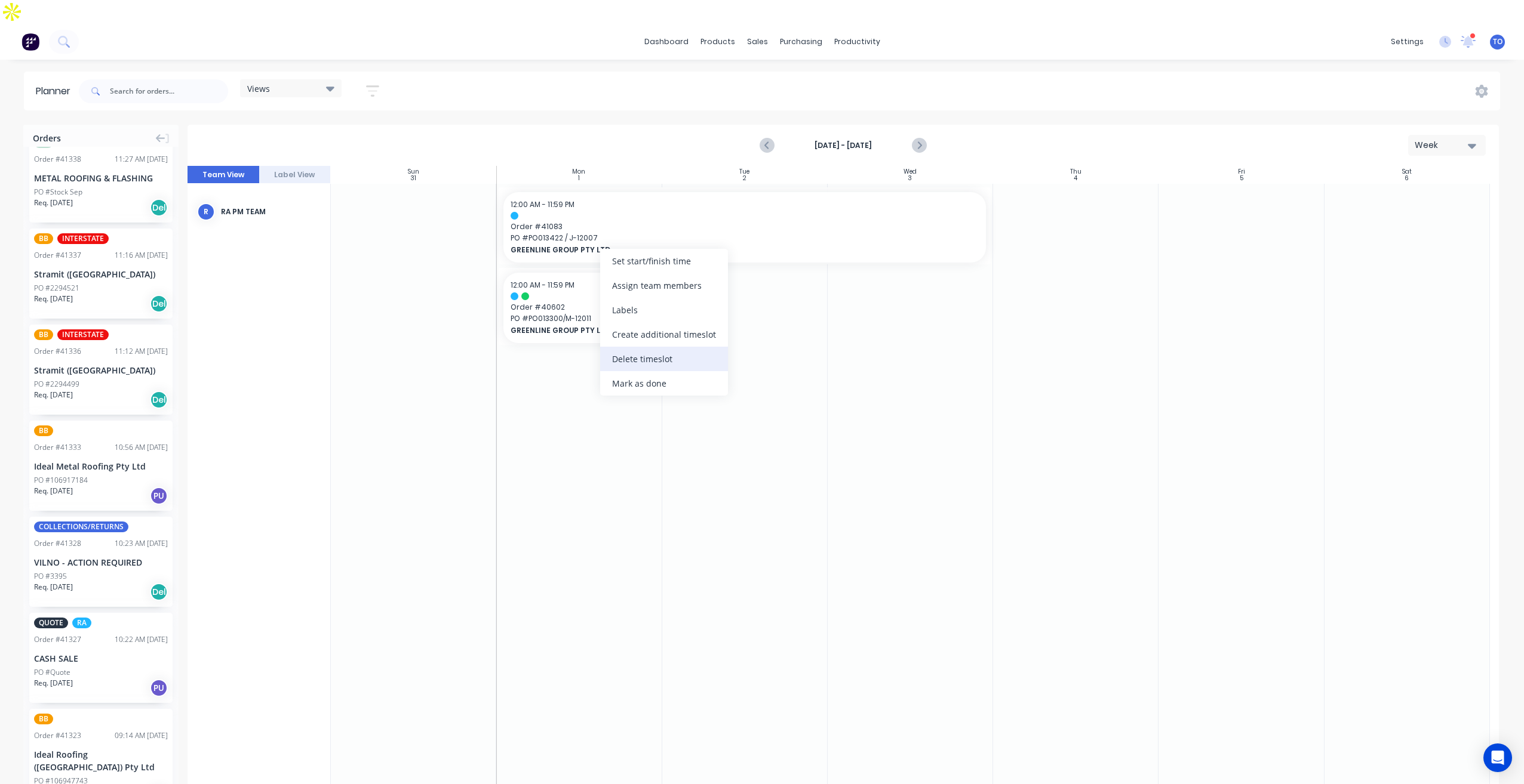
click at [655, 363] on div "Delete timeslot" at bounding box center [664, 359] width 128 height 24
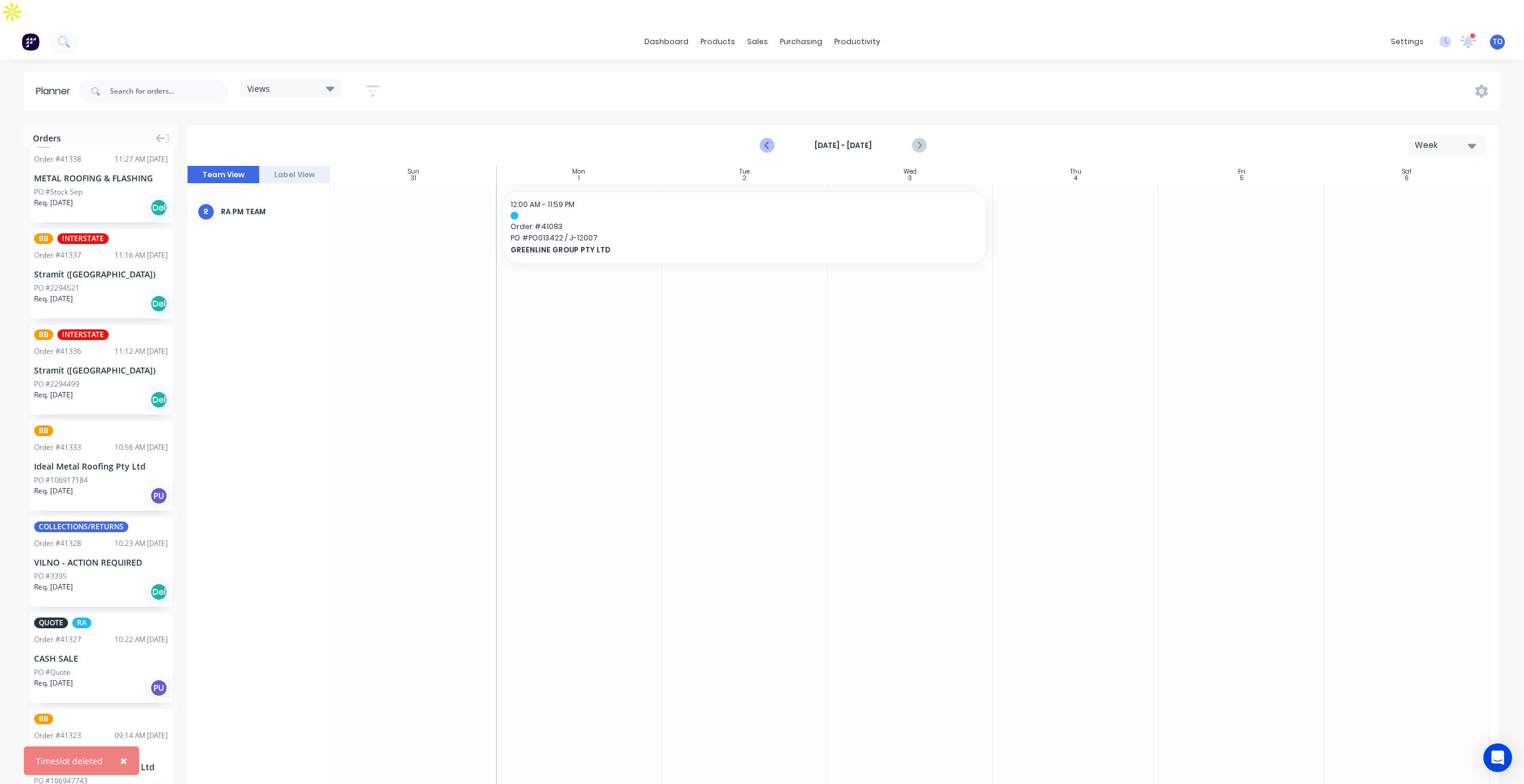
click at [766, 141] on icon "Previous page" at bounding box center [767, 146] width 6 height 10
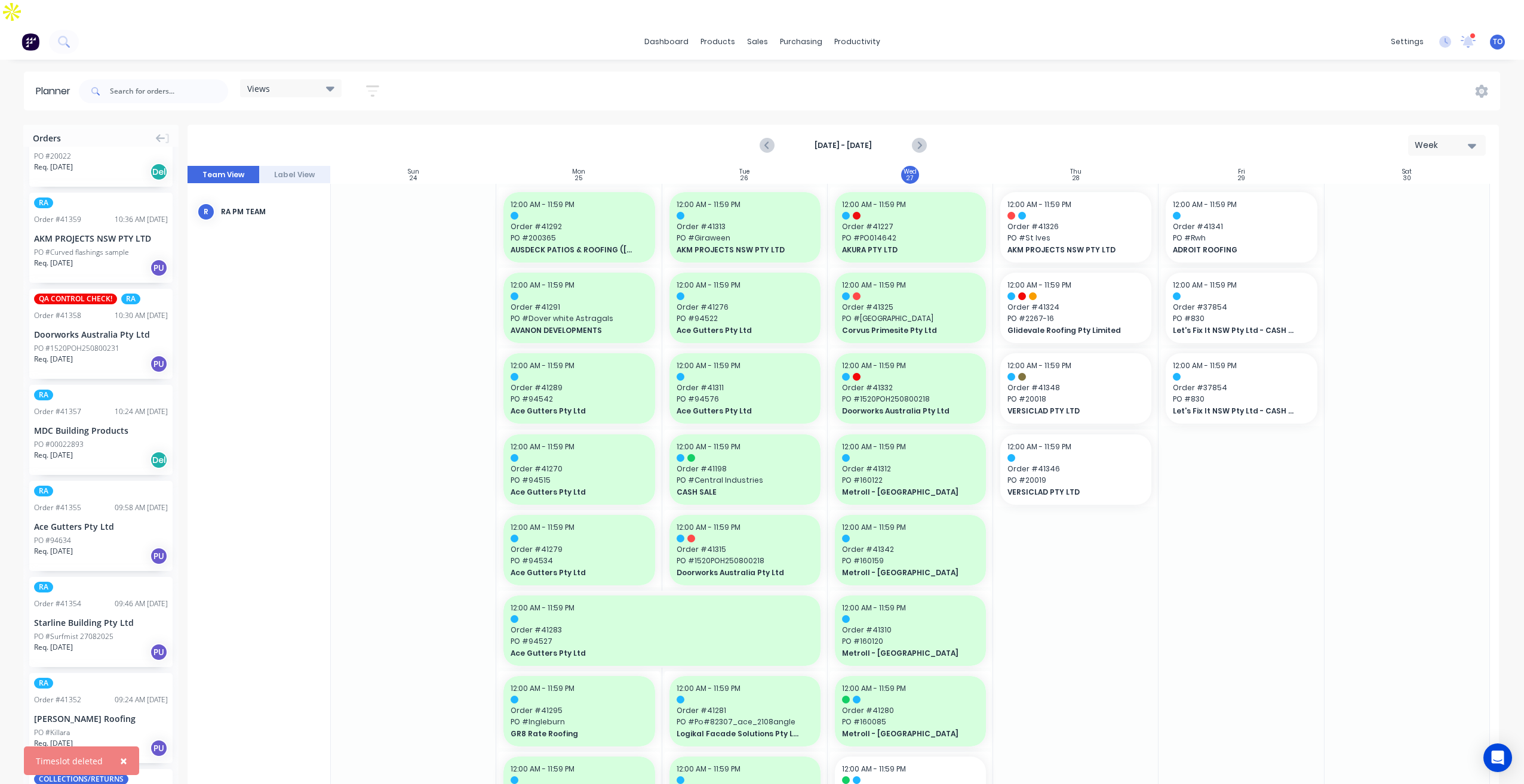
scroll to position [0, 0]
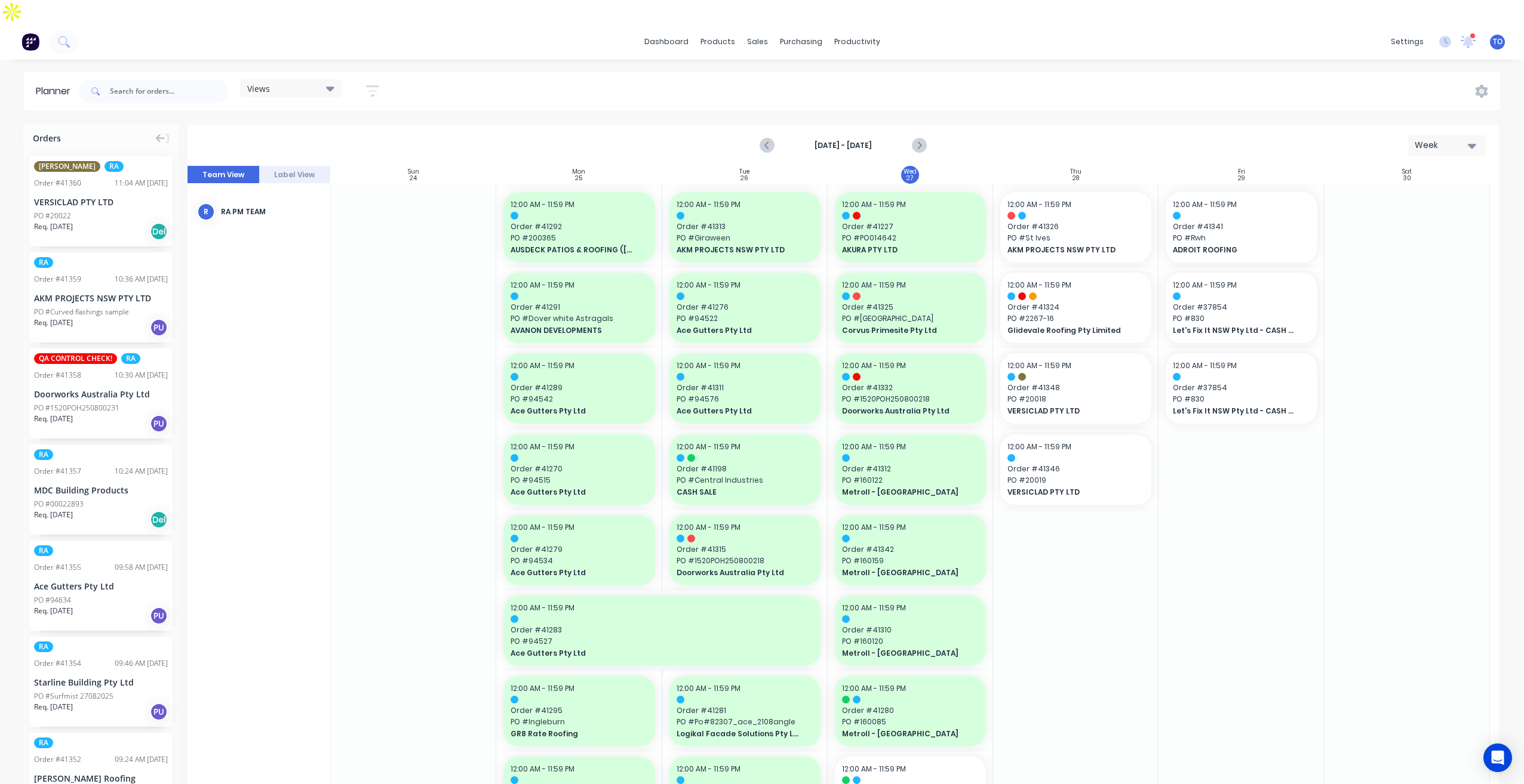
click at [191, 74] on div at bounding box center [153, 91] width 149 height 36
click at [189, 79] on input "text" at bounding box center [169, 91] width 118 height 24
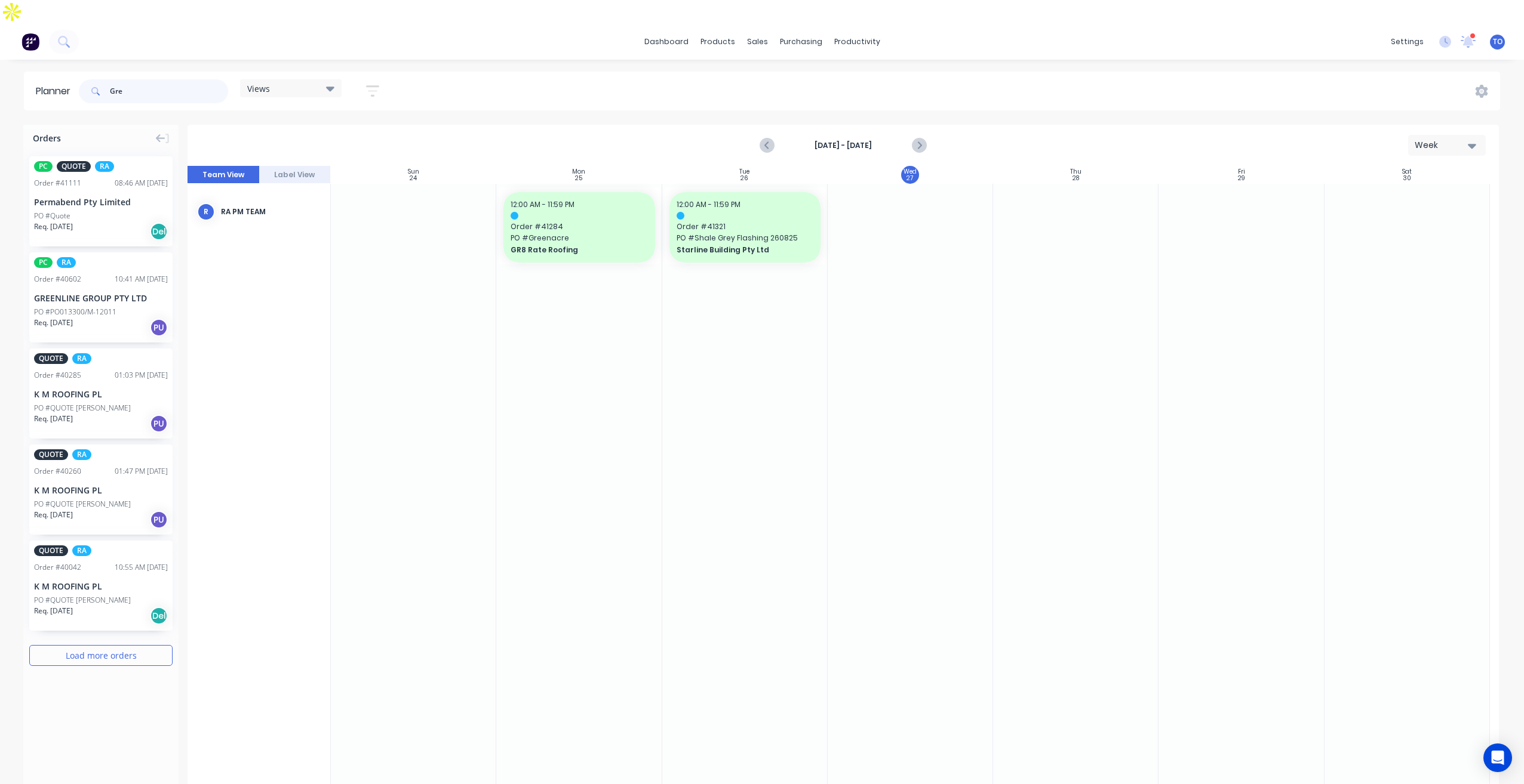
type input "Gre"
drag, startPoint x: 77, startPoint y: 258, endPoint x: 562, endPoint y: 256, distance: 485.0
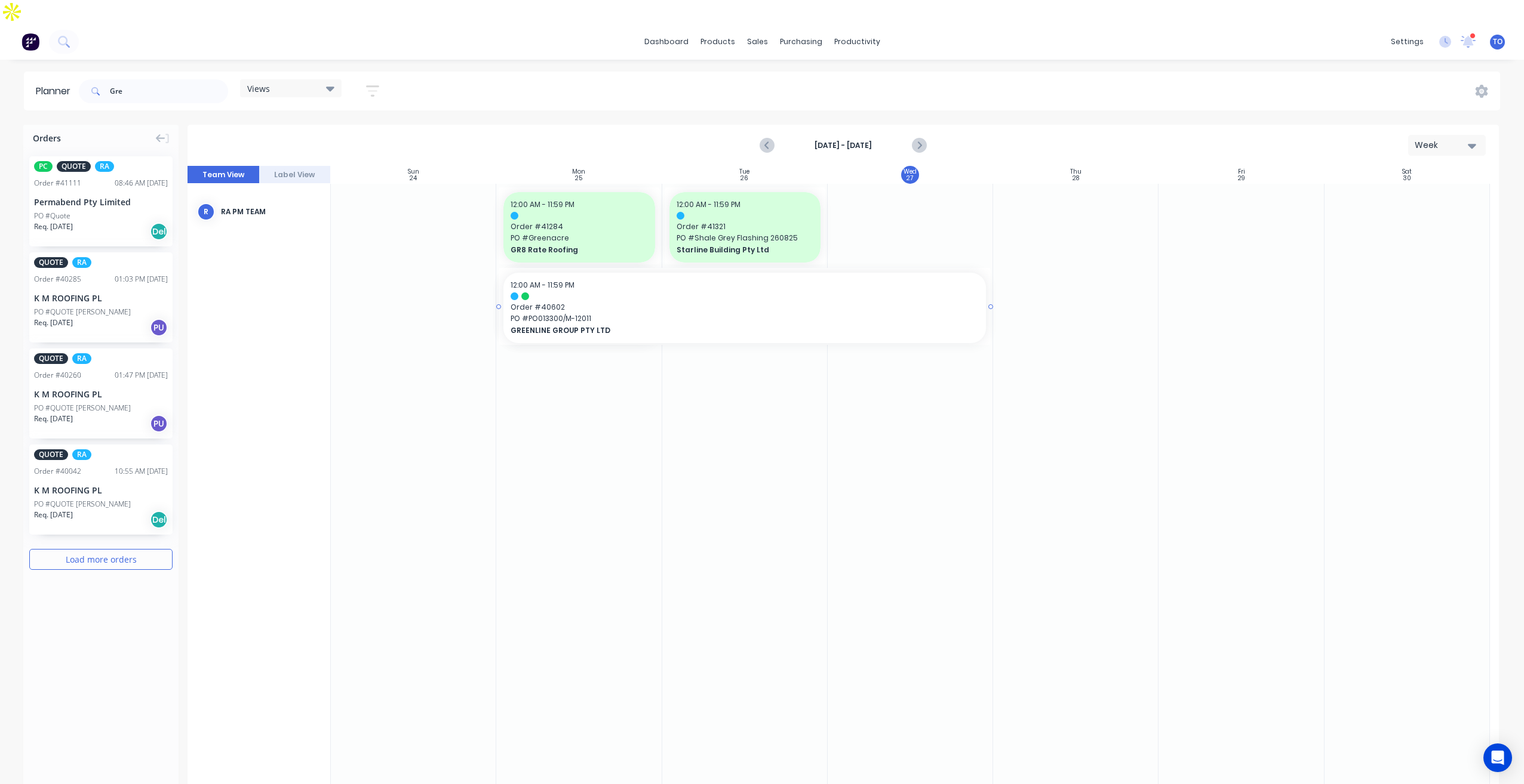
drag, startPoint x: 660, startPoint y: 283, endPoint x: 846, endPoint y: 273, distance: 186.3
